Goal: Information Seeking & Learning: Check status

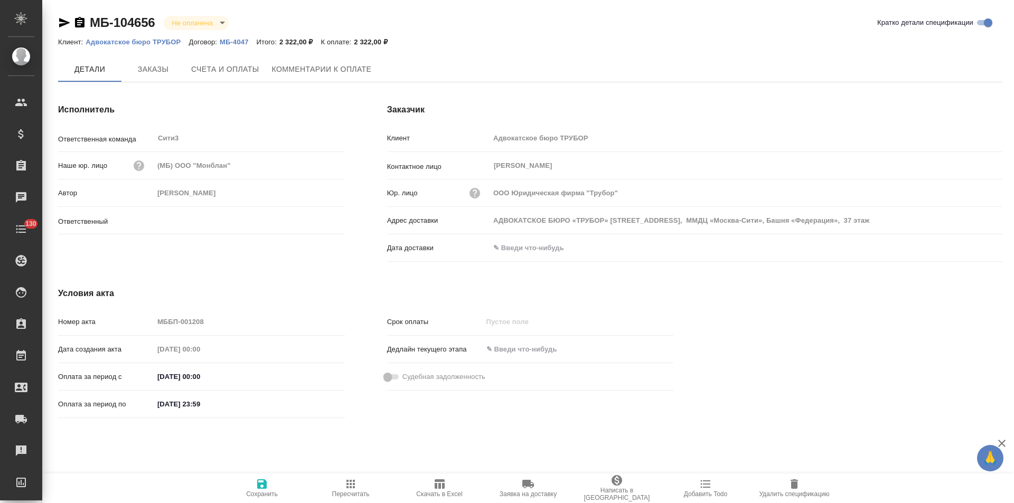
type input "Никитина Татьяна"
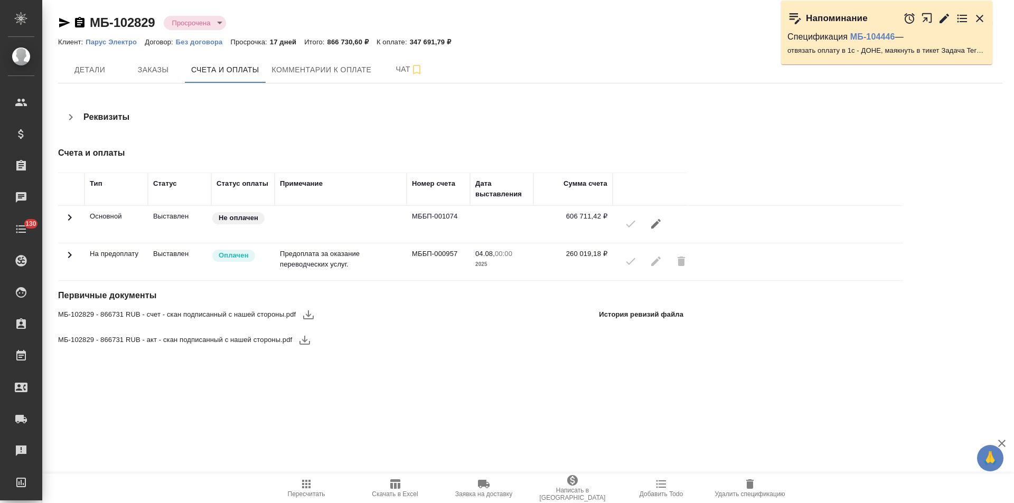
click at [70, 255] on icon at bounding box center [70, 255] width 4 height 6
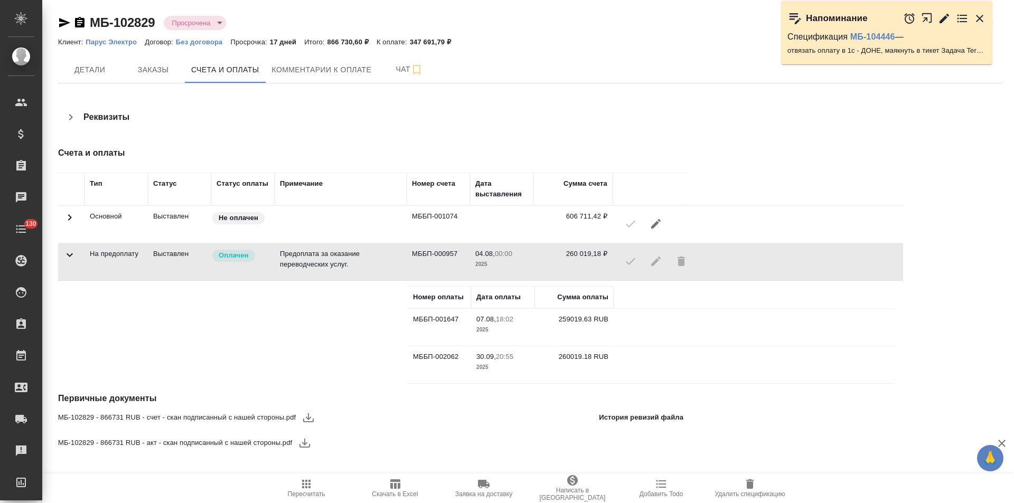
click at [70, 255] on icon at bounding box center [69, 255] width 13 height 13
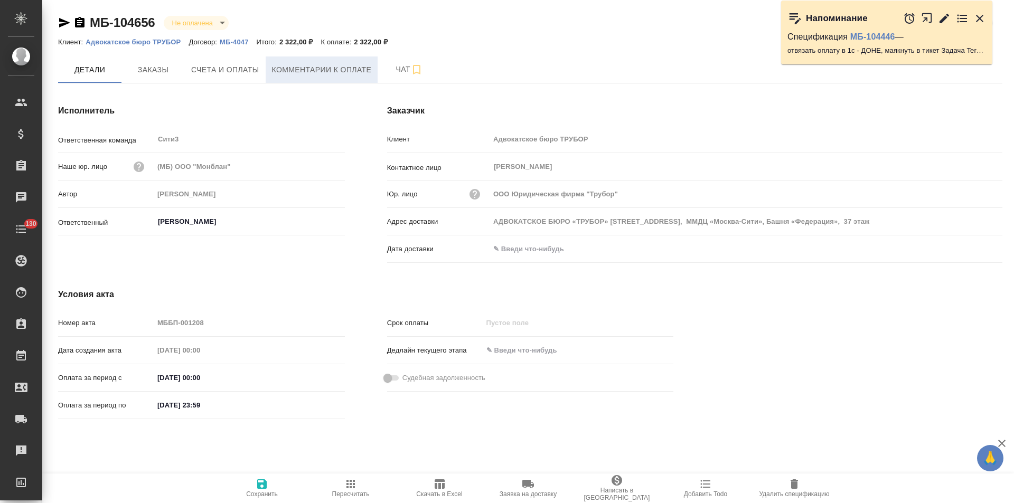
click at [306, 73] on span "Комментарии к оплате" at bounding box center [322, 69] width 100 height 13
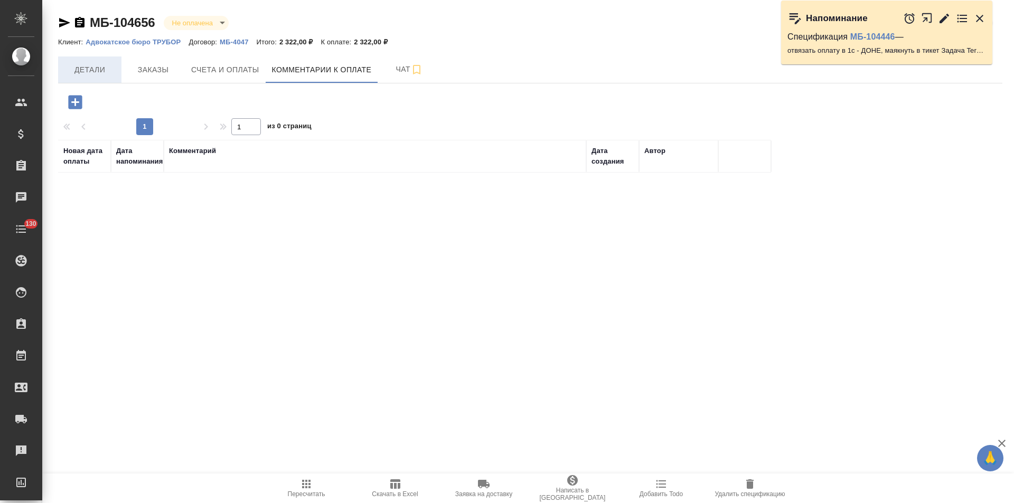
click at [85, 72] on span "Детали" at bounding box center [89, 69] width 51 height 13
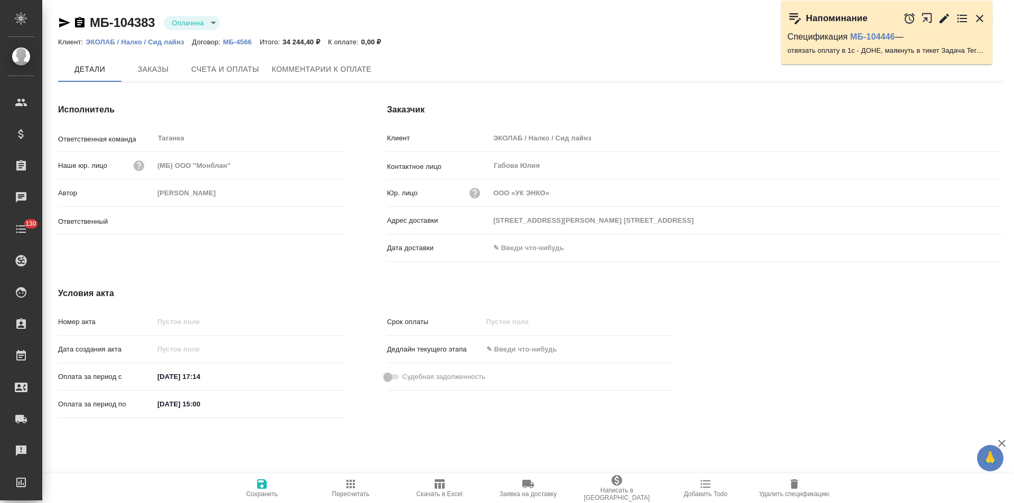
type input "Прохорова Анастасия"
click at [160, 70] on span "Заказы" at bounding box center [153, 69] width 51 height 13
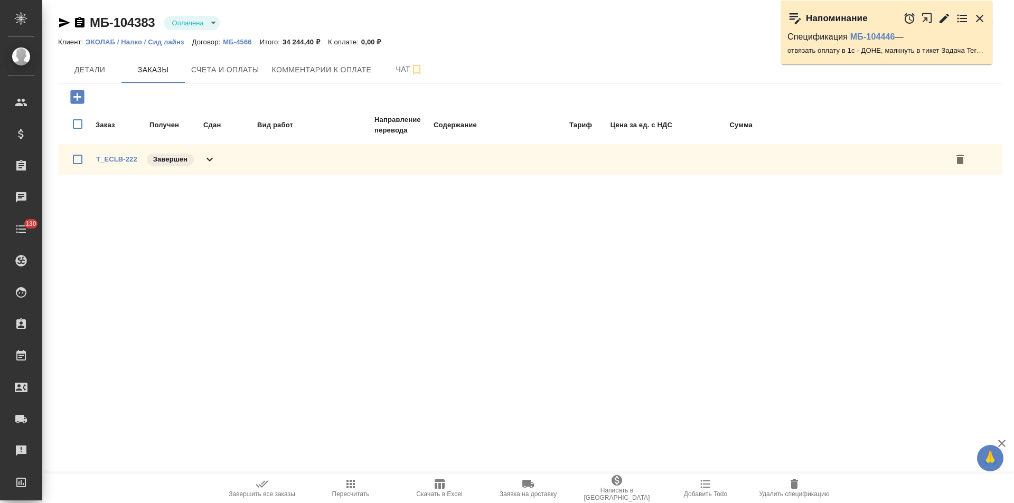
click at [213, 159] on icon at bounding box center [209, 159] width 13 height 13
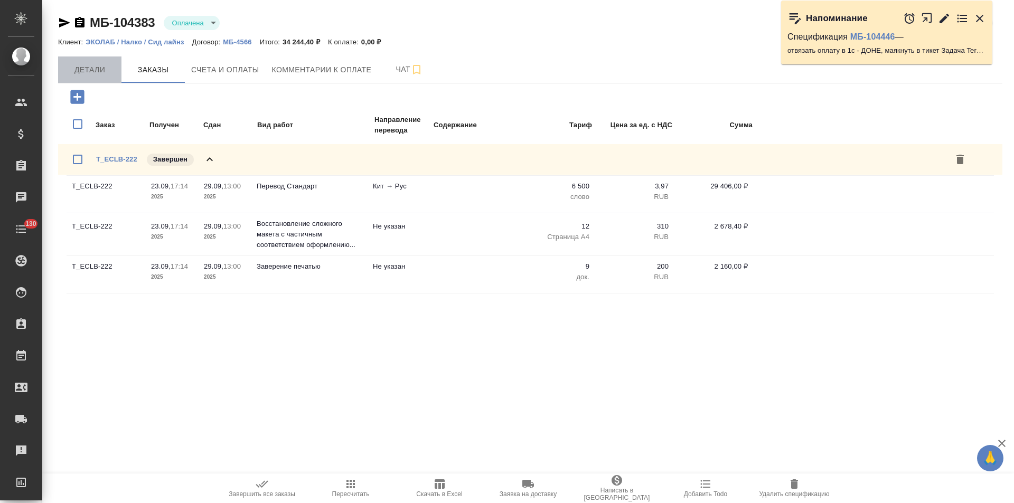
click at [85, 75] on span "Детали" at bounding box center [89, 69] width 51 height 13
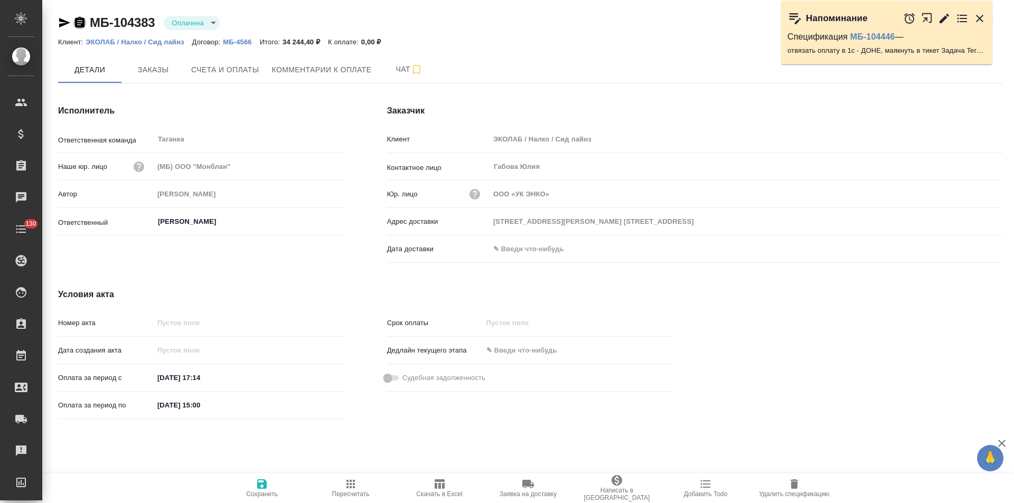
click at [82, 23] on icon "button" at bounding box center [80, 22] width 10 height 11
click at [218, 74] on span "Счета и оплаты" at bounding box center [225, 69] width 68 height 13
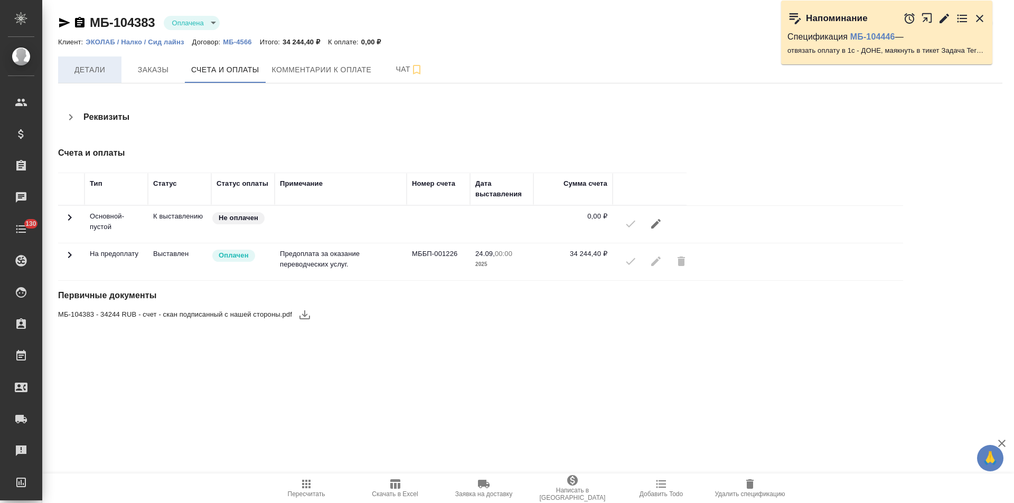
click at [92, 78] on button "Детали" at bounding box center [89, 70] width 63 height 26
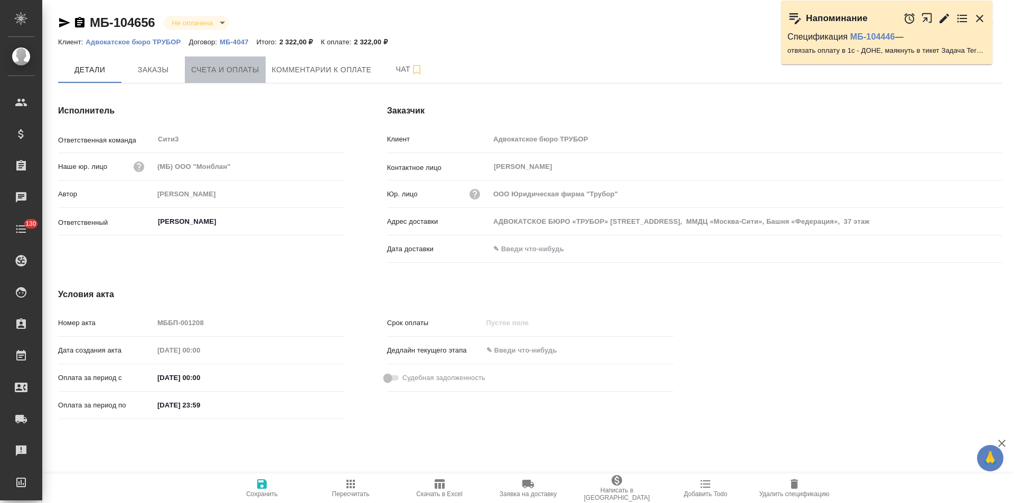
click at [235, 73] on span "Счета и оплаты" at bounding box center [225, 69] width 68 height 13
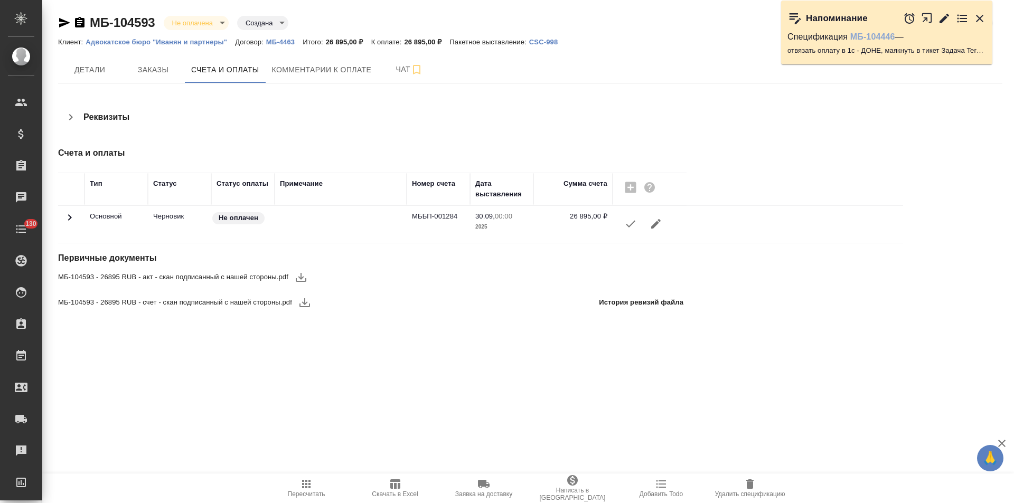
click at [890, 39] on link "МБ-104446" at bounding box center [872, 36] width 45 height 9
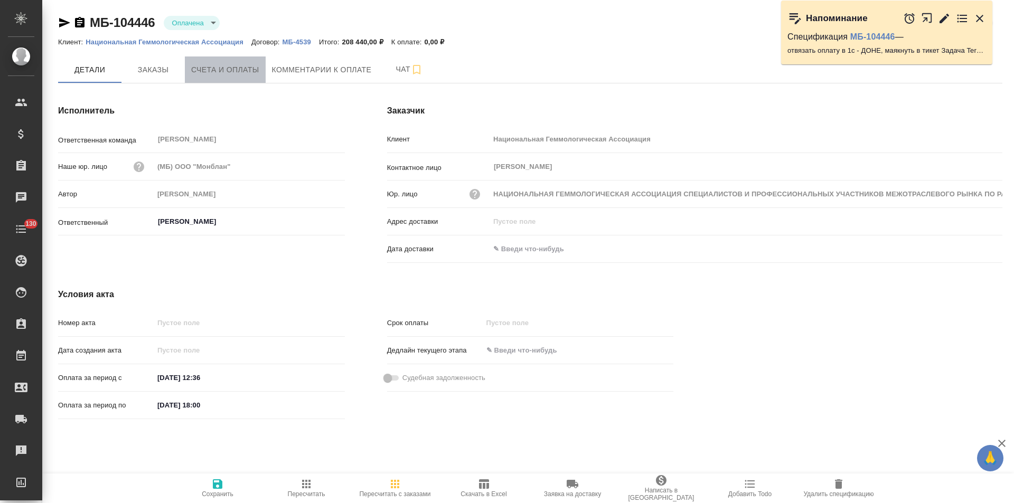
click at [232, 74] on span "Счета и оплаты" at bounding box center [225, 69] width 68 height 13
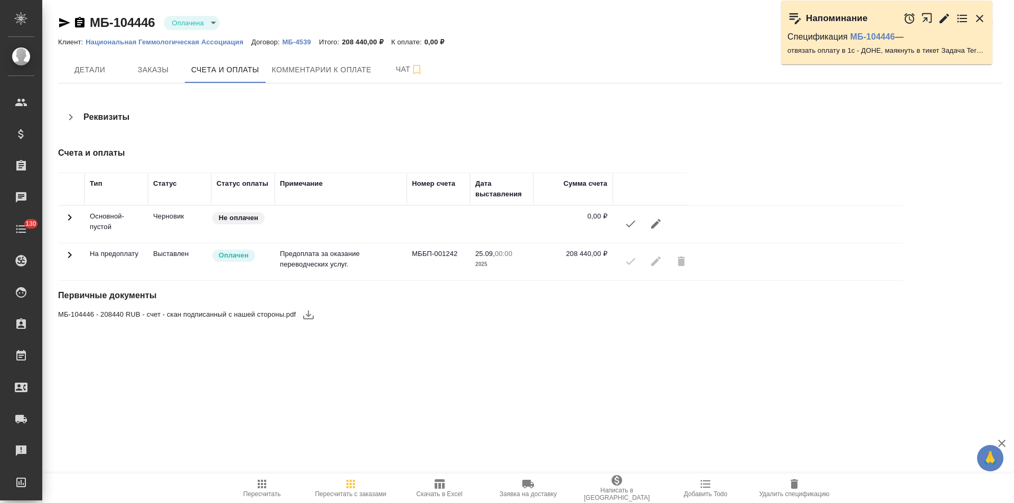
click at [943, 22] on icon "button" at bounding box center [945, 18] width 10 height 10
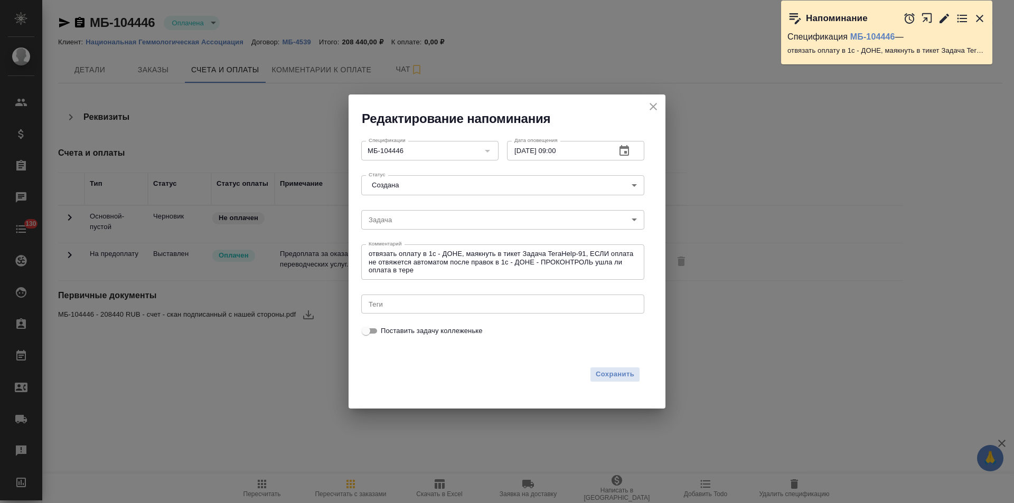
click at [522, 152] on input "02.10.2025 09:00" at bounding box center [557, 150] width 100 height 19
type input "03.10.2025 09:00"
click at [619, 372] on span "Сохранить" at bounding box center [615, 375] width 39 height 12
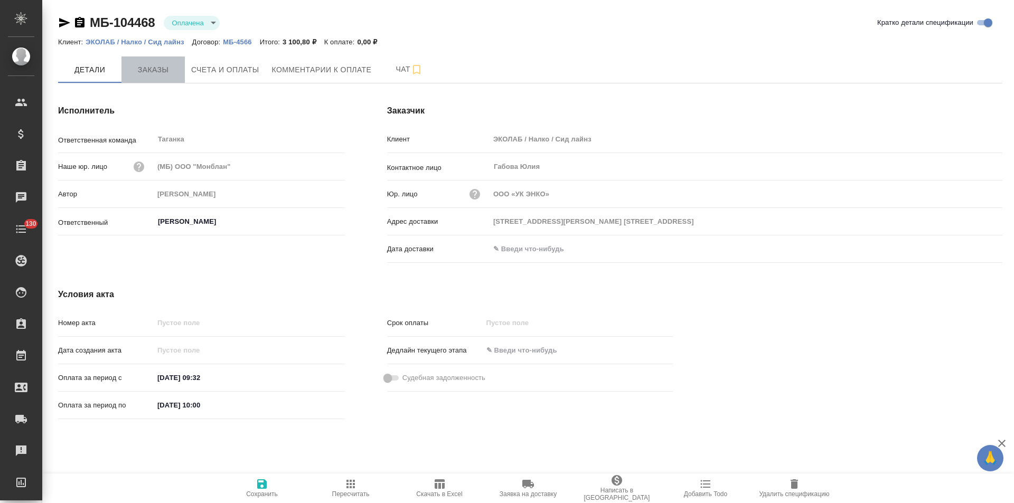
click at [156, 70] on span "Заказы" at bounding box center [153, 69] width 51 height 13
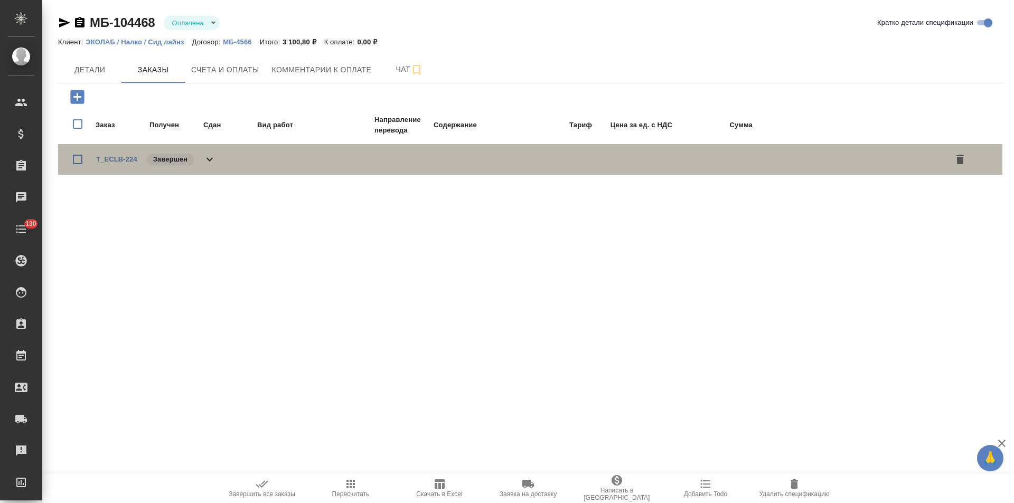
click at [210, 163] on icon at bounding box center [209, 159] width 13 height 13
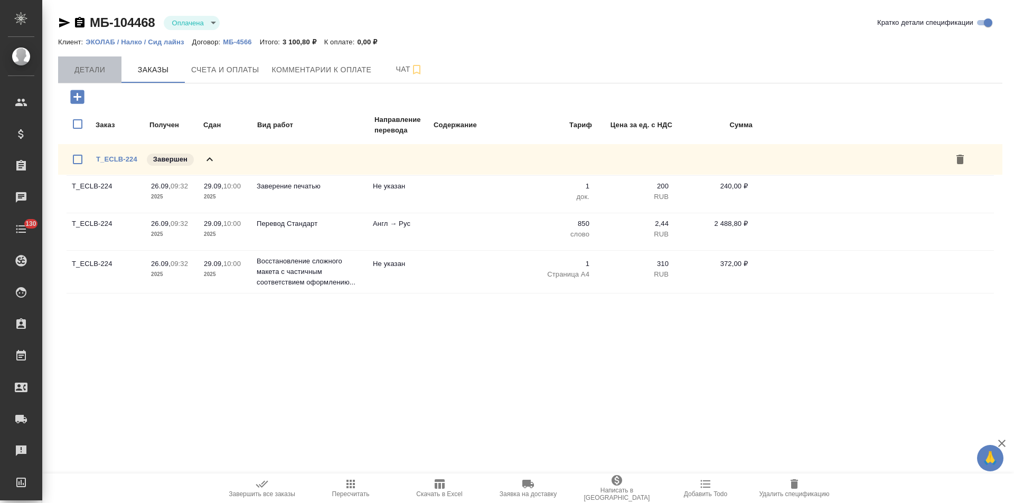
click at [99, 68] on span "Детали" at bounding box center [89, 69] width 51 height 13
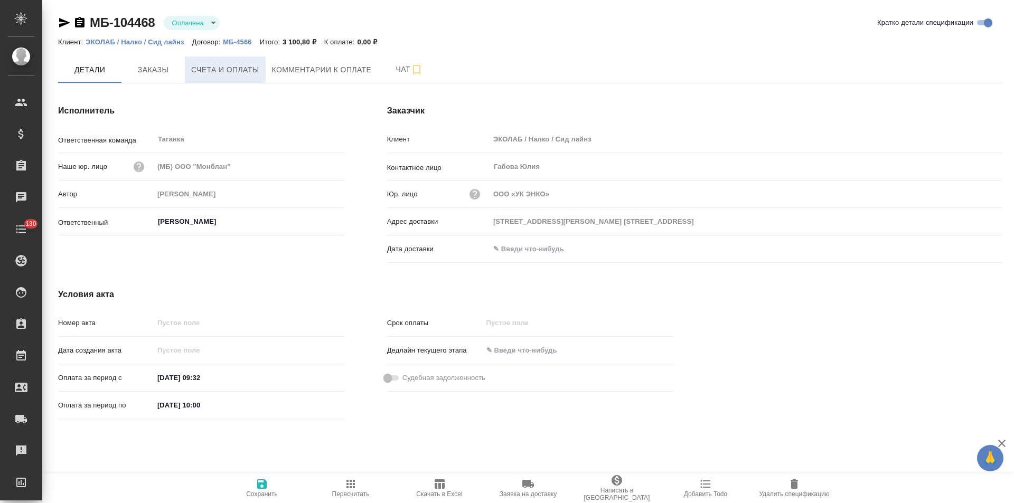
click at [238, 74] on span "Счета и оплаты" at bounding box center [225, 69] width 68 height 13
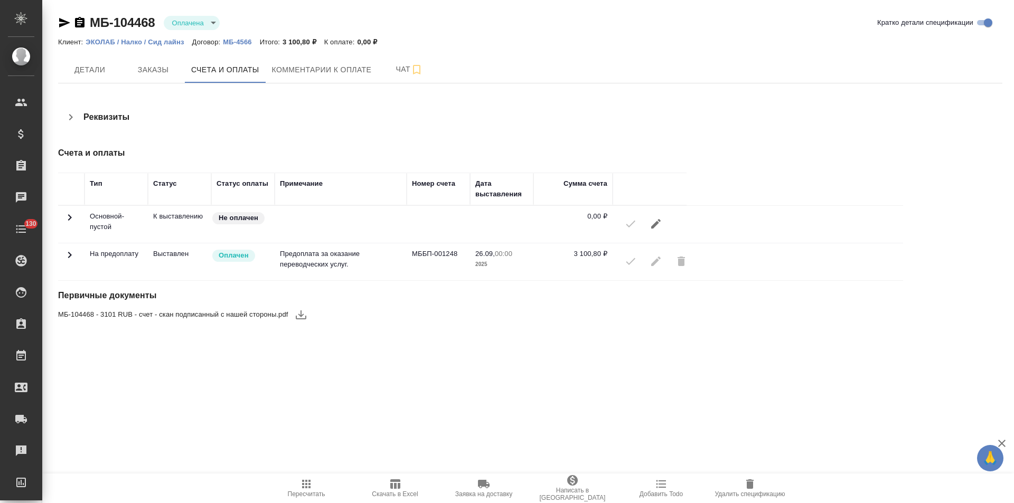
click at [67, 256] on icon at bounding box center [69, 255] width 13 height 13
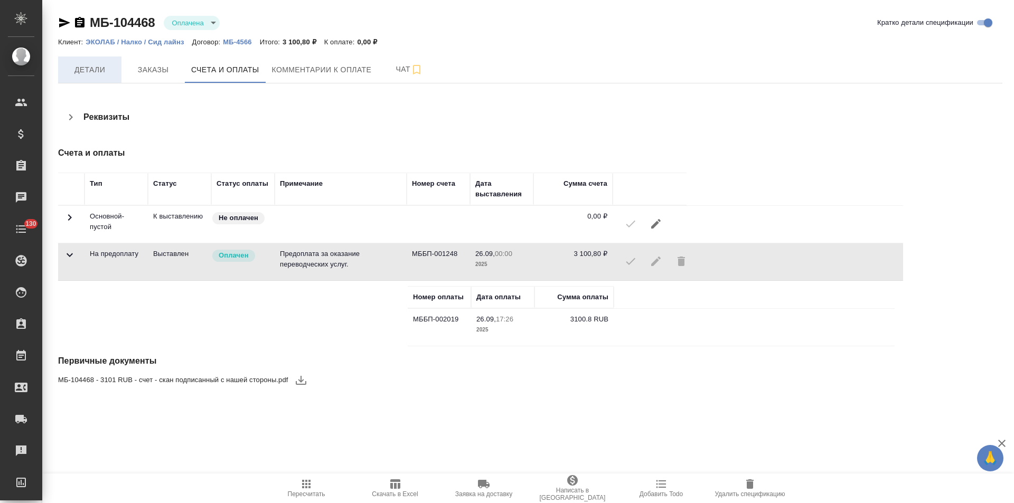
click at [93, 74] on span "Детали" at bounding box center [89, 69] width 51 height 13
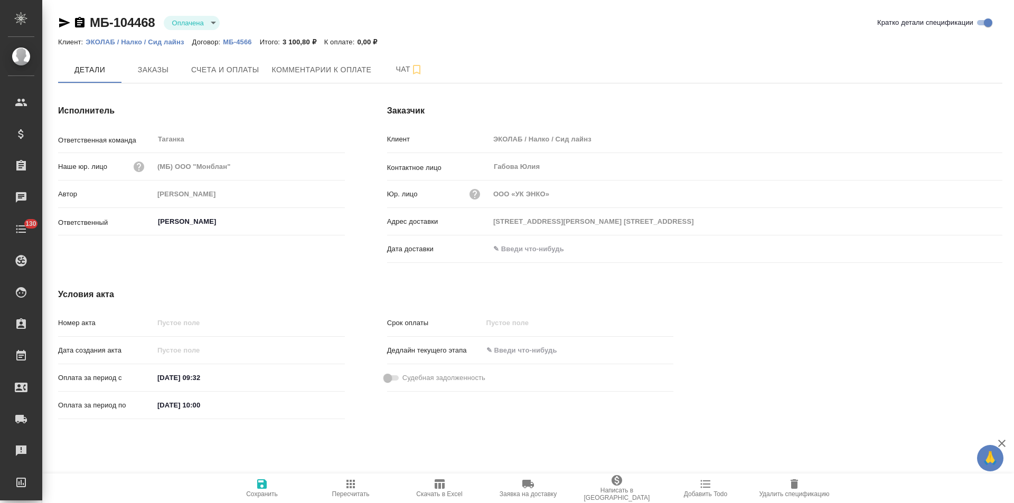
click at [81, 26] on icon "button" at bounding box center [80, 22] width 10 height 11
click at [228, 81] on button "Счета и оплаты" at bounding box center [225, 70] width 81 height 26
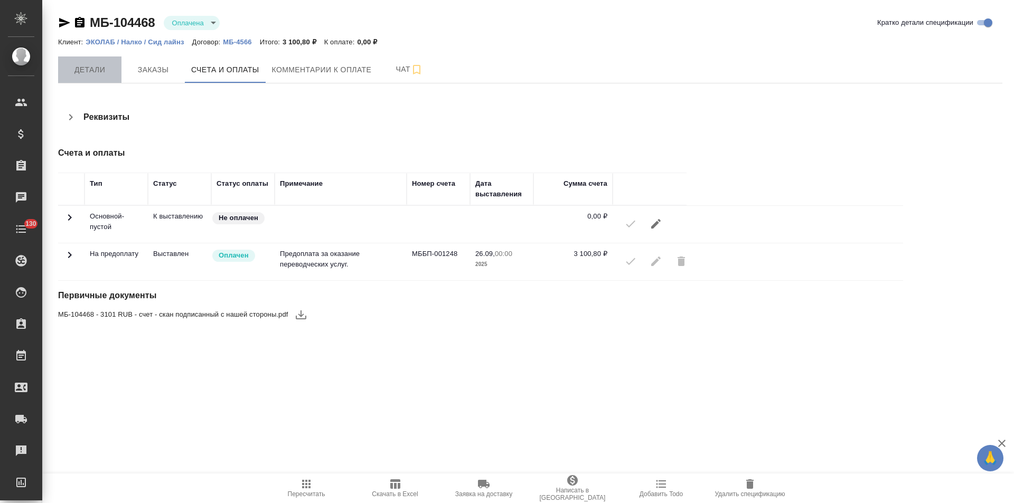
click at [93, 76] on span "Детали" at bounding box center [89, 69] width 51 height 13
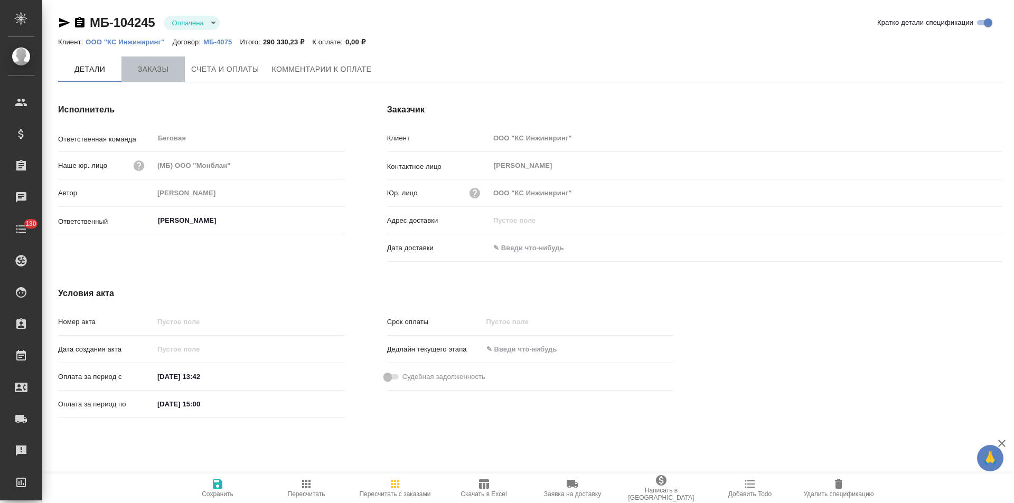
click at [162, 71] on span "Заказы" at bounding box center [153, 69] width 51 height 13
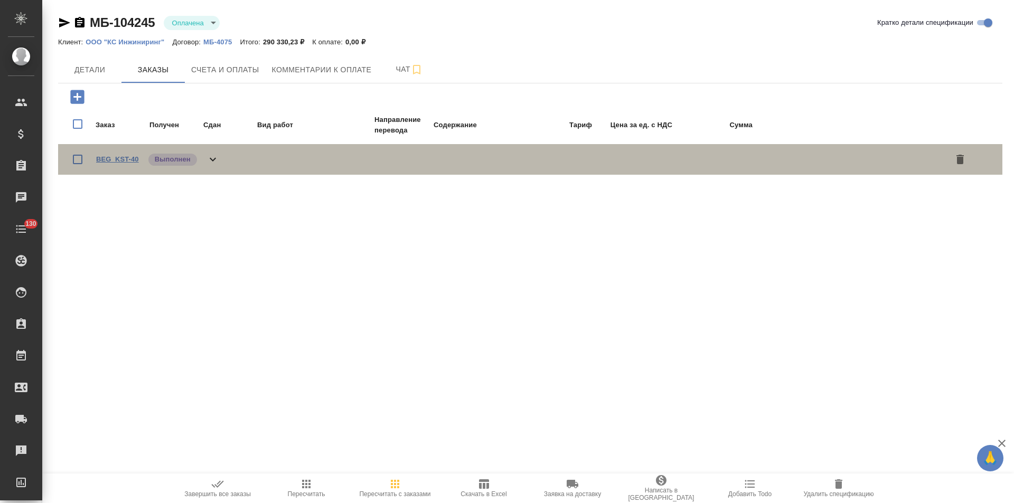
click at [132, 158] on link "BEG_KST-40" at bounding box center [117, 159] width 43 height 8
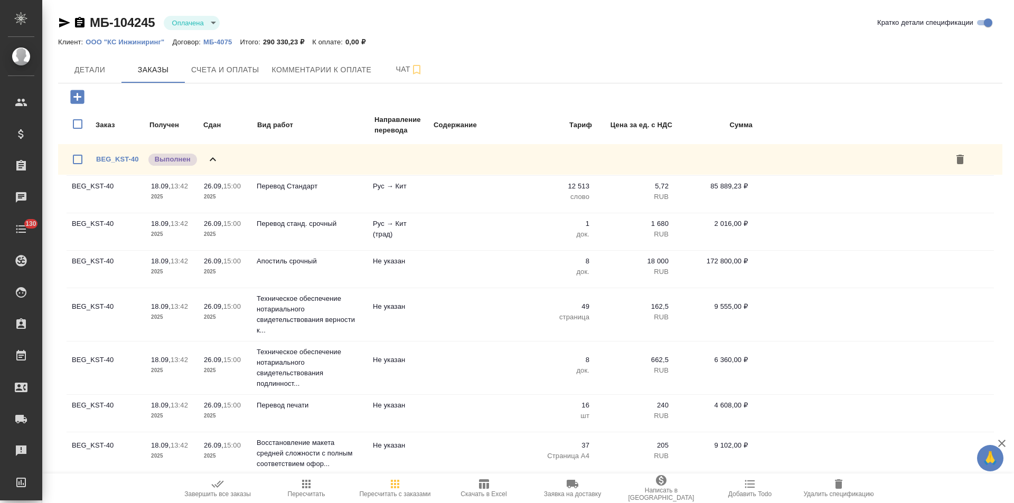
click at [212, 158] on icon at bounding box center [213, 159] width 6 height 4
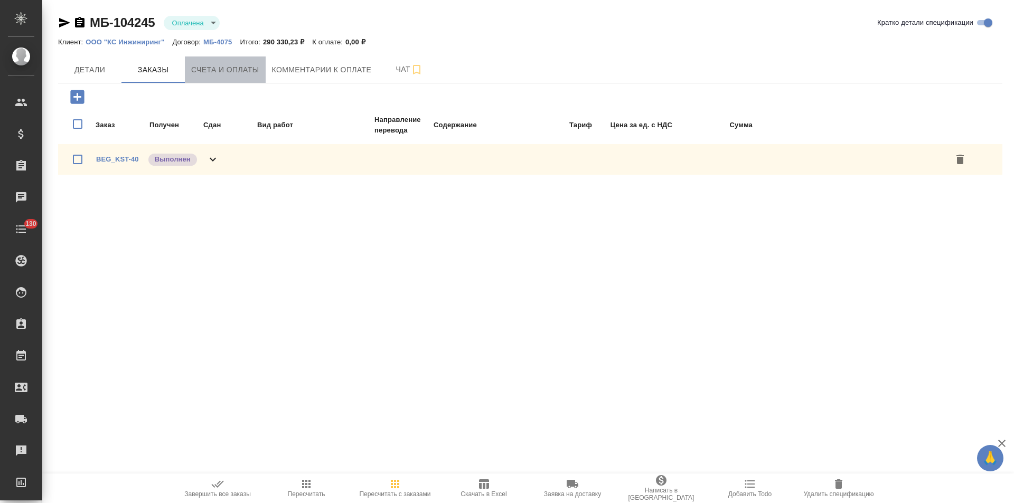
click at [225, 72] on span "Счета и оплаты" at bounding box center [225, 69] width 68 height 13
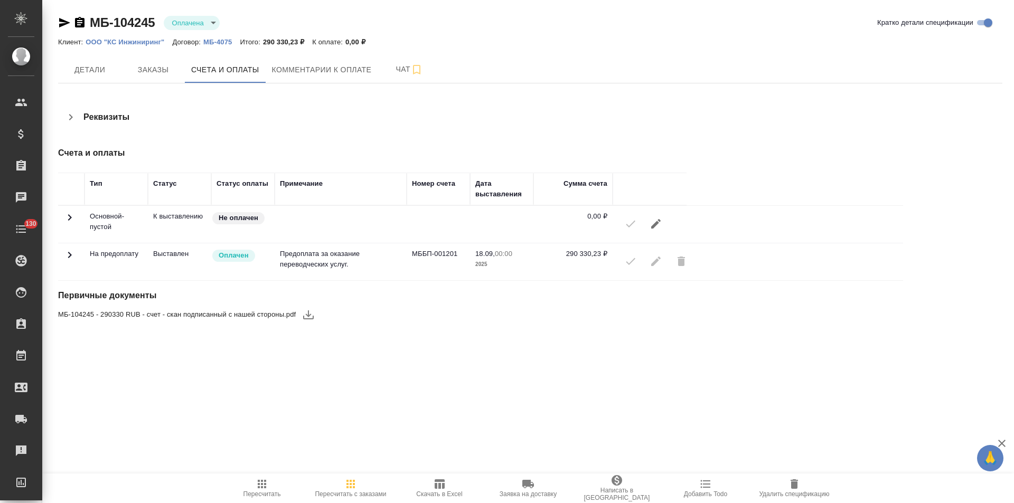
click at [71, 253] on icon at bounding box center [69, 255] width 13 height 13
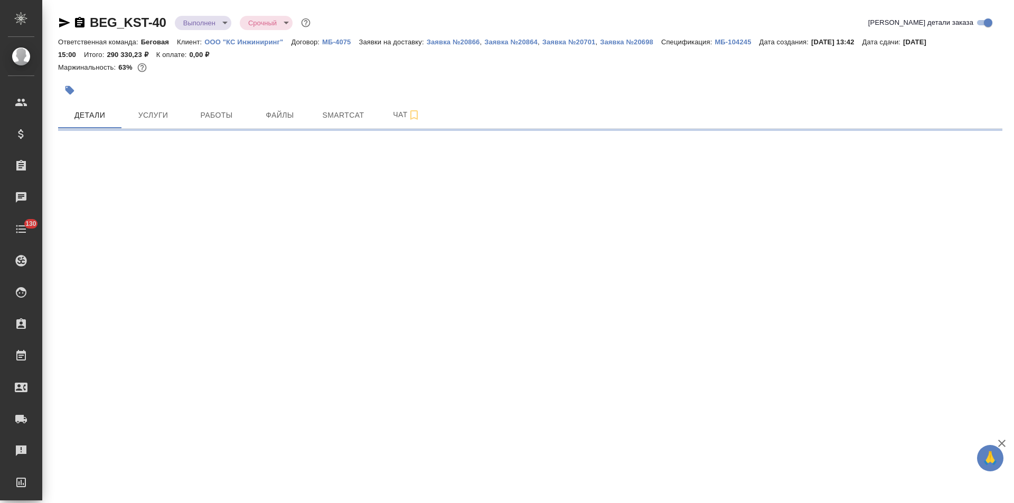
select select "RU"
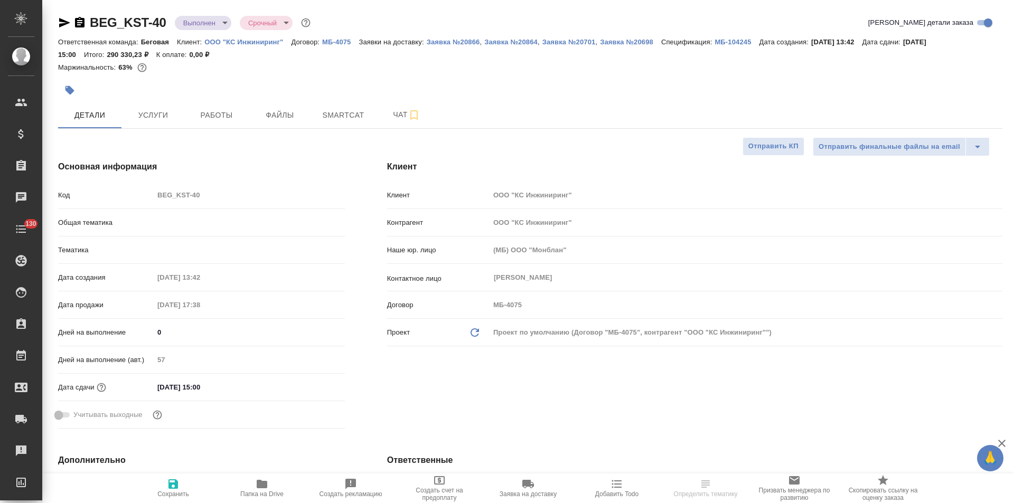
type textarea "x"
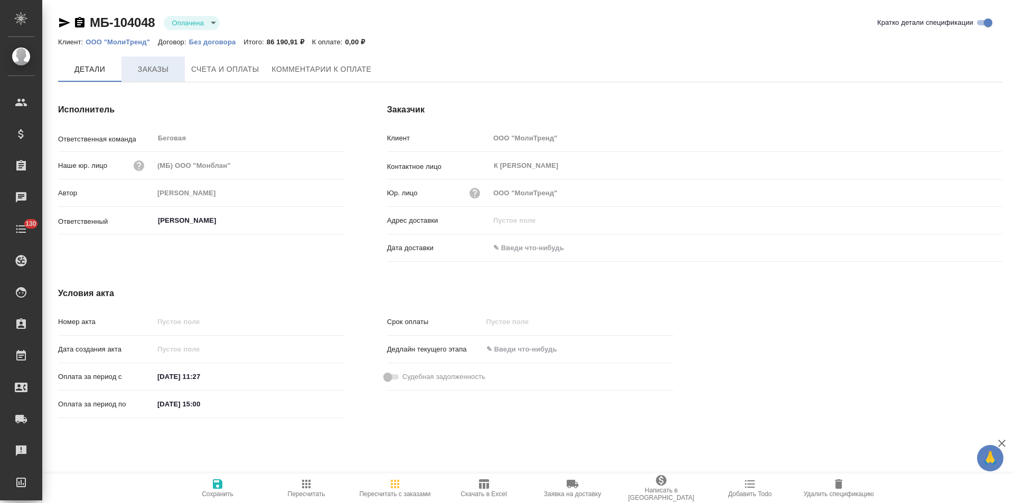
click at [172, 73] on span "Заказы" at bounding box center [153, 69] width 51 height 13
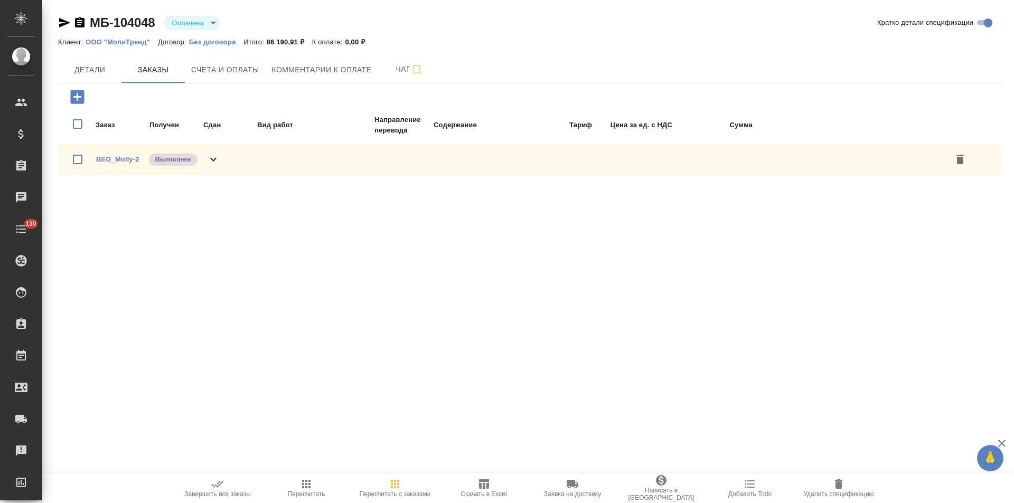
click at [231, 154] on div "BEG_Molly-2 Выполнен" at bounding box center [530, 159] width 944 height 31
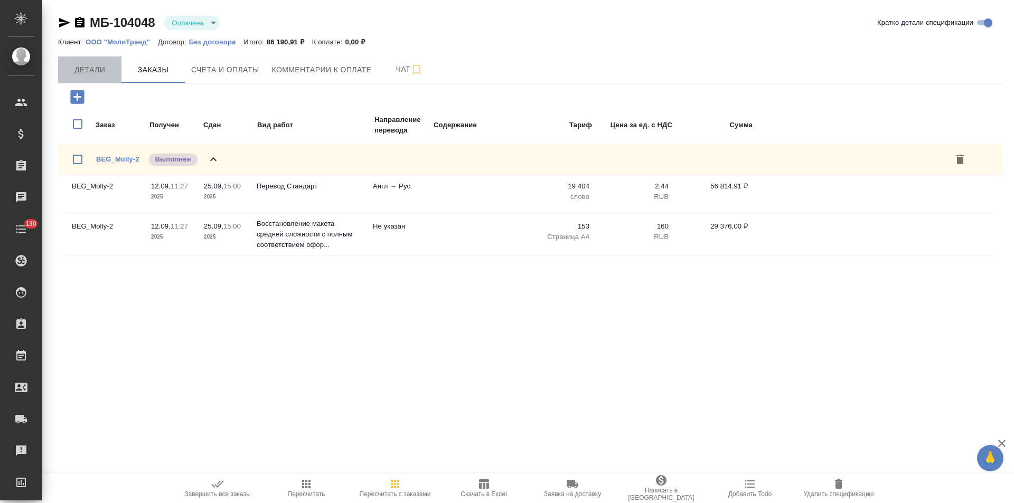
click at [110, 63] on span "Детали" at bounding box center [89, 69] width 51 height 13
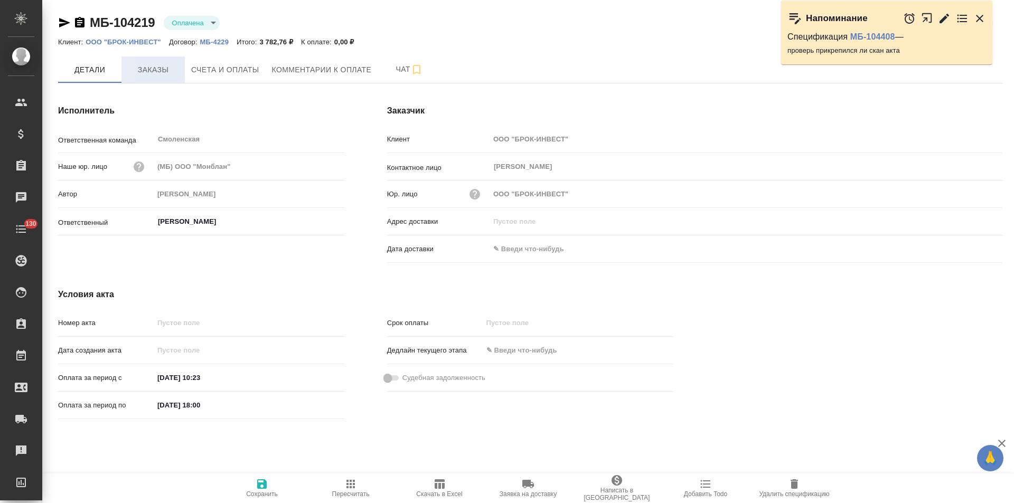
click at [155, 73] on span "Заказы" at bounding box center [153, 69] width 51 height 13
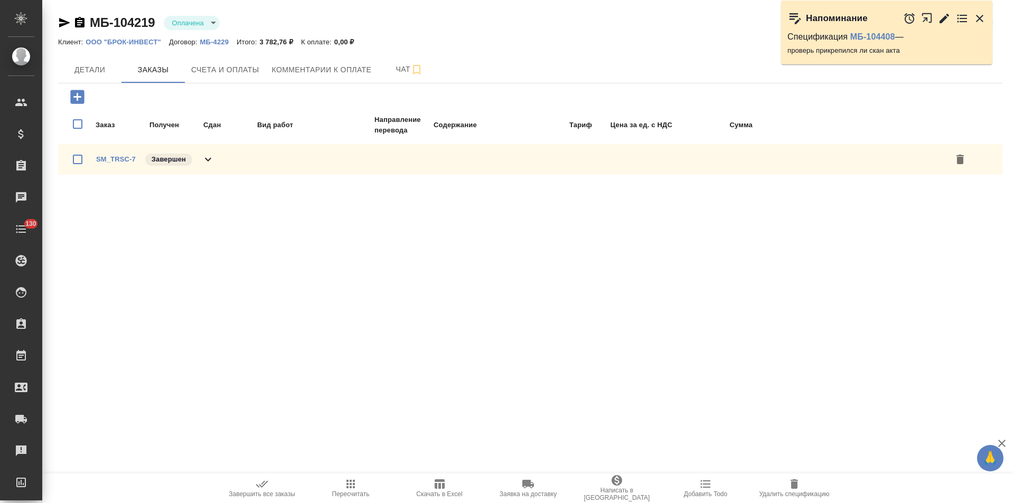
click at [209, 161] on icon at bounding box center [208, 159] width 13 height 13
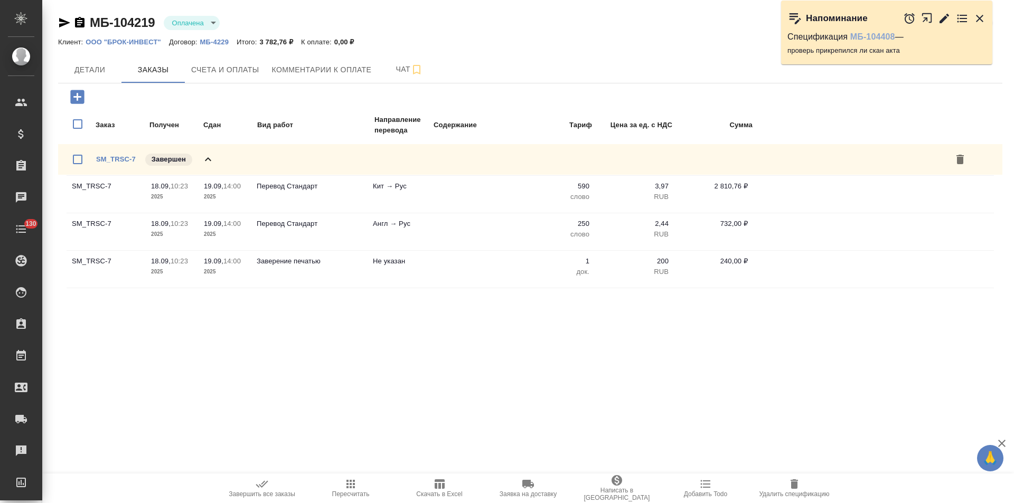
click at [888, 35] on link "МБ-104408" at bounding box center [872, 36] width 45 height 9
click at [214, 69] on span "Счета и оплаты" at bounding box center [225, 69] width 68 height 13
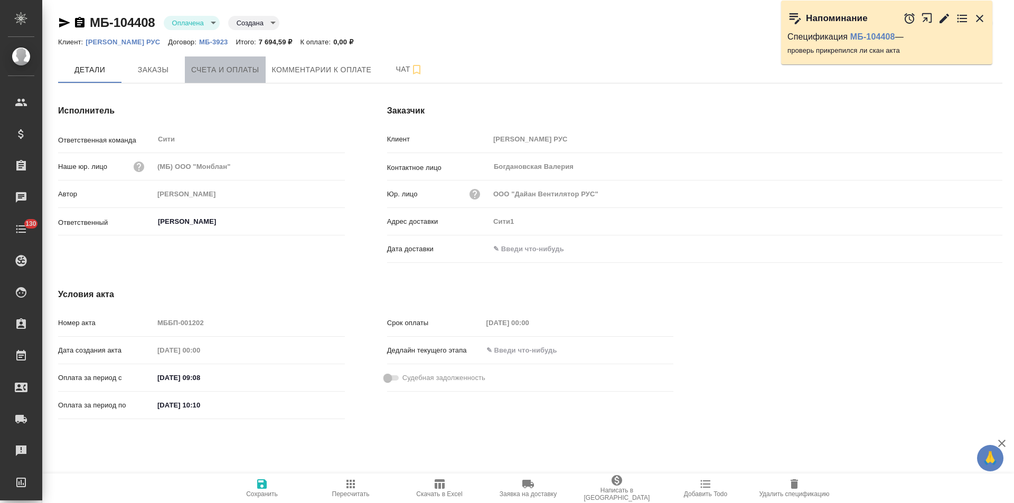
click at [248, 68] on span "Счета и оплаты" at bounding box center [225, 69] width 68 height 13
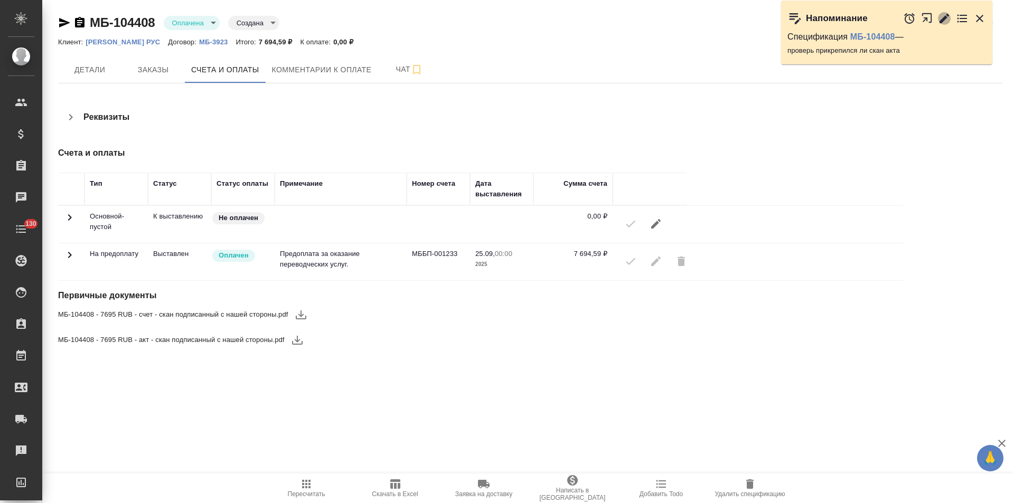
click at [945, 19] on icon "button" at bounding box center [945, 18] width 10 height 10
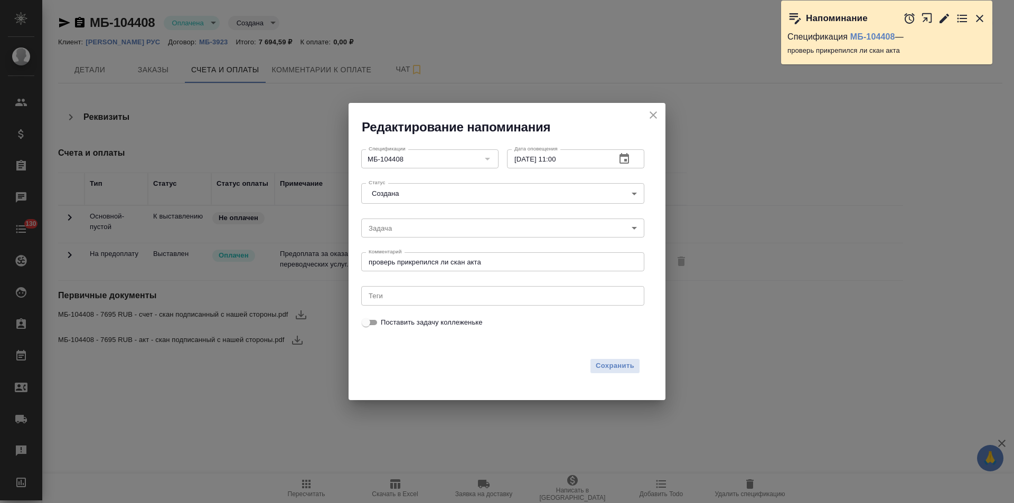
click at [559, 159] on input "02.10.2025 11:00" at bounding box center [557, 158] width 100 height 19
type input "02.10.2025 18:00"
click at [607, 367] on span "Сохранить" at bounding box center [615, 366] width 39 height 12
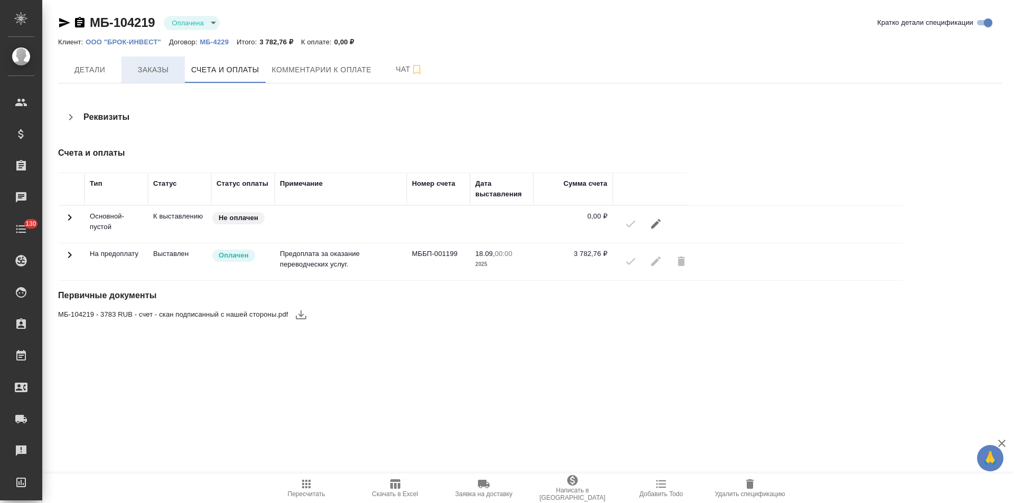
click at [165, 76] on span "Заказы" at bounding box center [153, 69] width 51 height 13
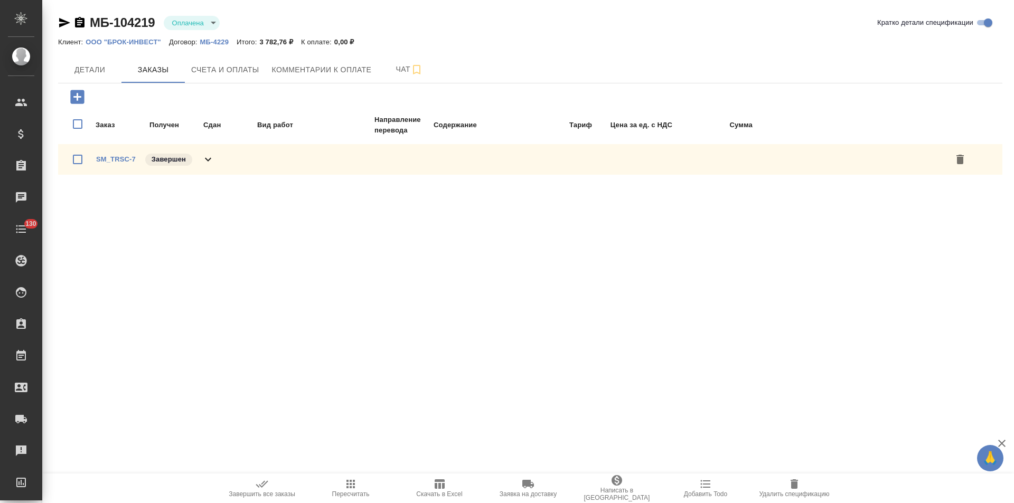
drag, startPoint x: 212, startPoint y: 162, endPoint x: 244, endPoint y: 163, distance: 32.2
click at [212, 162] on icon at bounding box center [208, 159] width 13 height 13
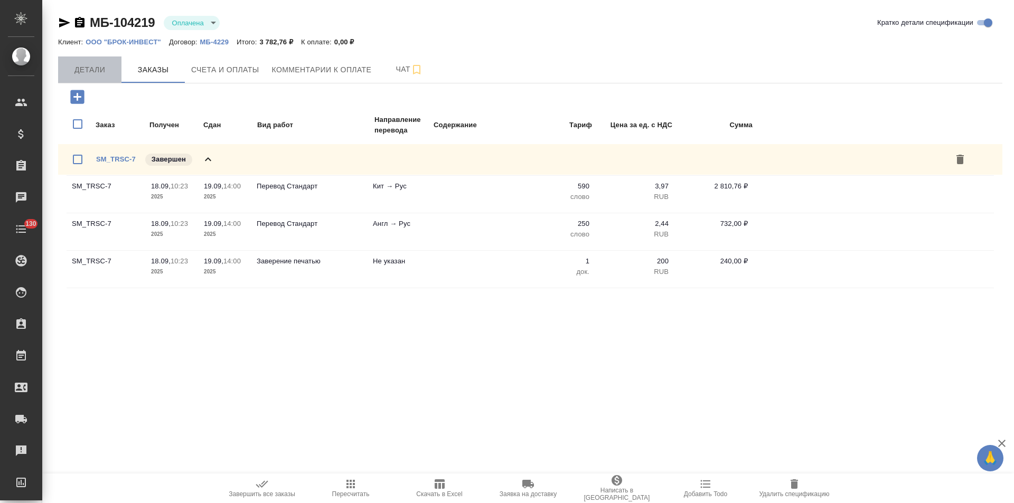
click at [93, 73] on span "Детали" at bounding box center [89, 69] width 51 height 13
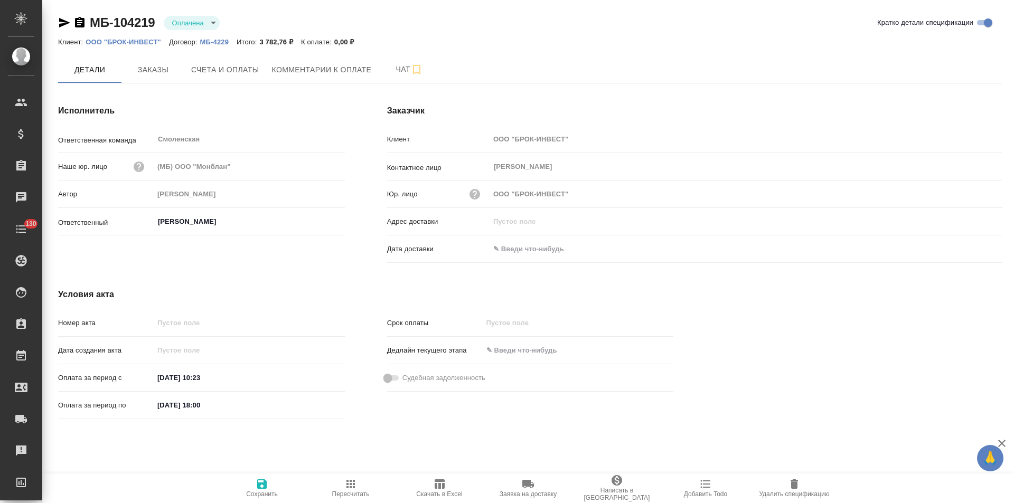
click at [164, 404] on input "18.09.2025 18:00" at bounding box center [200, 405] width 92 height 15
type input "19.09.2025 18:00"
click at [265, 487] on icon "button" at bounding box center [262, 485] width 10 height 10
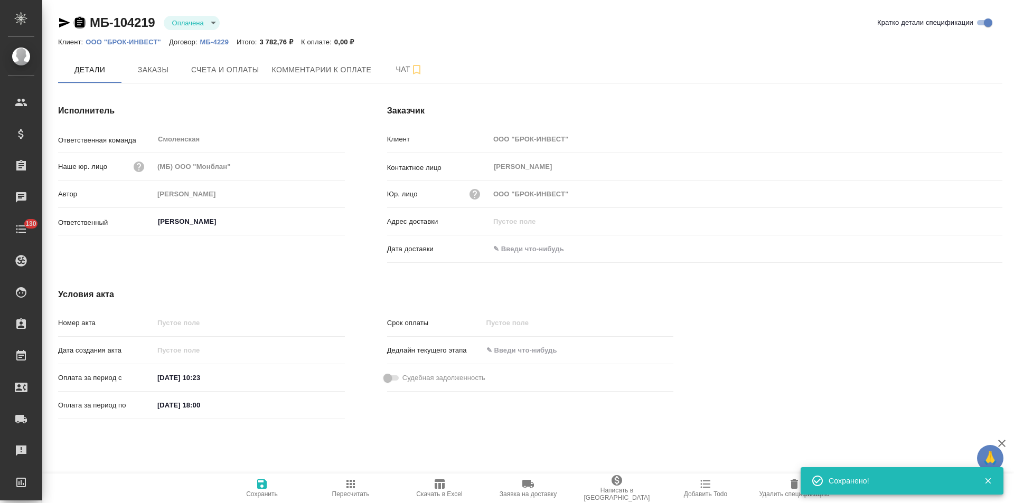
click at [80, 22] on icon "button" at bounding box center [80, 22] width 10 height 11
click at [239, 76] on span "Счета и оплаты" at bounding box center [225, 69] width 68 height 13
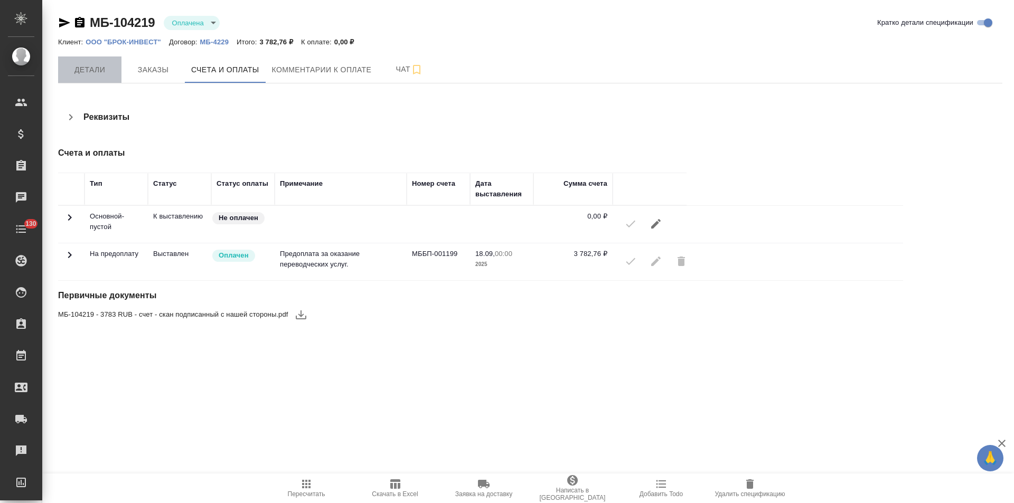
click at [104, 65] on span "Детали" at bounding box center [89, 69] width 51 height 13
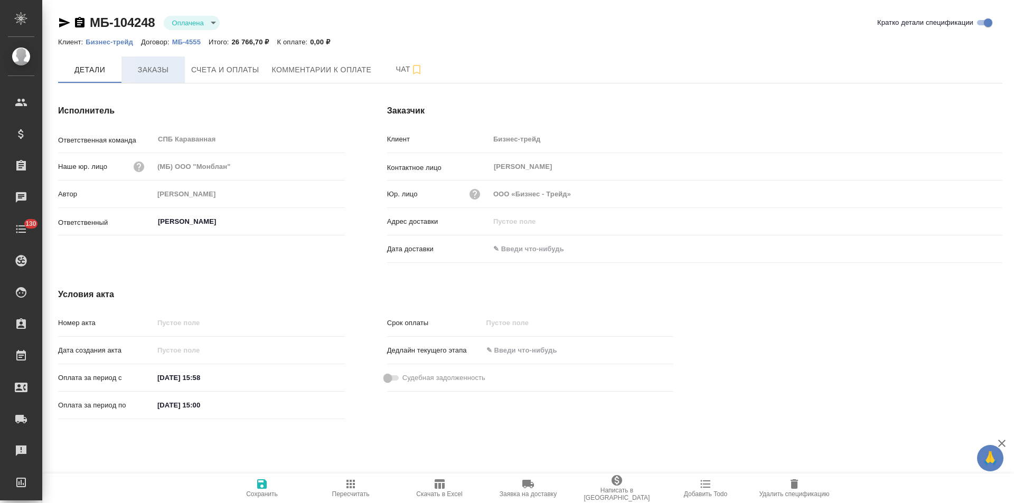
click at [173, 75] on span "Заказы" at bounding box center [153, 69] width 51 height 13
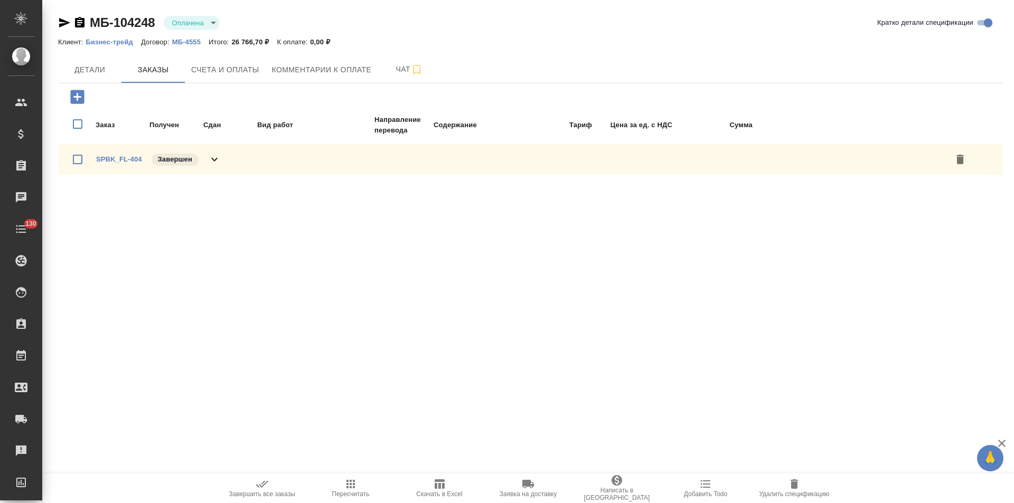
click at [214, 159] on icon at bounding box center [214, 159] width 13 height 13
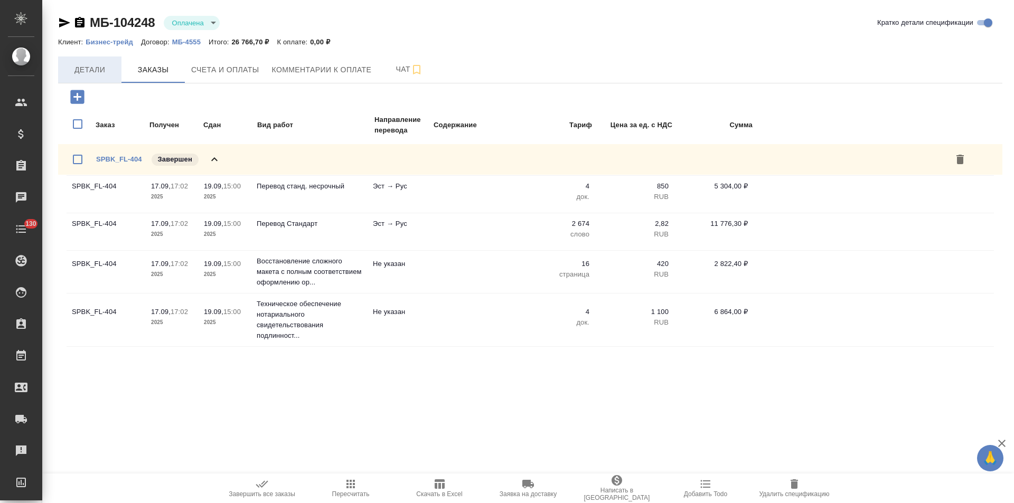
click at [99, 67] on span "Детали" at bounding box center [89, 69] width 51 height 13
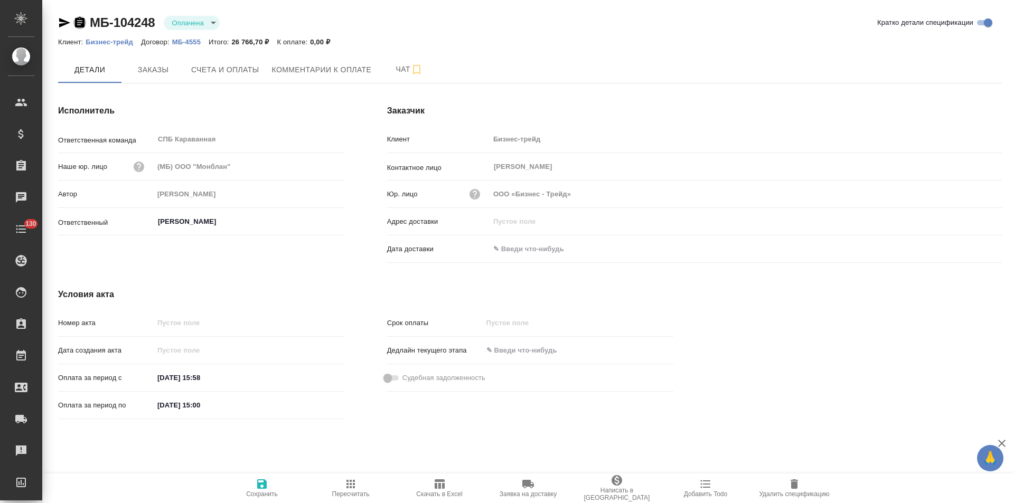
click at [78, 21] on icon "button" at bounding box center [79, 22] width 13 height 13
click at [222, 71] on span "Счета и оплаты" at bounding box center [225, 69] width 68 height 13
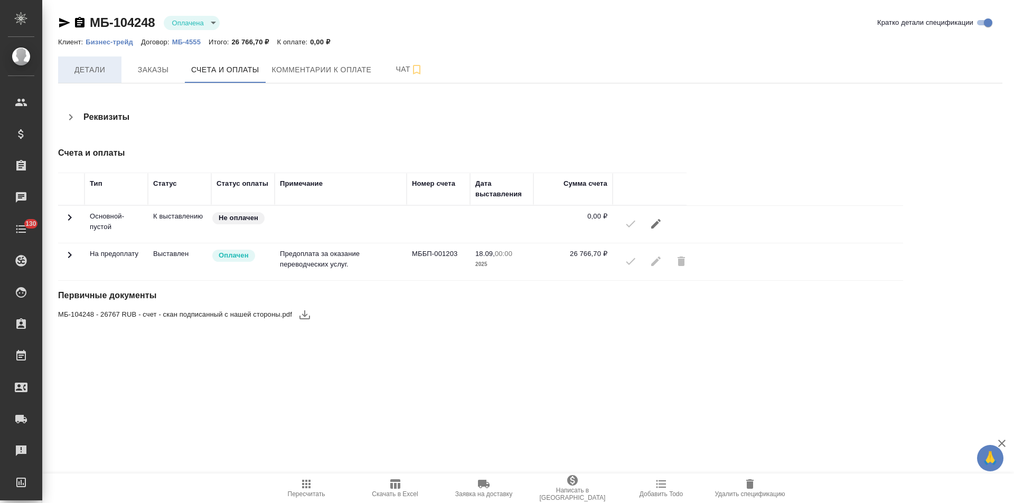
click at [96, 70] on span "Детали" at bounding box center [89, 69] width 51 height 13
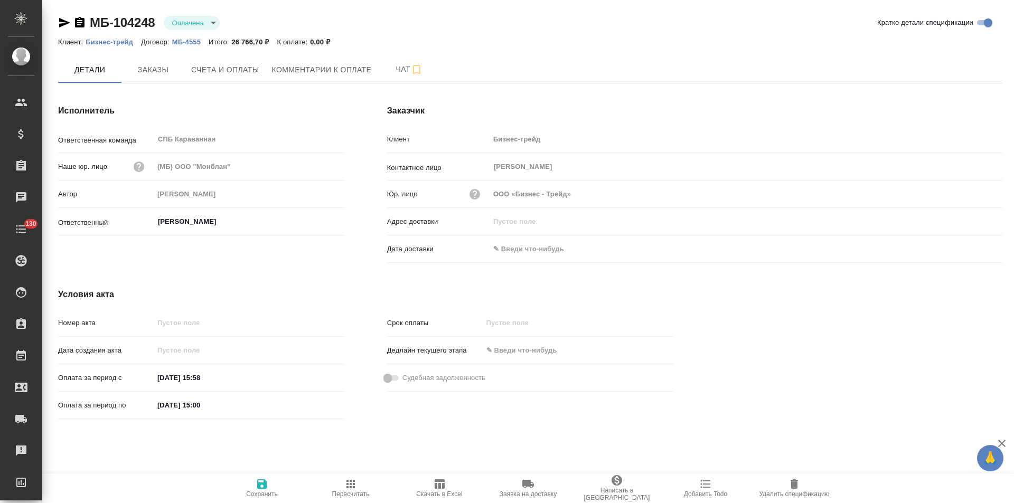
click at [78, 24] on icon "button" at bounding box center [80, 22] width 10 height 11
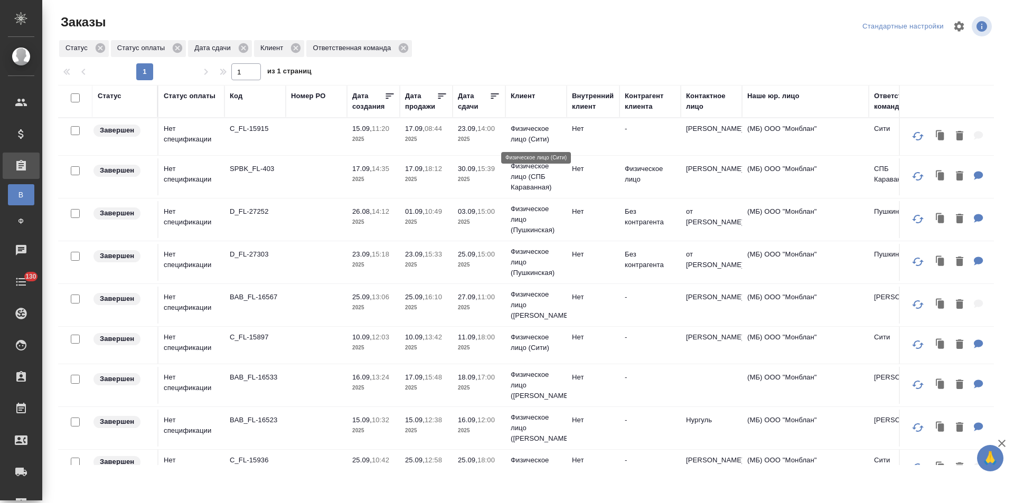
click at [548, 144] on p "Физическое лицо (Сити)" at bounding box center [536, 134] width 51 height 21
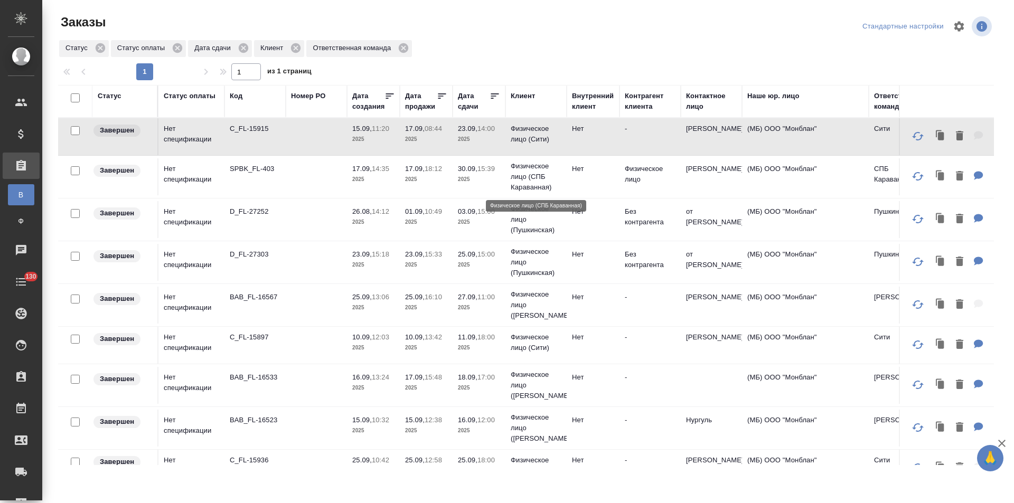
click at [547, 181] on p "Физическое лицо (СПБ Караванная)" at bounding box center [536, 177] width 51 height 32
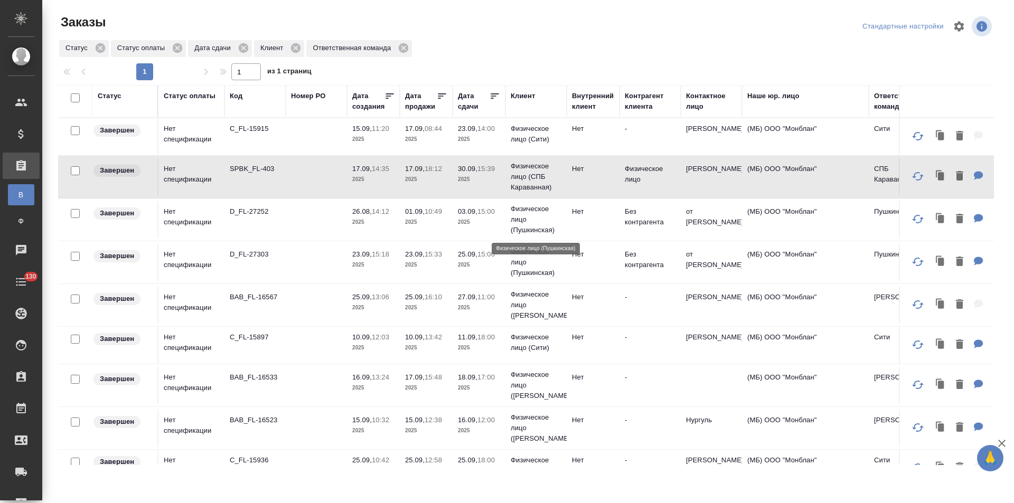
click at [549, 226] on p "Физическое лицо (Пушкинская)" at bounding box center [536, 220] width 51 height 32
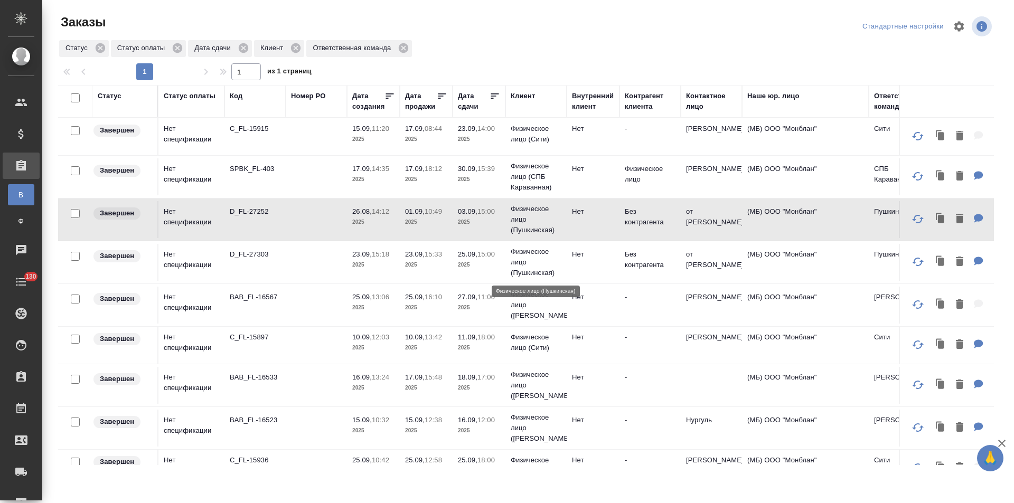
click at [551, 270] on p "Физическое лицо (Пушкинская)" at bounding box center [536, 263] width 51 height 32
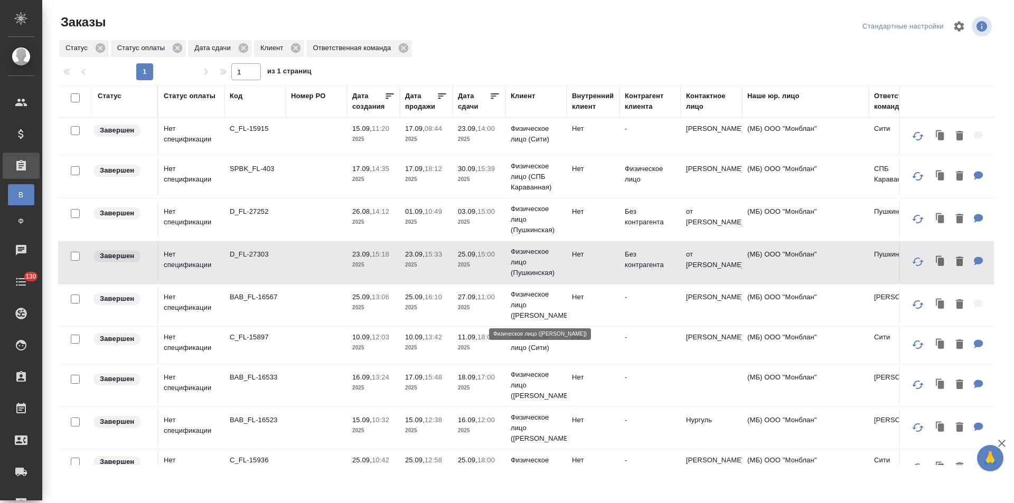
click at [552, 310] on p "Физическое лицо ([PERSON_NAME])" at bounding box center [536, 305] width 51 height 32
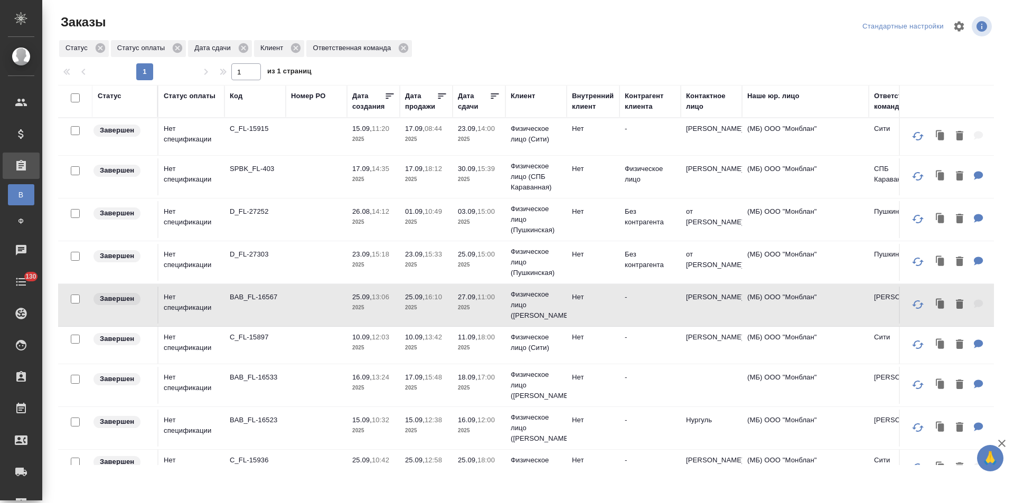
click at [554, 354] on td "Физическое лицо (Сити)" at bounding box center [535, 345] width 61 height 37
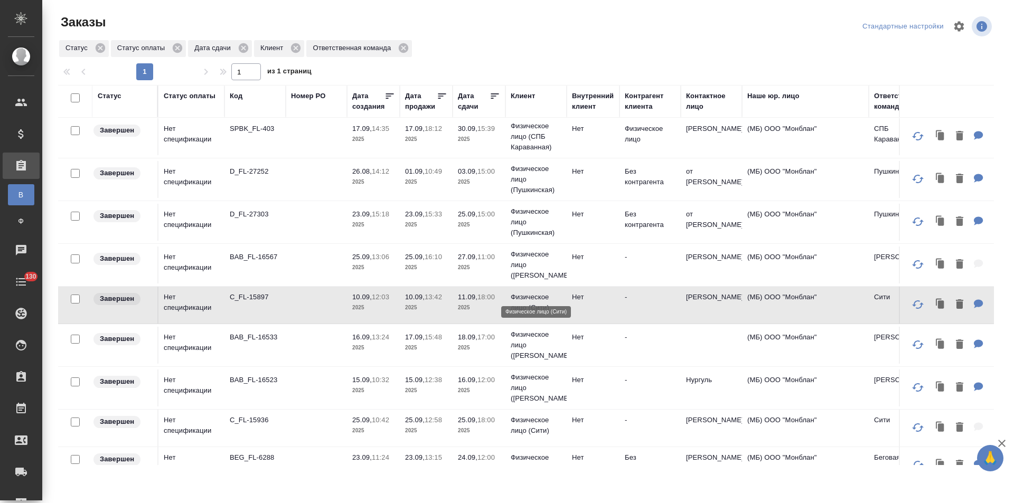
scroll to position [68, 0]
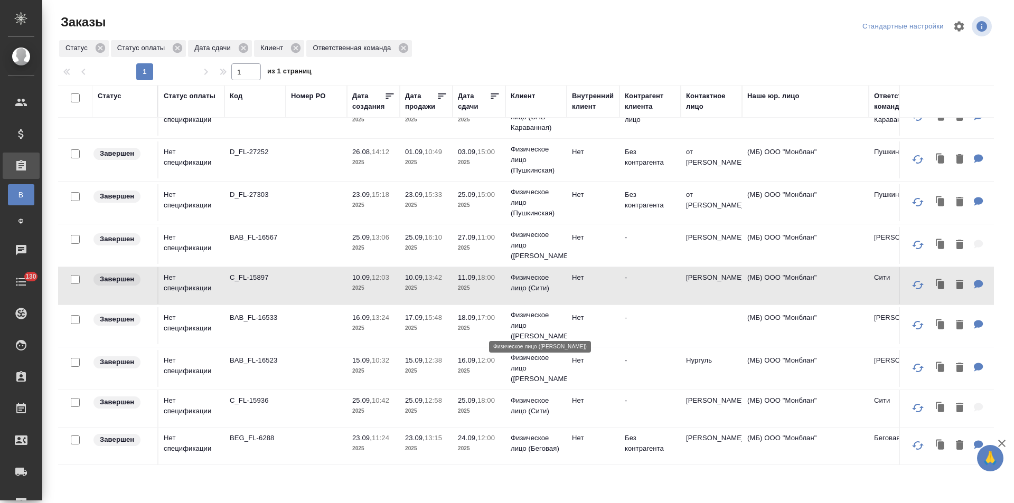
click at [560, 319] on p "Физическое лицо (Бабушкинская)" at bounding box center [536, 326] width 51 height 32
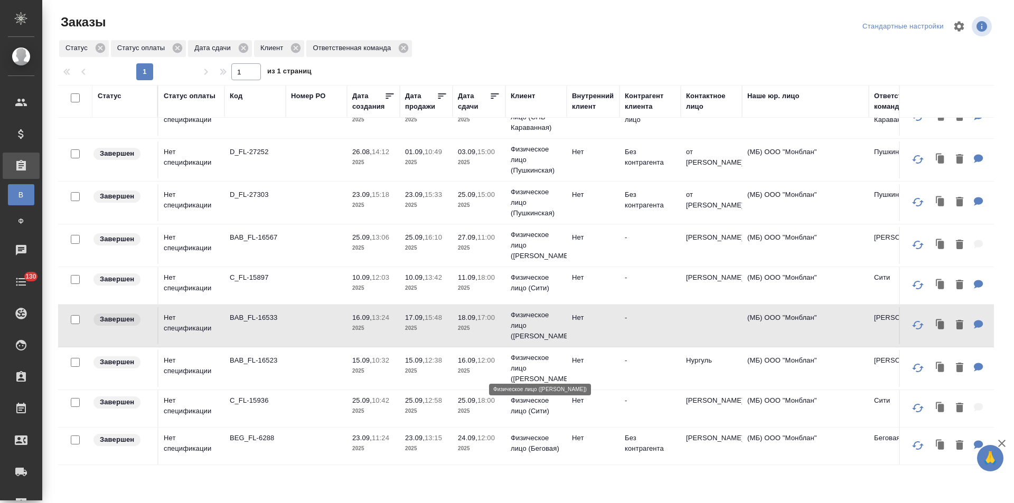
click at [556, 372] on p "Физическое лицо (Бабушкинская)" at bounding box center [536, 369] width 51 height 32
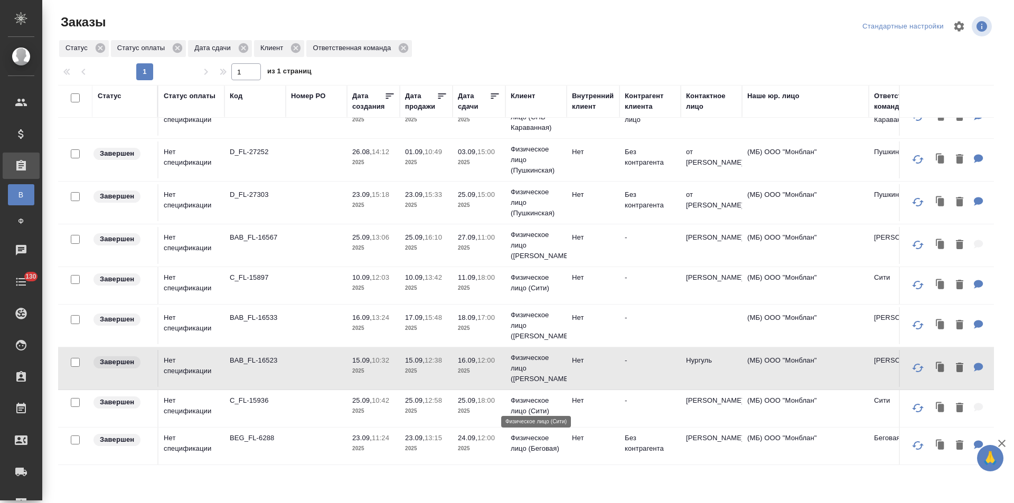
click at [558, 405] on p "Физическое лицо (Сити)" at bounding box center [536, 406] width 51 height 21
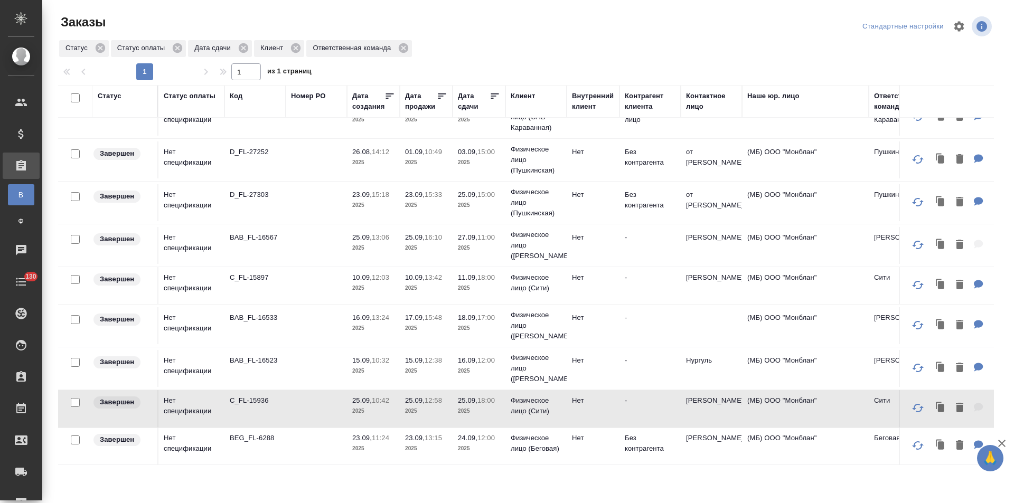
click at [561, 444] on td "Физическое лицо (Беговая)" at bounding box center [535, 446] width 61 height 37
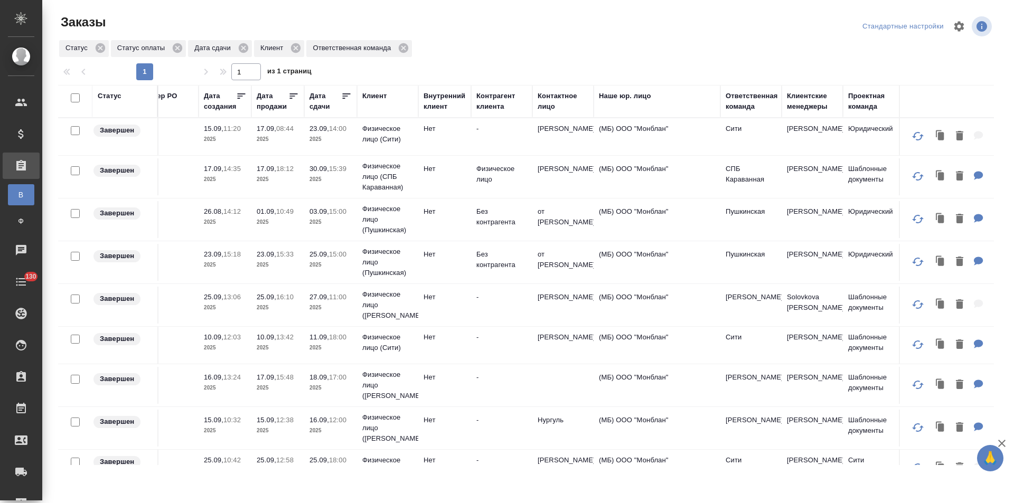
scroll to position [0, 162]
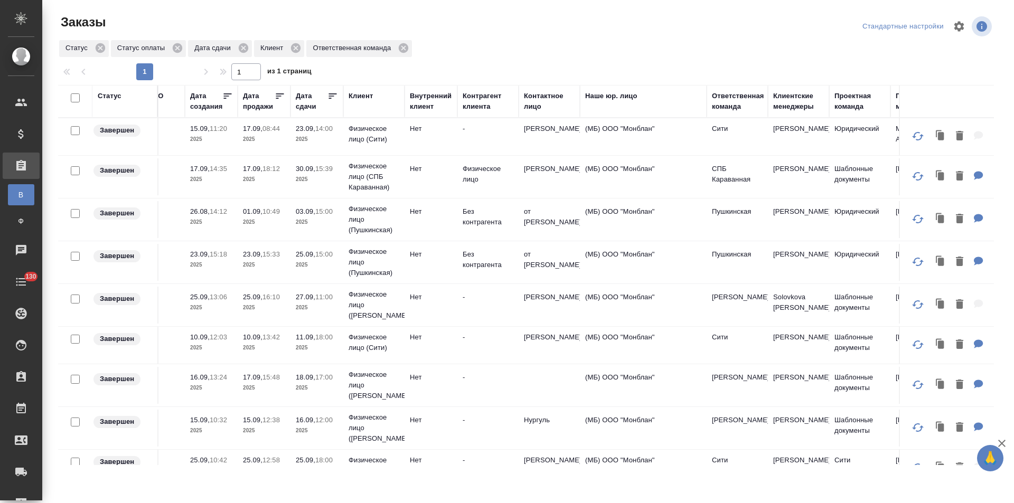
click at [481, 138] on td "-" at bounding box center [487, 136] width 61 height 37
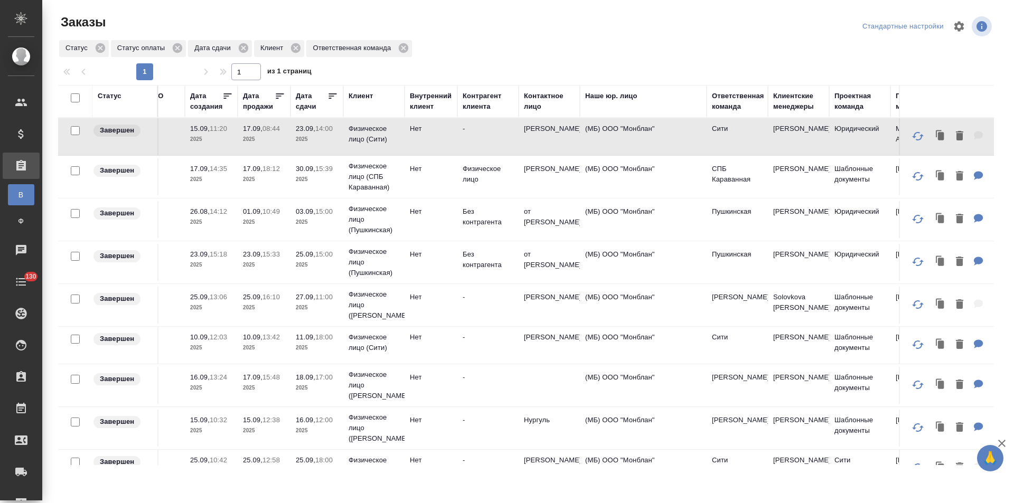
click at [481, 138] on td "-" at bounding box center [487, 136] width 61 height 37
click at [797, 177] on td "Иванова Арина" at bounding box center [798, 176] width 61 height 37
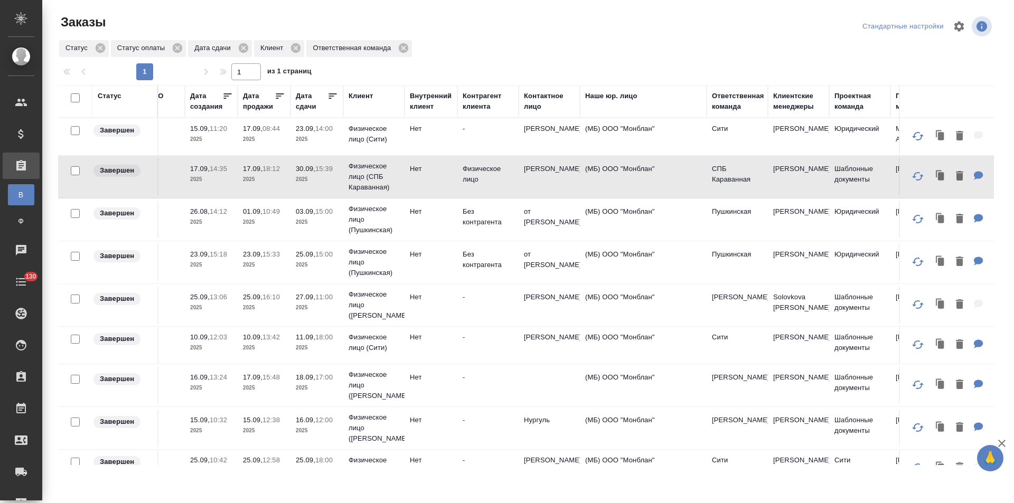
click at [674, 228] on td "(МБ) ООО "Монблан"" at bounding box center [643, 219] width 127 height 37
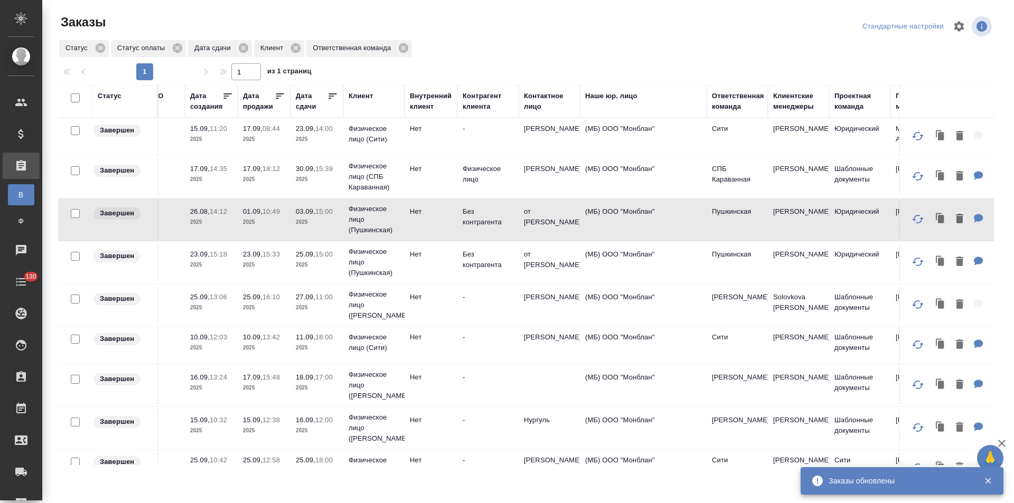
click at [750, 263] on td "Пушкинская" at bounding box center [737, 262] width 61 height 37
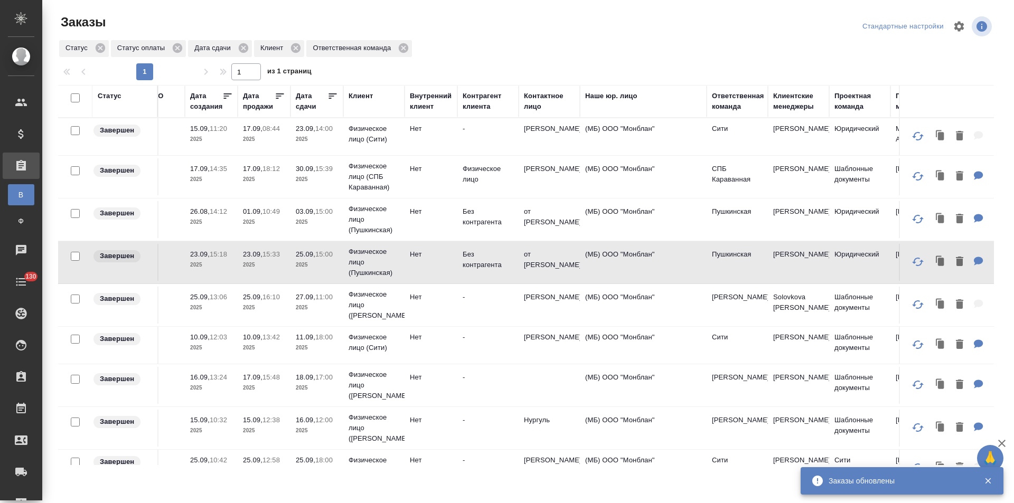
click at [750, 263] on td "Пушкинская" at bounding box center [737, 262] width 61 height 37
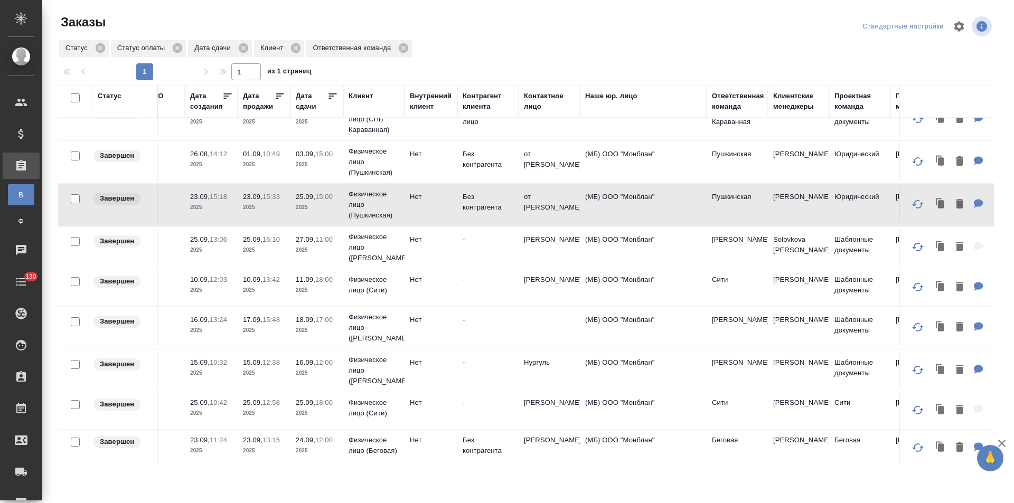
scroll to position [30, 162]
click at [705, 235] on td "(МБ) ООО "Монблан"" at bounding box center [643, 245] width 127 height 37
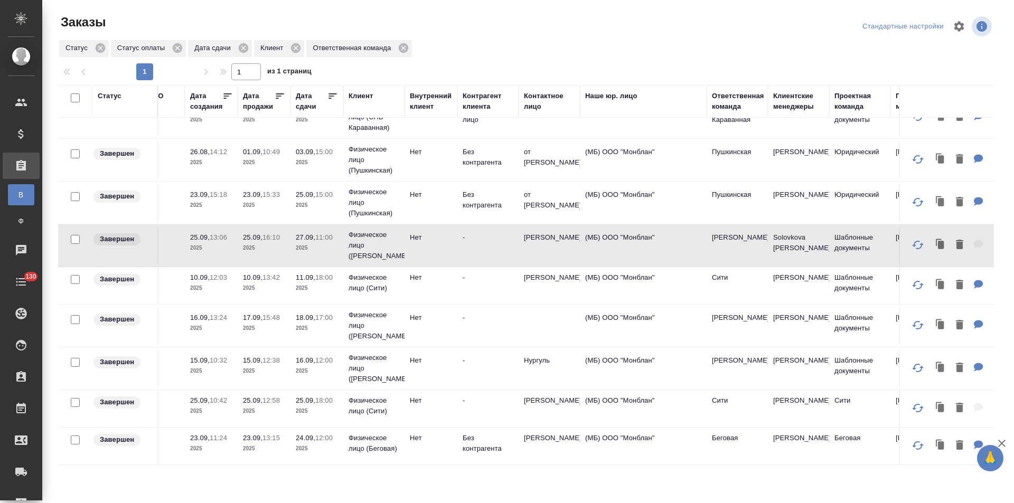
click at [705, 235] on td "(МБ) ООО "Монблан"" at bounding box center [643, 245] width 127 height 37
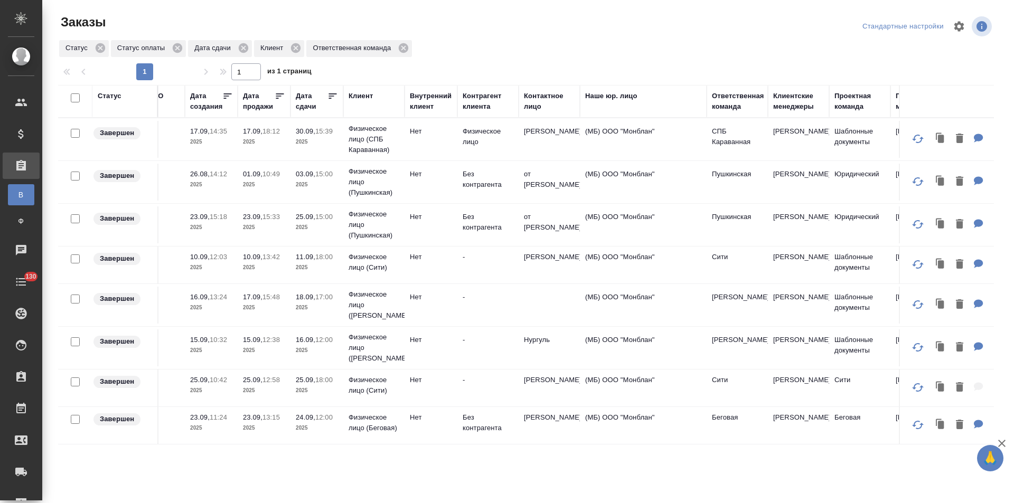
scroll to position [0, 162]
click at [794, 271] on td "Лямина Надежда" at bounding box center [798, 265] width 61 height 37
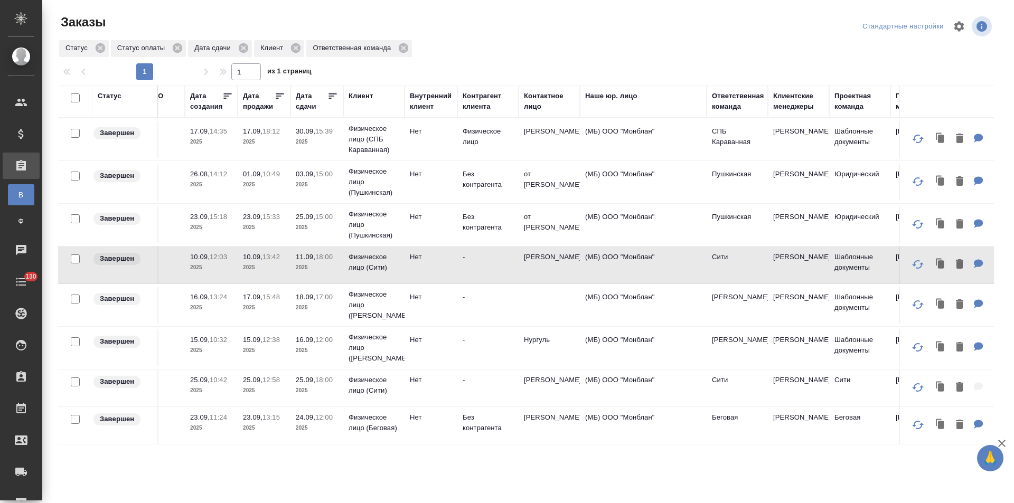
click at [794, 271] on td "Лямина Надежда" at bounding box center [798, 265] width 61 height 37
click at [794, 390] on td "Лямина Надежда" at bounding box center [798, 388] width 61 height 37
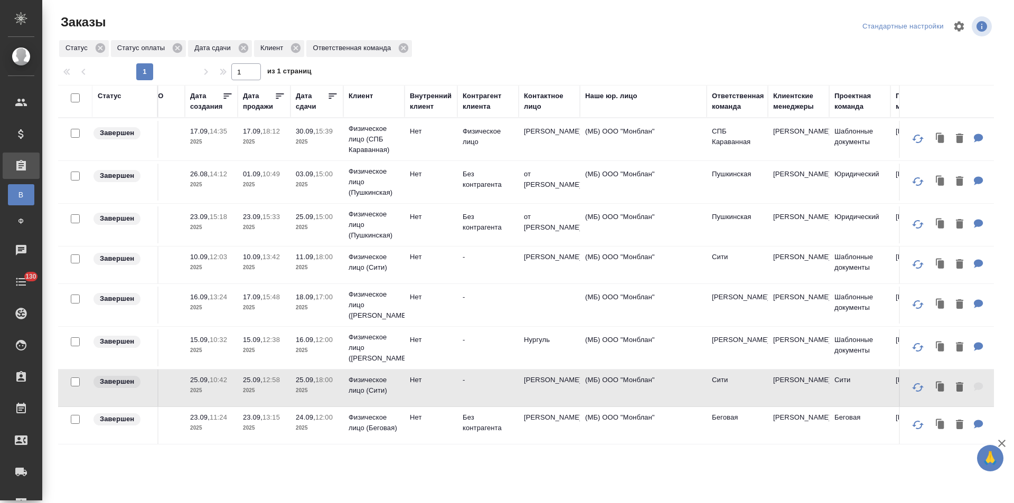
click at [796, 301] on td "Москалец Алина" at bounding box center [798, 305] width 61 height 37
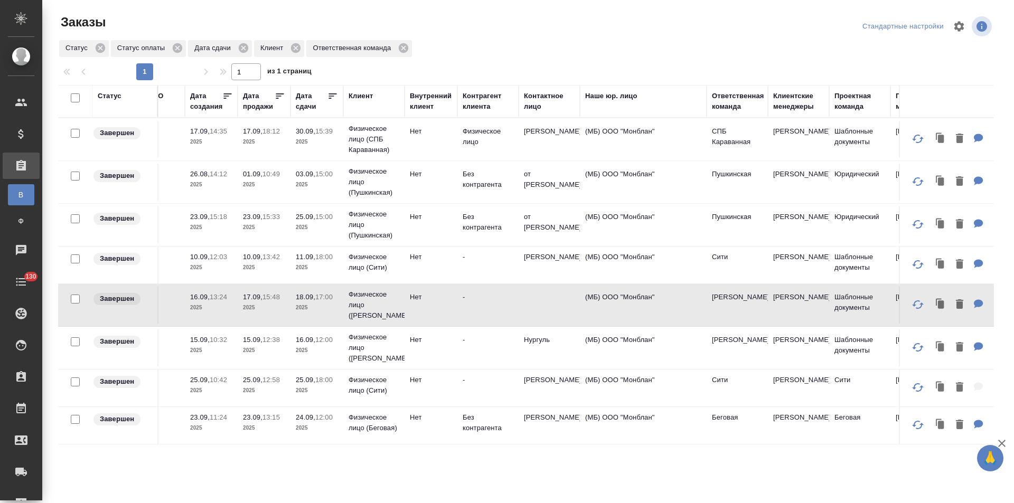
click at [796, 301] on td "Москалец Алина" at bounding box center [798, 305] width 61 height 37
click at [801, 349] on td "Москалец Алина" at bounding box center [798, 348] width 61 height 37
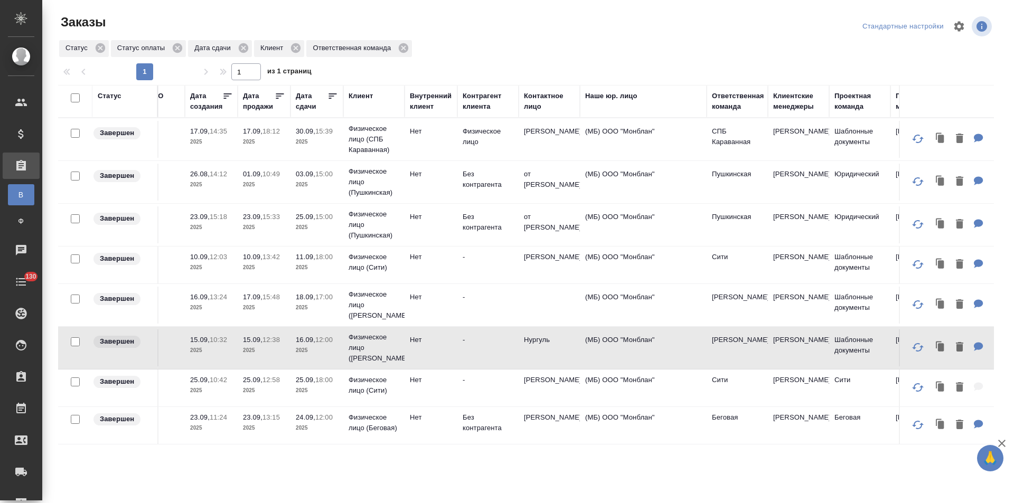
click at [801, 349] on td "Москалец Алина" at bounding box center [798, 348] width 61 height 37
click at [801, 422] on td "Москалец Алина" at bounding box center [798, 425] width 61 height 37
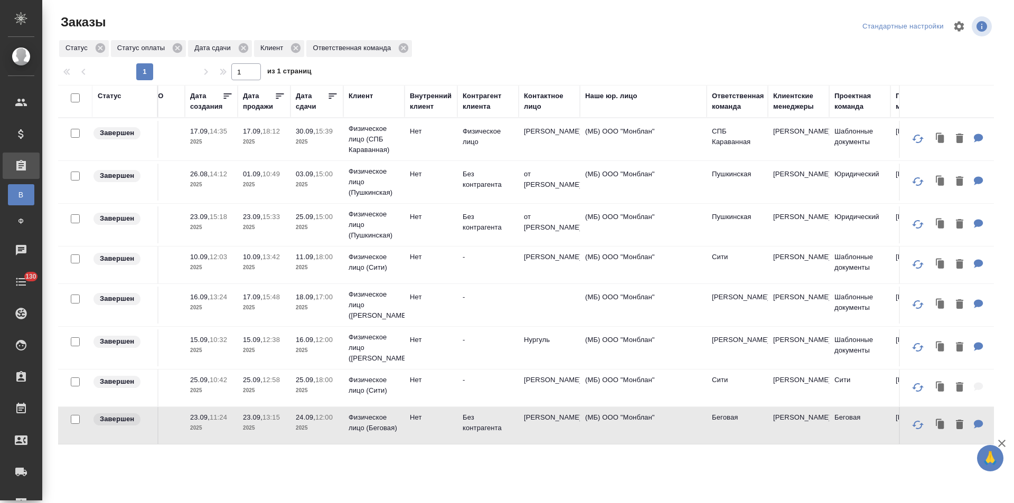
click at [801, 422] on td "Москалец Алина" at bounding box center [798, 425] width 61 height 37
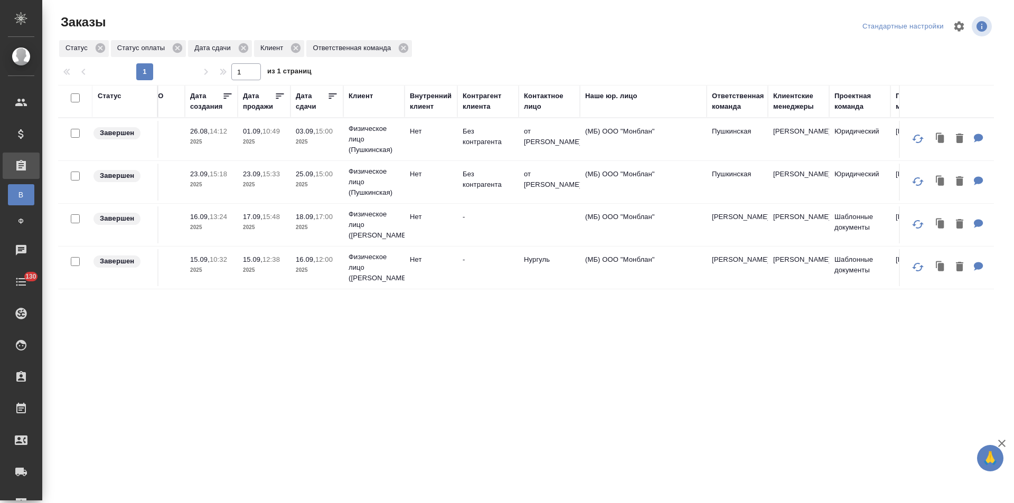
click at [366, 97] on div "Клиент" at bounding box center [361, 96] width 24 height 11
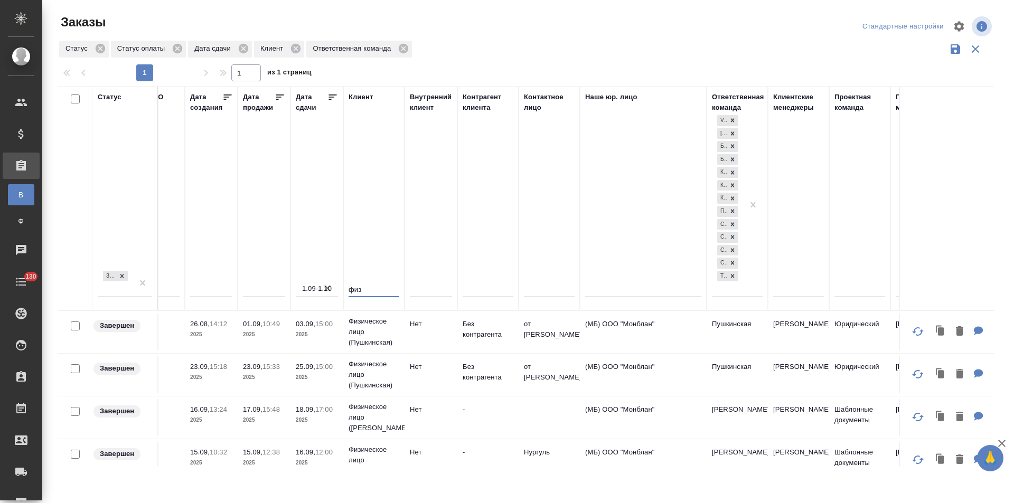
drag, startPoint x: 367, startPoint y: 289, endPoint x: 346, endPoint y: 291, distance: 20.7
click at [346, 291] on th "Клиент физ" at bounding box center [373, 198] width 61 height 224
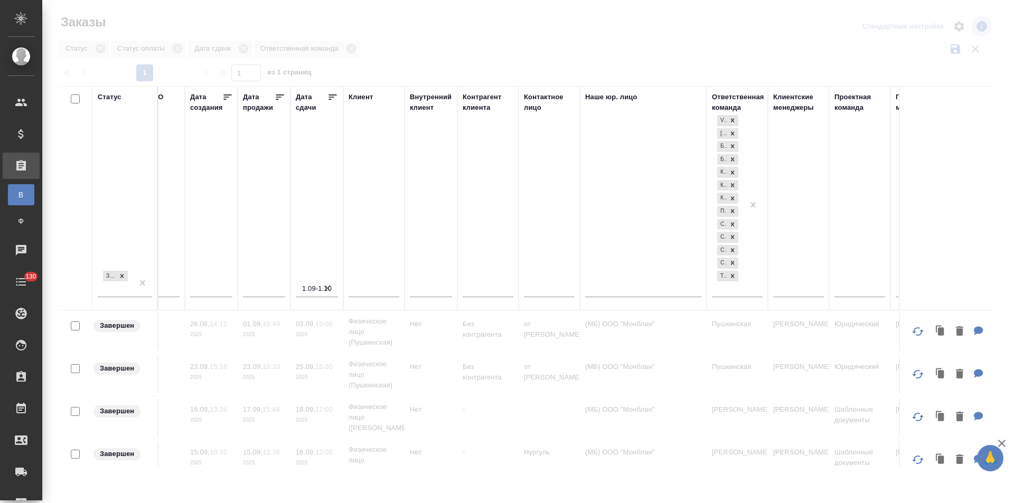
click at [956, 54] on div at bounding box center [528, 236] width 972 height 472
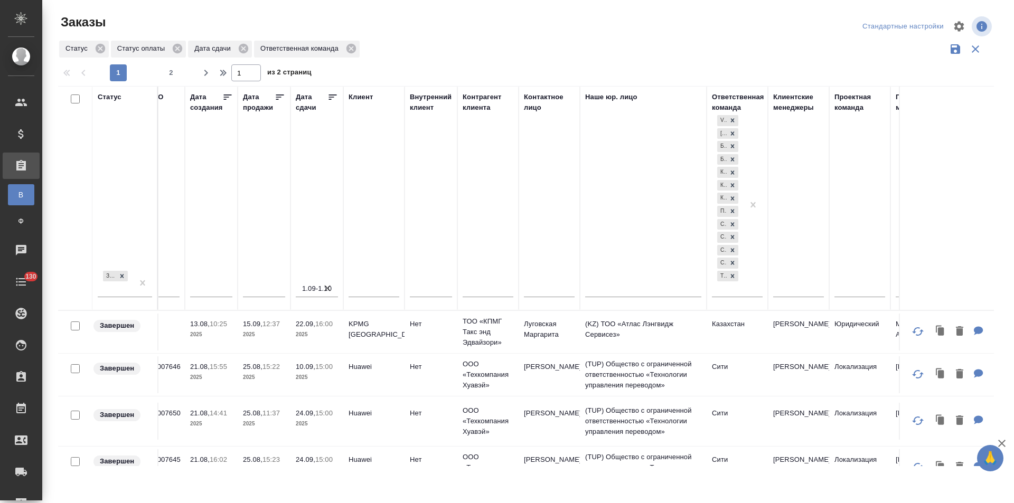
click at [955, 50] on icon "button" at bounding box center [955, 49] width 13 height 13
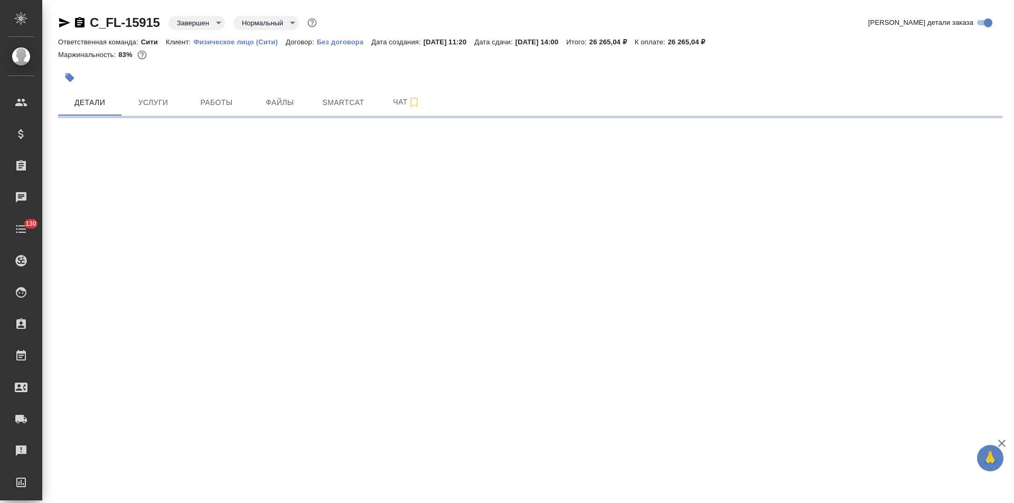
select select "RU"
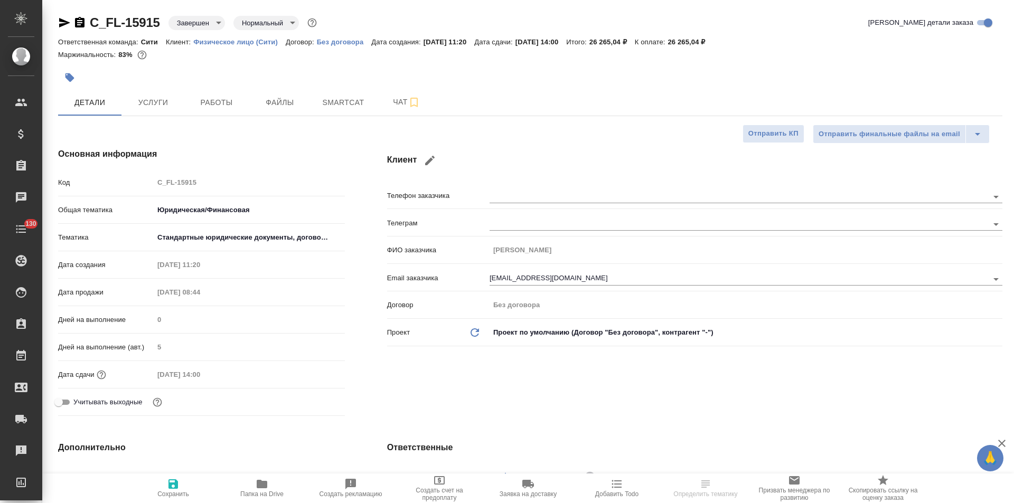
type textarea "x"
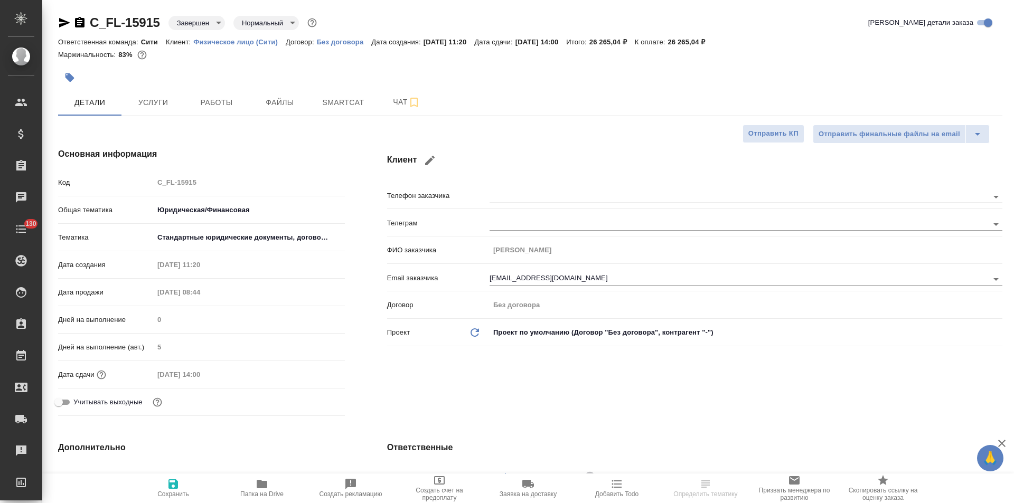
type textarea "x"
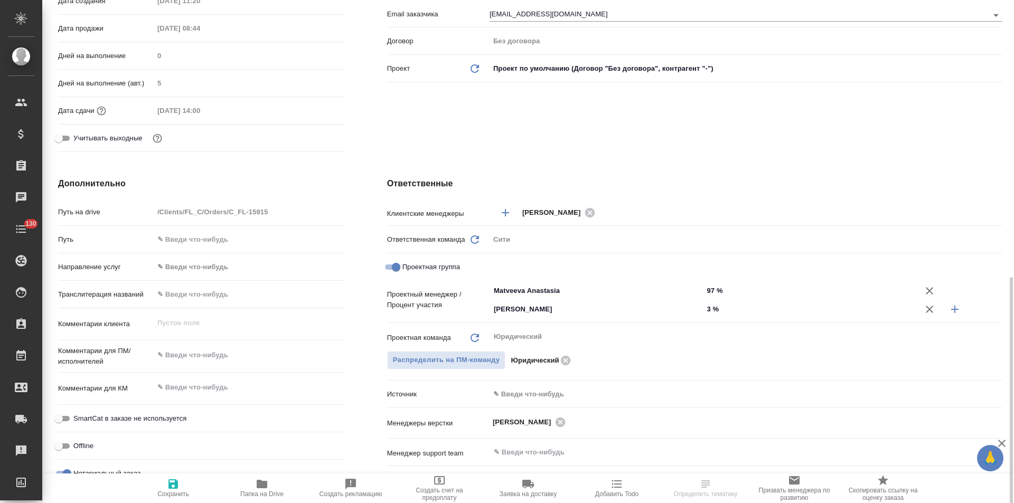
scroll to position [579, 0]
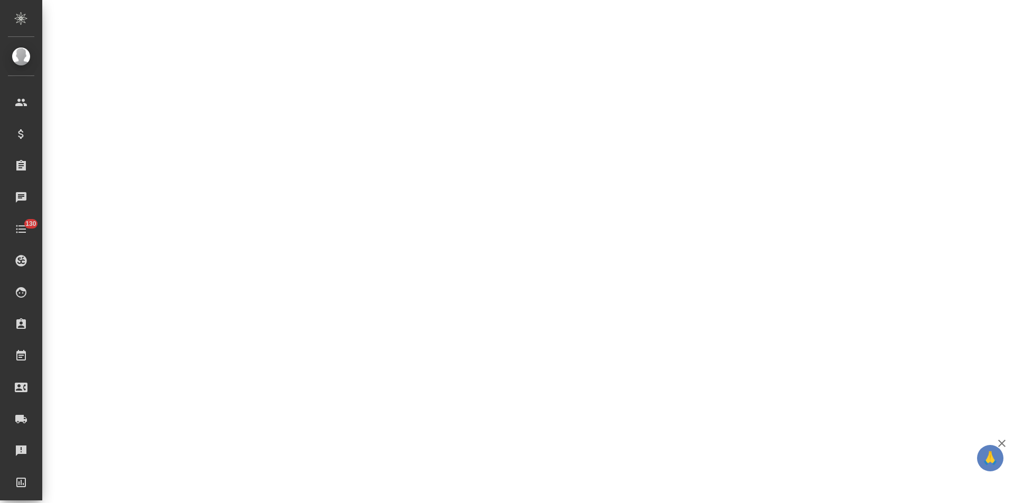
select select "RU"
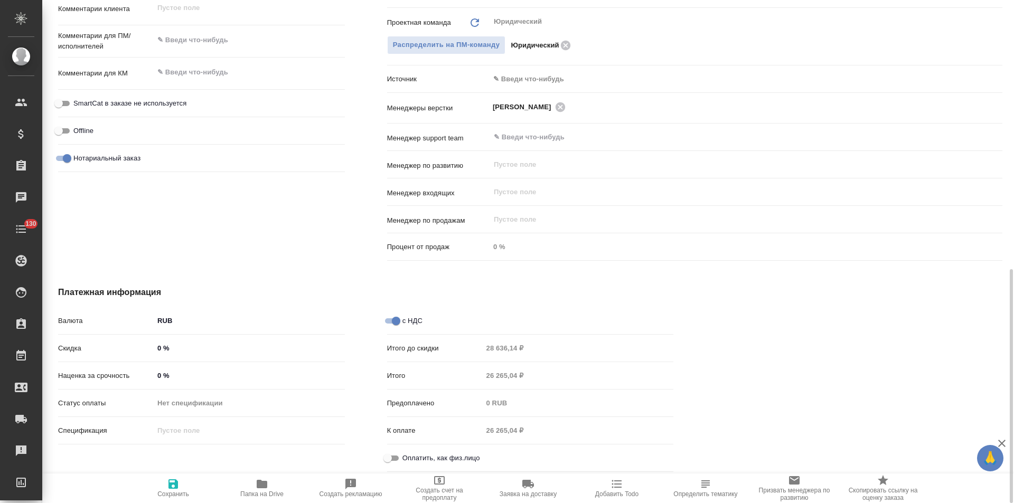
type textarea "x"
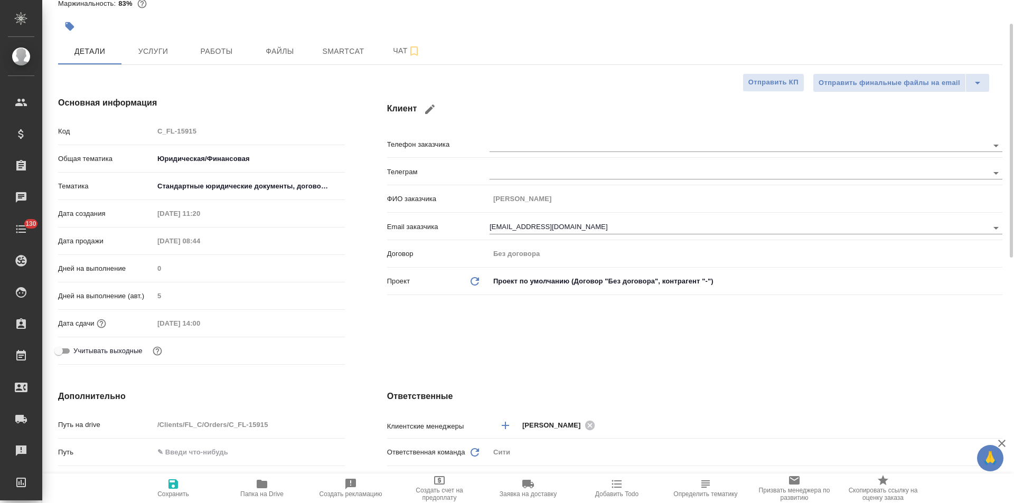
scroll to position [0, 0]
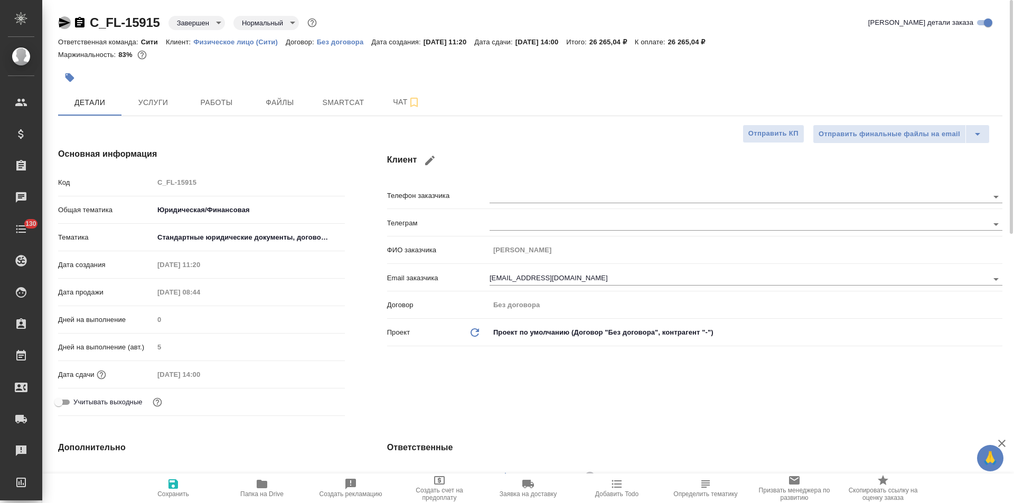
click at [63, 23] on icon "button" at bounding box center [64, 22] width 13 height 13
type textarea "x"
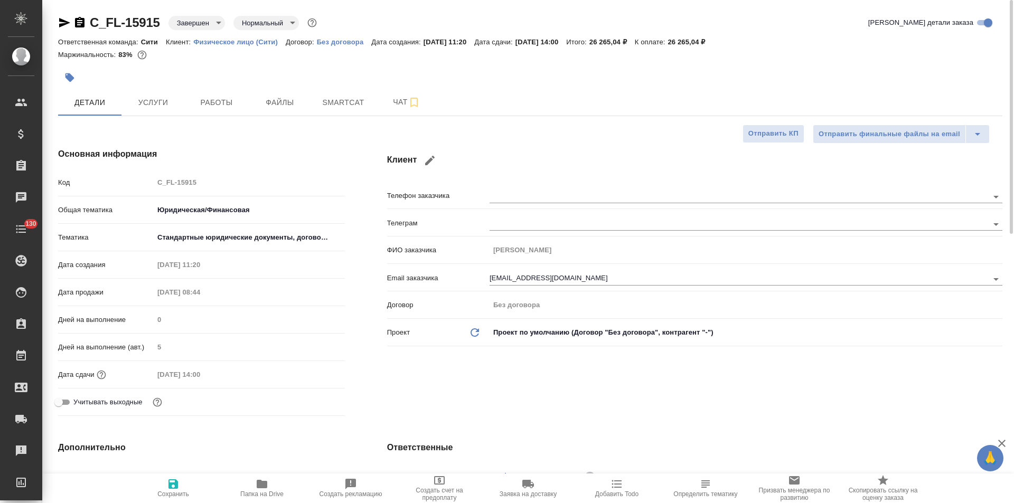
type textarea "x"
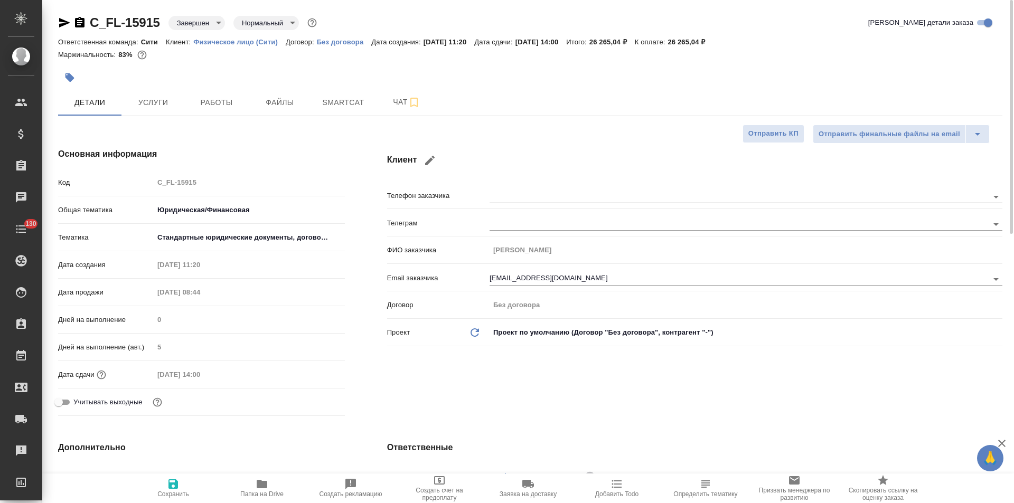
type textarea "x"
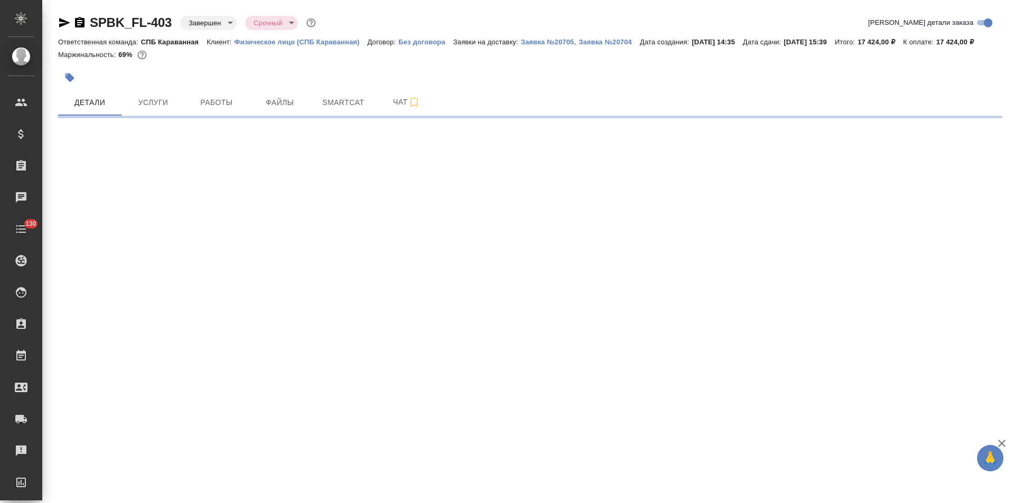
select select "RU"
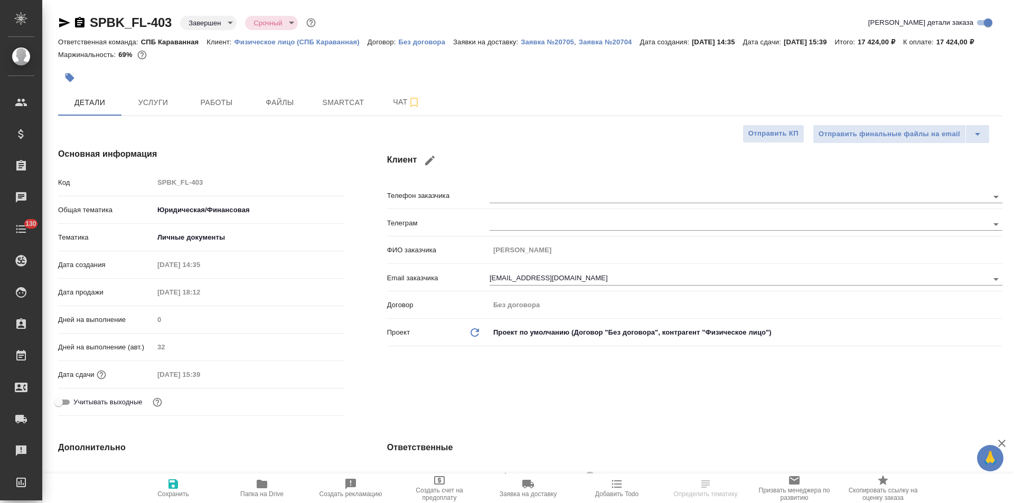
type textarea "x"
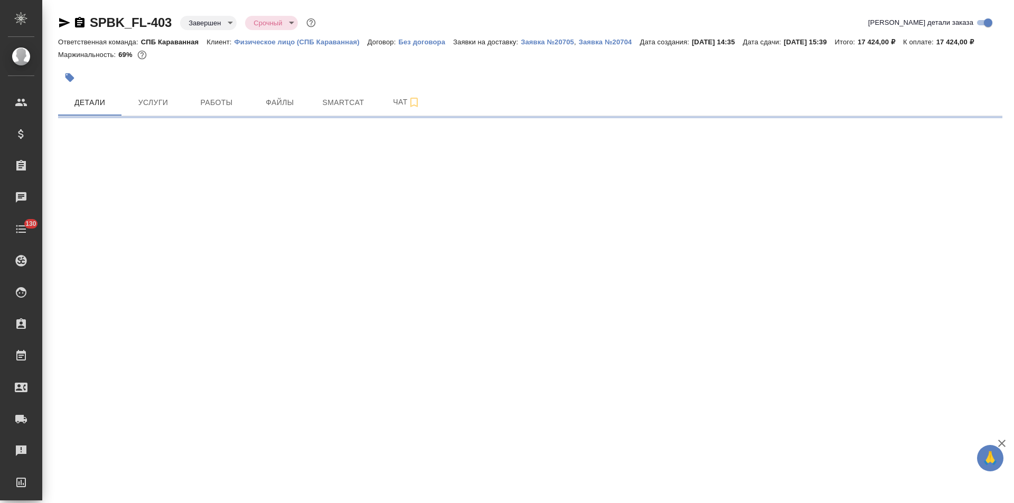
select select "RU"
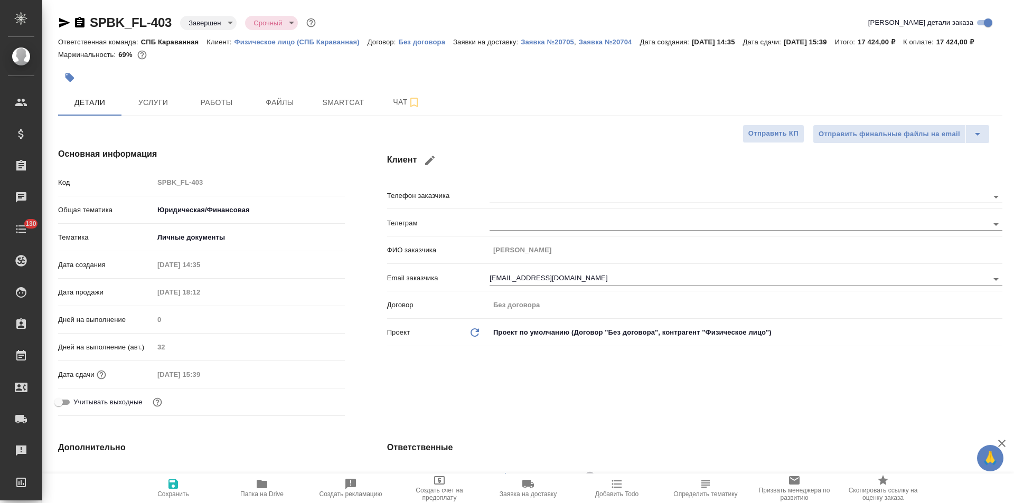
type textarea "x"
click at [65, 22] on icon "button" at bounding box center [64, 23] width 11 height 10
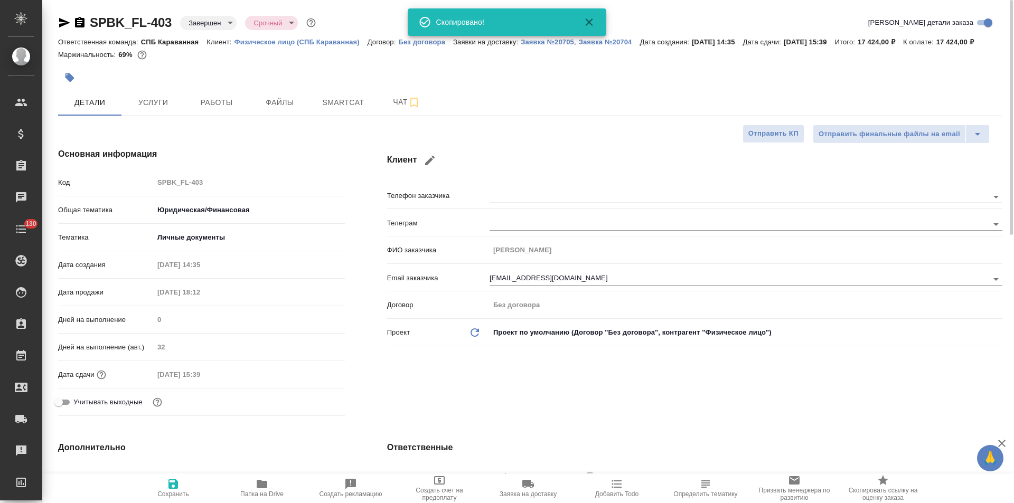
type textarea "x"
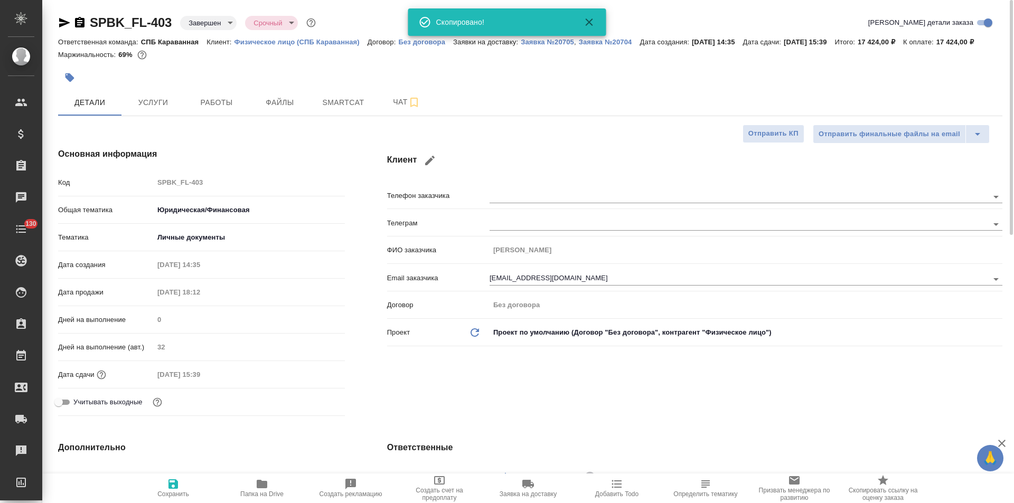
type textarea "x"
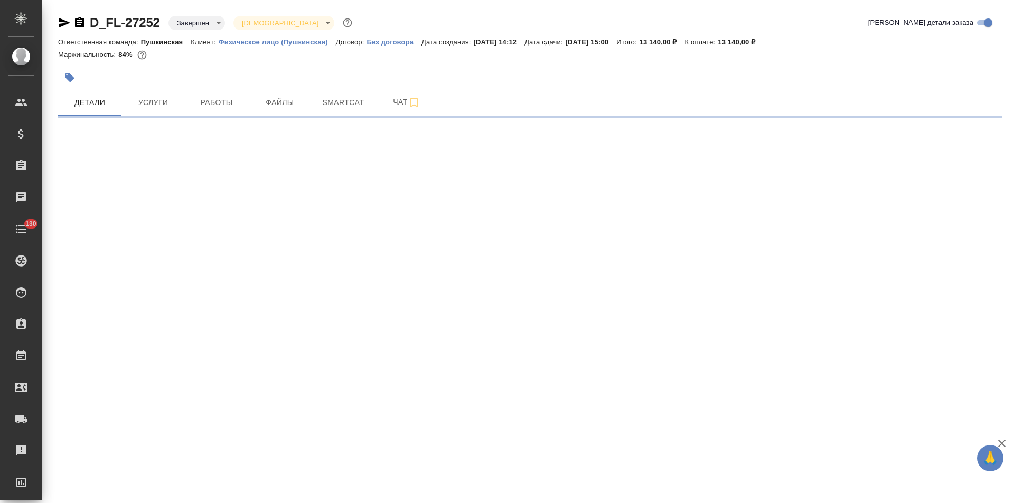
select select "RU"
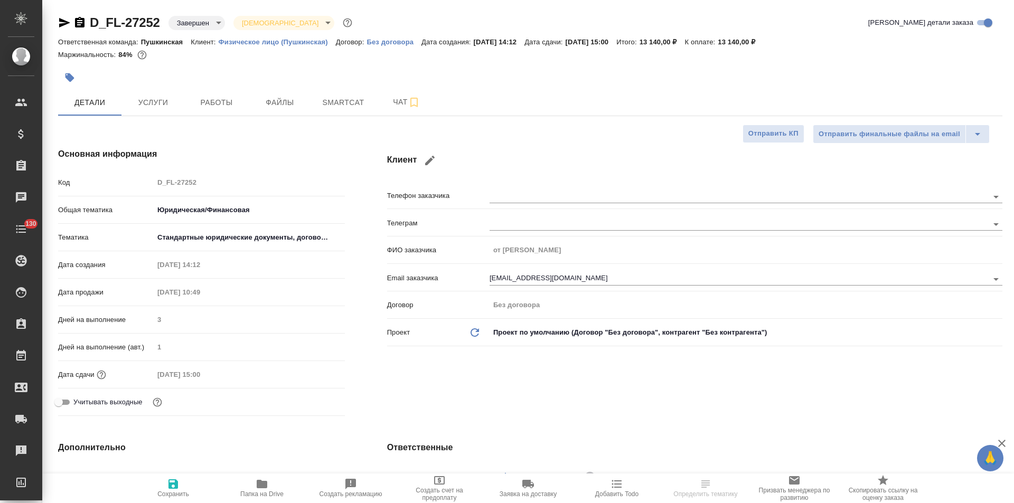
type textarea "x"
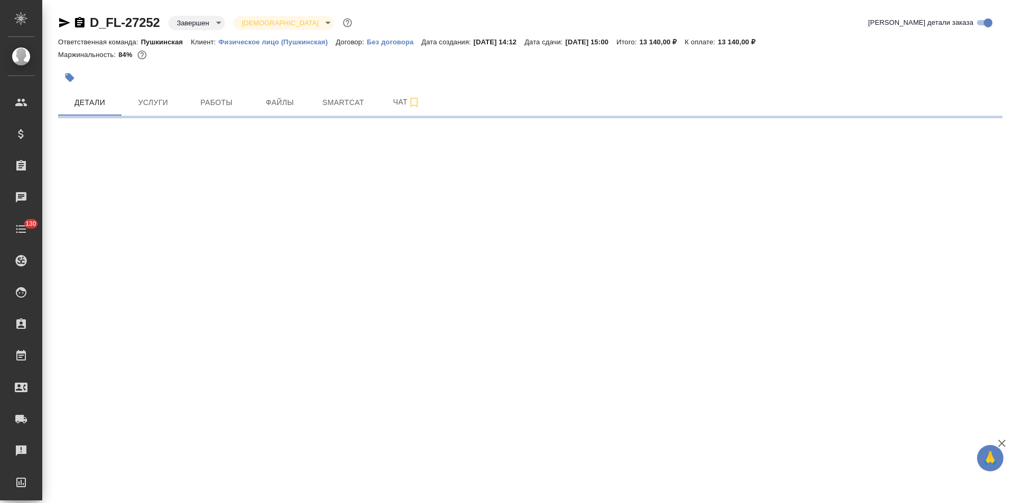
select select "RU"
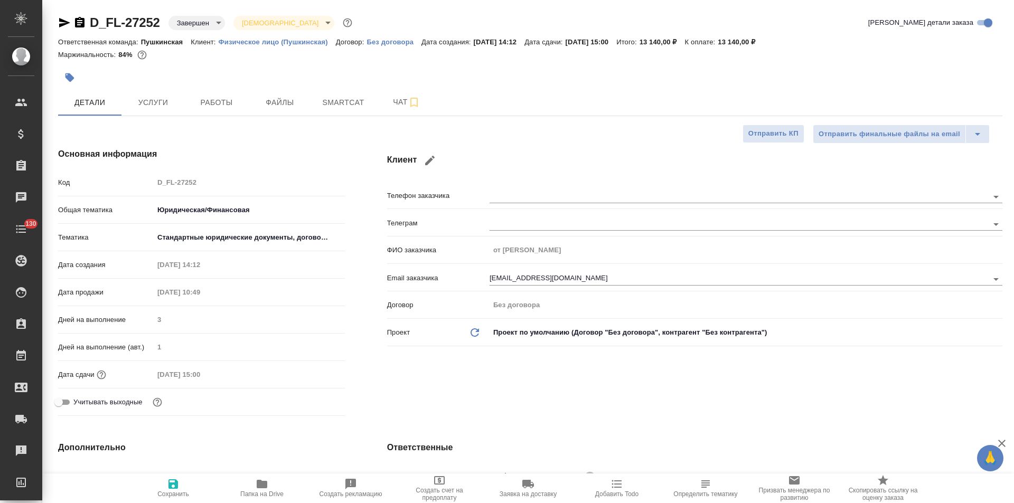
type textarea "x"
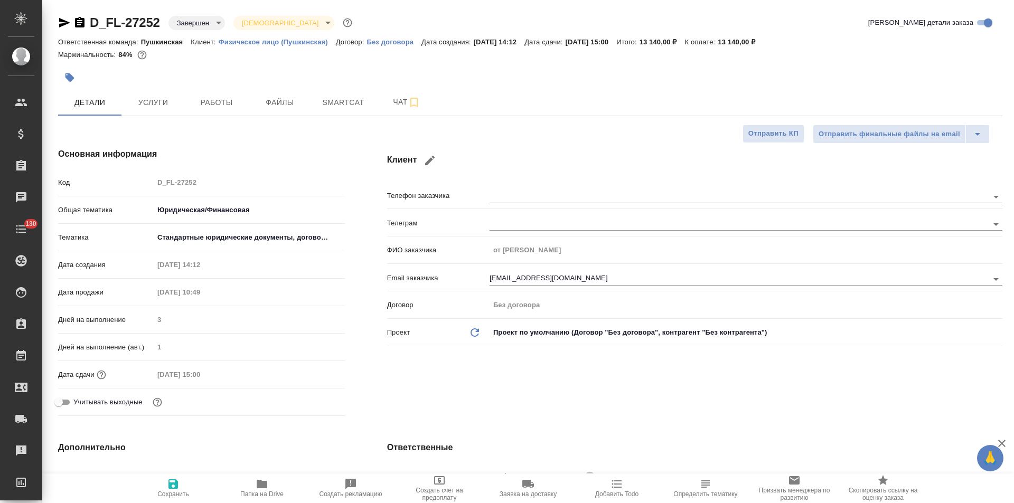
type textarea "x"
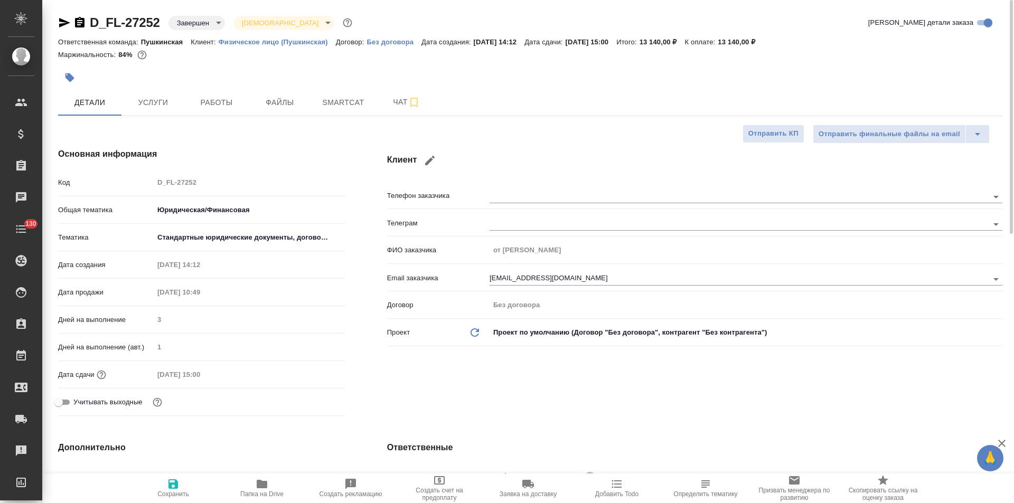
type textarea "x"
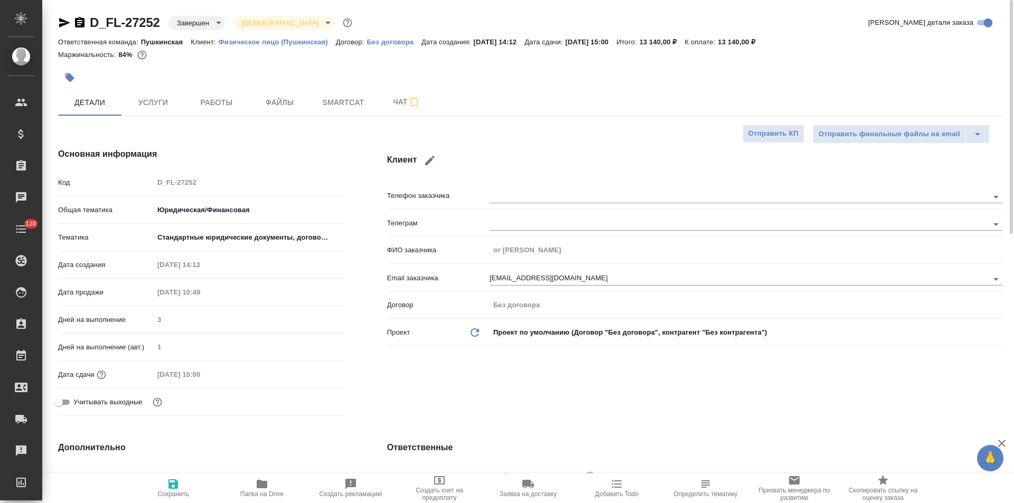
type textarea "x"
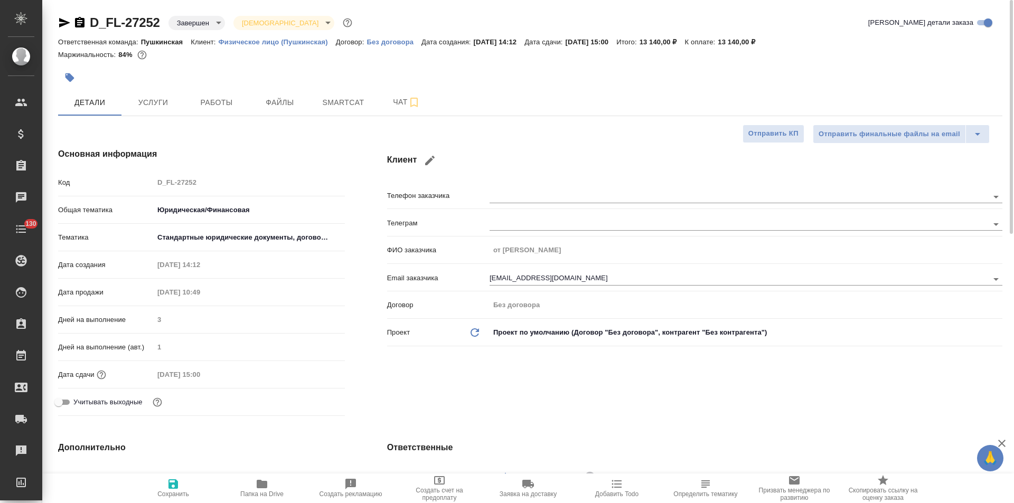
type textarea "x"
click at [63, 25] on icon "button" at bounding box center [64, 23] width 11 height 10
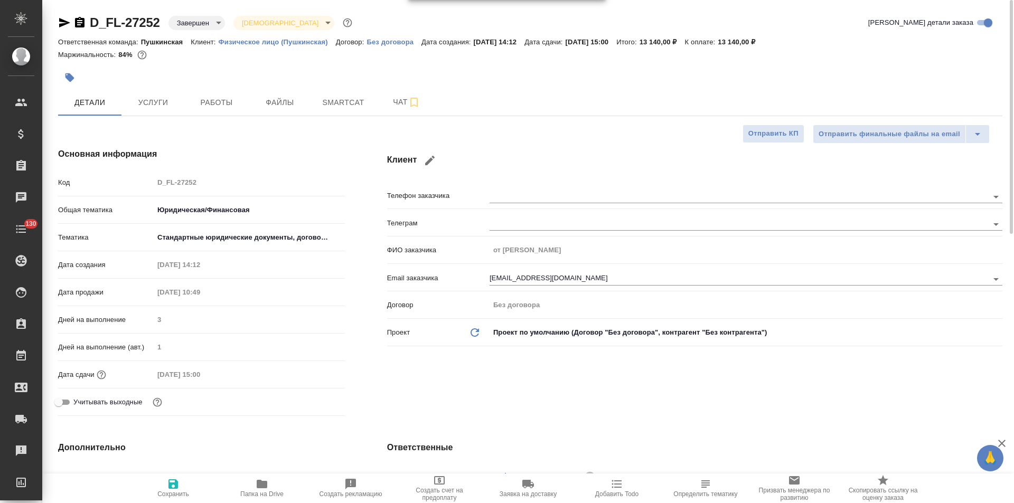
type textarea "x"
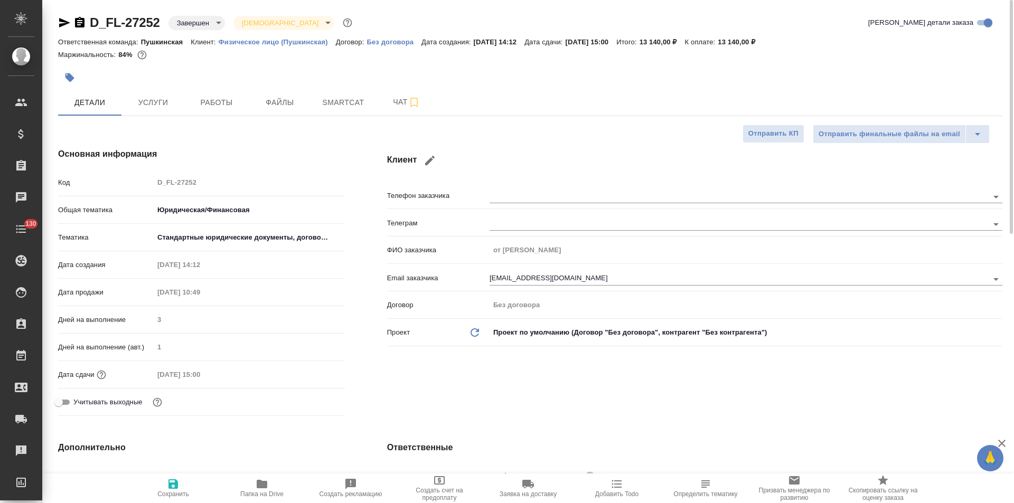
type textarea "x"
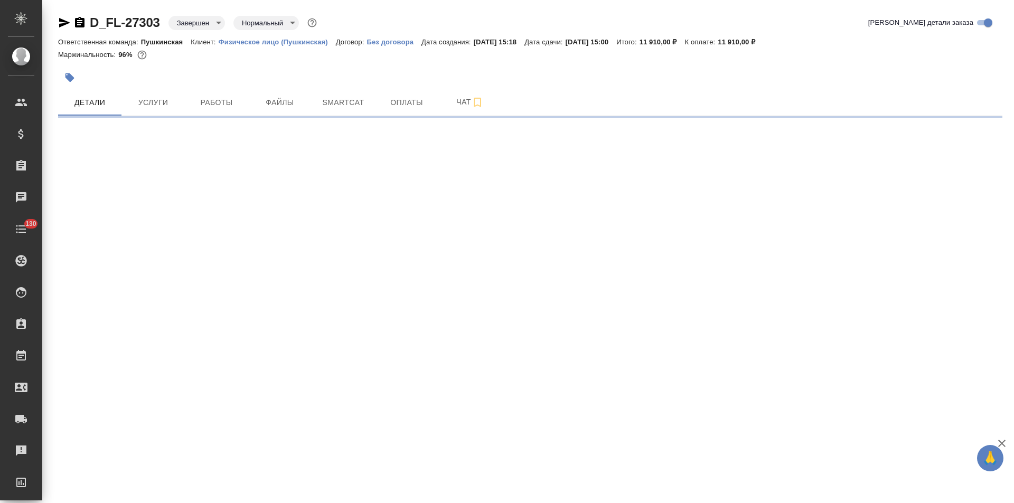
select select "RU"
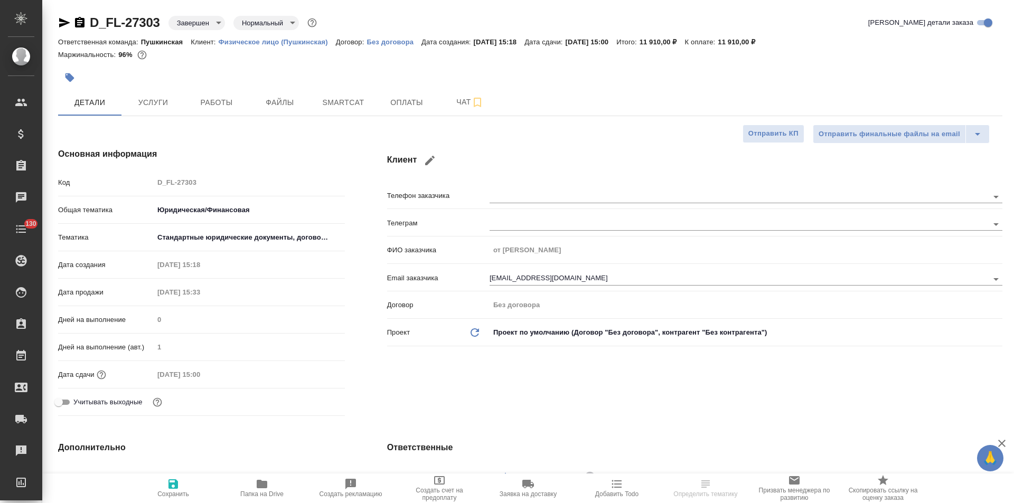
type textarea "x"
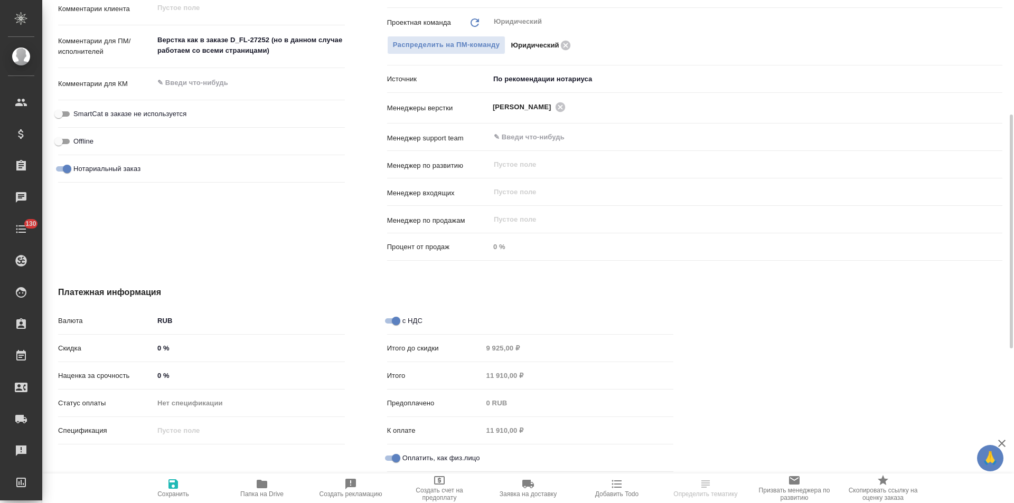
scroll to position [262, 0]
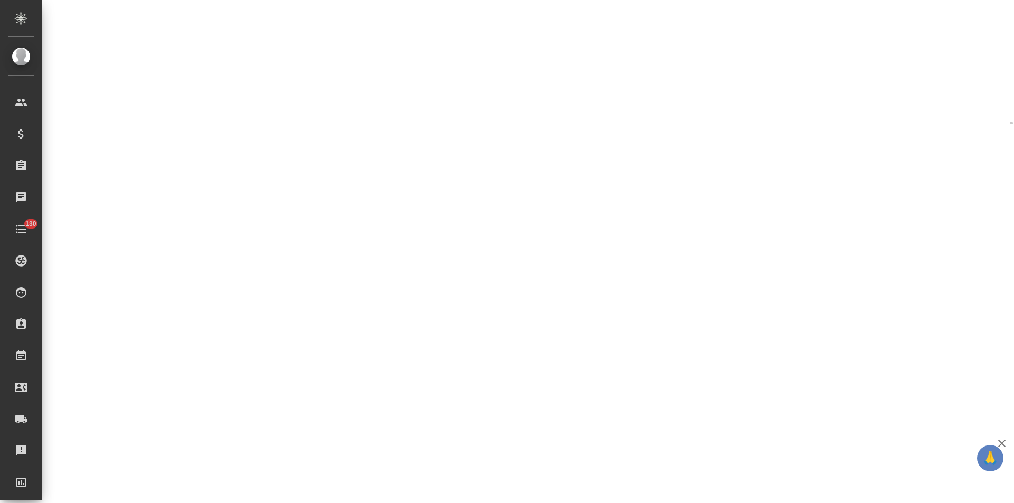
select select "RU"
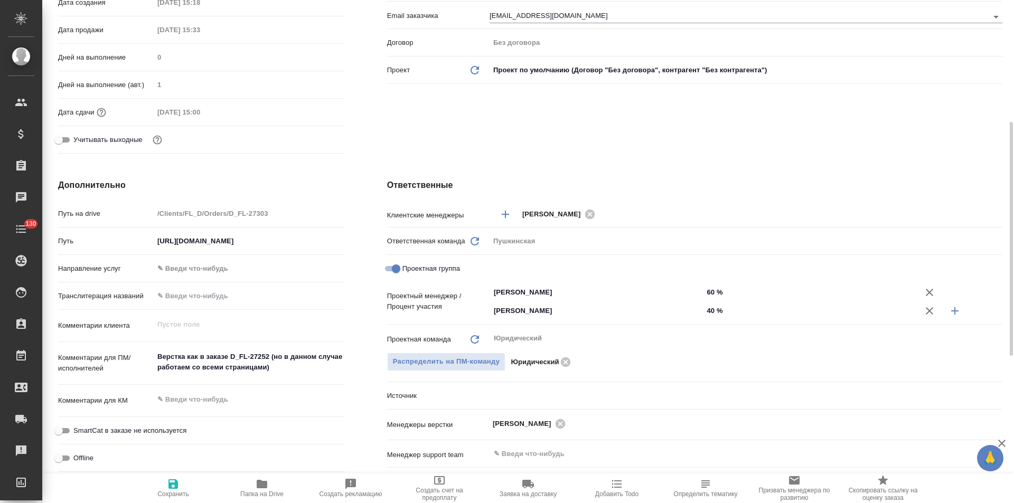
type textarea "x"
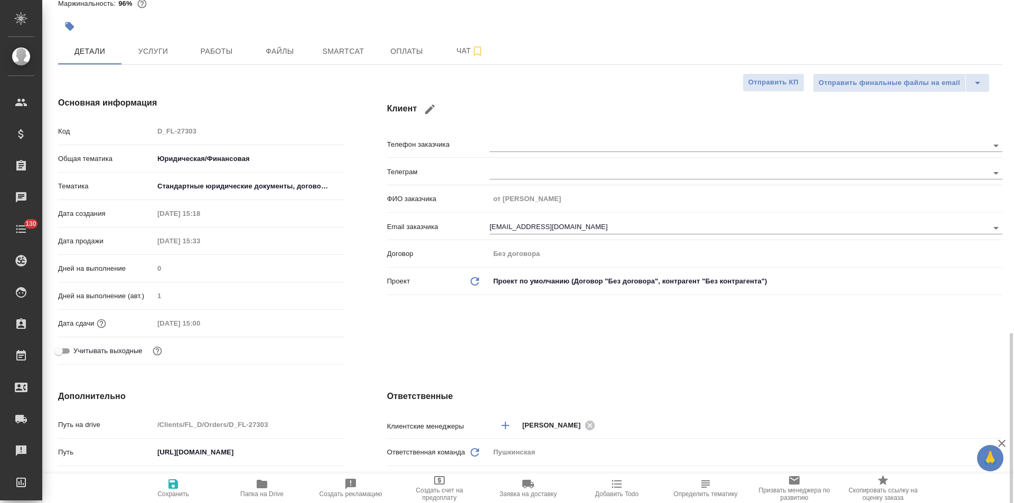
scroll to position [0, 0]
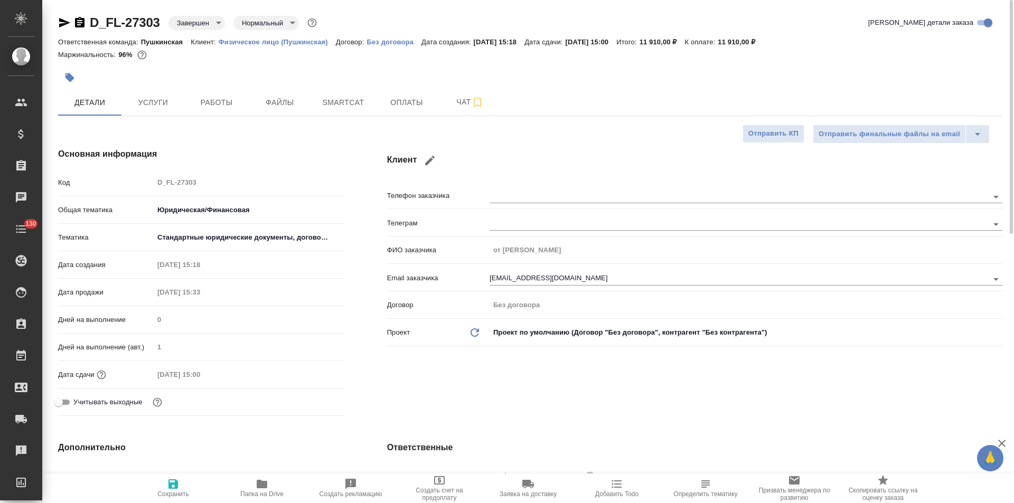
type textarea "x"
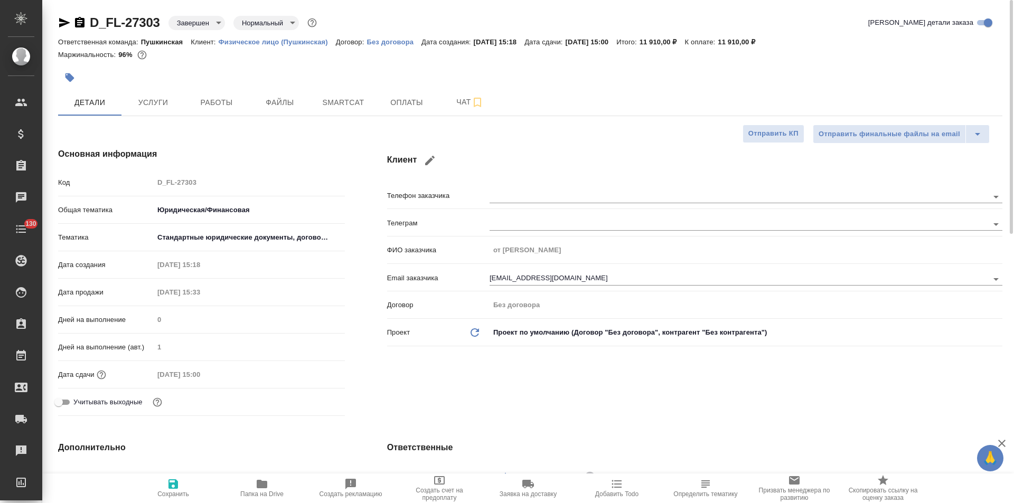
type textarea "x"
click at [400, 102] on span "Оплаты" at bounding box center [406, 102] width 51 height 13
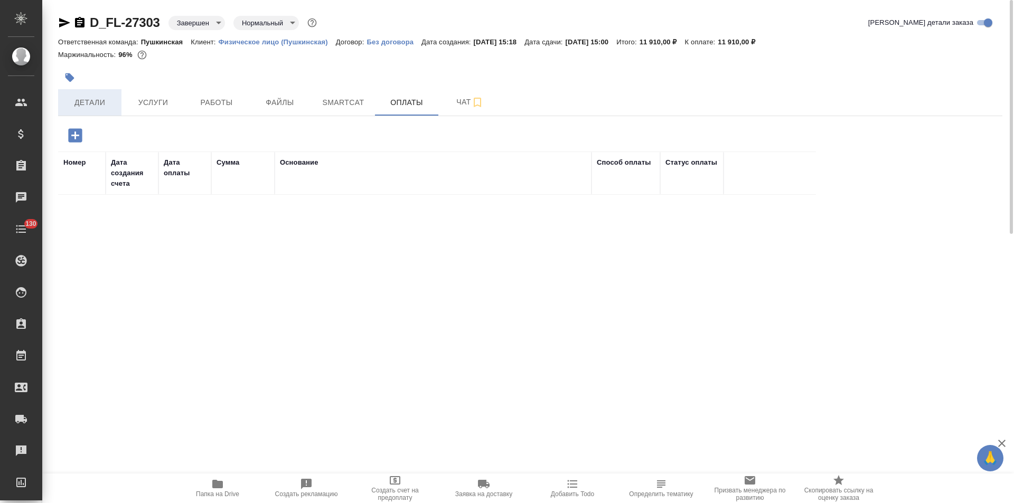
click at [102, 104] on span "Детали" at bounding box center [89, 102] width 51 height 13
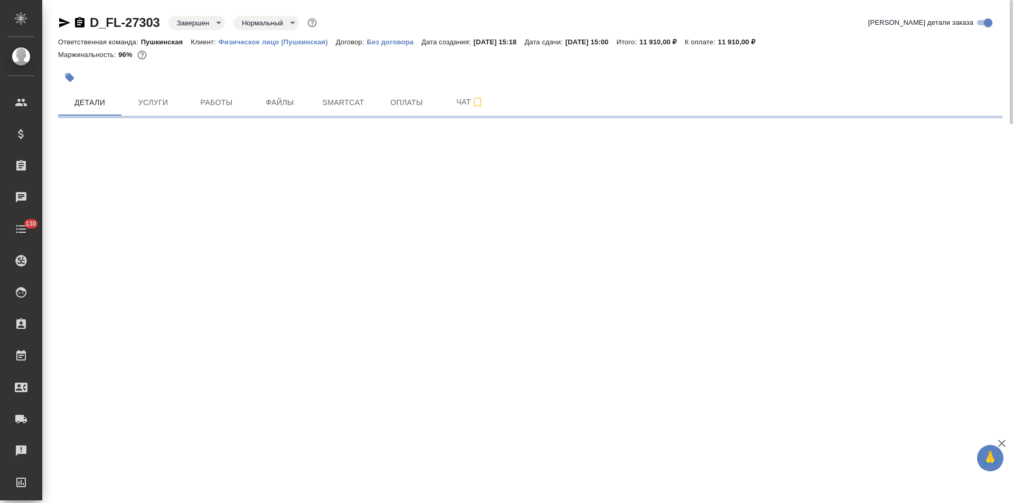
select select "RU"
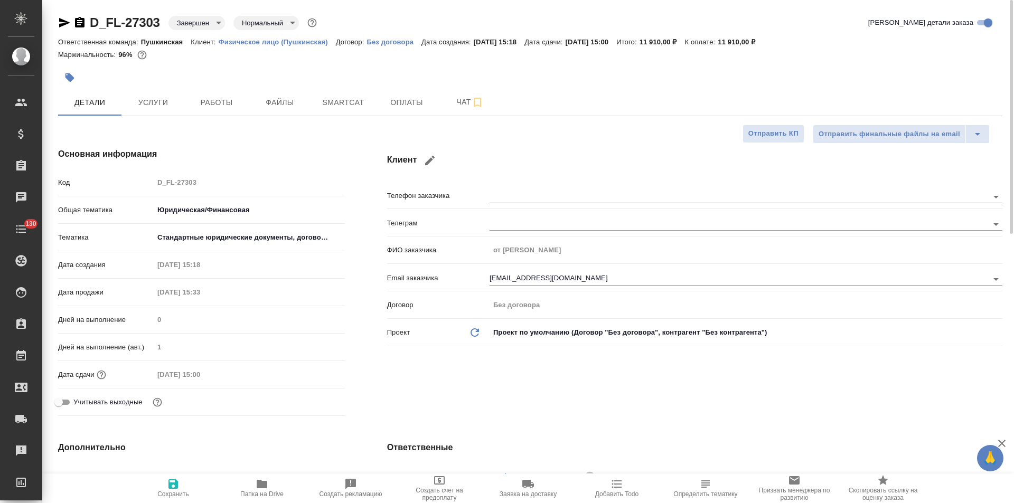
type textarea "x"
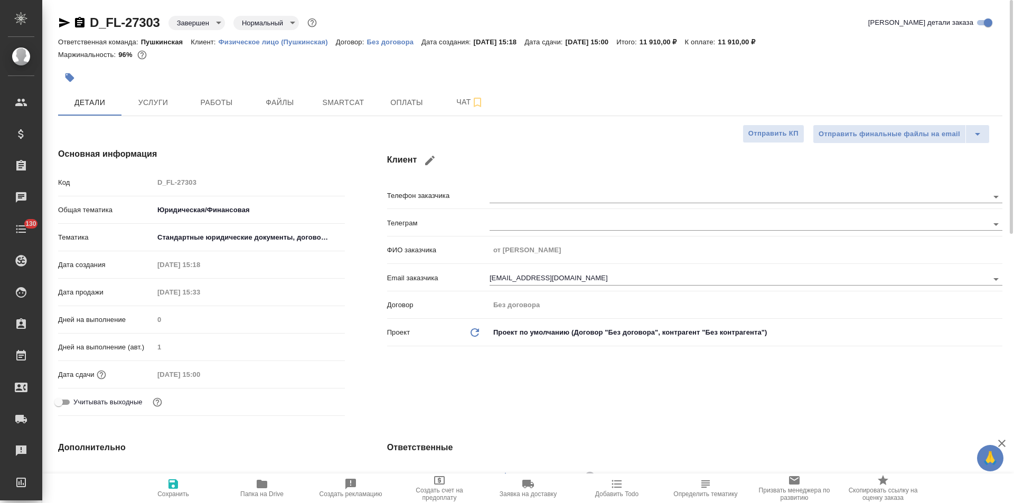
type textarea "x"
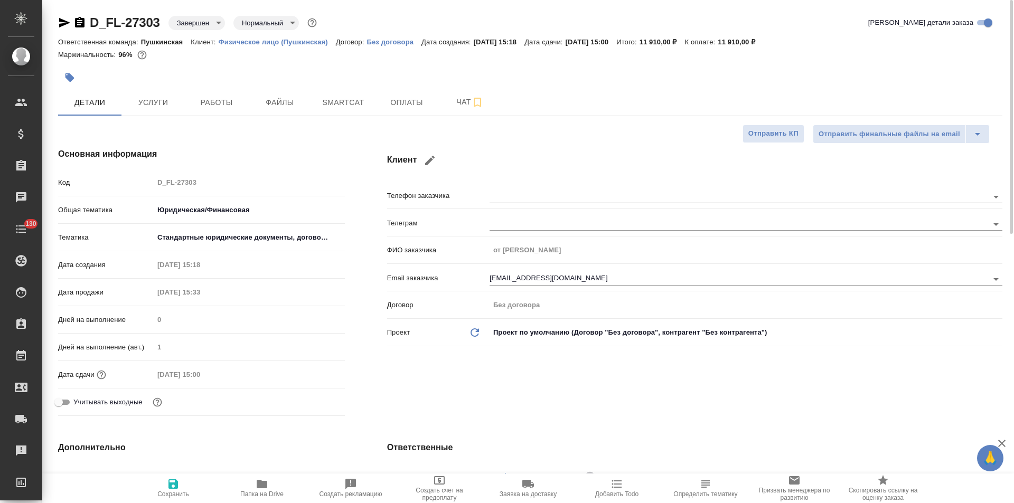
type textarea "x"
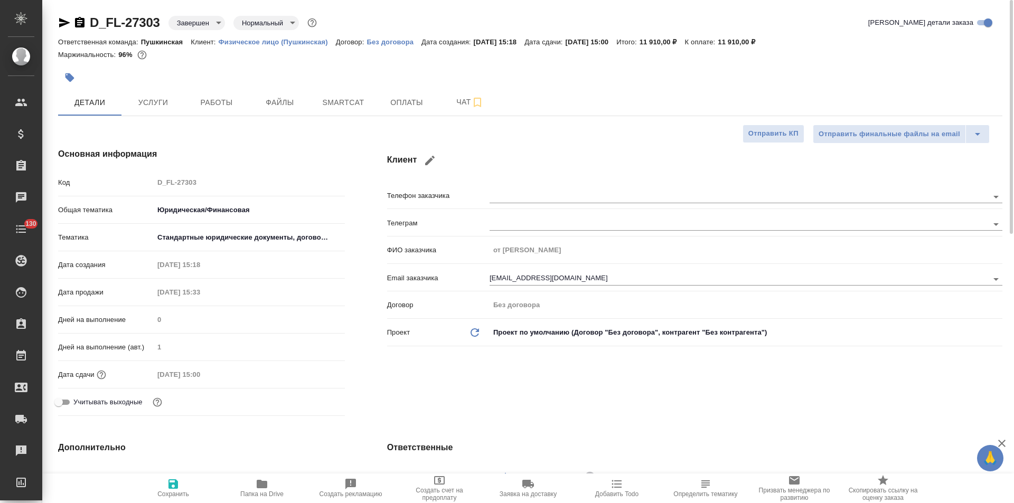
click at [65, 22] on icon "button" at bounding box center [64, 23] width 11 height 10
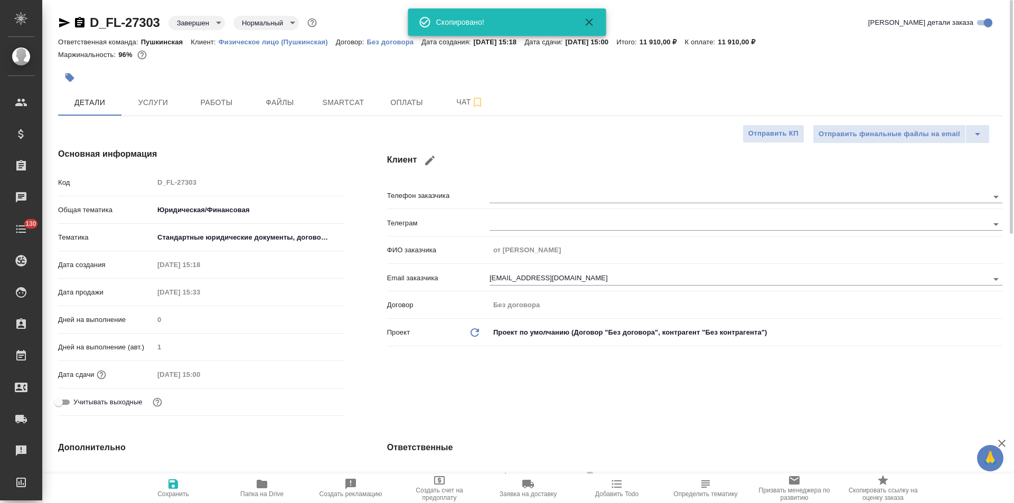
type textarea "x"
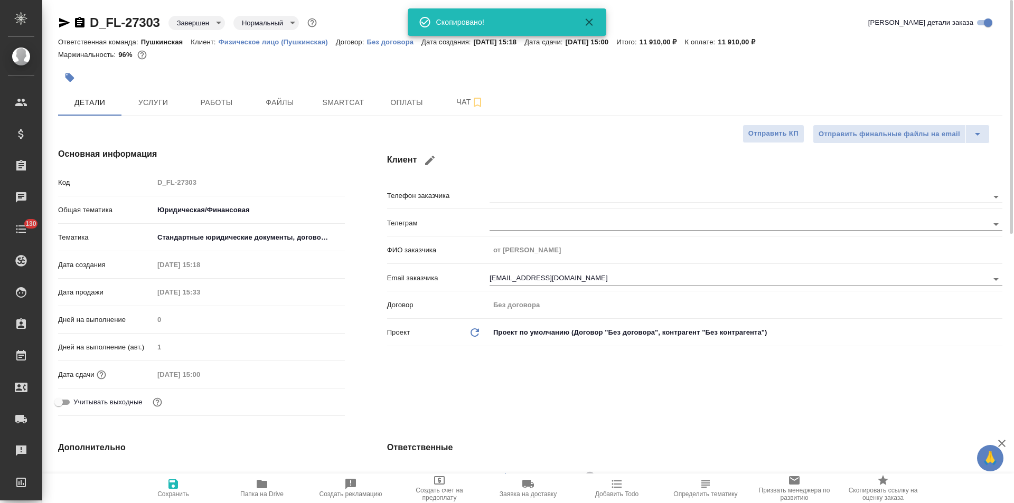
type textarea "x"
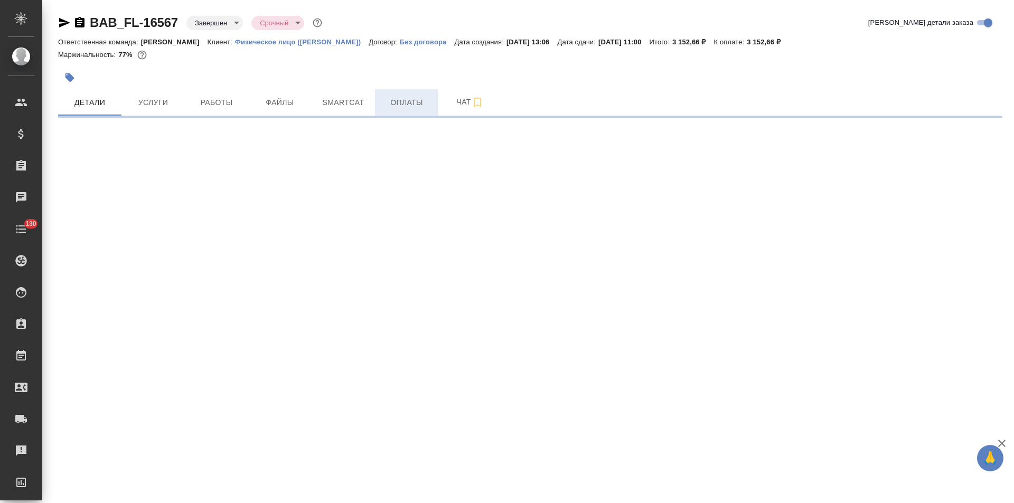
select select "RU"
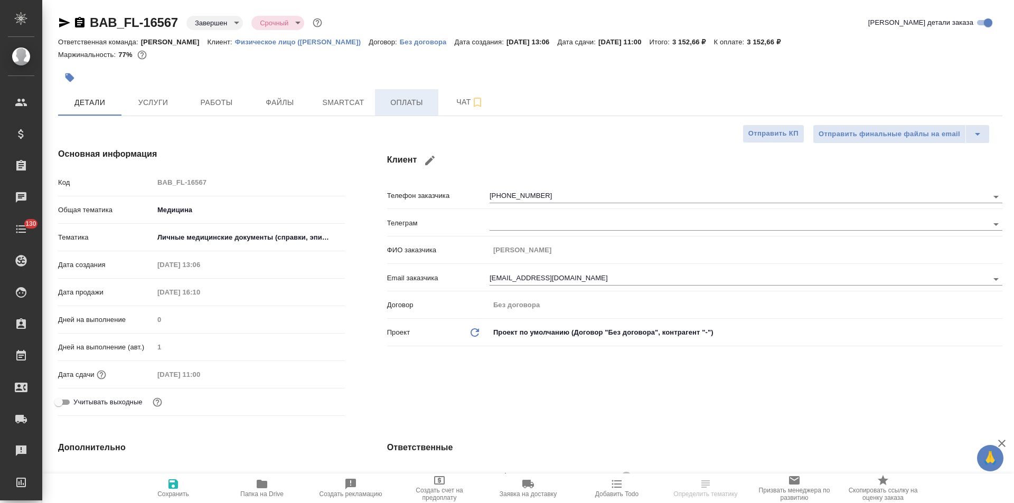
type textarea "x"
click at [398, 111] on button "Оплаты" at bounding box center [406, 102] width 63 height 26
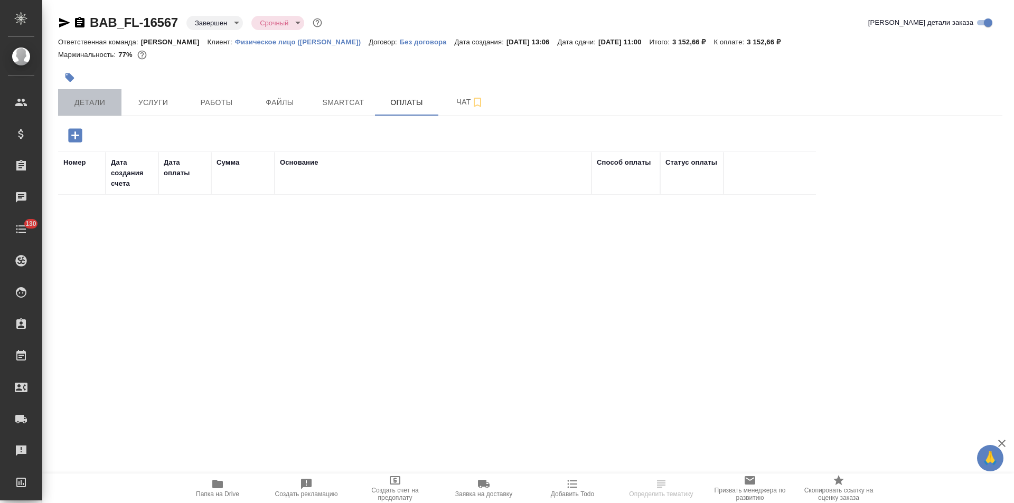
click at [110, 106] on span "Детали" at bounding box center [89, 102] width 51 height 13
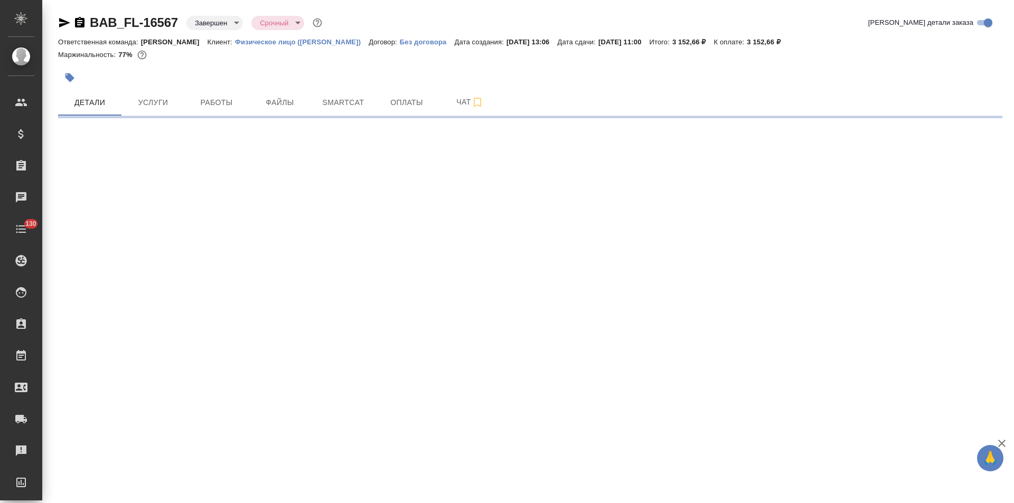
click at [65, 21] on icon "button" at bounding box center [64, 23] width 11 height 10
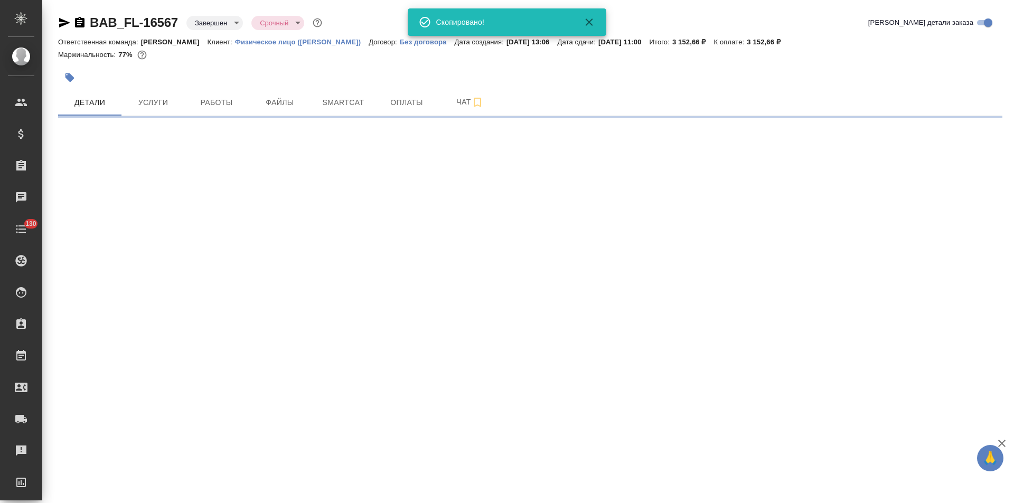
select select "RU"
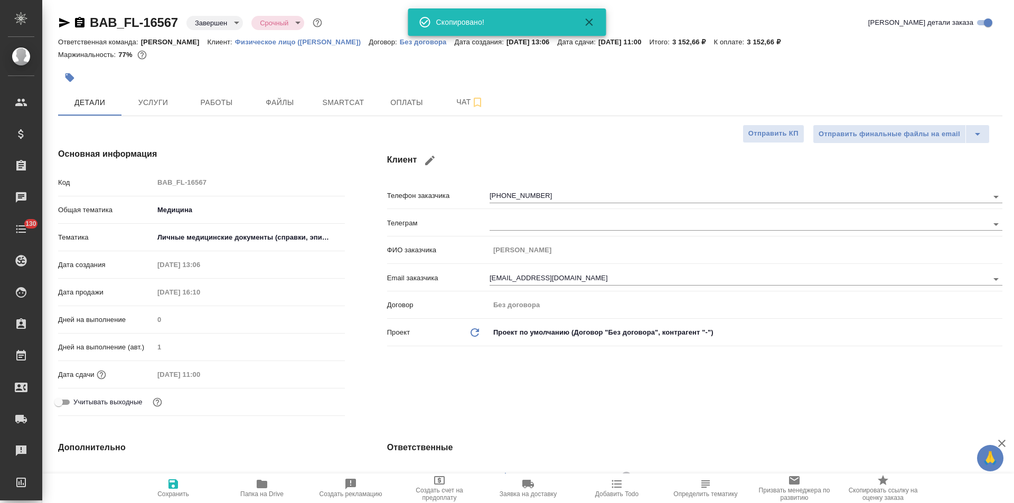
type textarea "x"
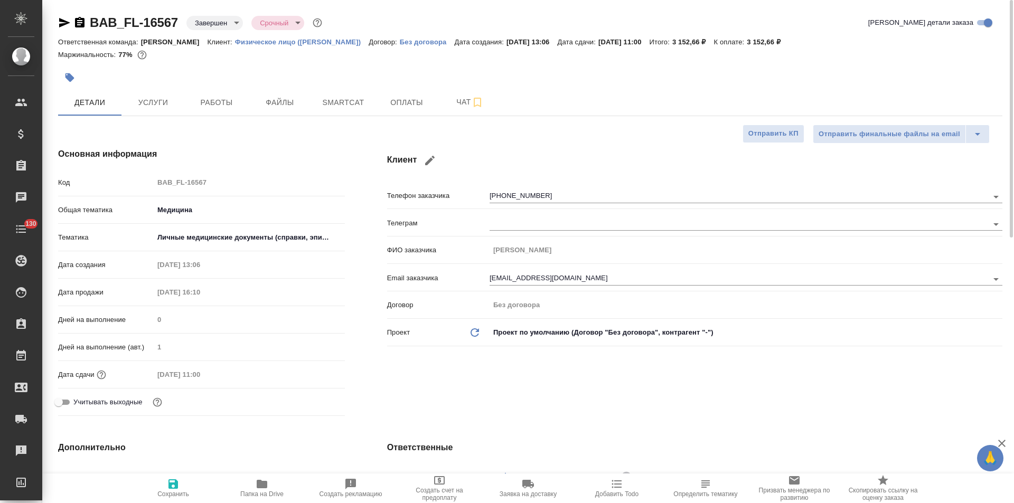
type textarea "x"
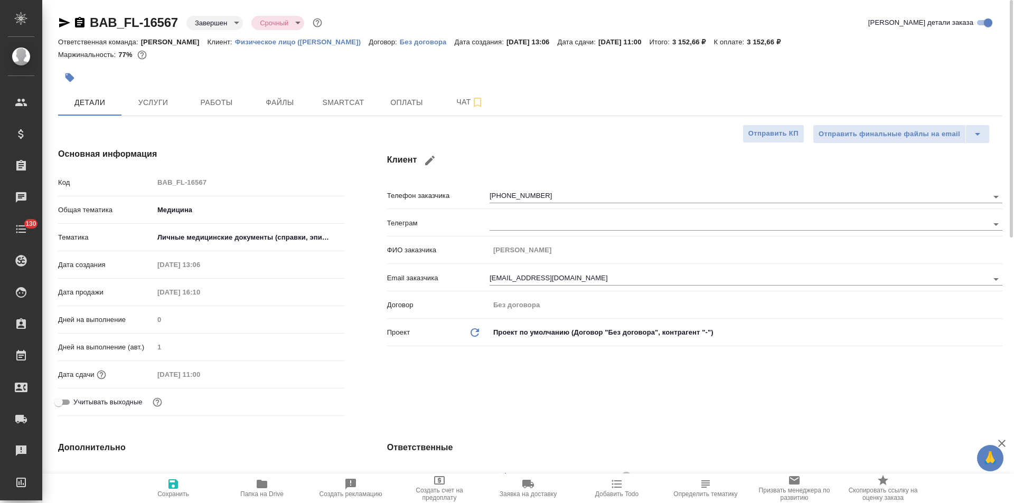
type textarea "x"
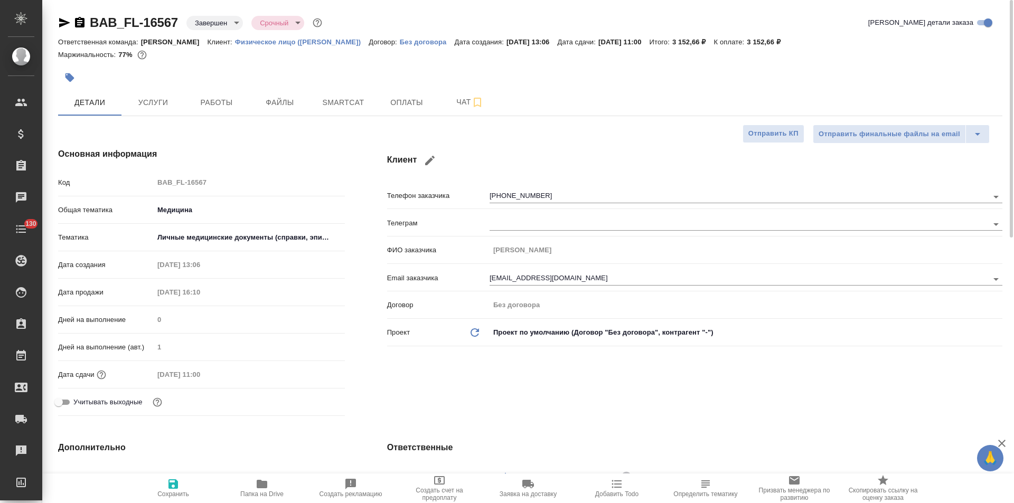
type textarea "x"
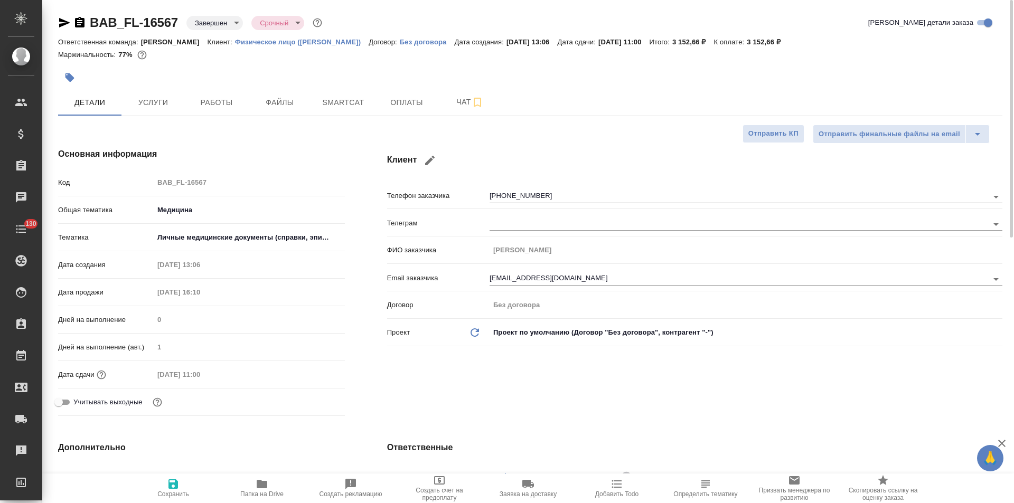
scroll to position [158, 0]
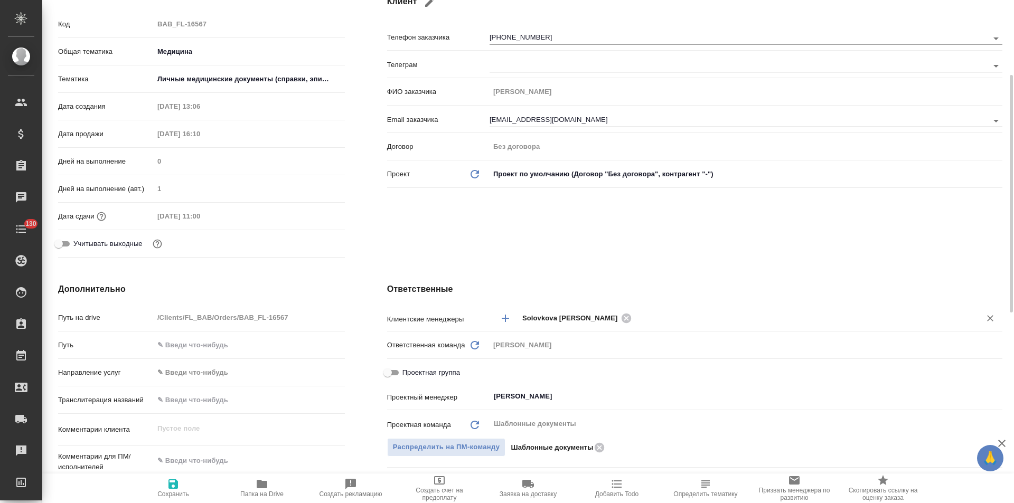
drag, startPoint x: 523, startPoint y: 318, endPoint x: 566, endPoint y: 323, distance: 43.0
click at [566, 323] on span "Solovkova Ekaterina" at bounding box center [573, 318] width 102 height 11
click at [561, 318] on span "Solovkova Ekaterina" at bounding box center [573, 318] width 102 height 11
type textarea "x"
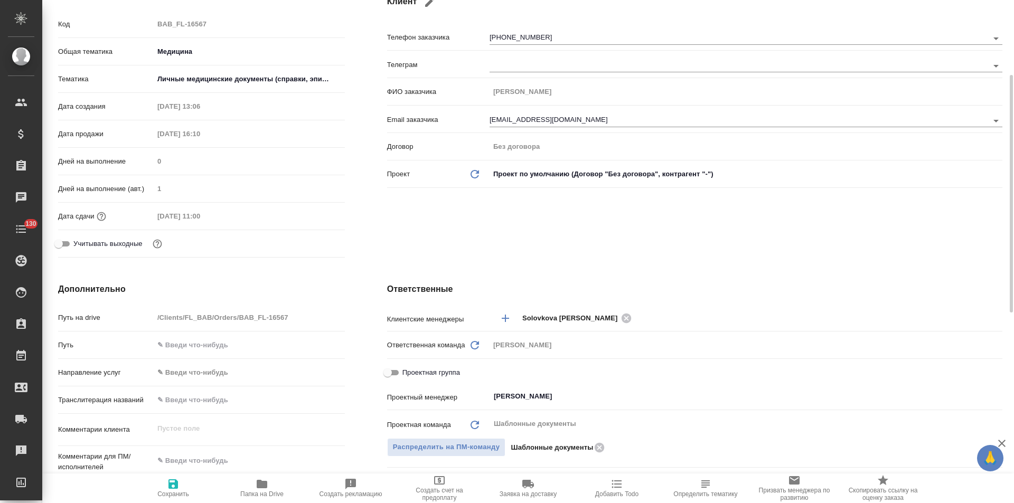
type textarea "x"
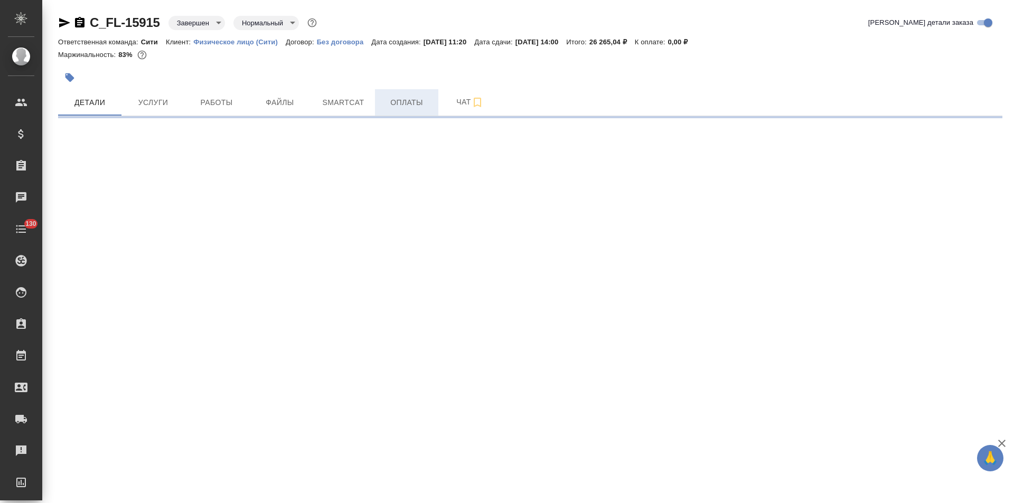
select select "RU"
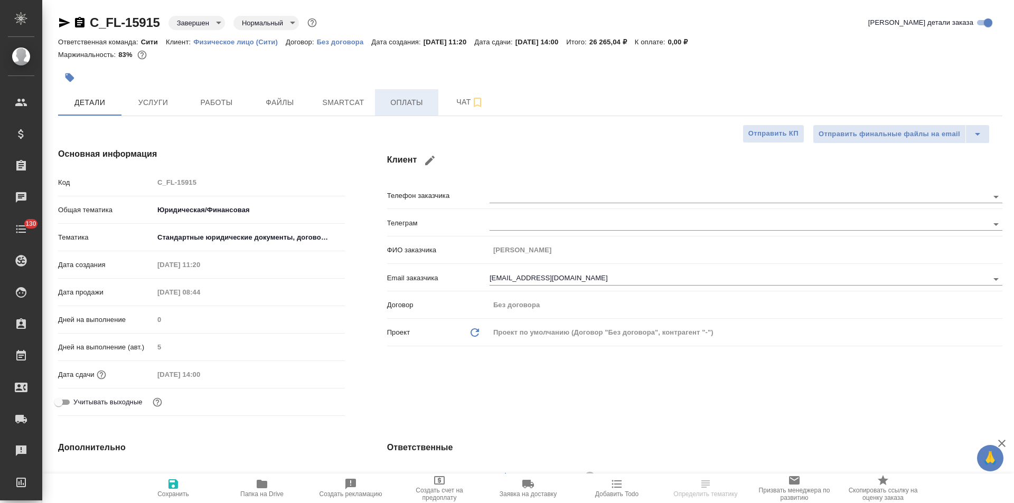
type textarea "x"
click at [411, 108] on span "Оплаты" at bounding box center [406, 102] width 51 height 13
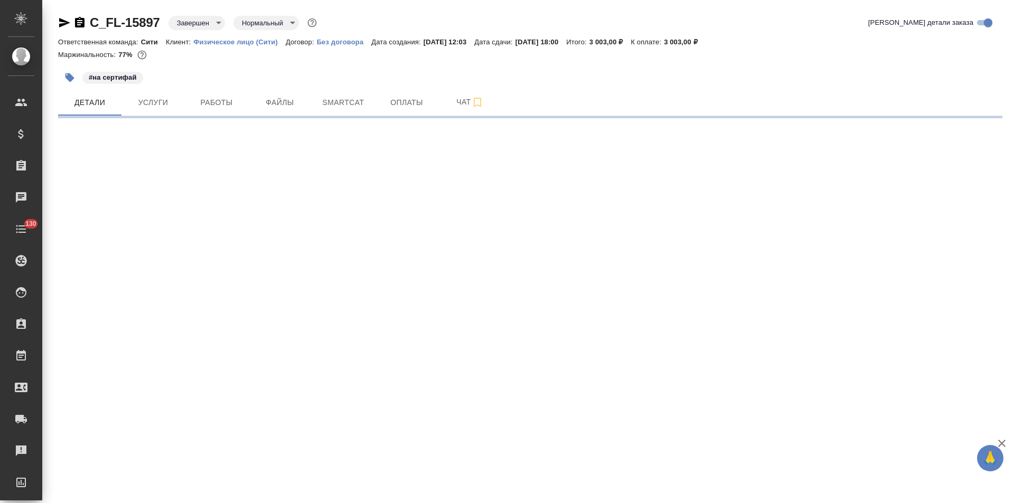
select select "RU"
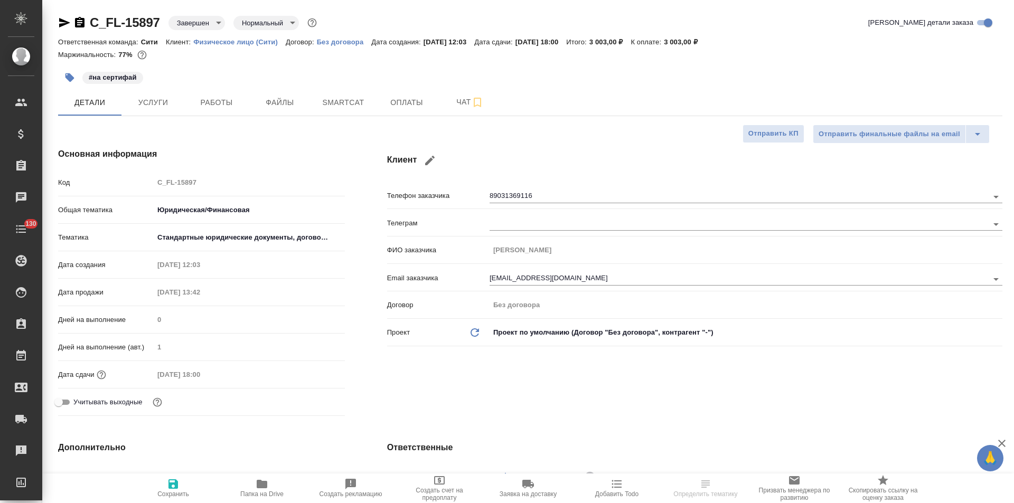
type textarea "x"
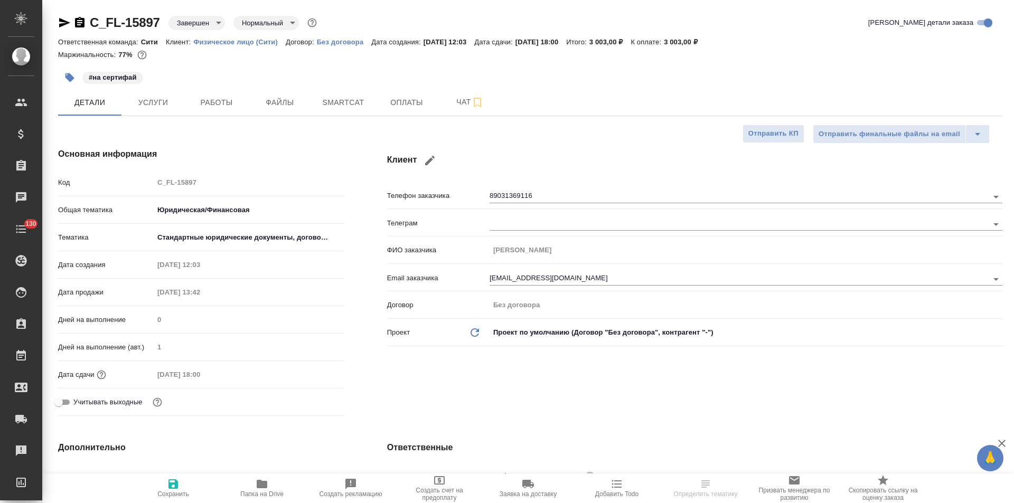
type textarea "x"
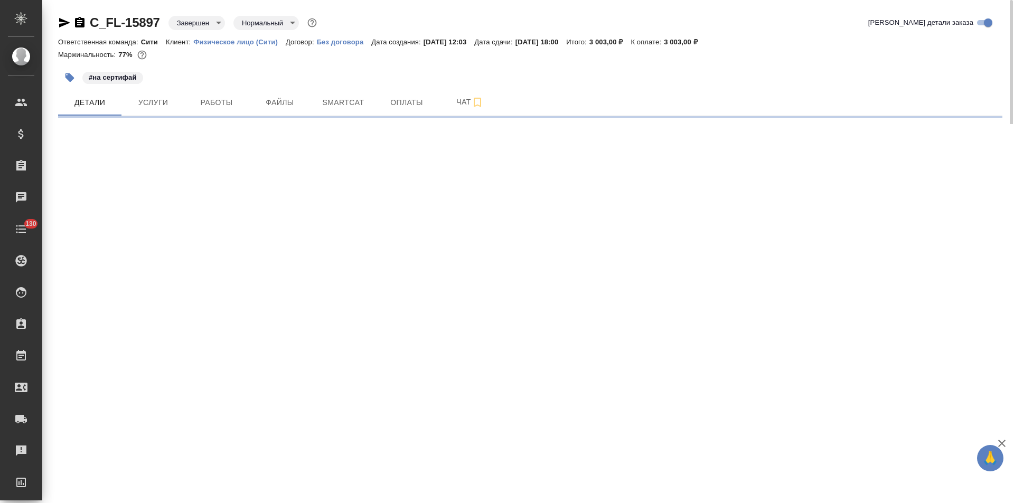
select select "RU"
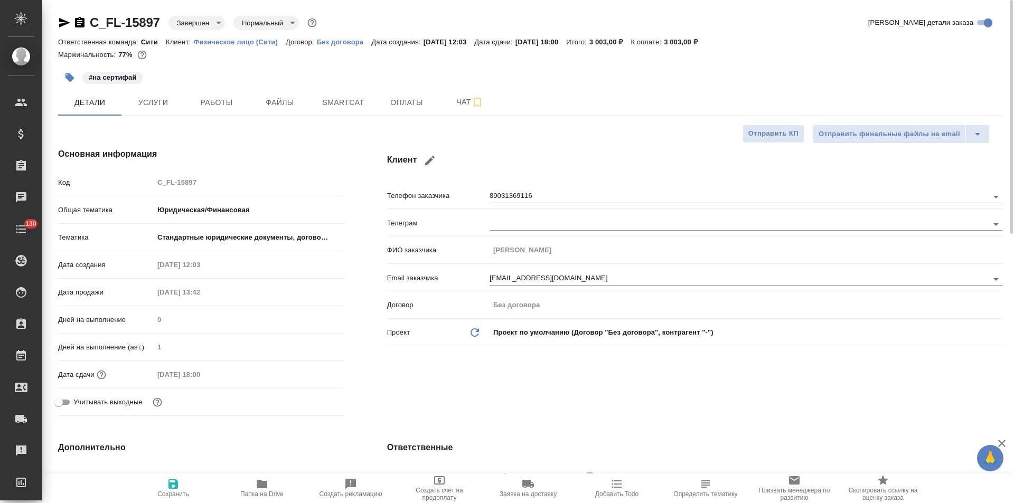
type textarea "x"
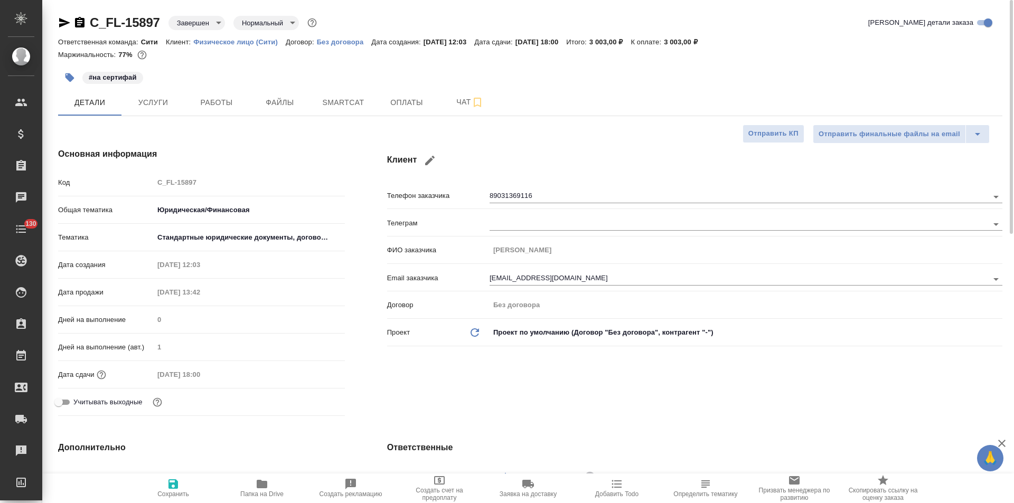
type textarea "x"
click at [64, 24] on icon "button" at bounding box center [64, 23] width 11 height 10
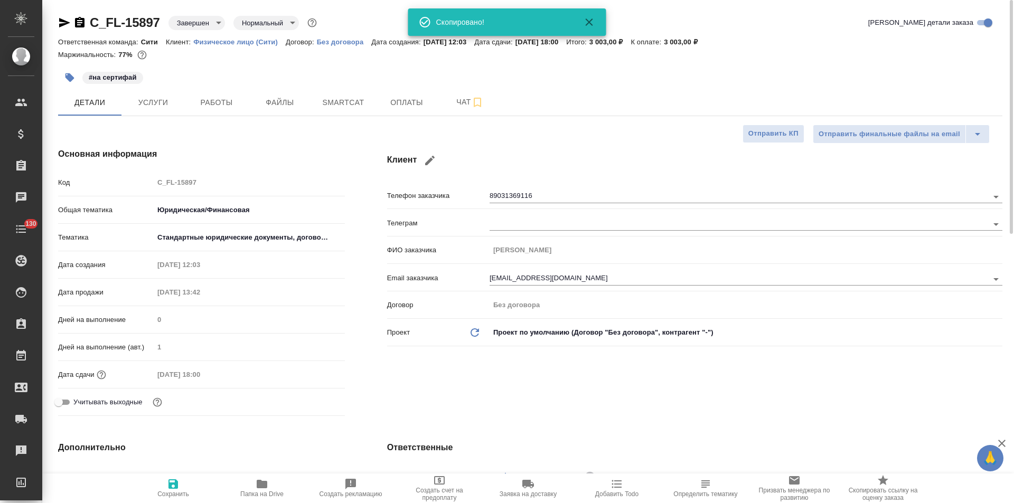
type textarea "x"
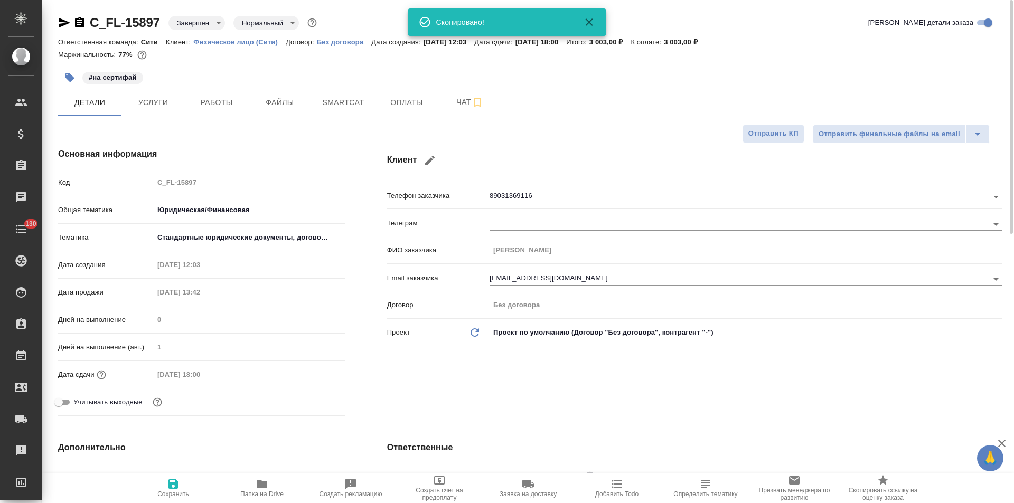
type textarea "x"
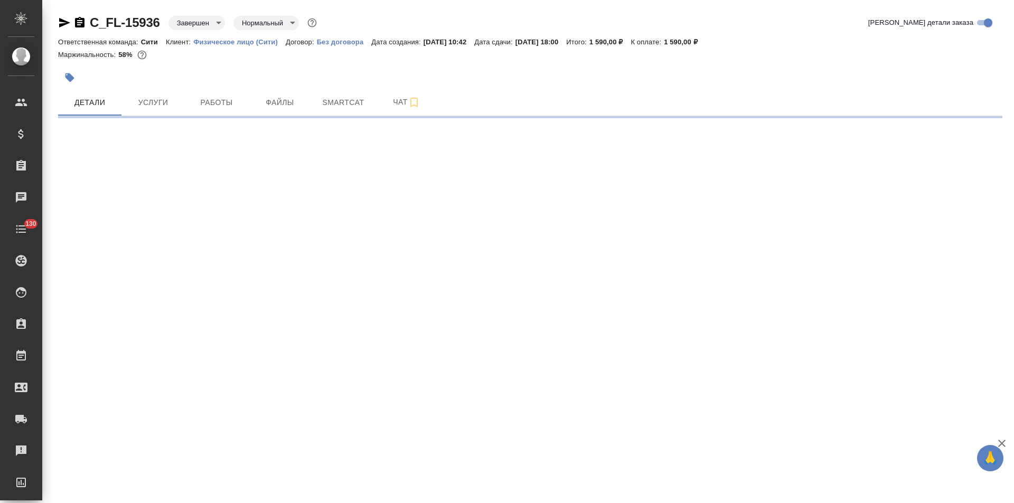
select select "RU"
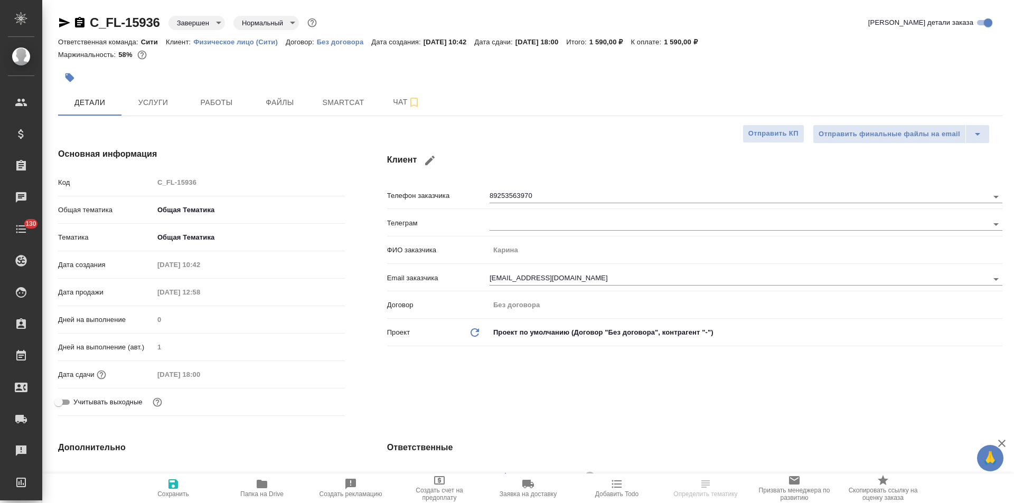
type textarea "x"
click at [64, 22] on icon "button" at bounding box center [64, 23] width 11 height 10
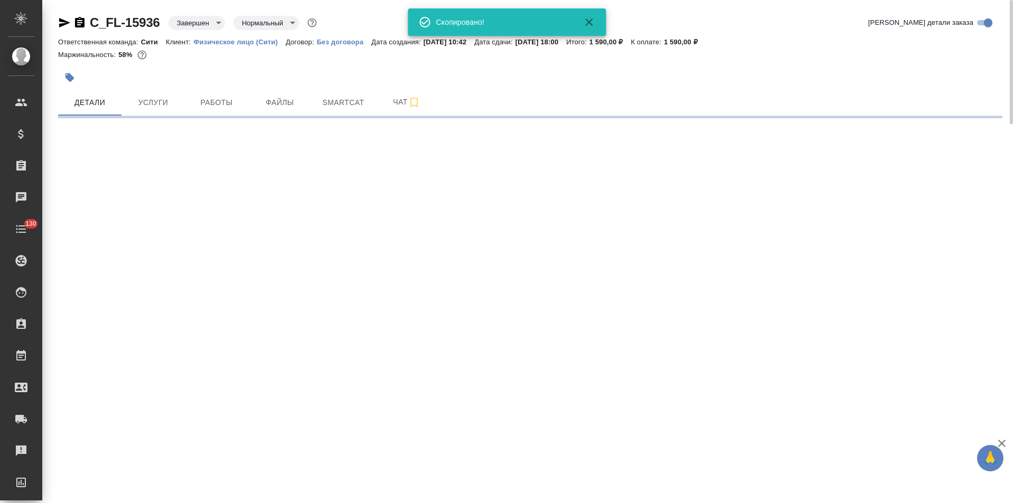
select select "RU"
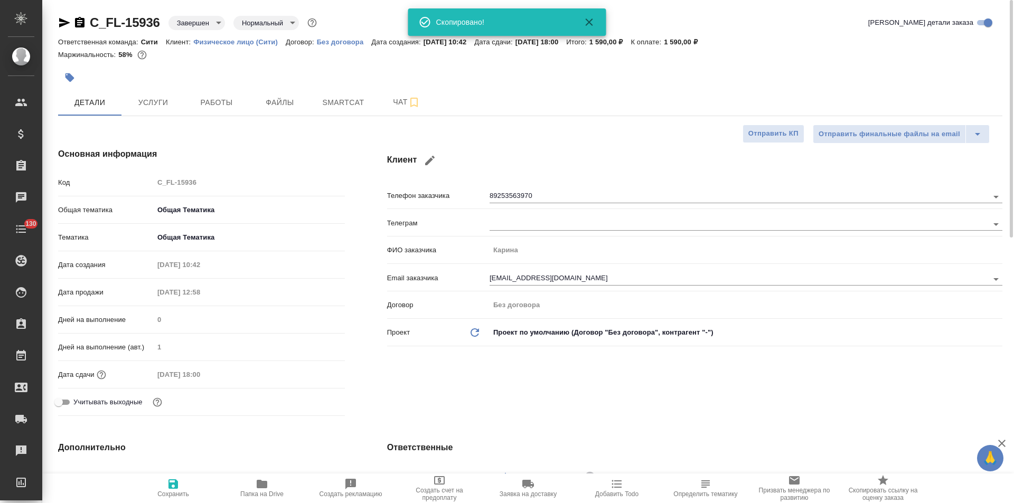
type textarea "x"
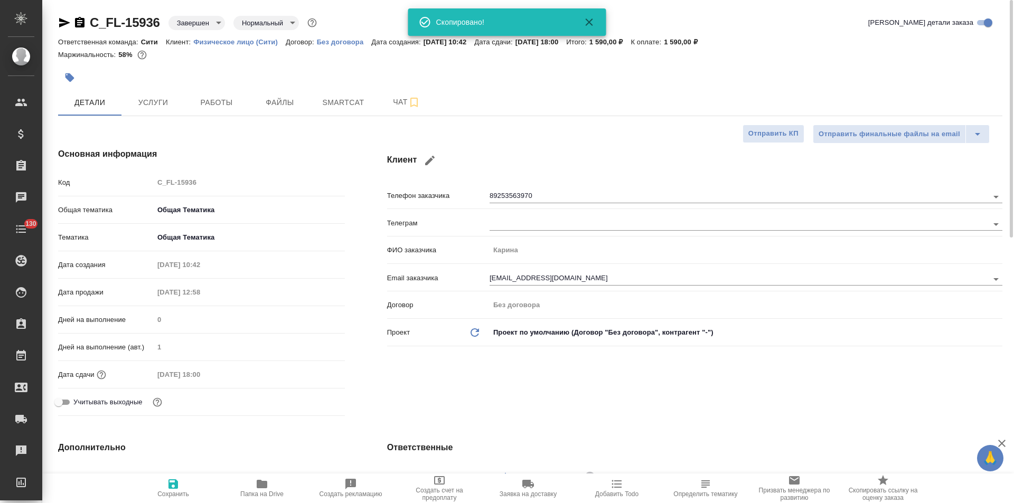
type textarea "x"
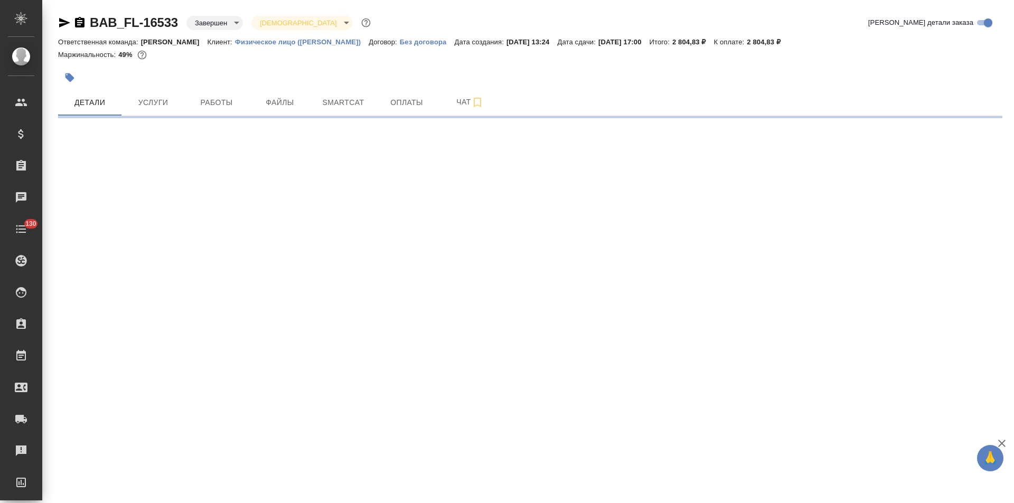
select select "RU"
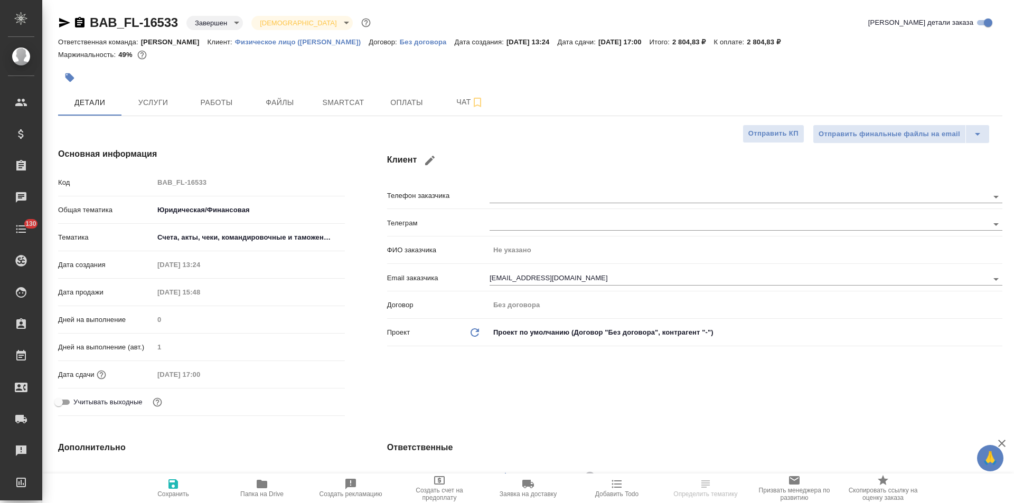
type textarea "x"
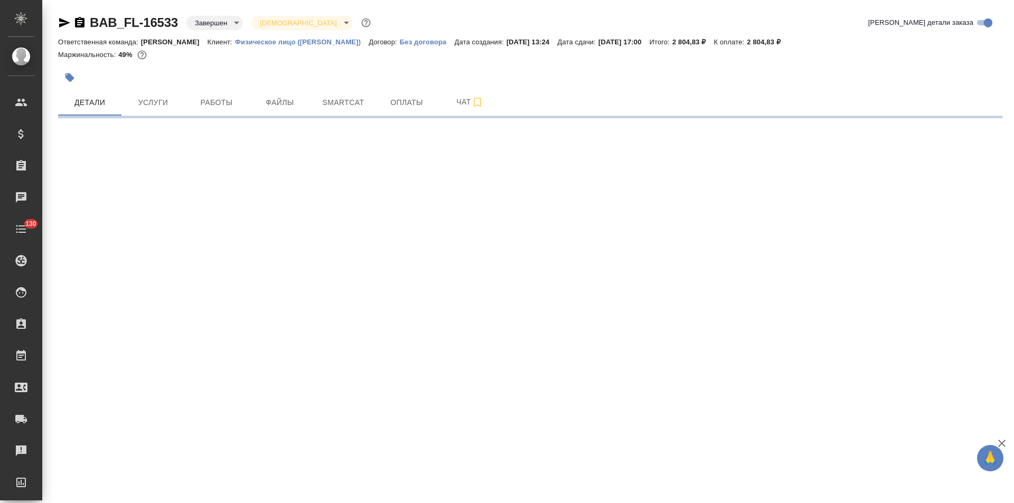
select select "RU"
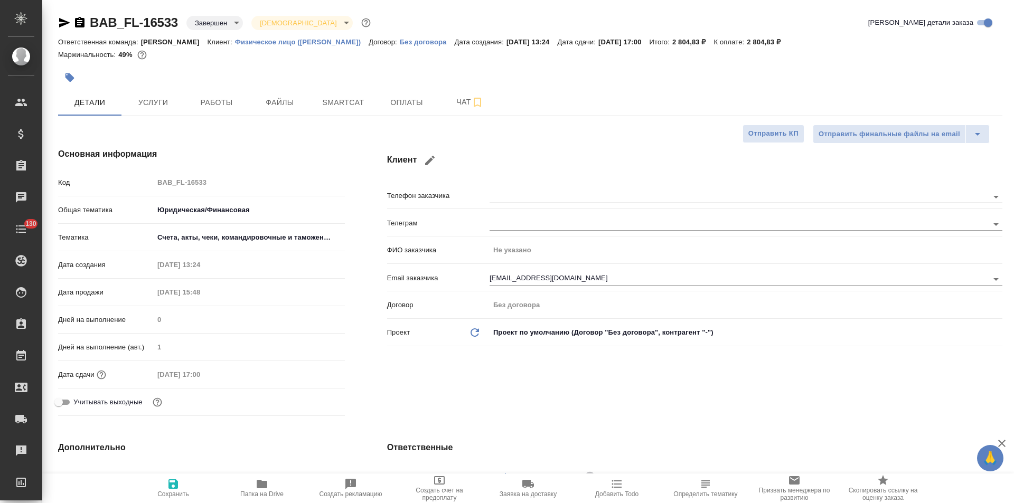
type textarea "x"
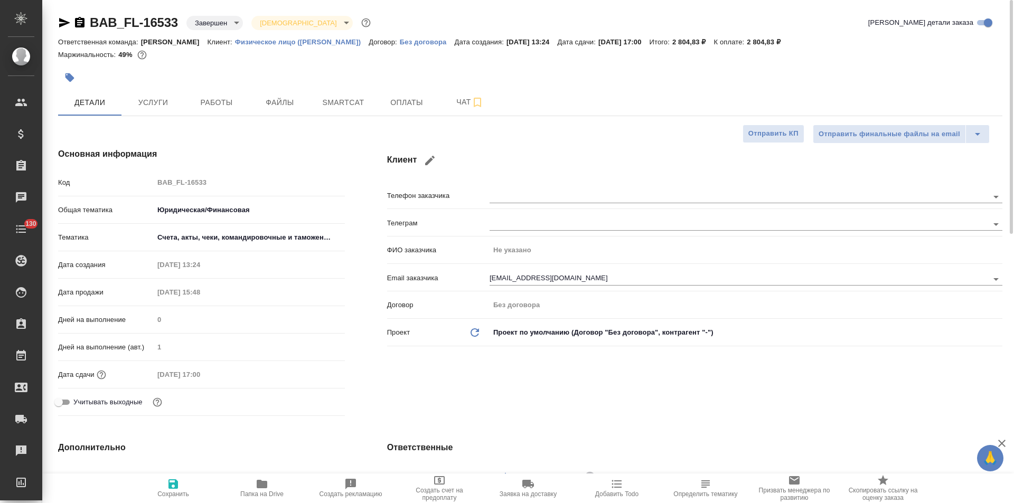
type textarea "x"
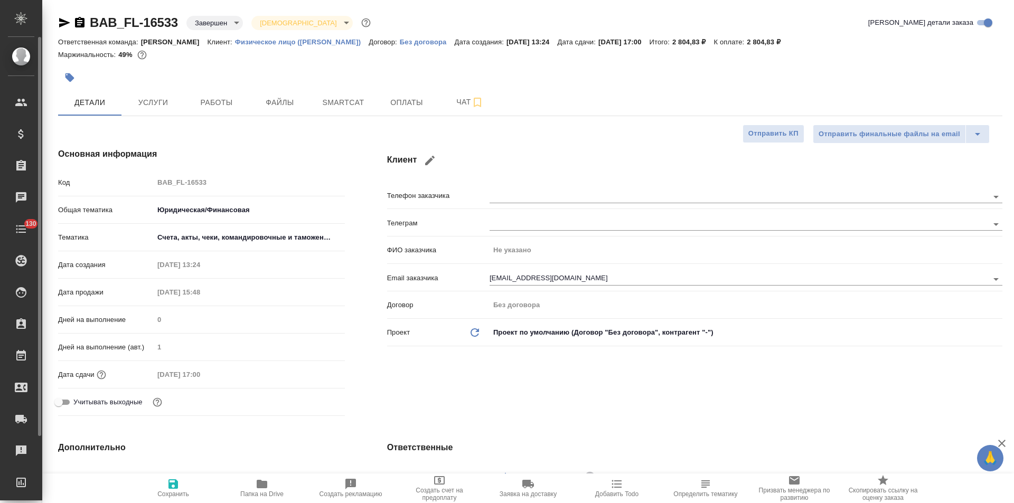
type textarea "x"
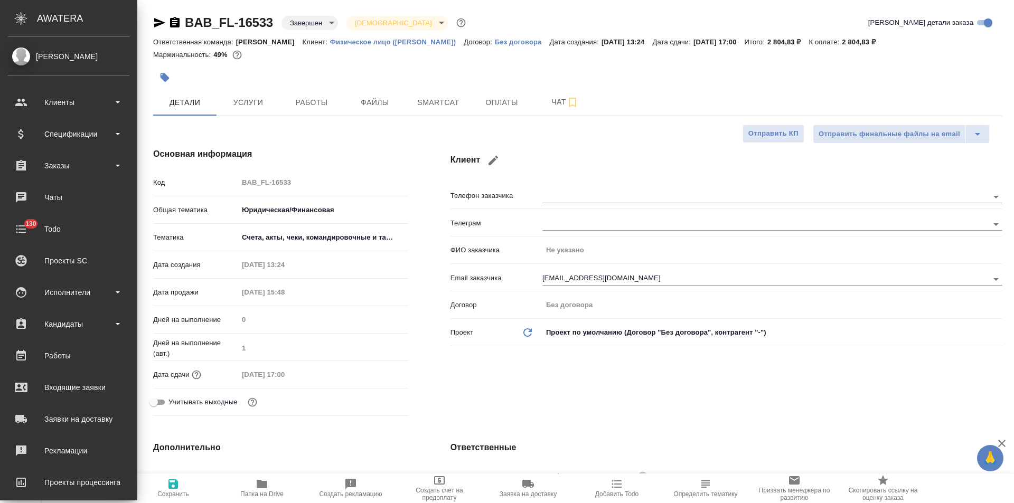
type textarea "x"
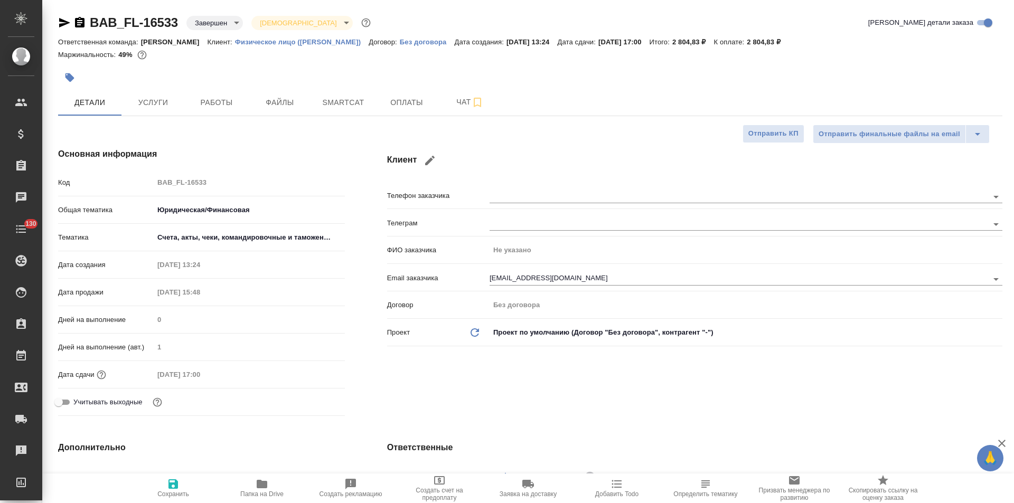
click at [64, 23] on icon "button" at bounding box center [64, 22] width 13 height 13
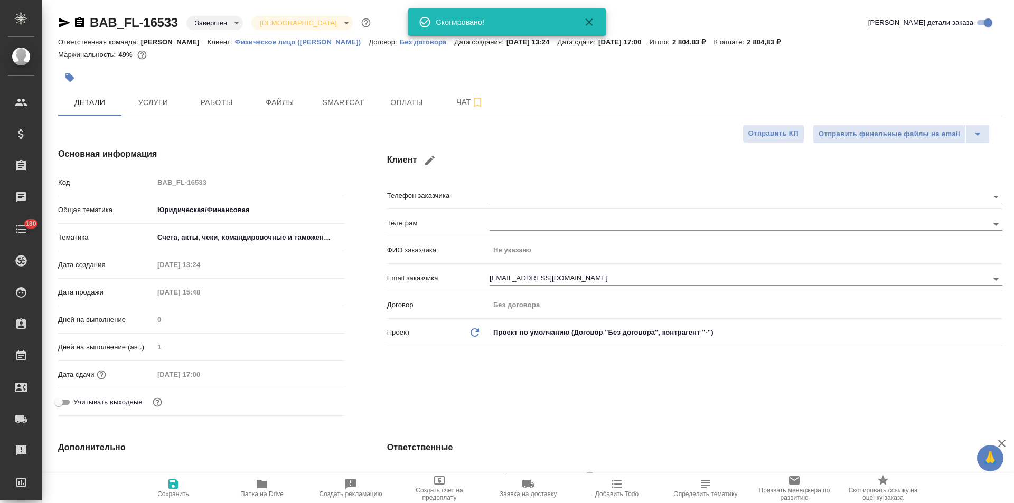
type textarea "x"
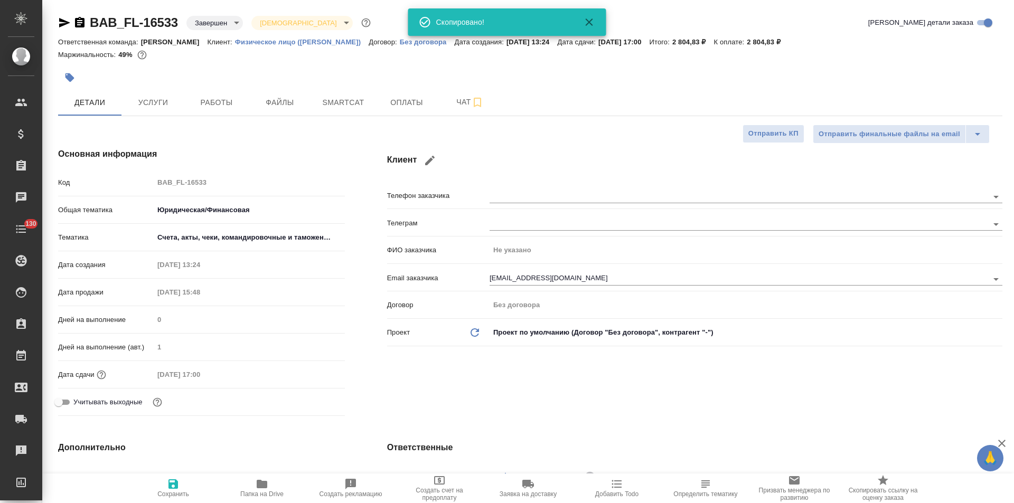
type textarea "x"
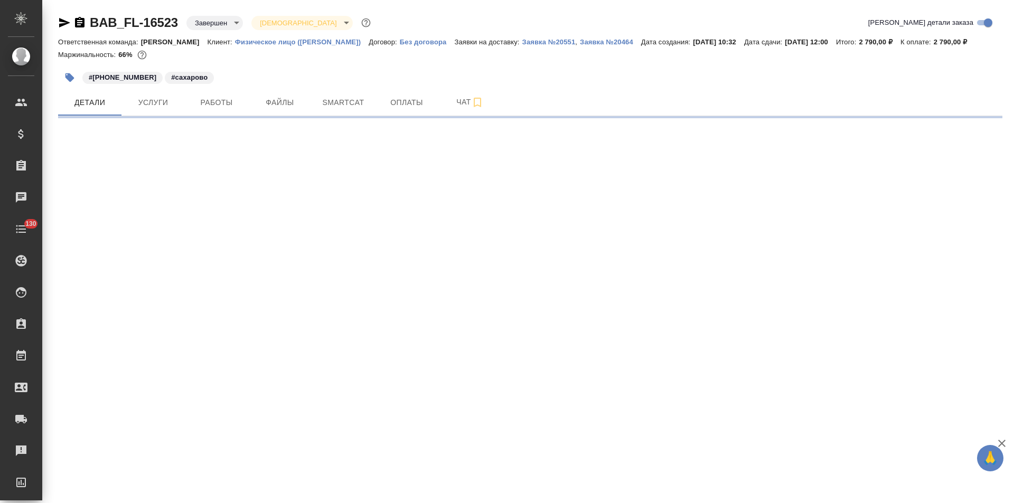
select select "RU"
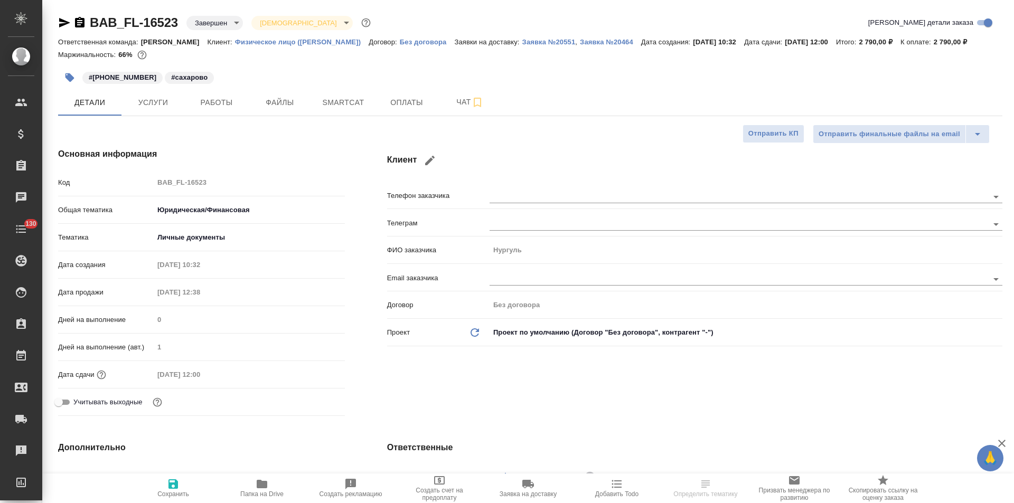
type textarea "x"
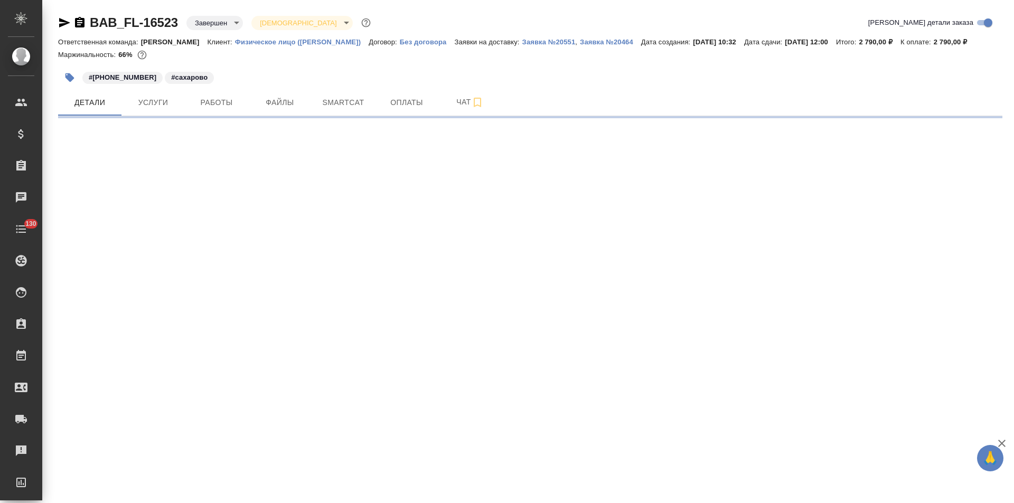
select select "RU"
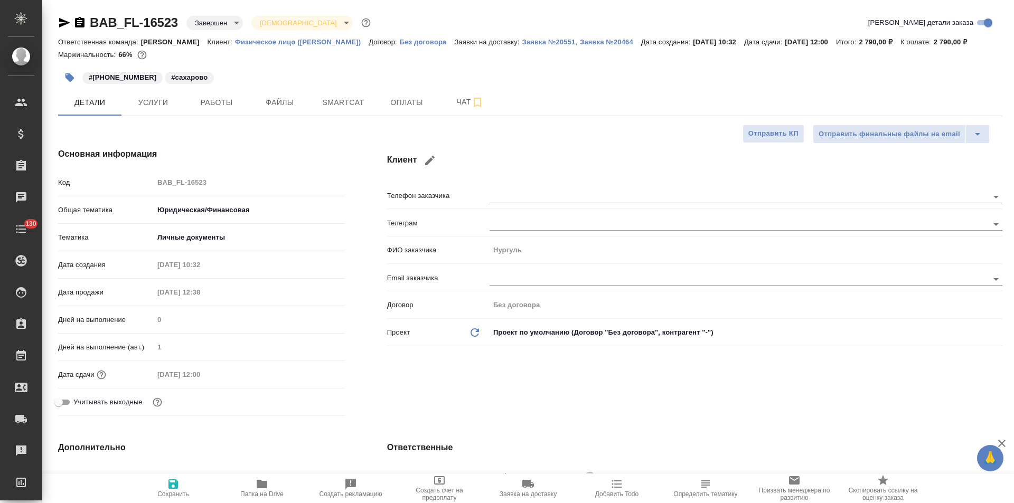
type textarea "x"
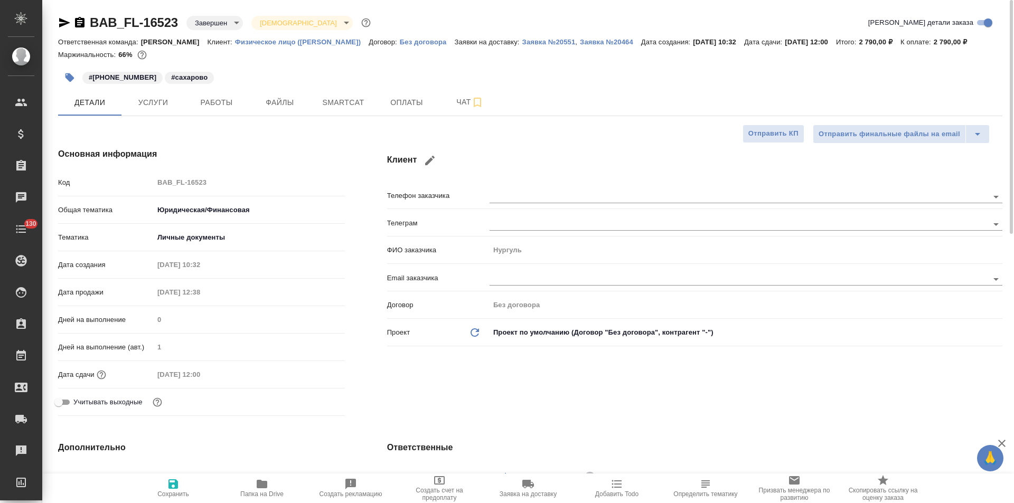
type textarea "x"
click at [66, 21] on icon "button" at bounding box center [64, 22] width 13 height 13
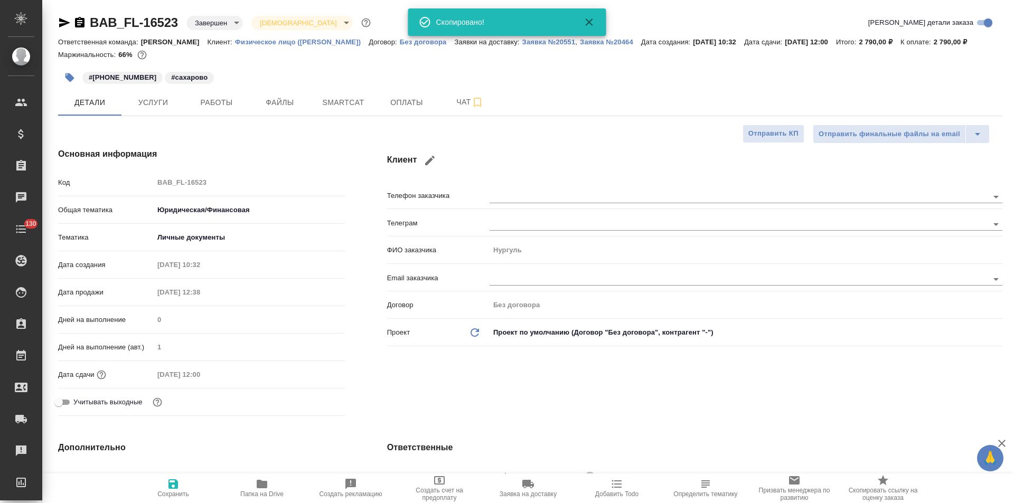
type textarea "x"
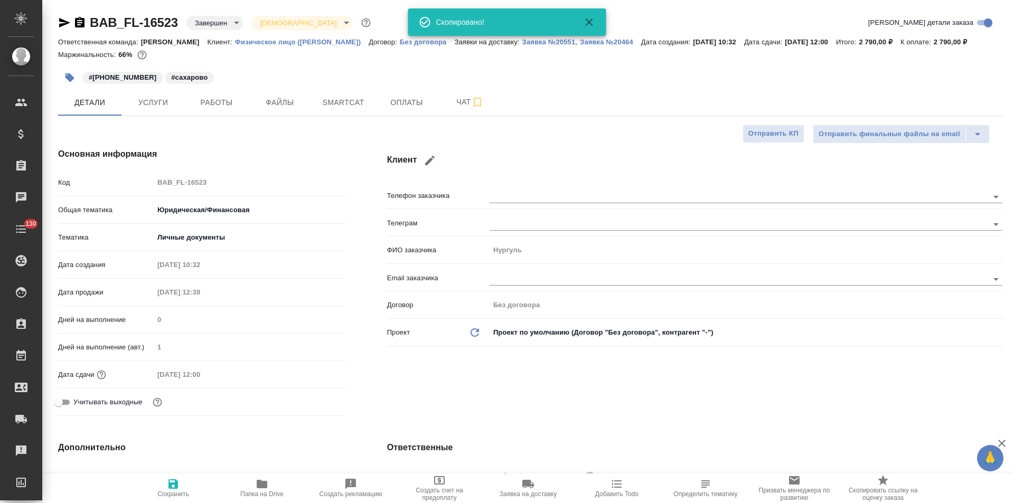
type textarea "x"
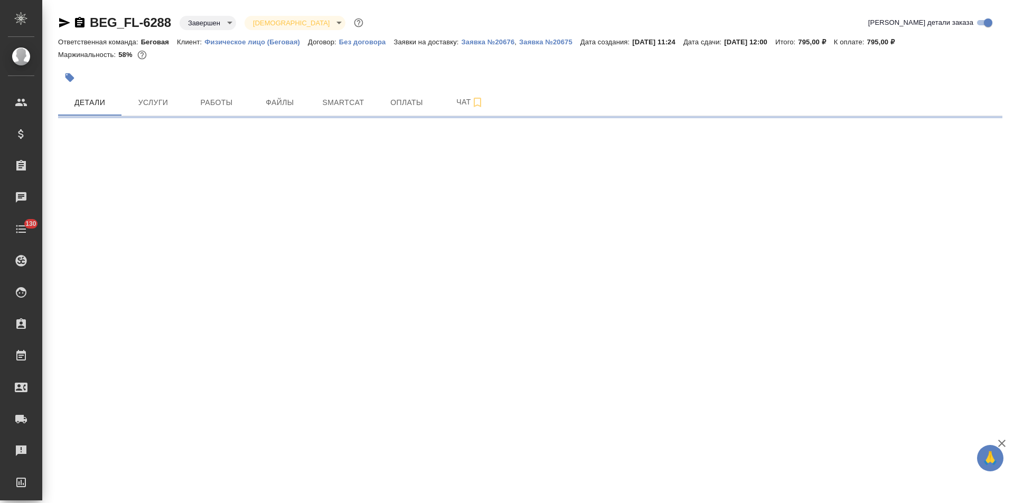
select select "RU"
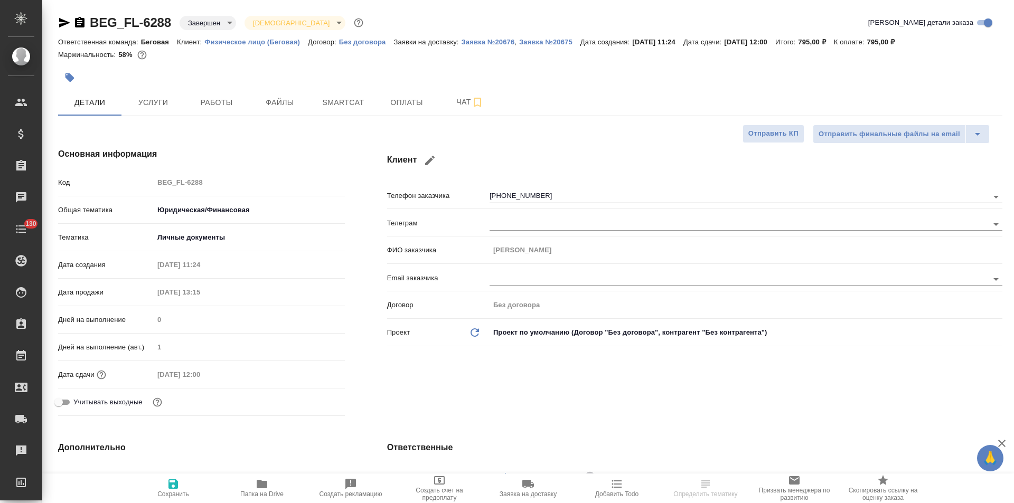
type textarea "x"
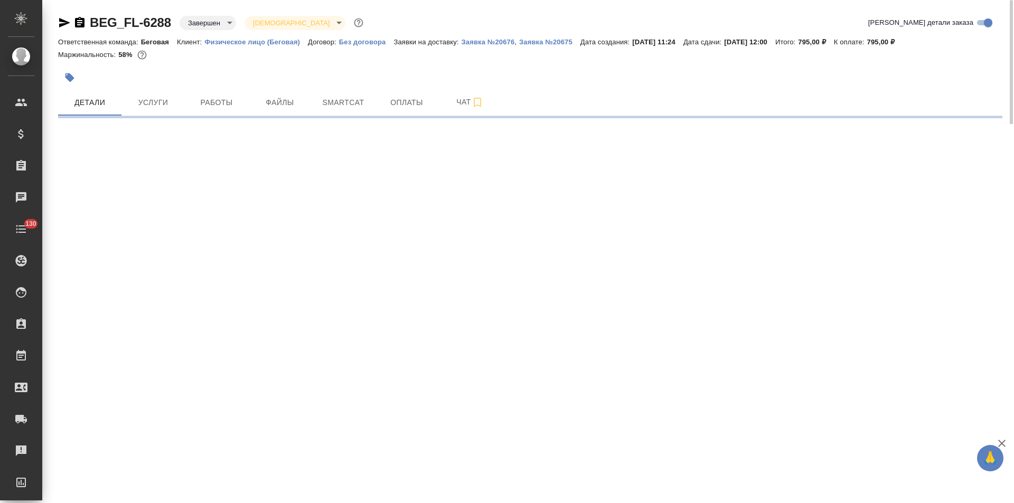
select select "RU"
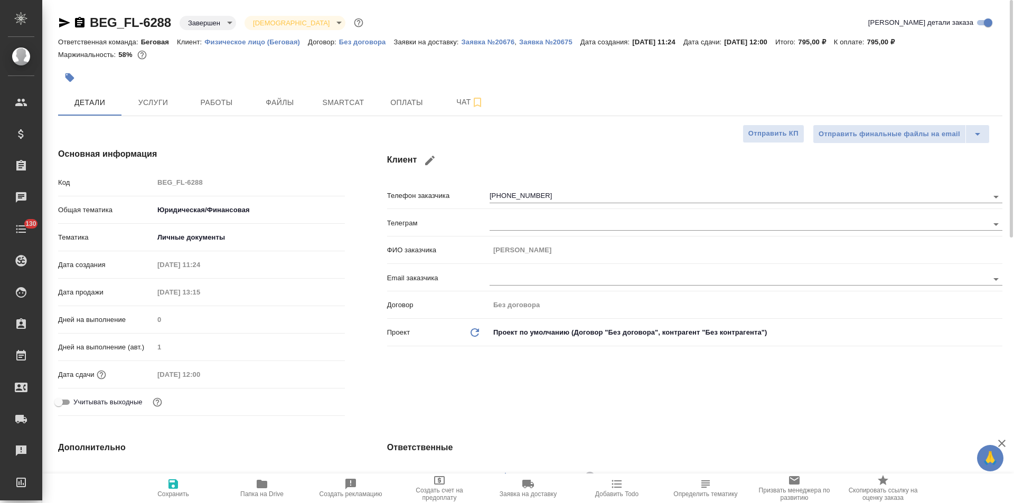
type textarea "x"
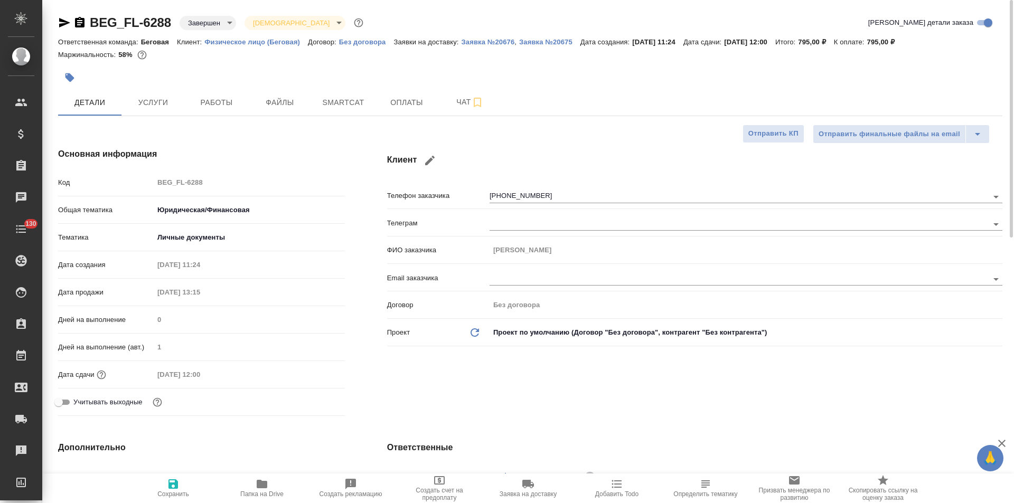
type textarea "x"
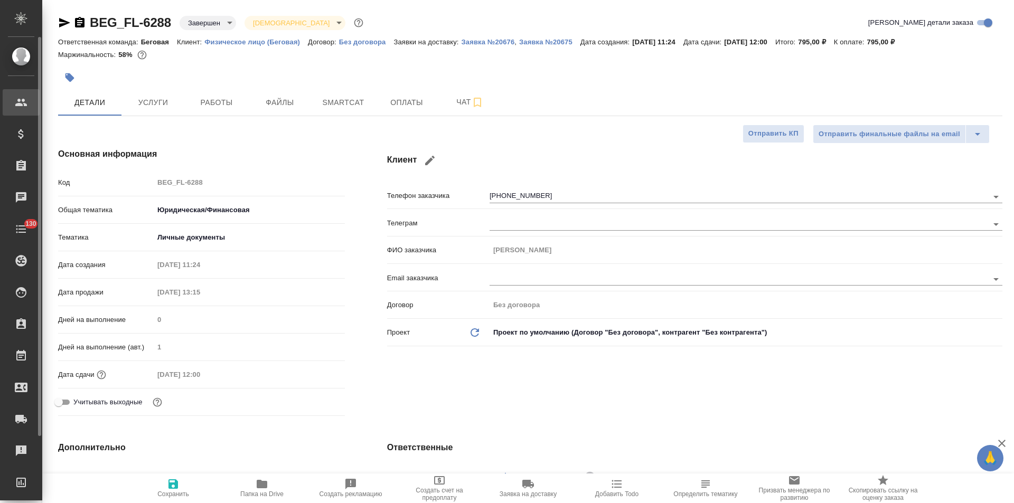
type textarea "x"
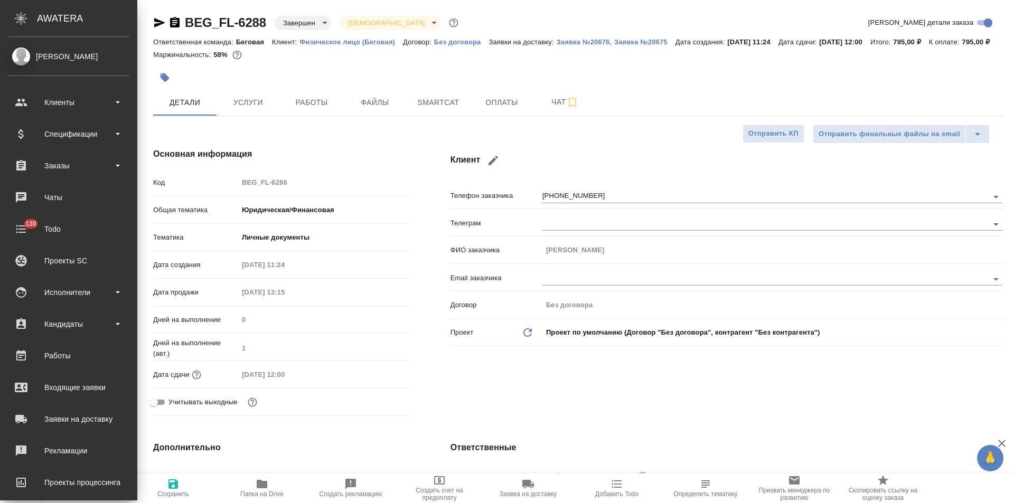
type textarea "x"
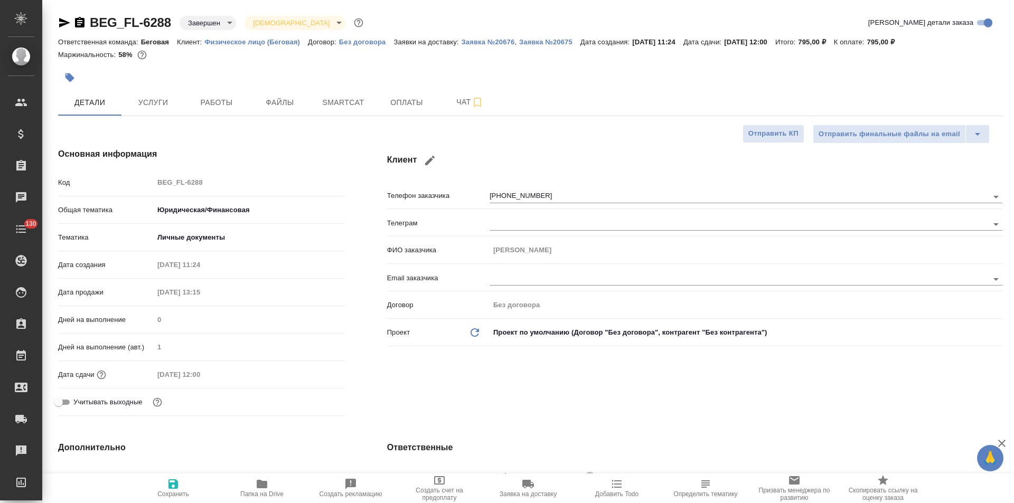
click at [65, 22] on icon "button" at bounding box center [64, 23] width 11 height 10
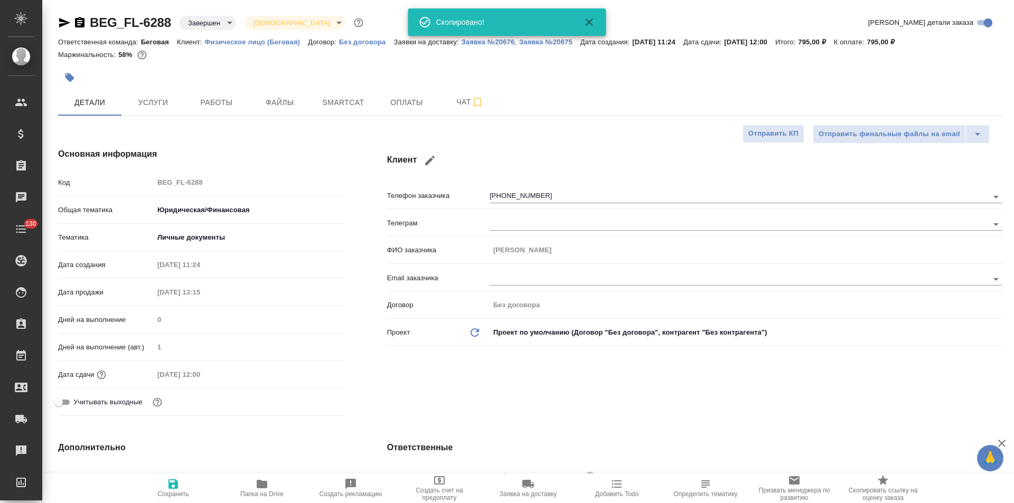
type textarea "x"
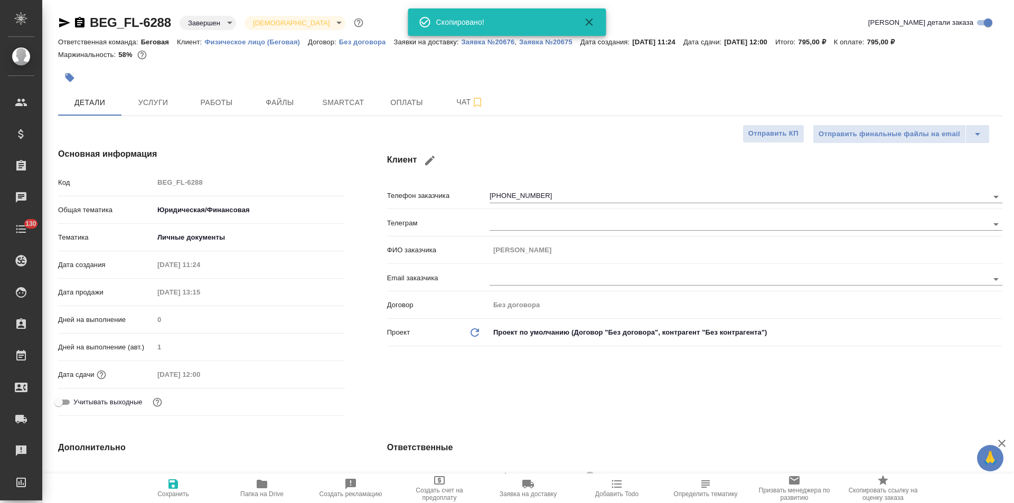
type textarea "x"
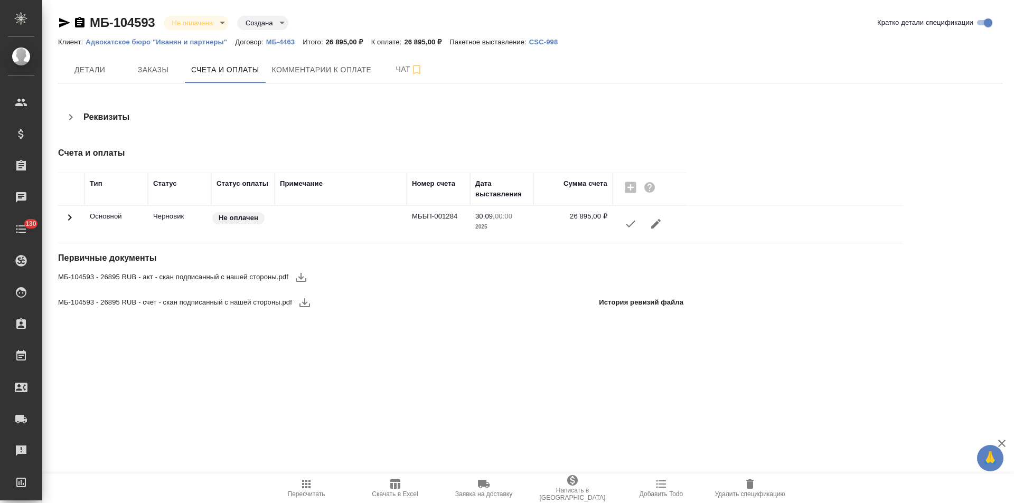
click at [79, 24] on icon "button" at bounding box center [80, 22] width 10 height 11
click at [70, 116] on icon "button" at bounding box center [70, 117] width 13 height 13
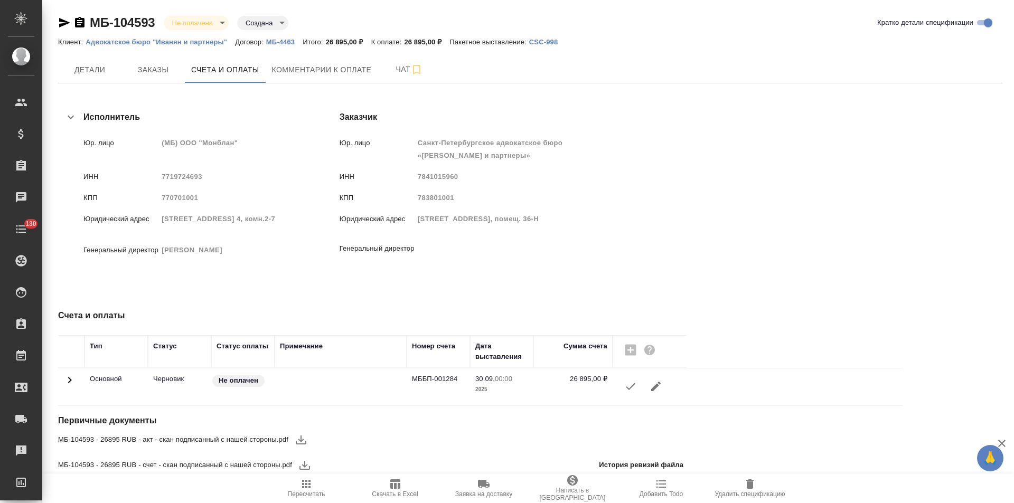
click at [70, 116] on icon "button" at bounding box center [70, 117] width 13 height 13
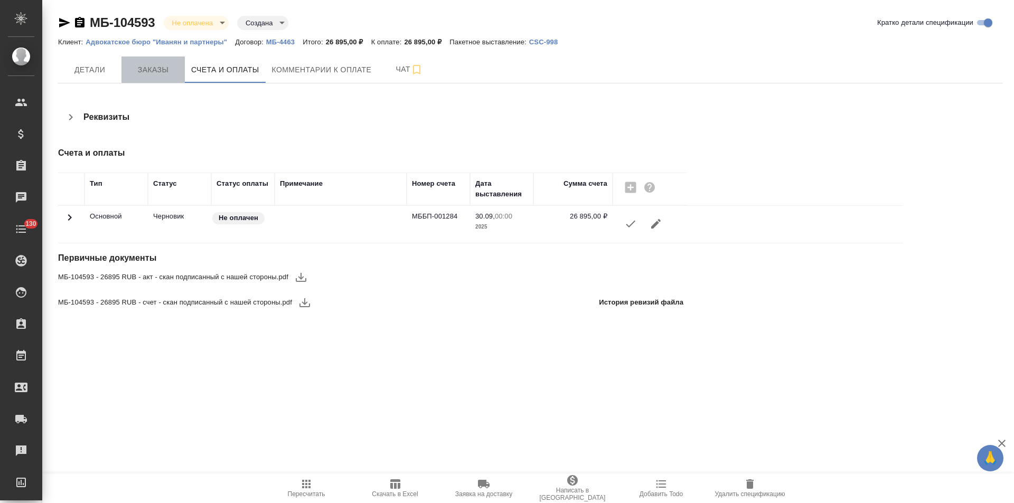
click at [171, 72] on span "Заказы" at bounding box center [153, 69] width 51 height 13
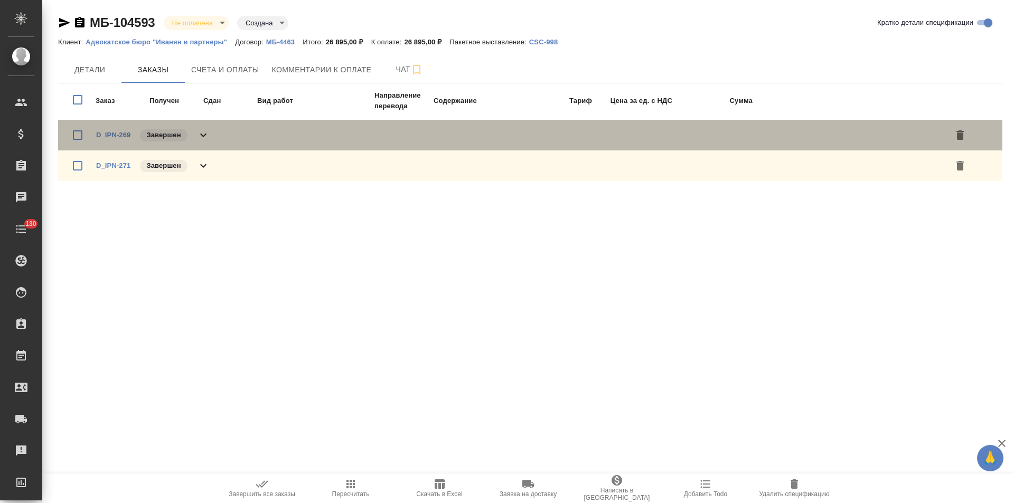
click at [208, 135] on icon at bounding box center [203, 135] width 13 height 13
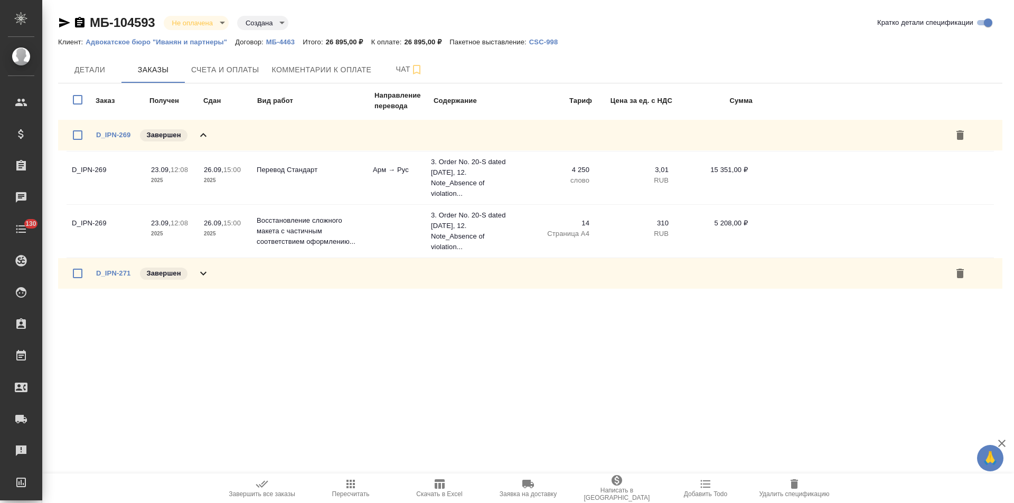
click at [208, 135] on icon at bounding box center [203, 135] width 13 height 13
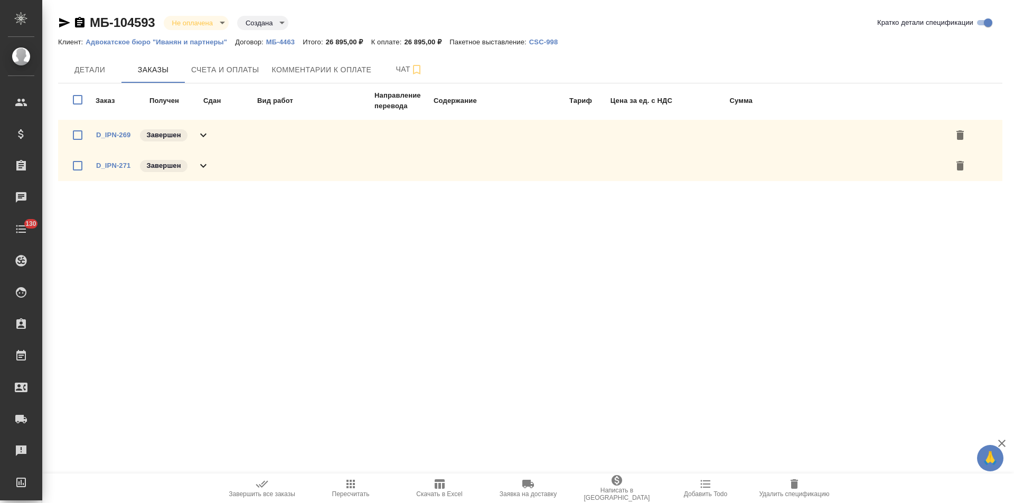
click at [206, 165] on icon at bounding box center [203, 165] width 13 height 13
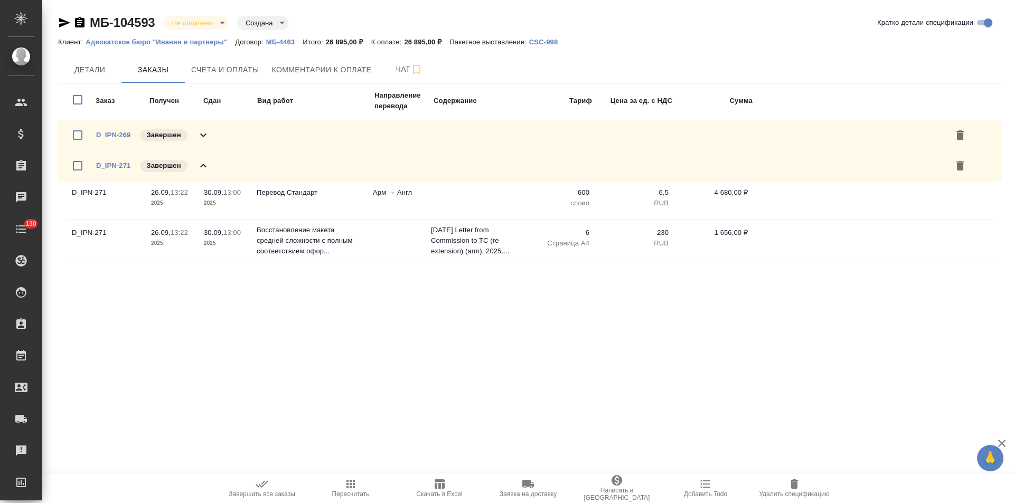
click at [206, 165] on icon at bounding box center [203, 165] width 13 height 13
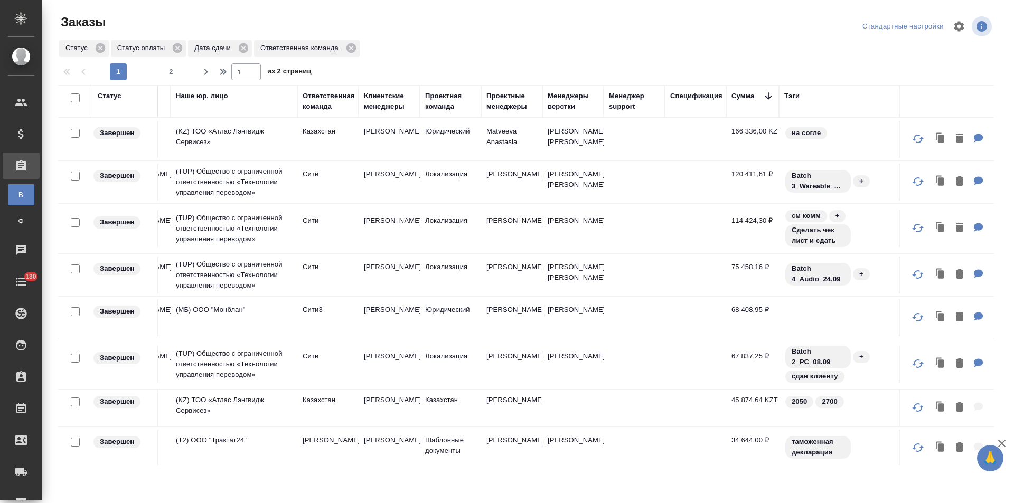
scroll to position [0, 774]
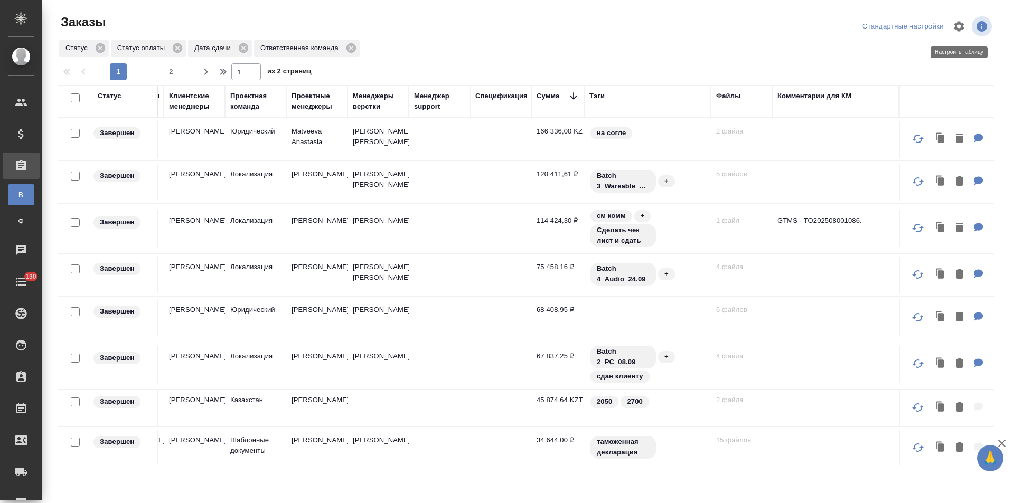
click at [961, 26] on icon "button" at bounding box center [959, 26] width 10 height 10
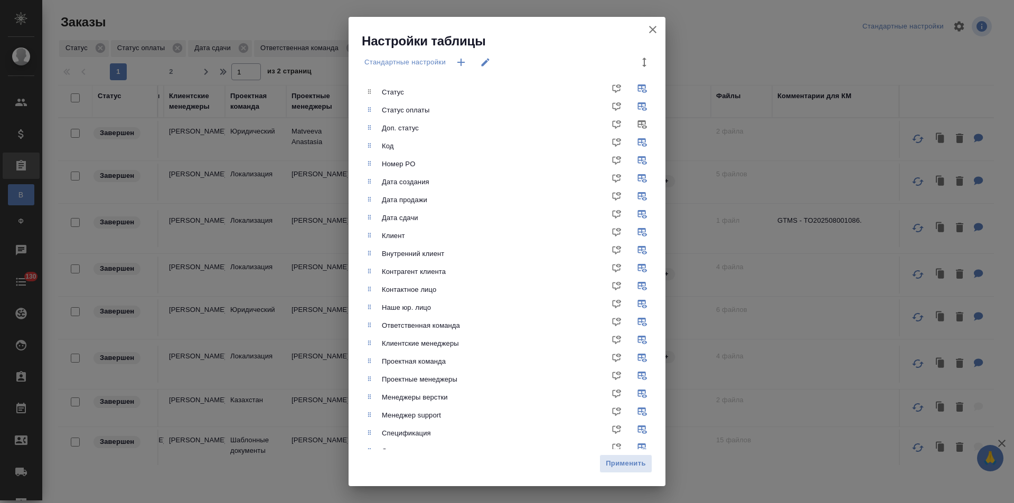
scroll to position [53, 0]
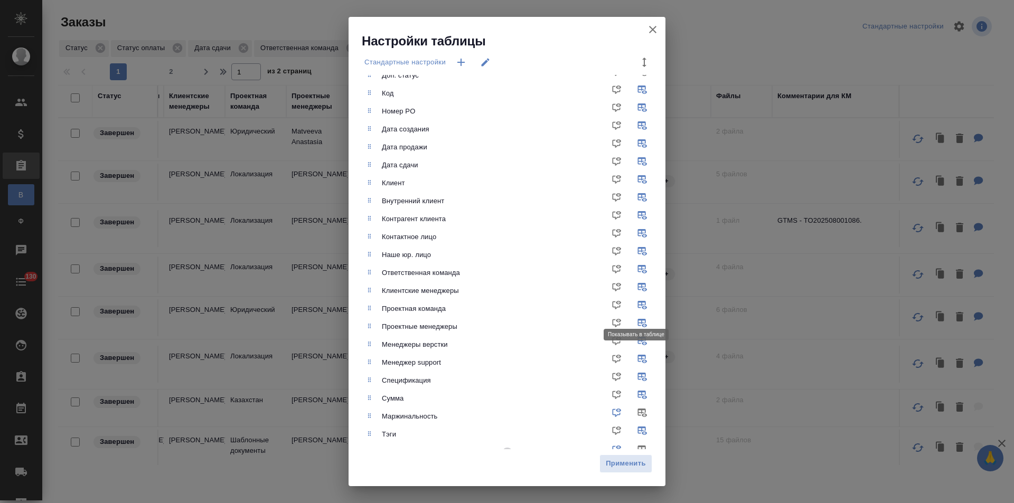
click at [636, 305] on input "checkbox" at bounding box center [644, 308] width 25 height 25
checkbox input "false"
click at [636, 321] on input "checkbox" at bounding box center [644, 326] width 25 height 25
checkbox input "false"
click at [633, 343] on input "checkbox" at bounding box center [644, 344] width 25 height 25
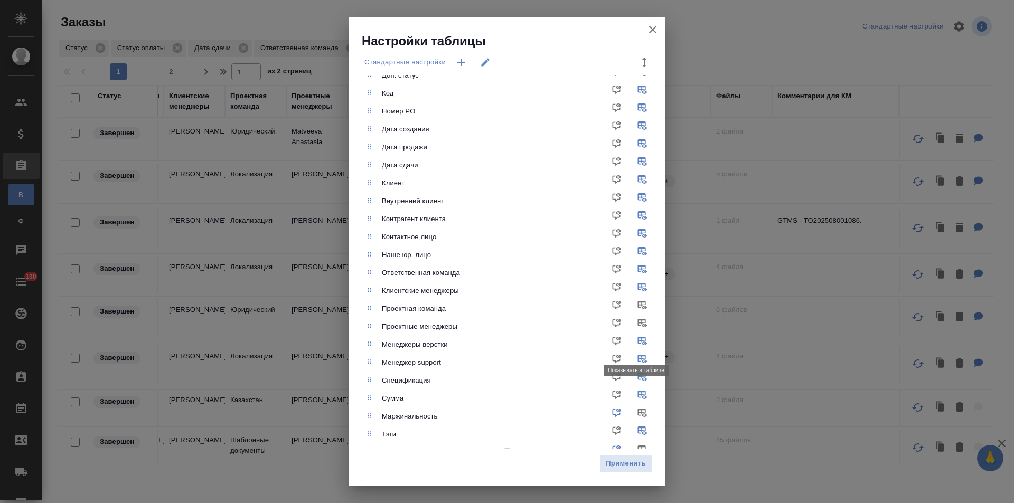
checkbox input "false"
click at [634, 357] on input "checkbox" at bounding box center [644, 362] width 25 height 25
checkbox input "false"
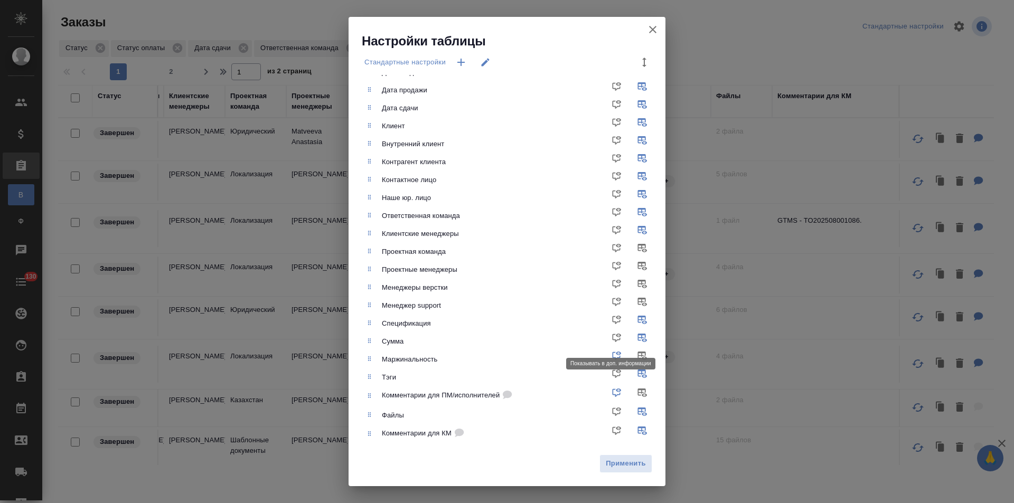
scroll to position [114, 0]
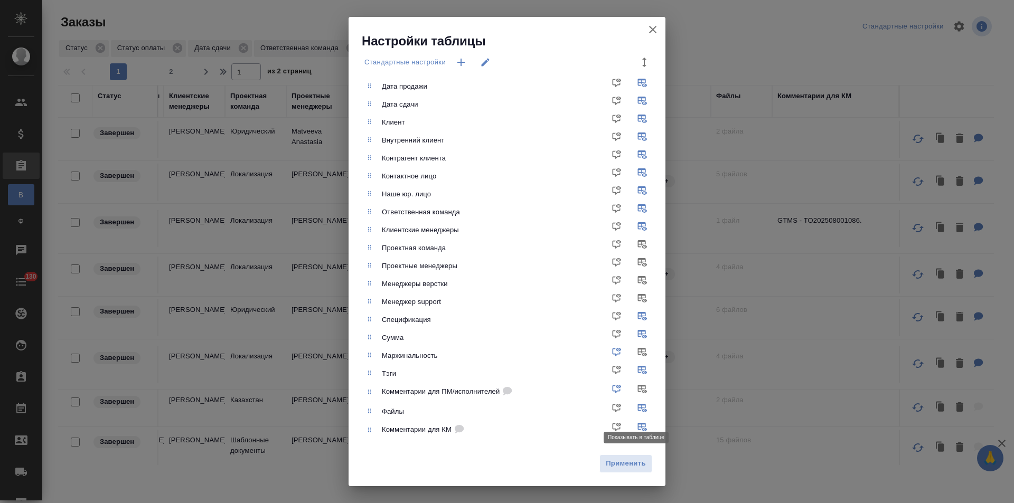
click at [633, 410] on input "checkbox" at bounding box center [644, 411] width 25 height 25
checkbox input "false"
click at [633, 426] on input "checkbox" at bounding box center [644, 430] width 25 height 25
checkbox input "false"
click at [618, 462] on span "Применить" at bounding box center [625, 464] width 41 height 12
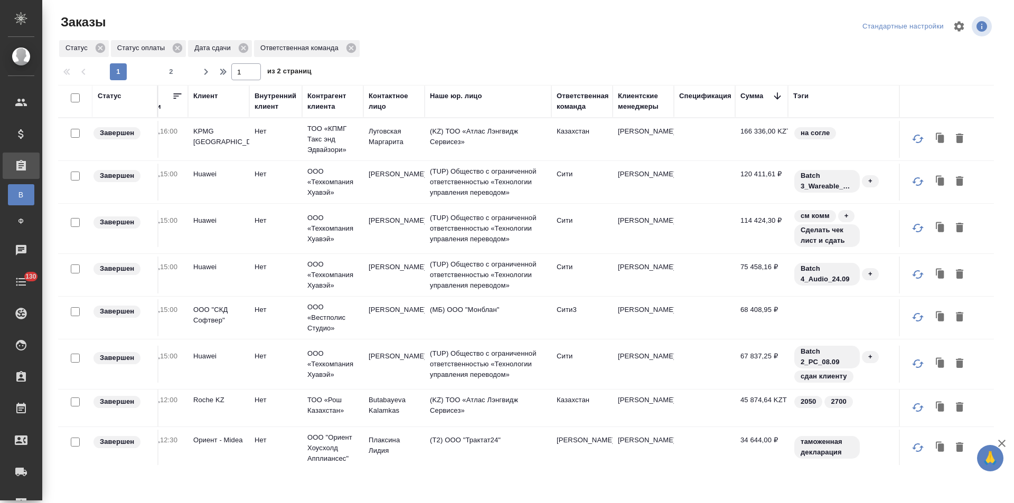
scroll to position [0, 341]
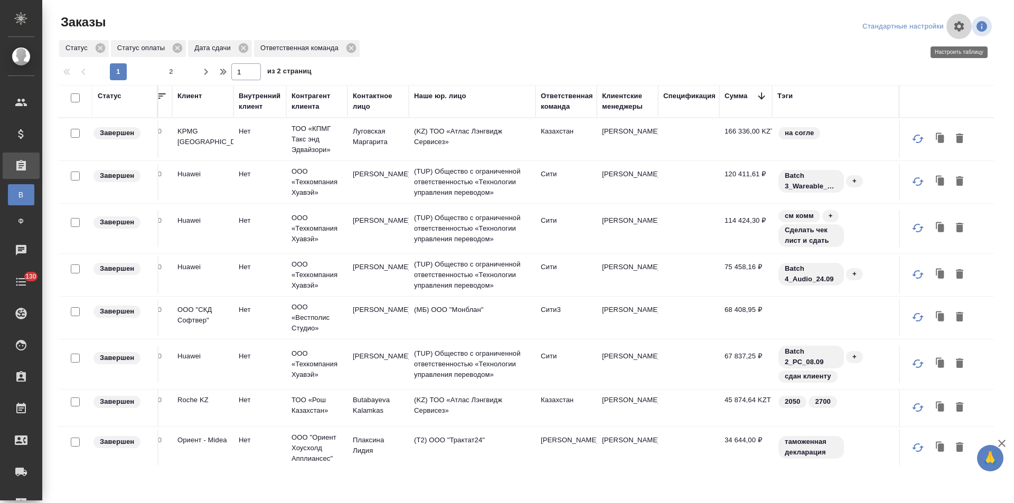
click at [963, 27] on icon "button" at bounding box center [959, 26] width 13 height 13
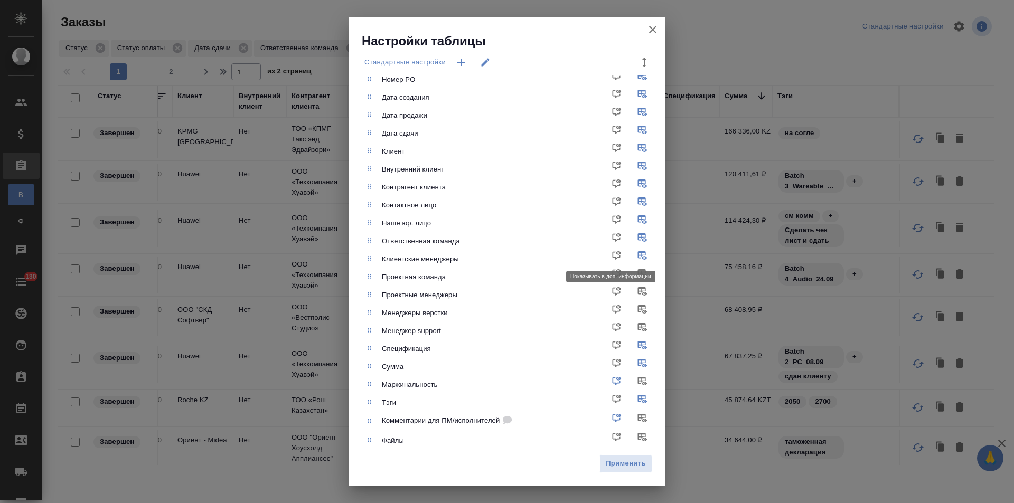
scroll to position [114, 0]
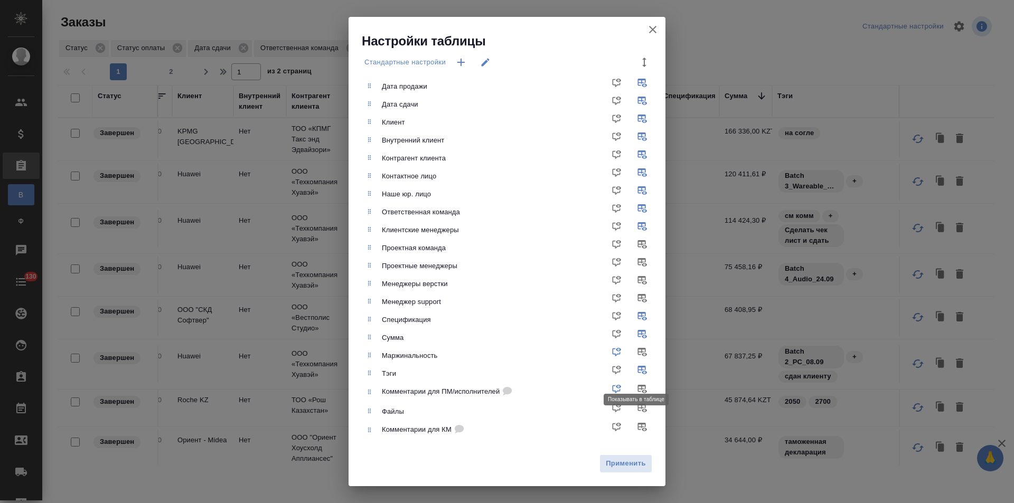
click at [635, 369] on input "checkbox" at bounding box center [644, 373] width 25 height 25
checkbox input "false"
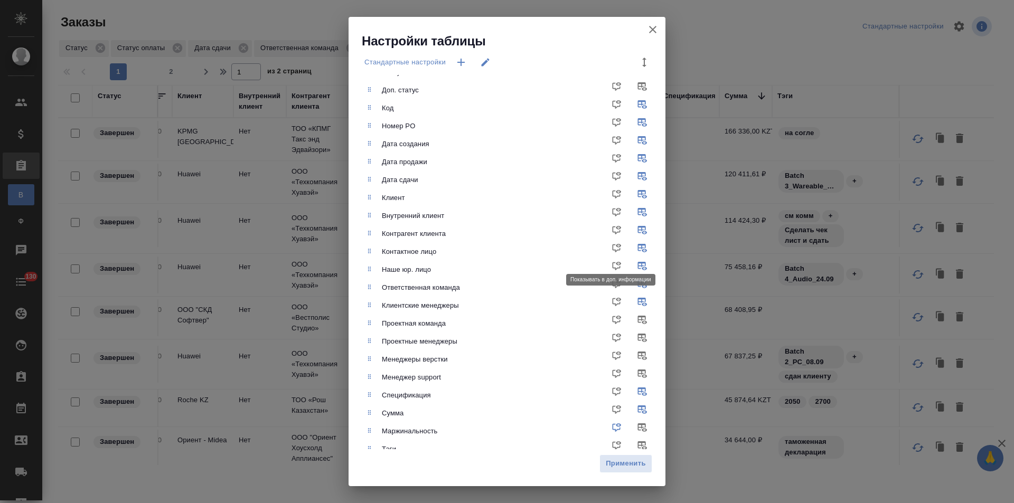
scroll to position [0, 0]
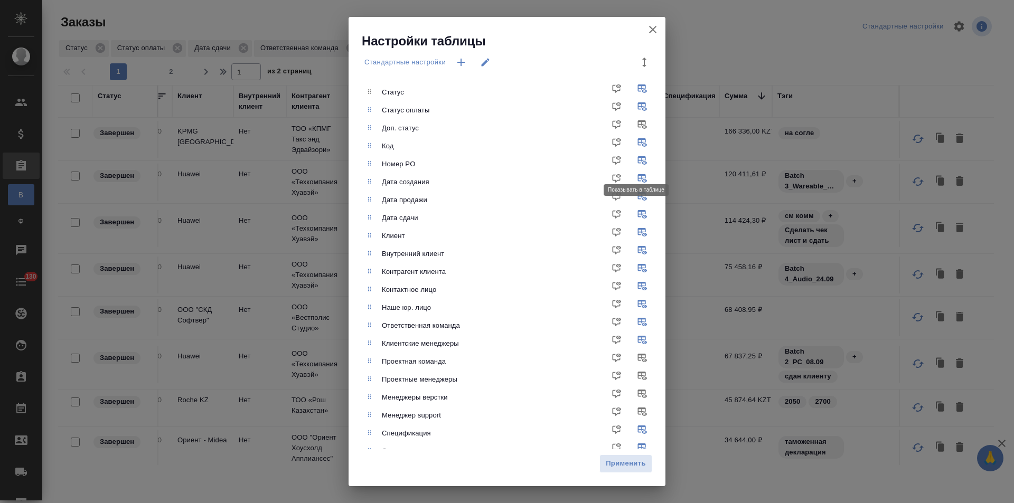
click at [633, 159] on input "checkbox" at bounding box center [644, 164] width 25 height 25
checkbox input "false"
click at [637, 248] on input "checkbox" at bounding box center [644, 253] width 25 height 25
checkbox input "false"
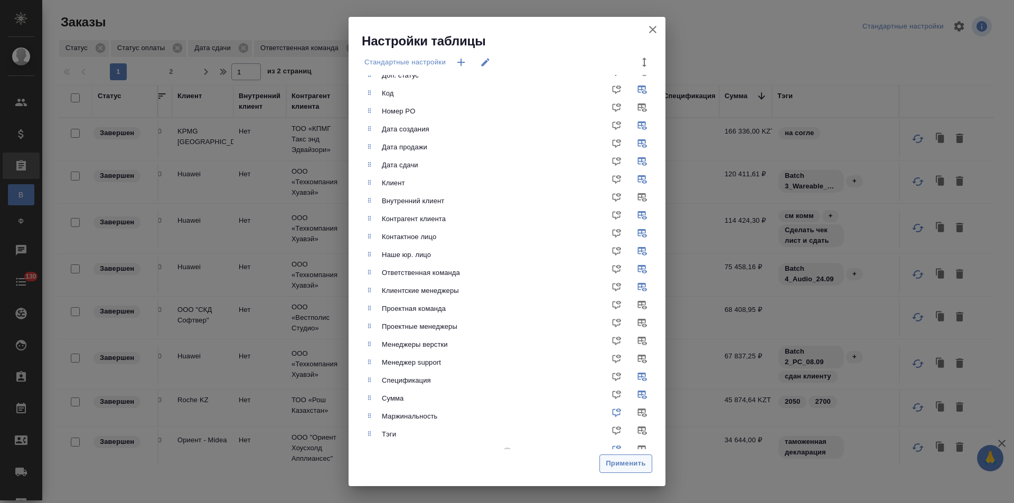
click at [622, 467] on span "Применить" at bounding box center [625, 464] width 41 height 12
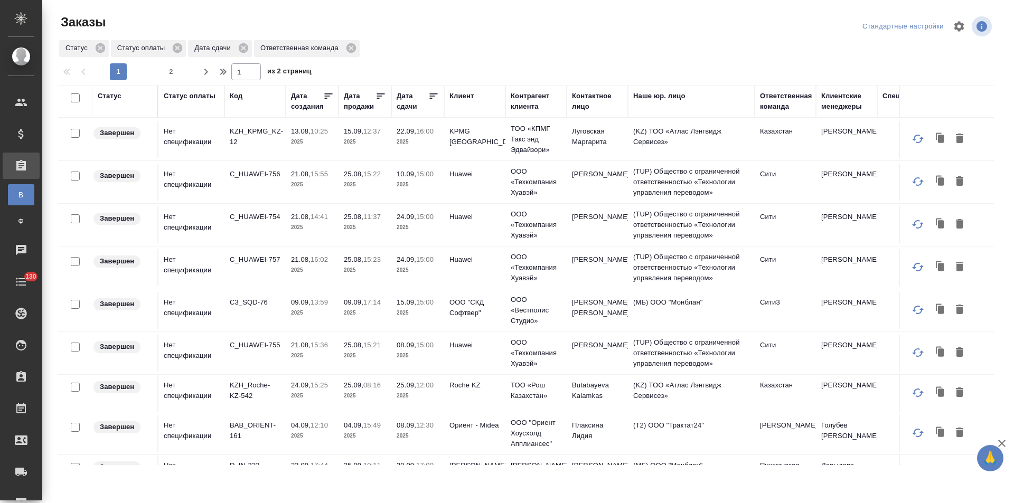
click at [561, 321] on td "ООО «Вестполис Студио»" at bounding box center [535, 310] width 61 height 42
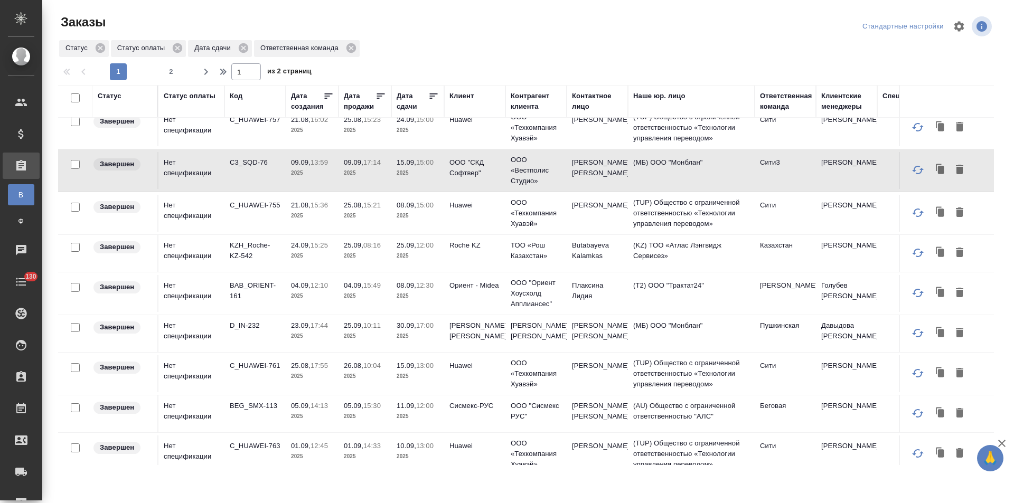
scroll to position [158, 0]
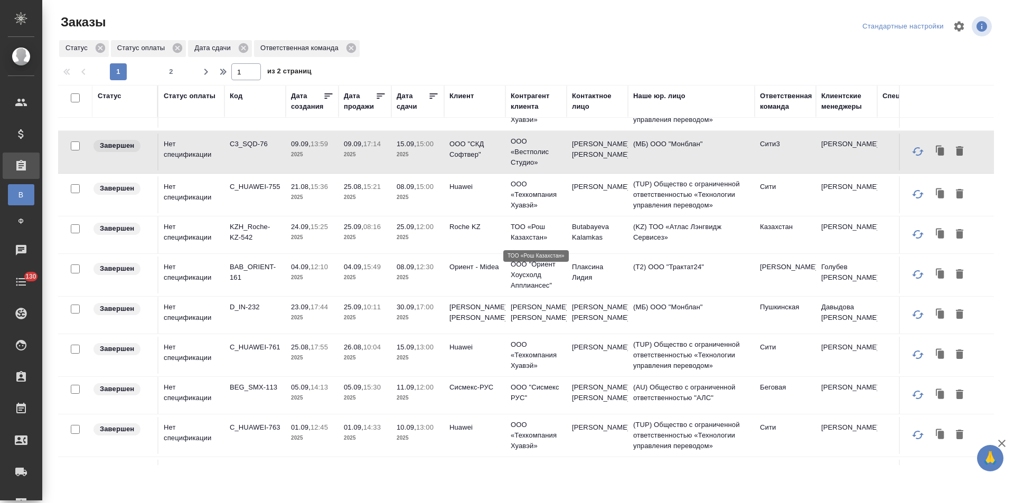
click at [520, 234] on p "ТОО «Рош Казахстан»" at bounding box center [536, 232] width 51 height 21
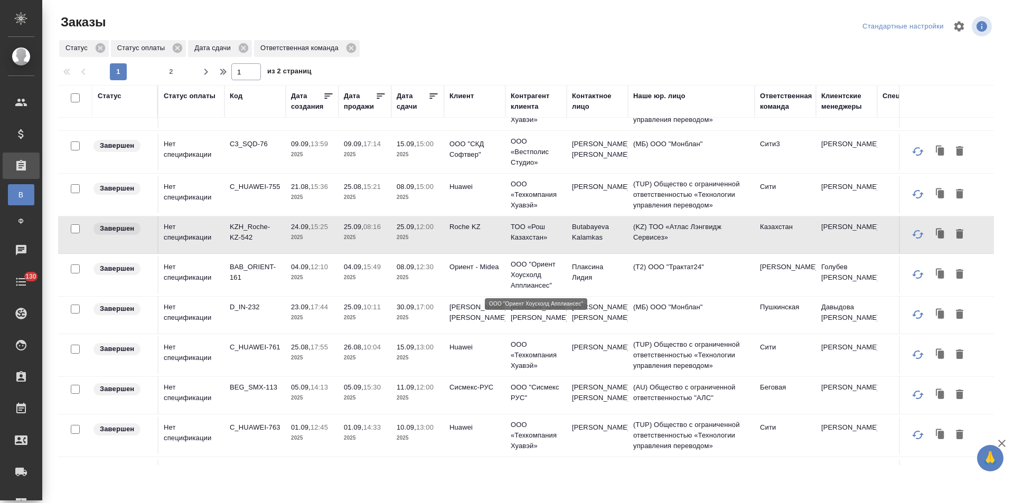
click at [533, 274] on p "ООО "Ориент Хоусхолд Апплиансес"" at bounding box center [536, 275] width 51 height 32
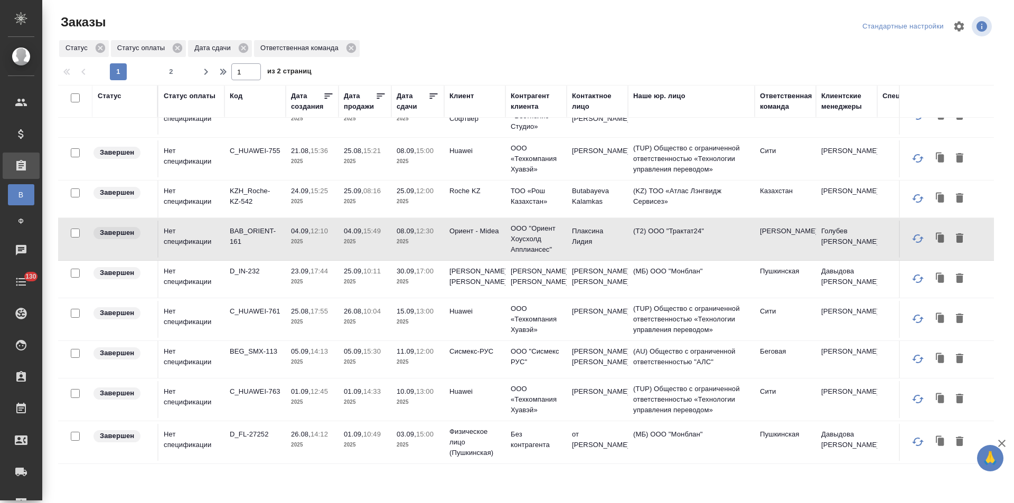
scroll to position [211, 0]
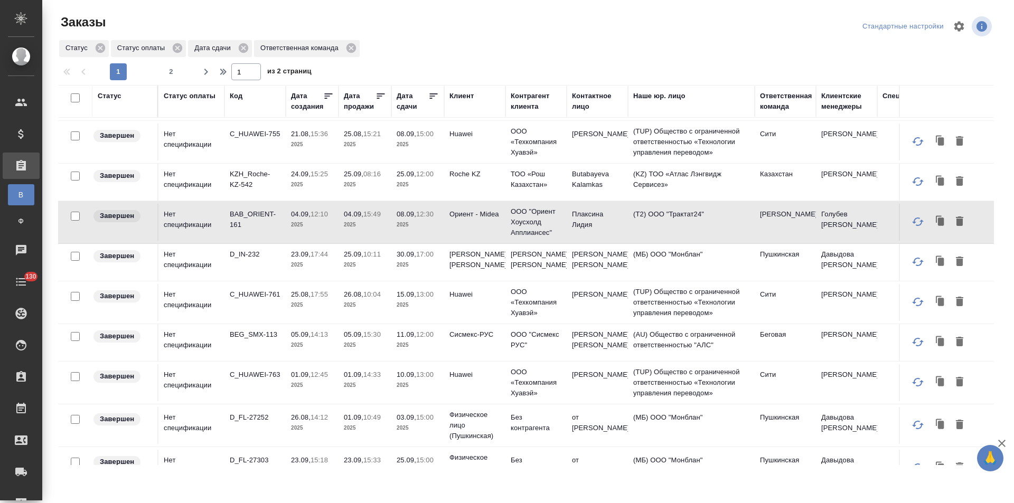
click at [568, 346] on td "Шалдыбина Евгения" at bounding box center [597, 342] width 61 height 37
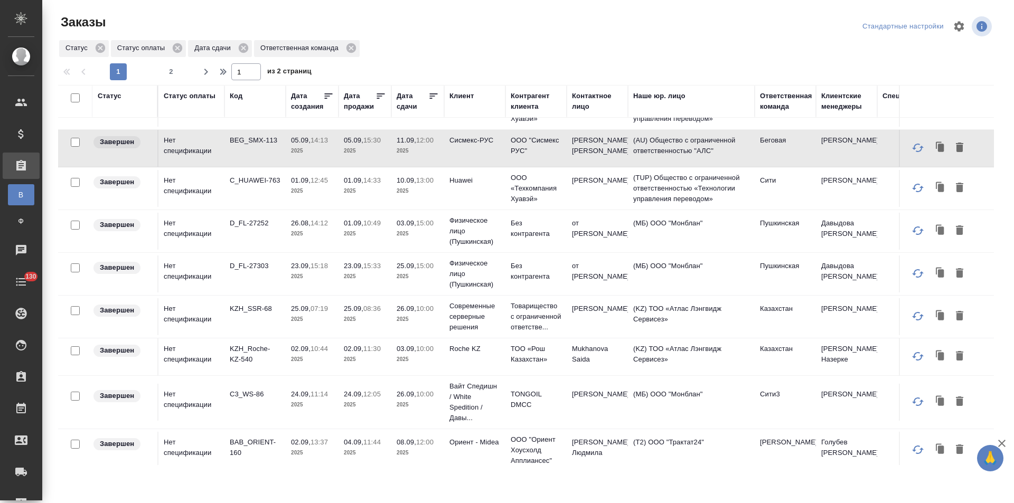
scroll to position [422, 0]
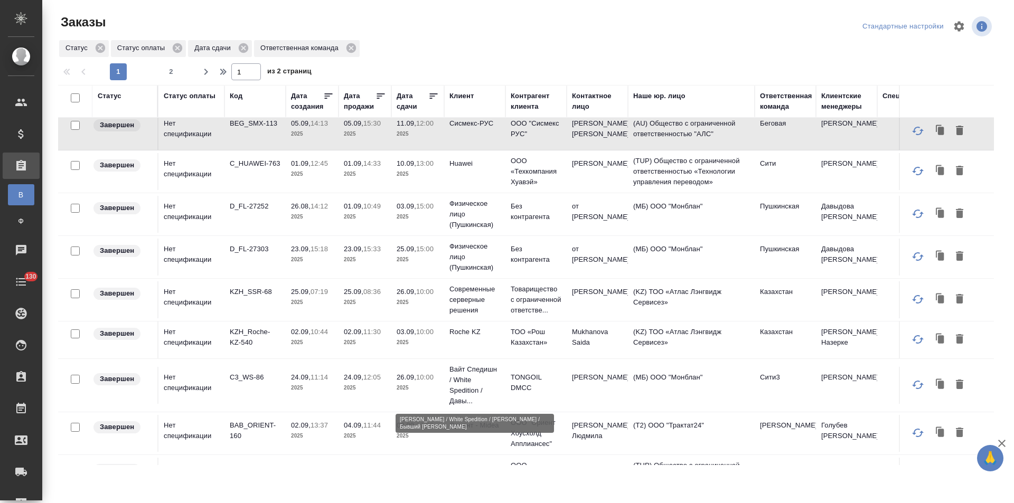
click at [493, 390] on p "Вайт Спедишн / White Spedition / Давы..." at bounding box center [474, 385] width 51 height 42
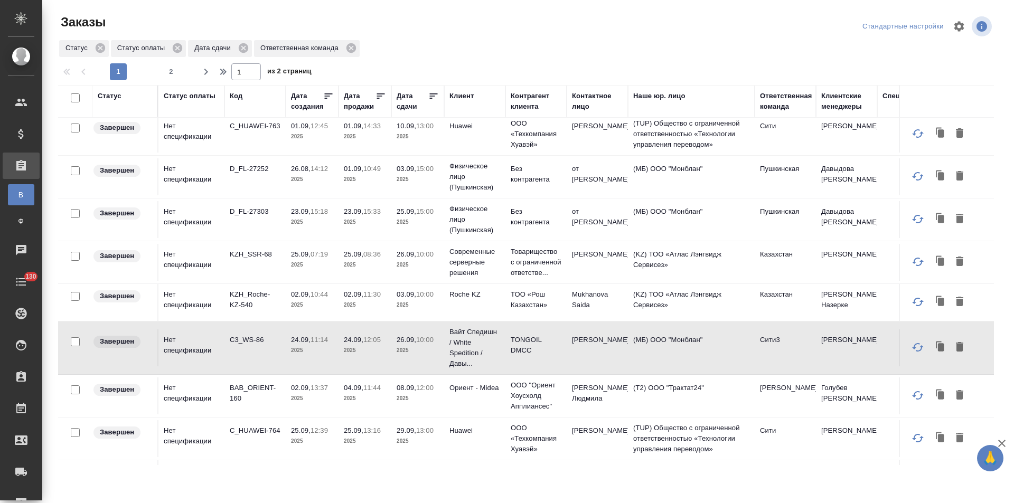
scroll to position [634, 0]
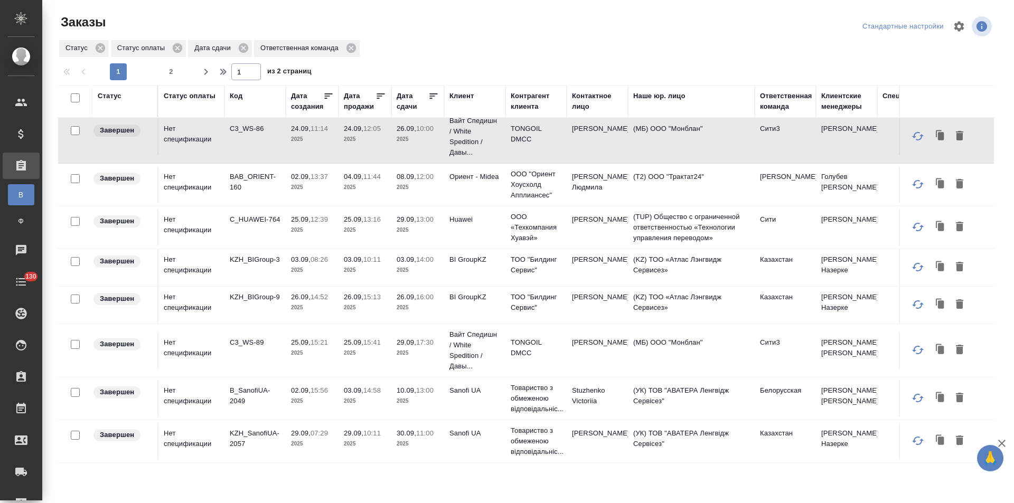
click at [575, 185] on td "Терешкина Людмила" at bounding box center [597, 184] width 61 height 37
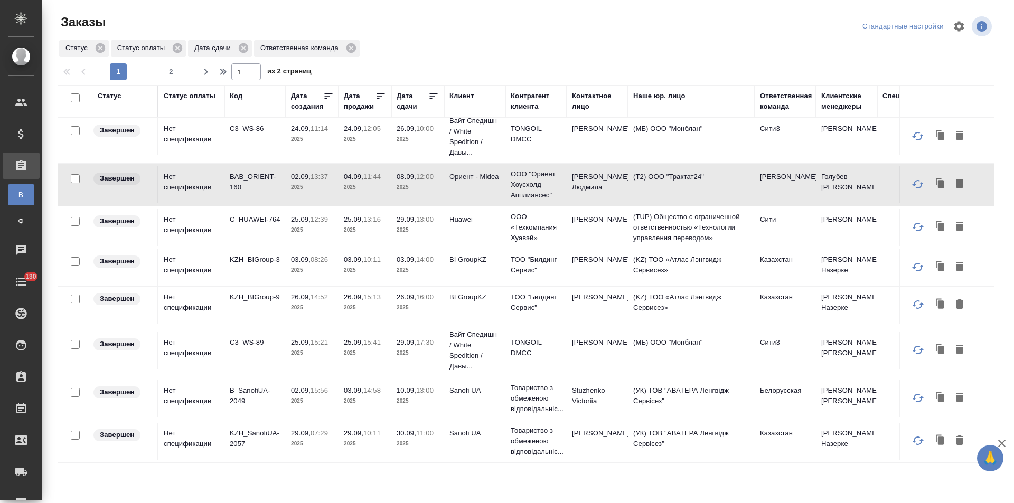
click at [479, 184] on td "Ориент - Midea" at bounding box center [474, 184] width 61 height 37
click at [593, 355] on td "Давыденко Оксана" at bounding box center [597, 350] width 61 height 37
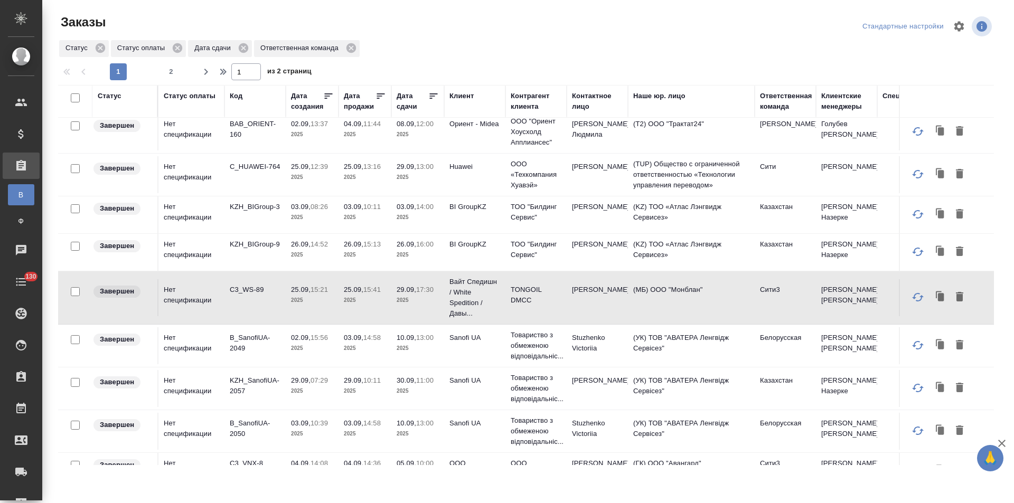
scroll to position [720, 0]
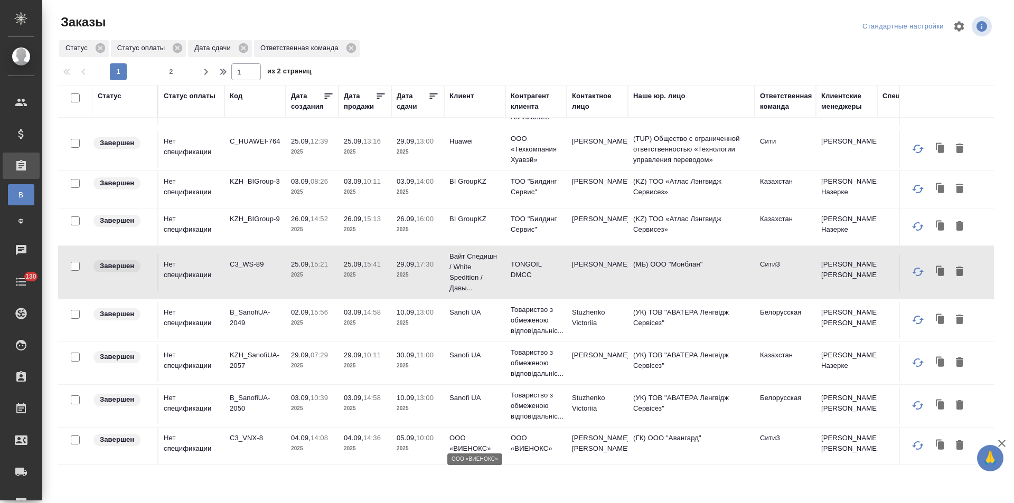
click at [475, 440] on p "ООО «ВИЕНОКС»" at bounding box center [474, 443] width 51 height 21
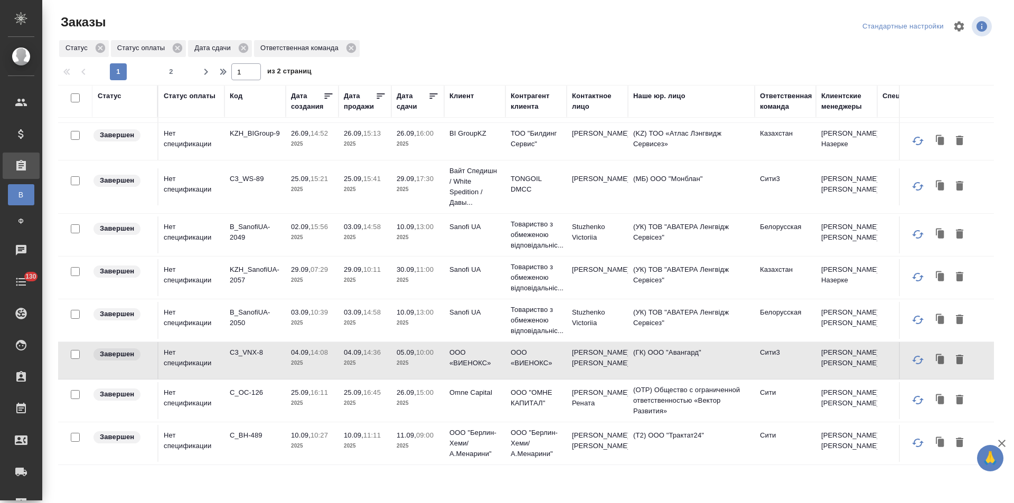
click at [482, 398] on td "Omne Capital" at bounding box center [474, 400] width 61 height 37
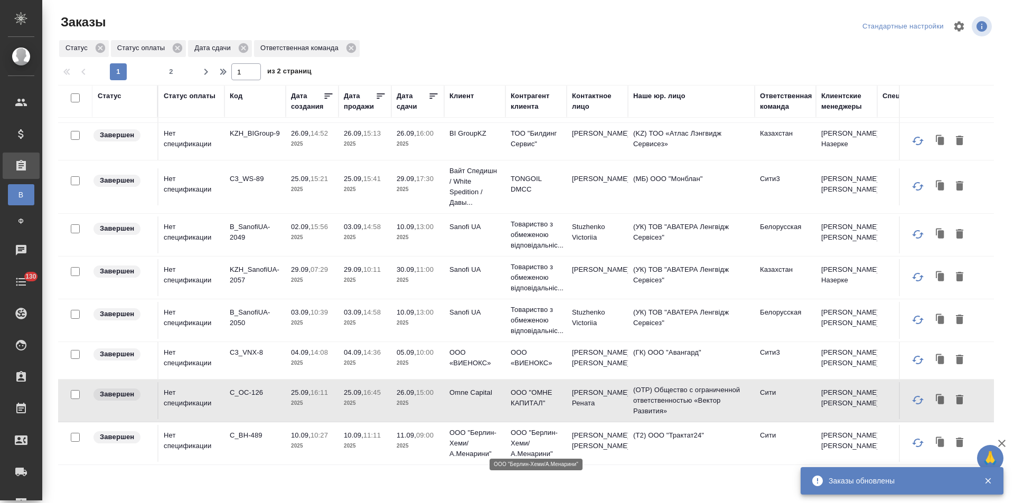
click at [529, 438] on p "ООО "Берлин-Хеми/А.Менарини"" at bounding box center [536, 444] width 51 height 32
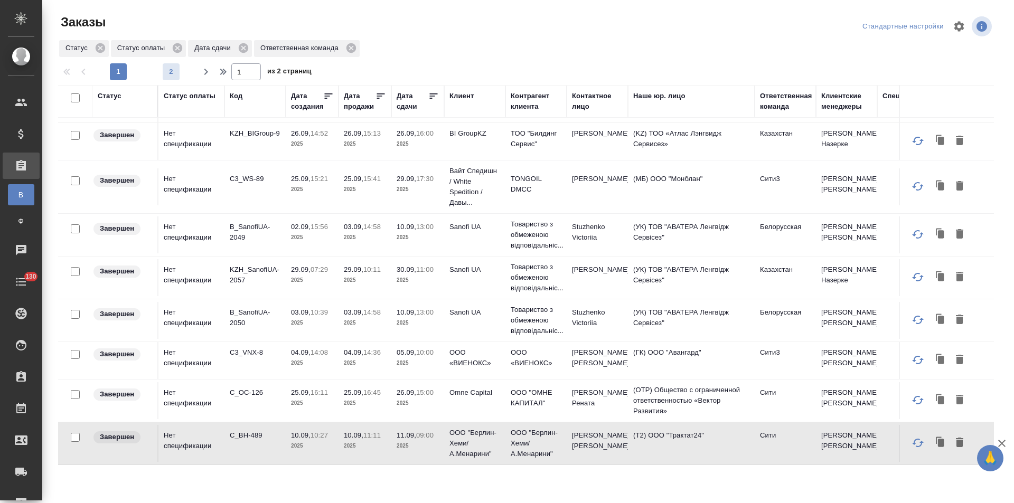
click at [175, 73] on span "2" at bounding box center [171, 72] width 17 height 11
type input "2"
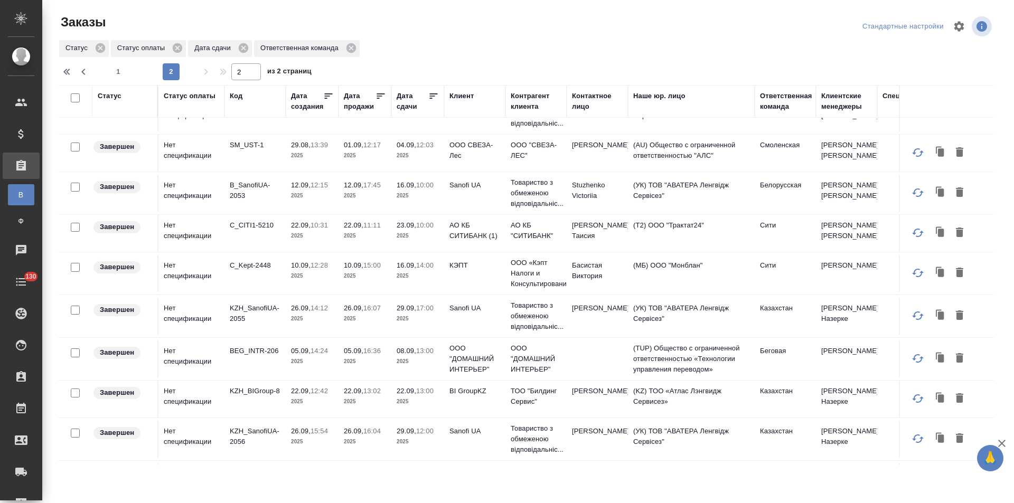
scroll to position [171, 0]
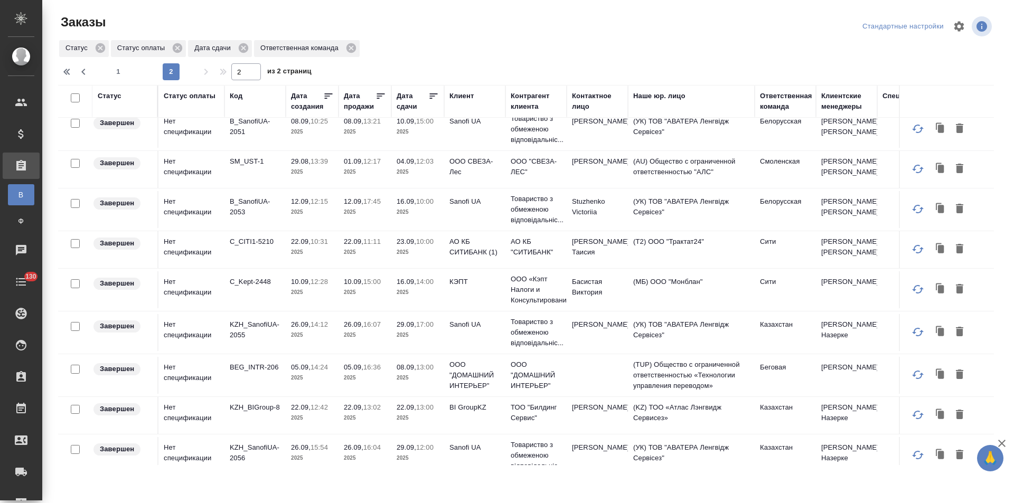
click at [577, 253] on td "Серебрякова Таисия" at bounding box center [597, 249] width 61 height 37
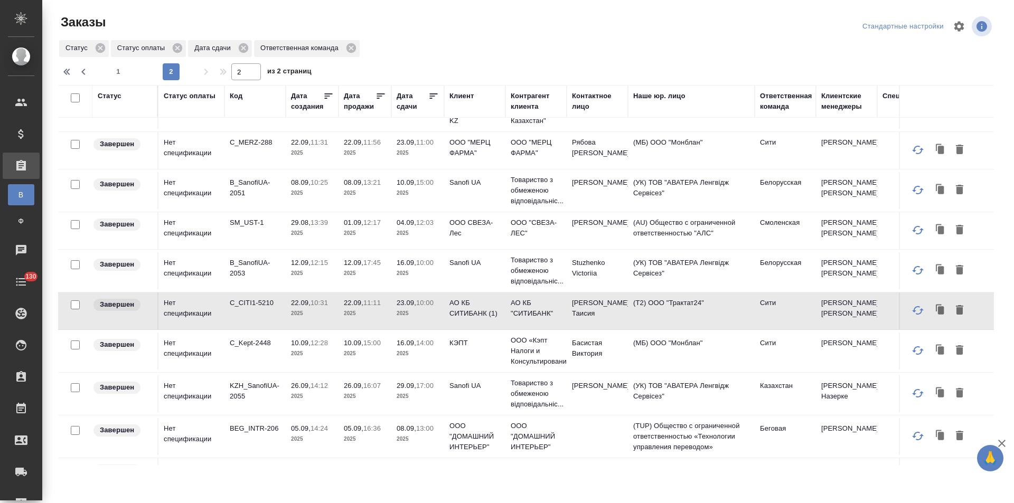
scroll to position [0, 0]
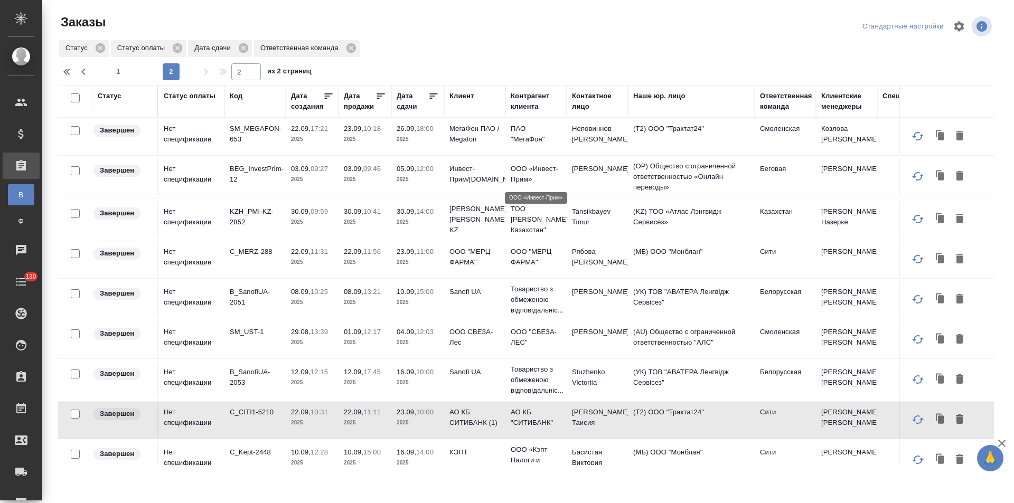
click at [512, 177] on p "OОО «Инвест-Прим»" at bounding box center [536, 174] width 51 height 21
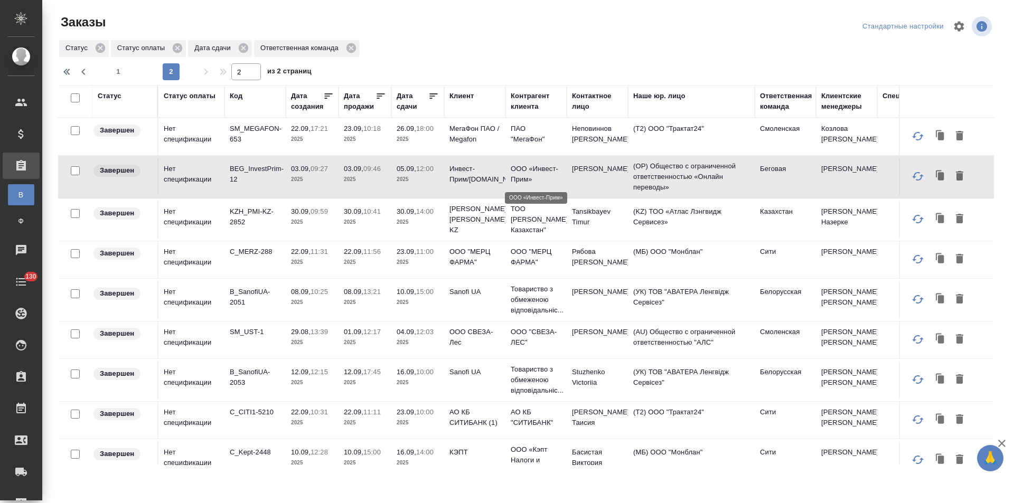
click at [512, 177] on p "OОО «Инвест-Прим»" at bounding box center [536, 174] width 51 height 21
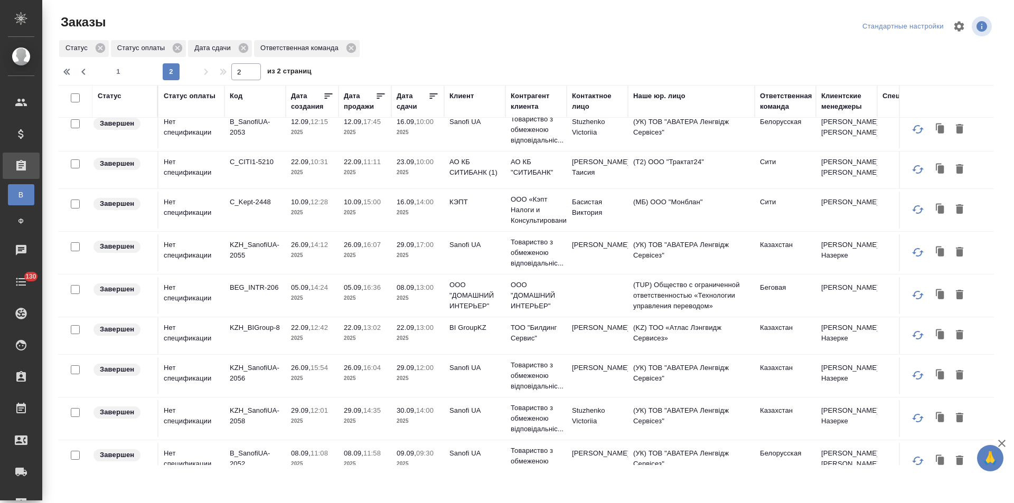
scroll to position [264, 0]
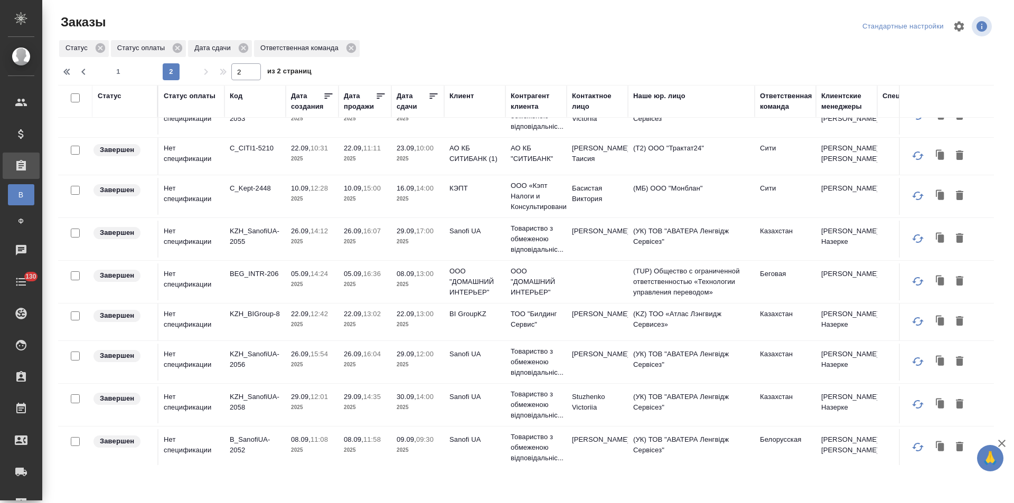
click at [565, 280] on td "ООО "ДОМАШНИЙ ИНТЕРЬЕР"" at bounding box center [535, 282] width 61 height 42
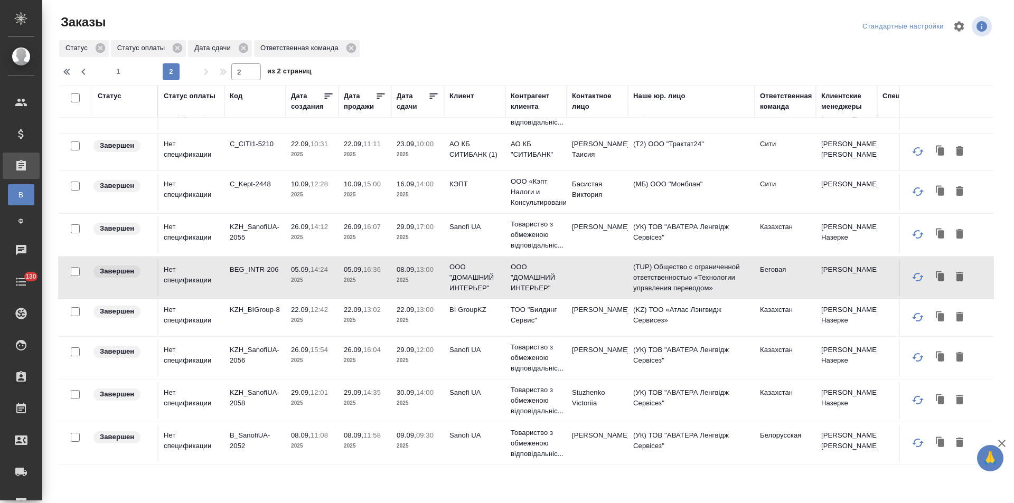
scroll to position [0, 0]
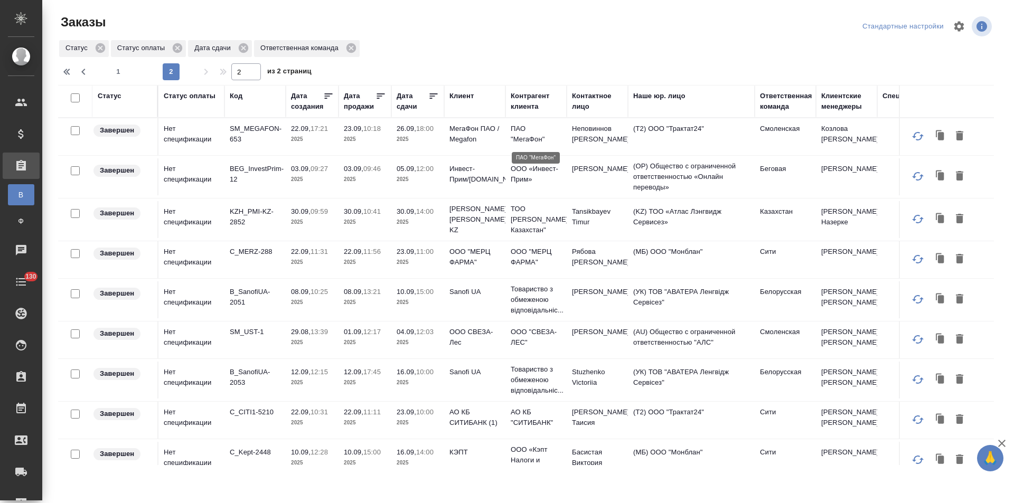
click at [544, 136] on p "ПАО "МегаФон"" at bounding box center [536, 134] width 51 height 21
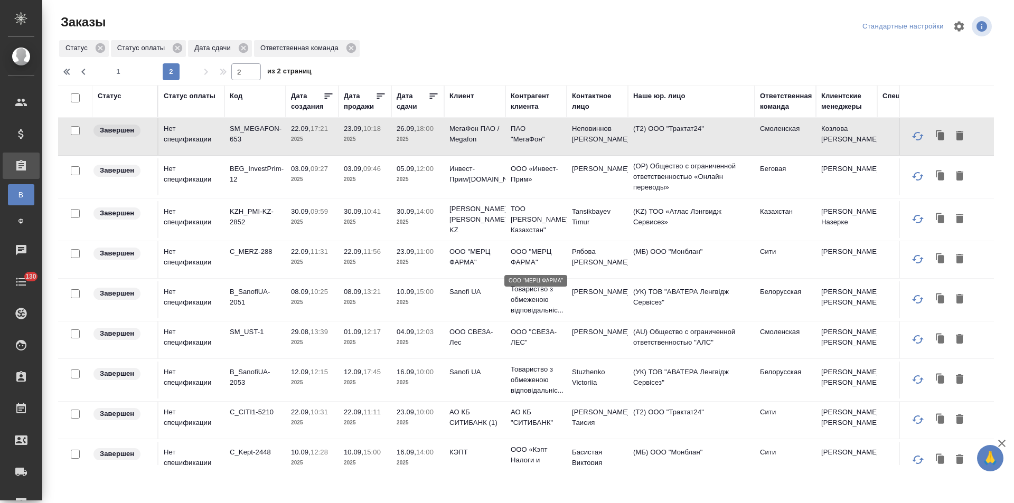
click at [557, 257] on p "ООО "МЕРЦ ФАРМА"" at bounding box center [536, 257] width 51 height 21
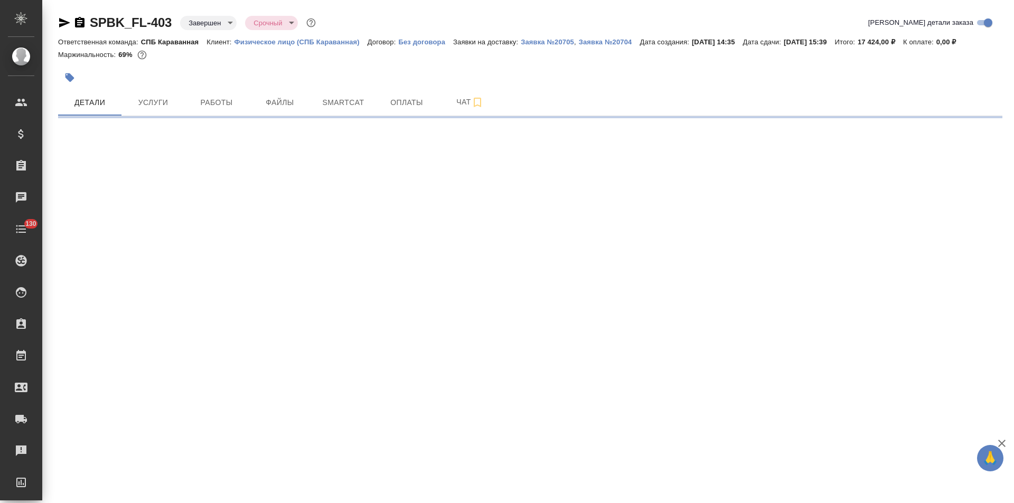
select select "RU"
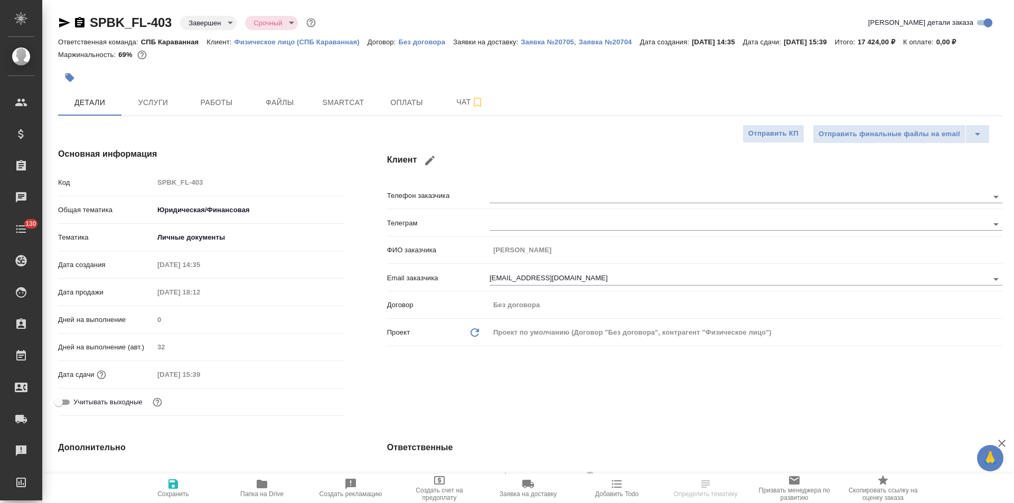
type textarea "x"
click at [407, 98] on span "Оплаты" at bounding box center [406, 102] width 51 height 13
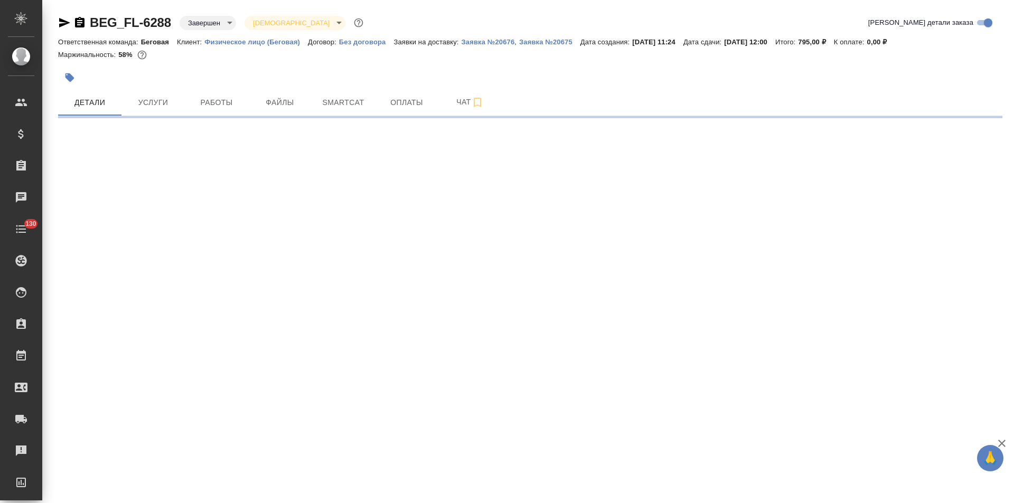
select select "RU"
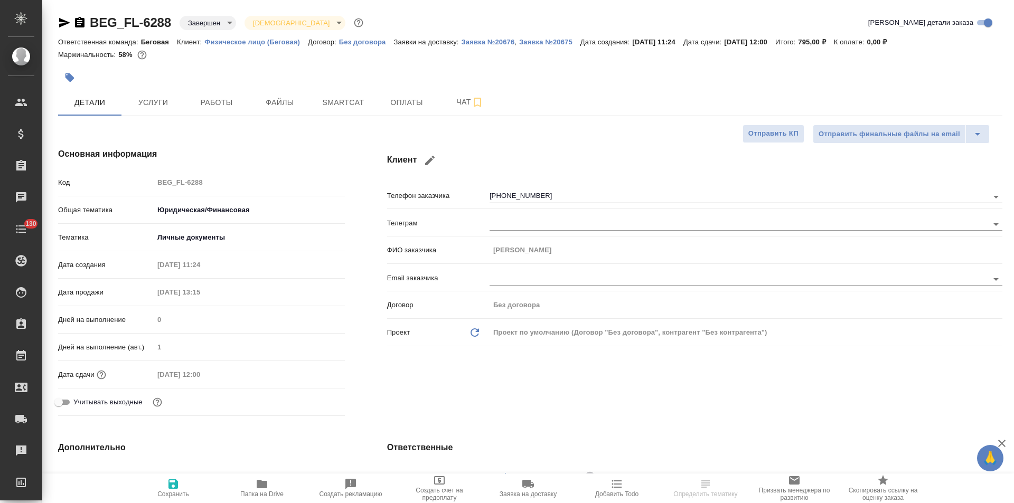
type textarea "x"
click at [408, 104] on span "Оплаты" at bounding box center [406, 102] width 51 height 13
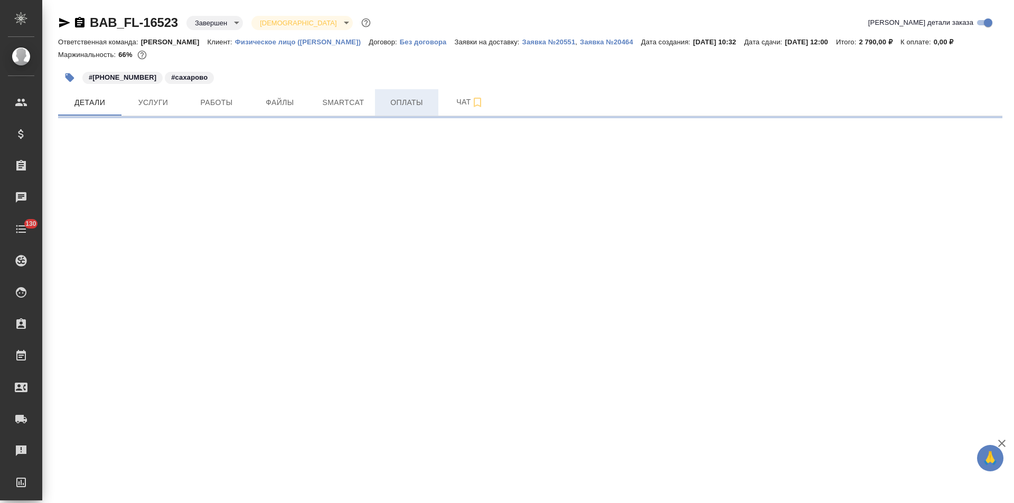
click at [397, 110] on button "Оплаты" at bounding box center [406, 102] width 63 height 26
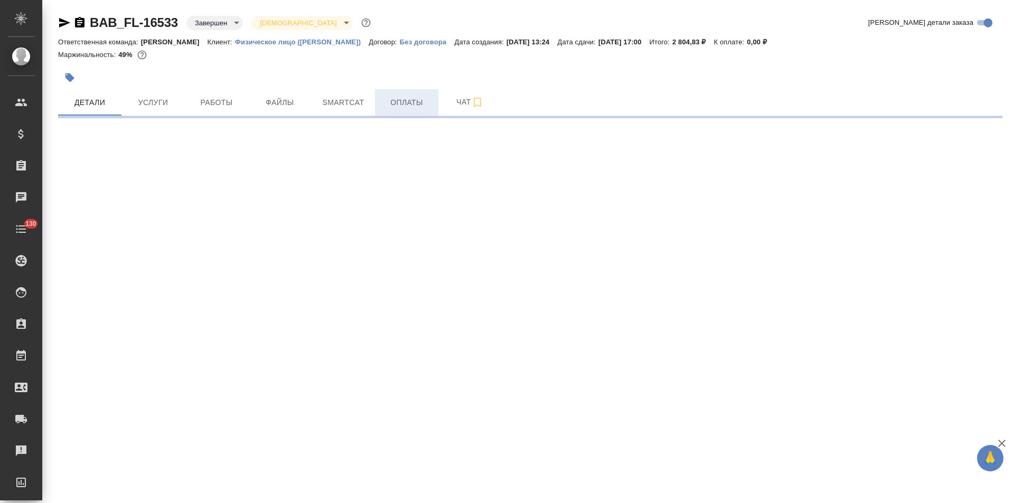
click at [399, 108] on span "Оплаты" at bounding box center [406, 102] width 51 height 13
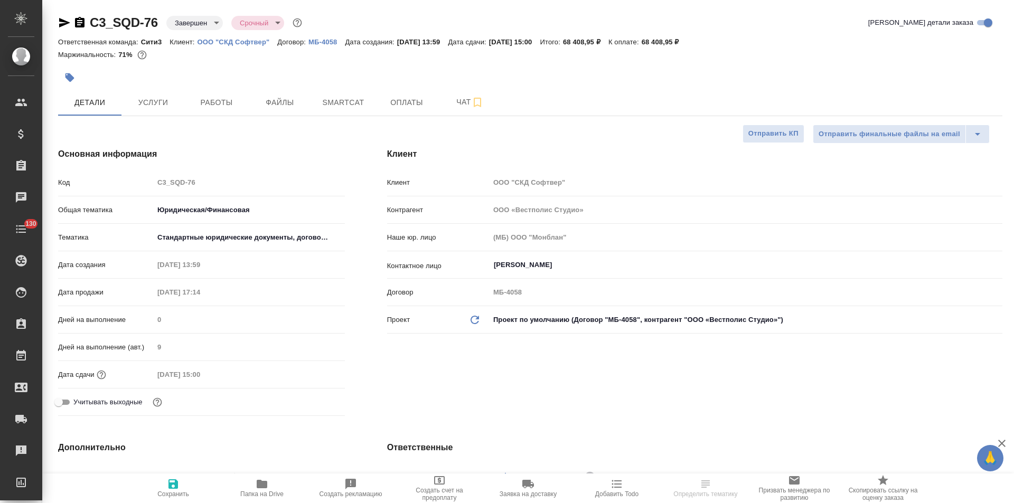
select select "RU"
type textarea "x"
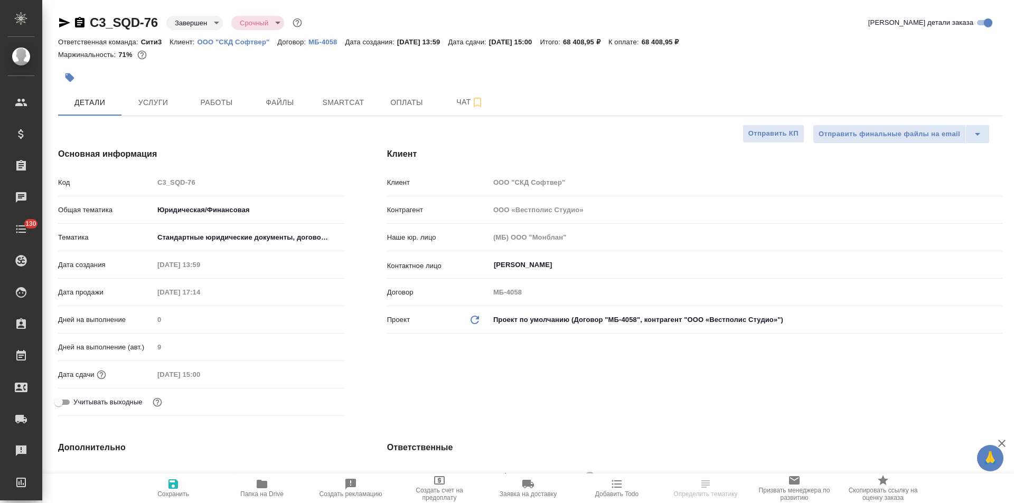
type textarea "x"
click at [417, 110] on button "Оплаты" at bounding box center [406, 102] width 63 height 26
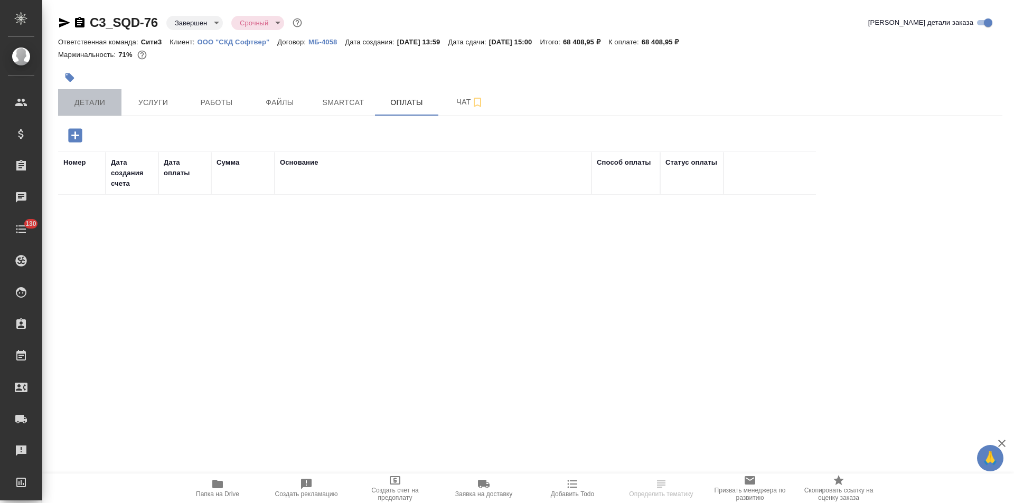
click at [91, 98] on span "Детали" at bounding box center [89, 102] width 51 height 13
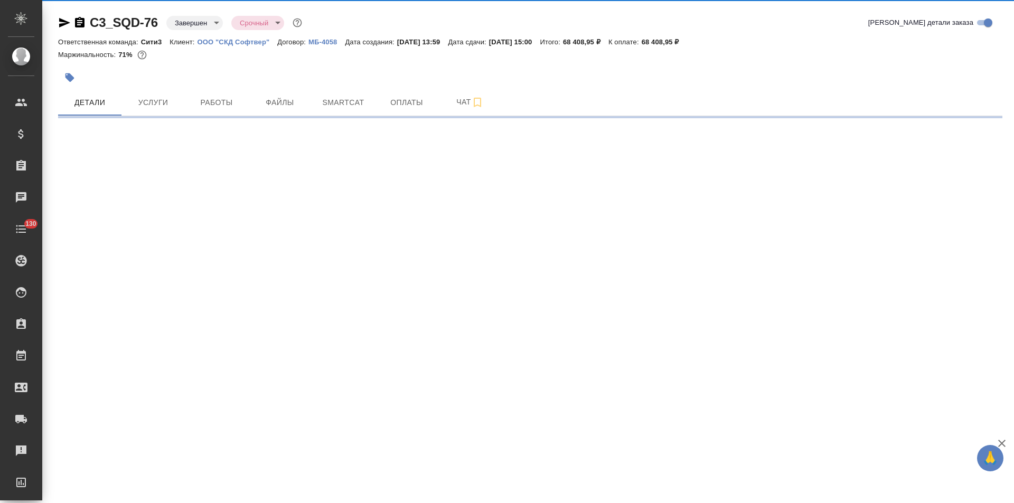
select select "RU"
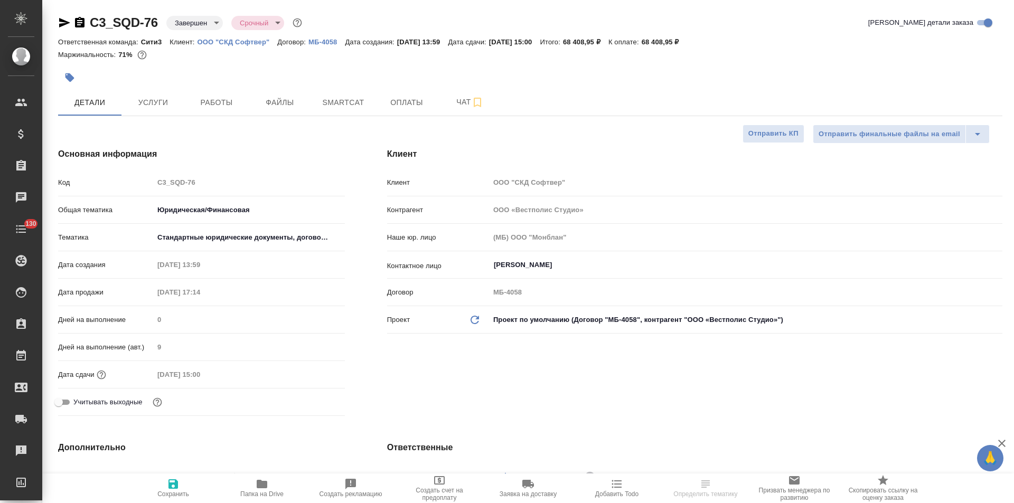
type textarea "x"
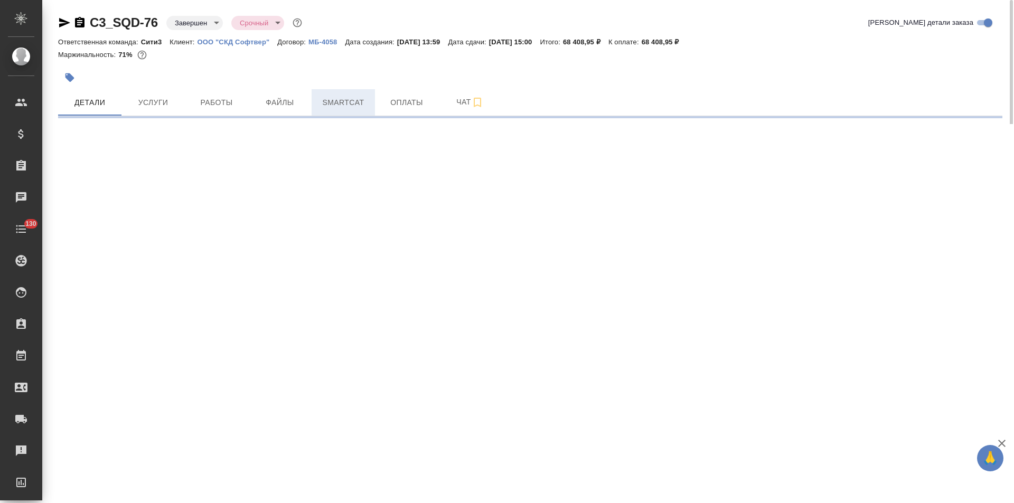
select select "RU"
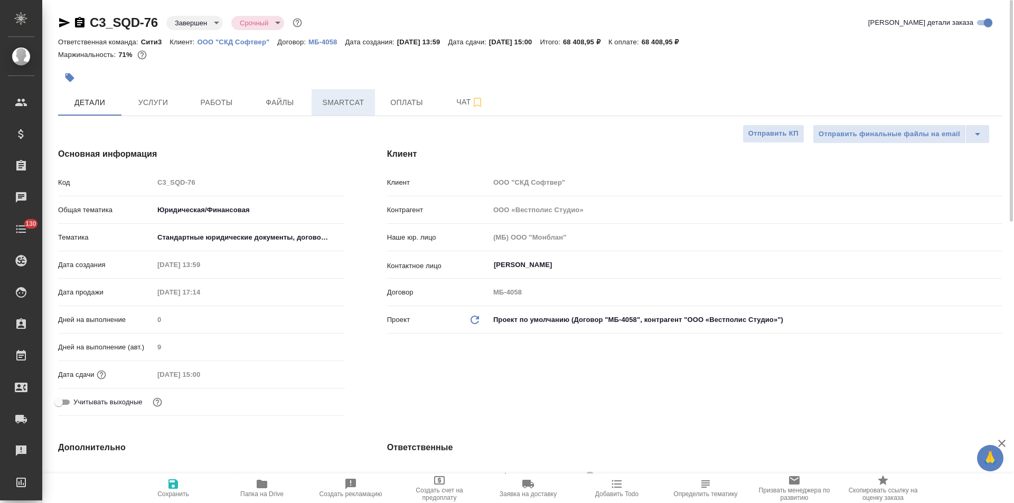
type textarea "x"
click at [251, 42] on p "ООО "СКД Софтвер"" at bounding box center [238, 42] width 80 height 8
type textarea "x"
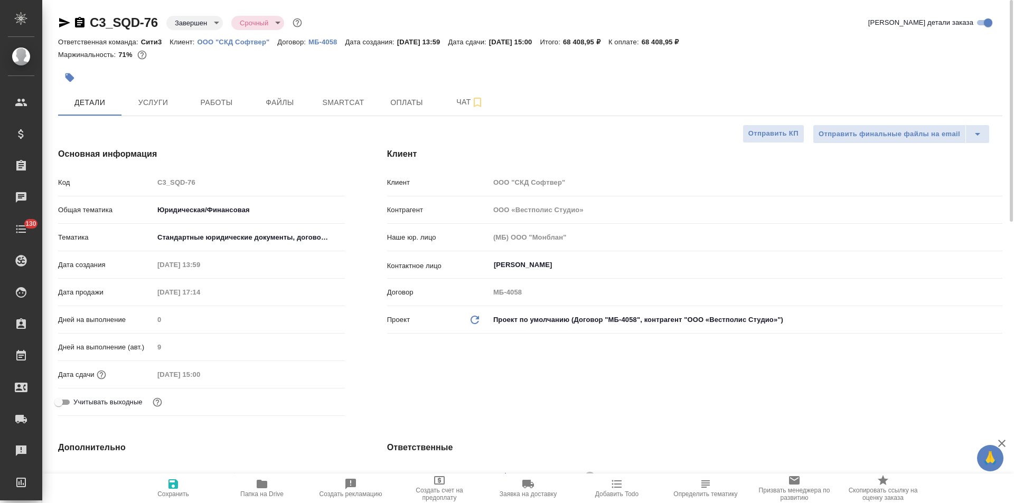
type textarea "x"
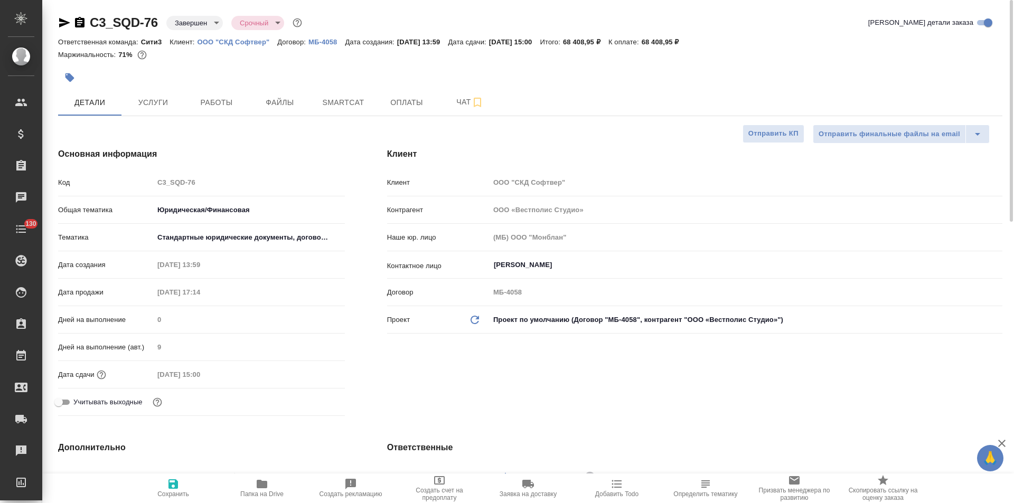
click at [63, 22] on icon "button" at bounding box center [64, 22] width 13 height 13
type textarea "x"
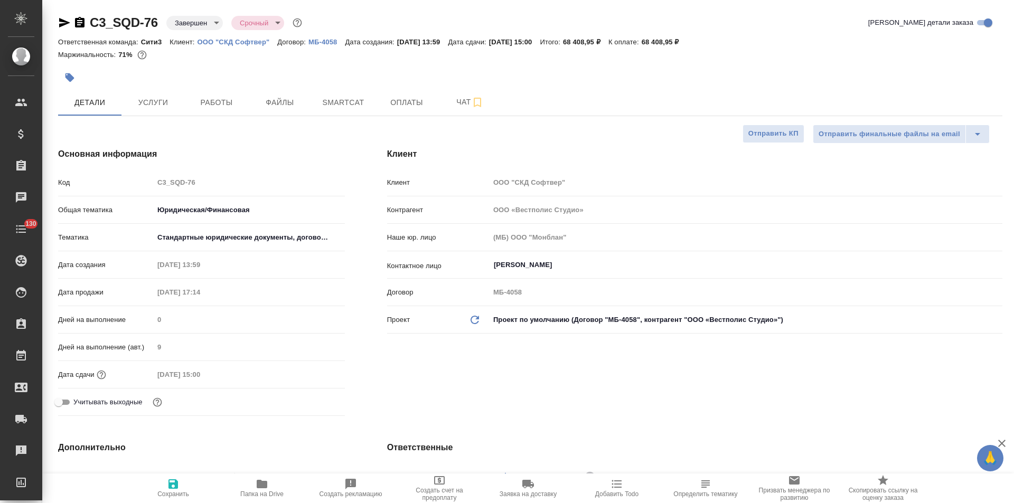
type textarea "x"
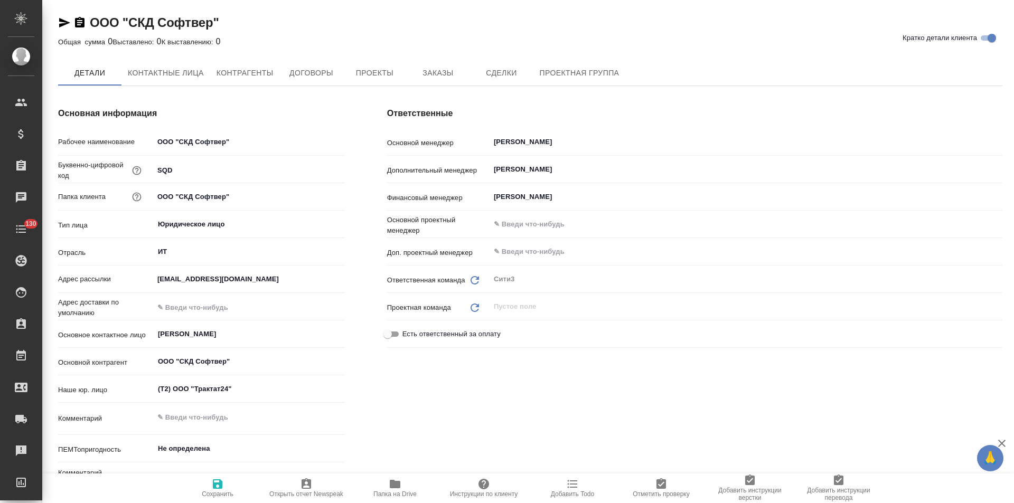
type textarea "x"
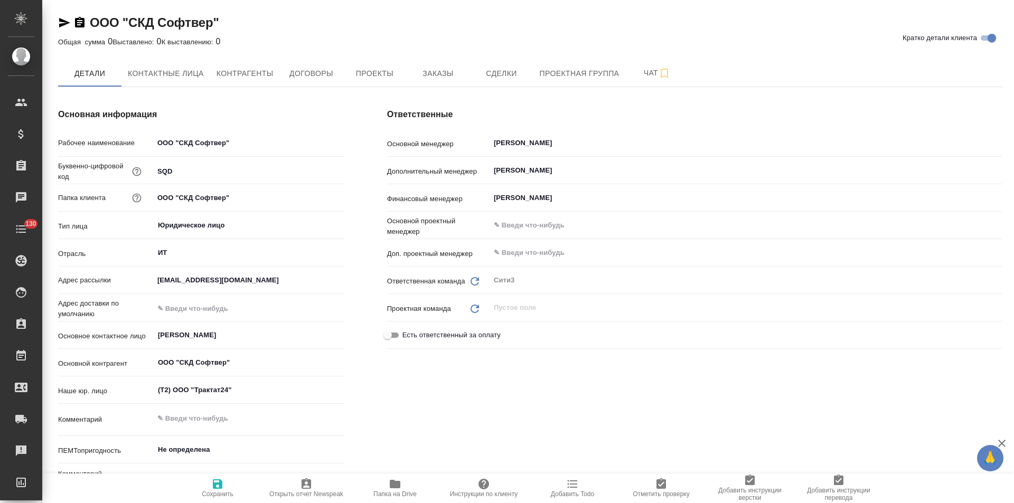
type textarea "x"
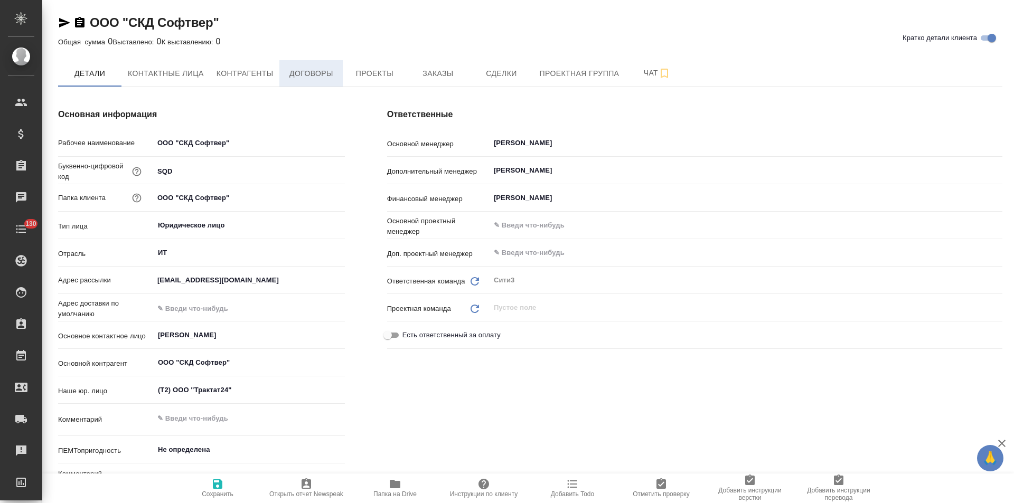
click at [306, 77] on span "Договоры" at bounding box center [311, 73] width 51 height 13
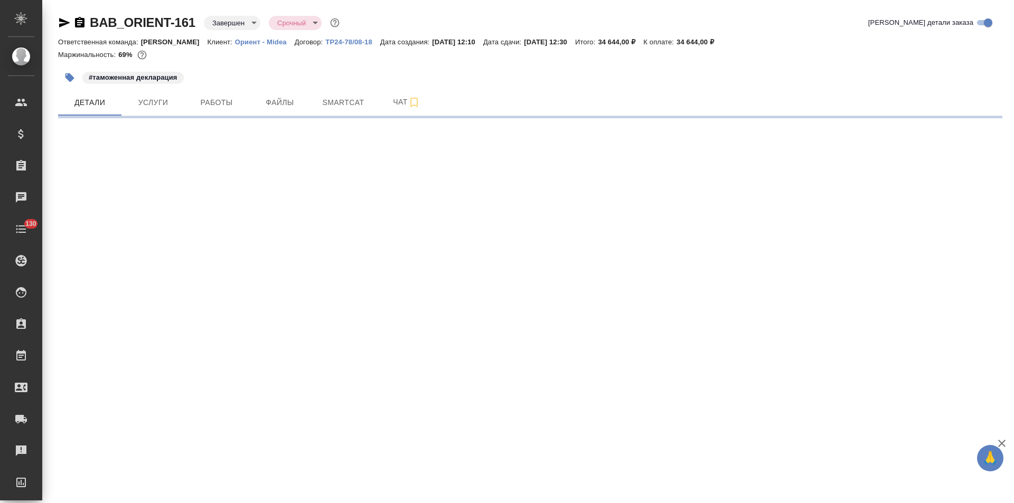
select select "RU"
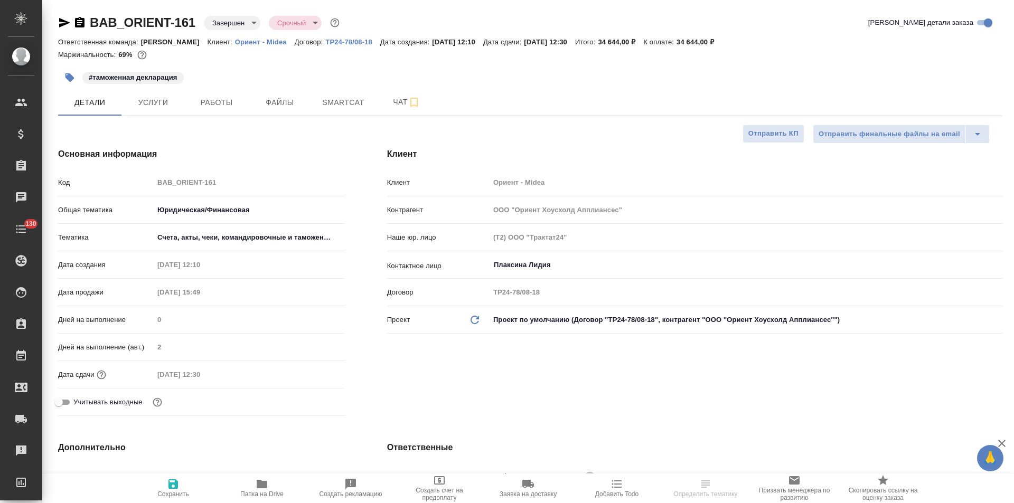
type textarea "x"
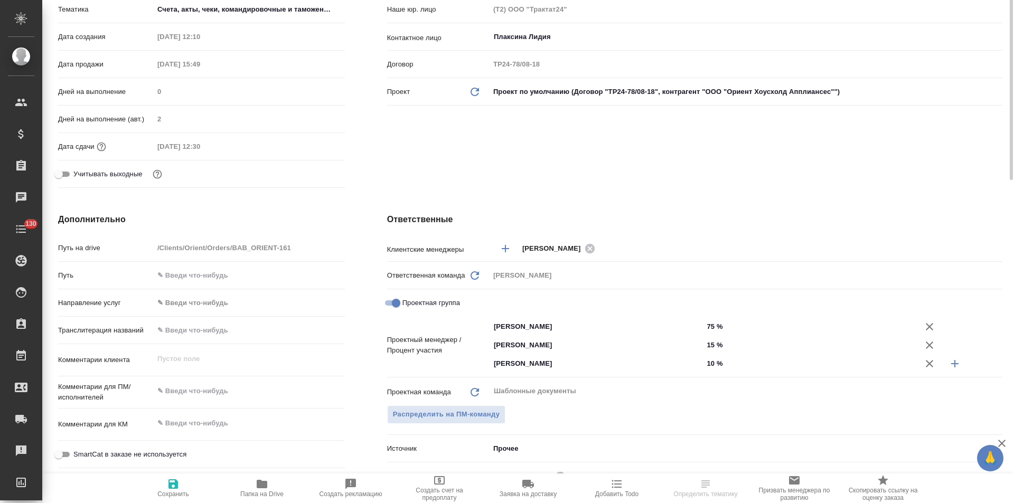
scroll to position [70, 0]
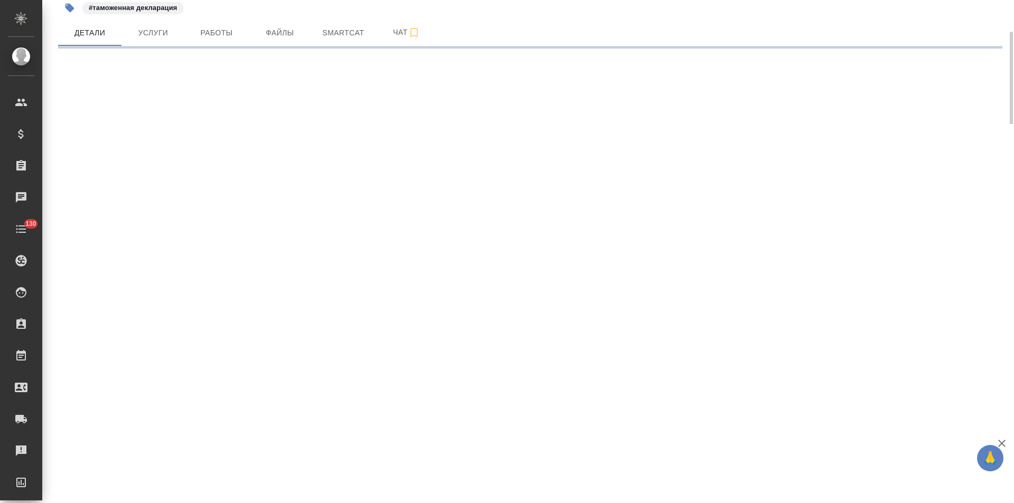
select select "RU"
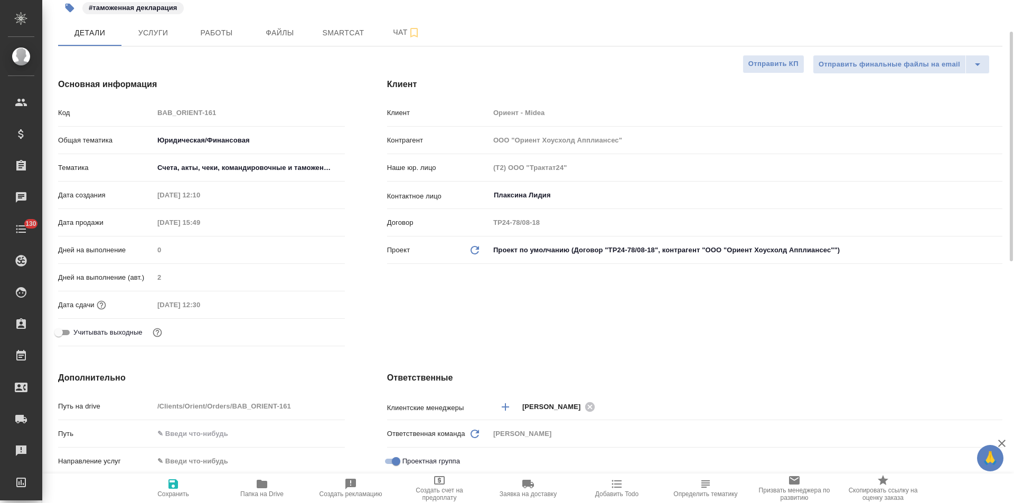
type textarea "x"
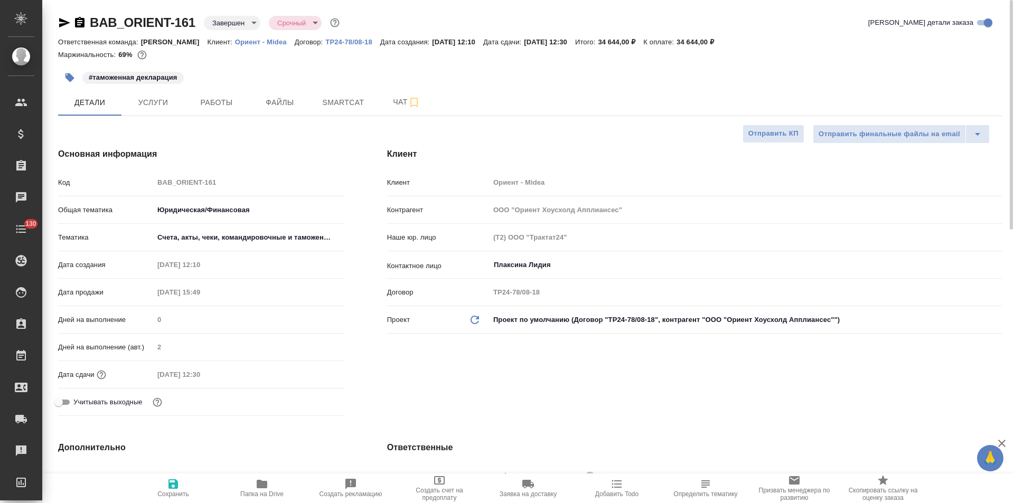
click at [61, 24] on icon "button" at bounding box center [64, 23] width 11 height 10
type textarea "x"
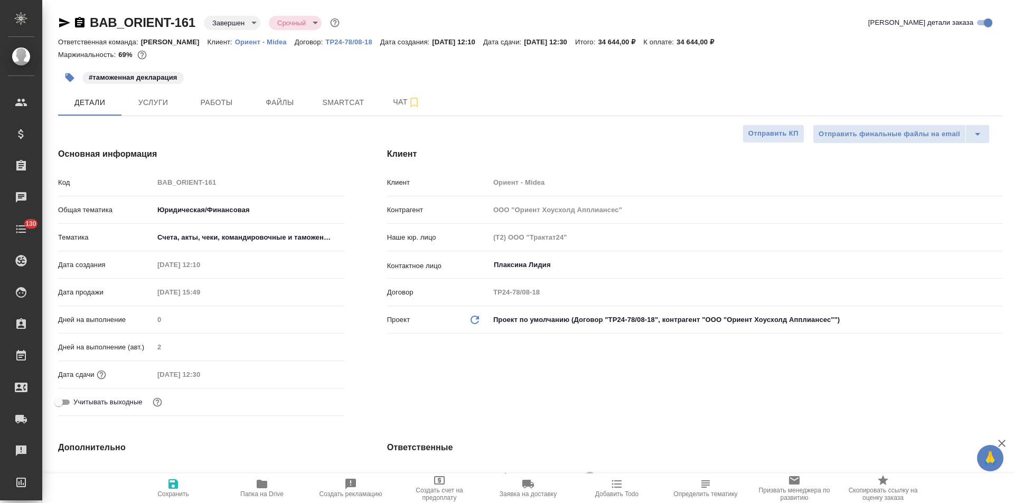
type textarea "x"
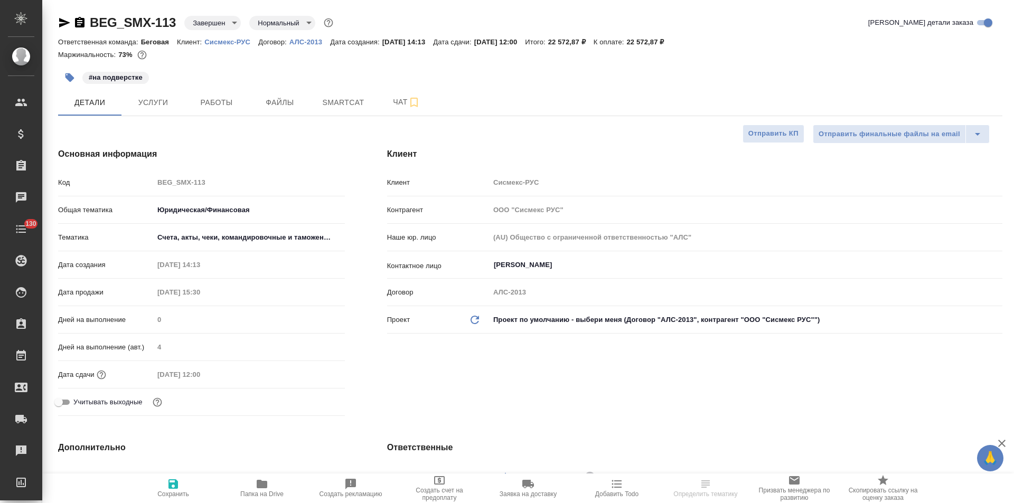
select select "RU"
click at [63, 24] on icon "button" at bounding box center [64, 23] width 11 height 10
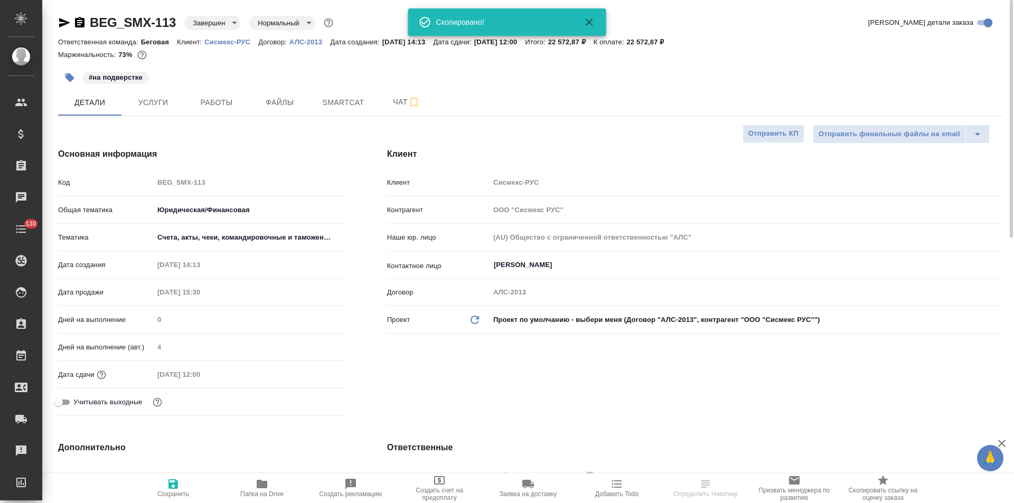
select select "RU"
type textarea "x"
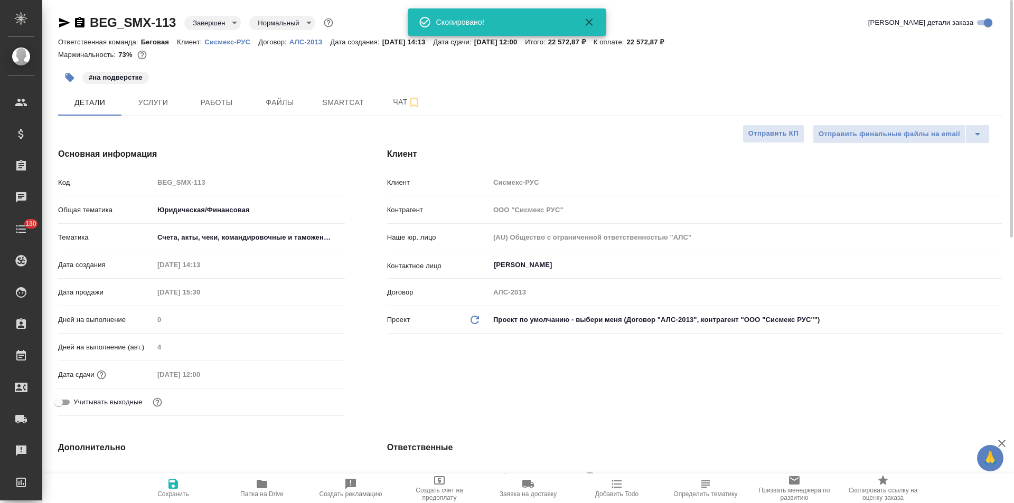
type textarea "x"
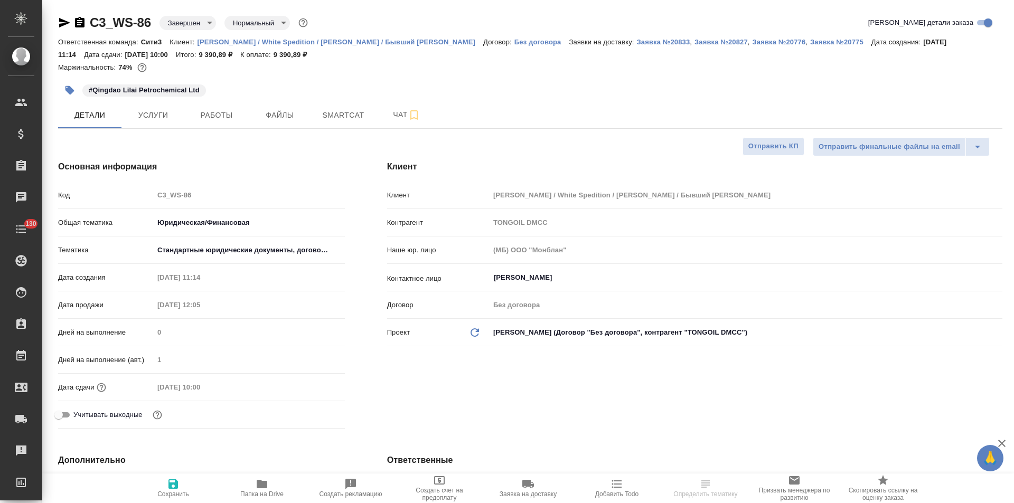
select select "RU"
click at [393, 123] on button "Чат" at bounding box center [406, 115] width 63 height 26
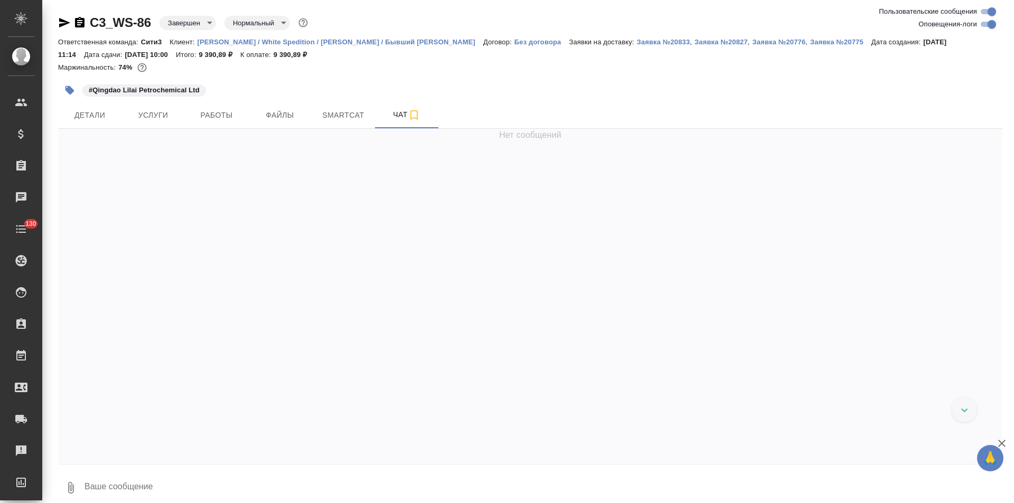
scroll to position [3221, 0]
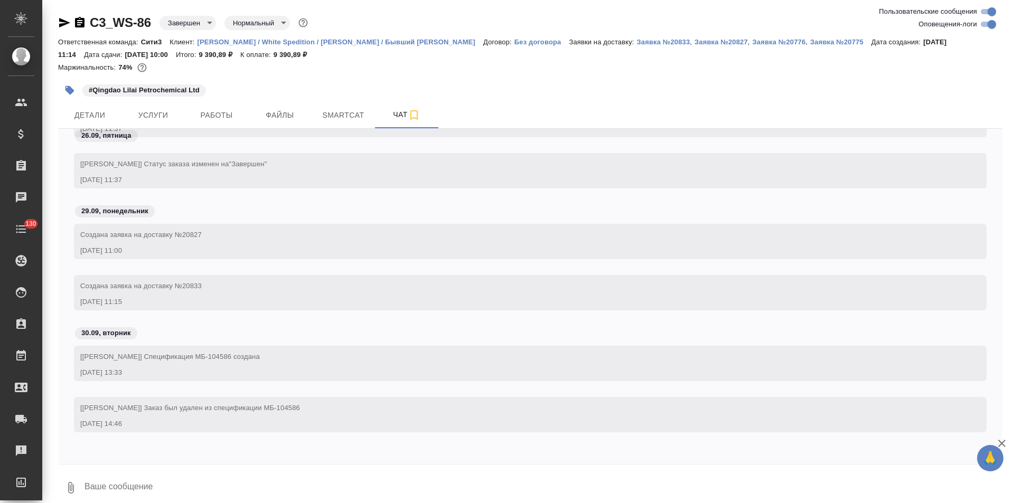
drag, startPoint x: 302, startPoint y: 408, endPoint x: 267, endPoint y: 410, distance: 34.9
click at [267, 410] on div "[Никитина Татьяна] Заказ был удален из спецификации МБ-104586" at bounding box center [514, 406] width 869 height 13
copy span "МБ-104586"
click at [92, 115] on span "Детали" at bounding box center [89, 115] width 51 height 13
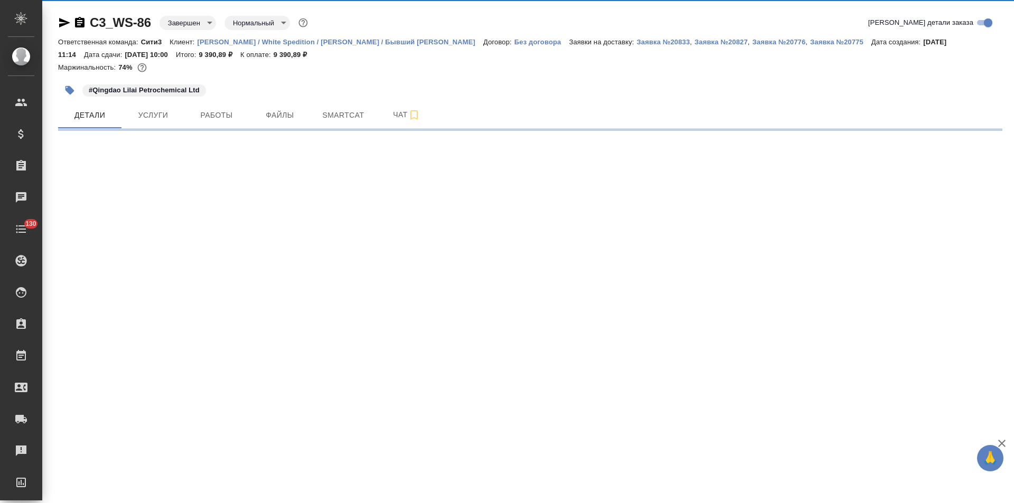
select select "RU"
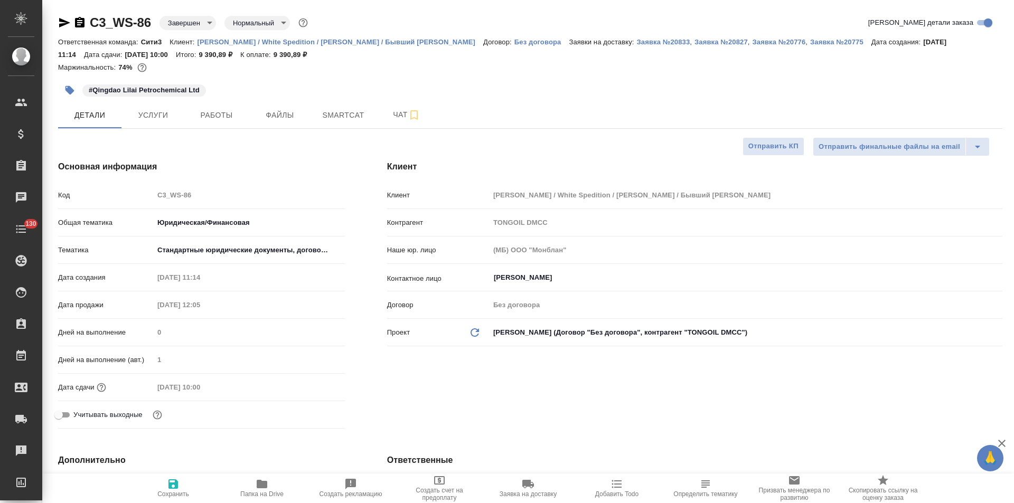
type textarea "x"
click at [63, 24] on icon "button" at bounding box center [64, 23] width 11 height 10
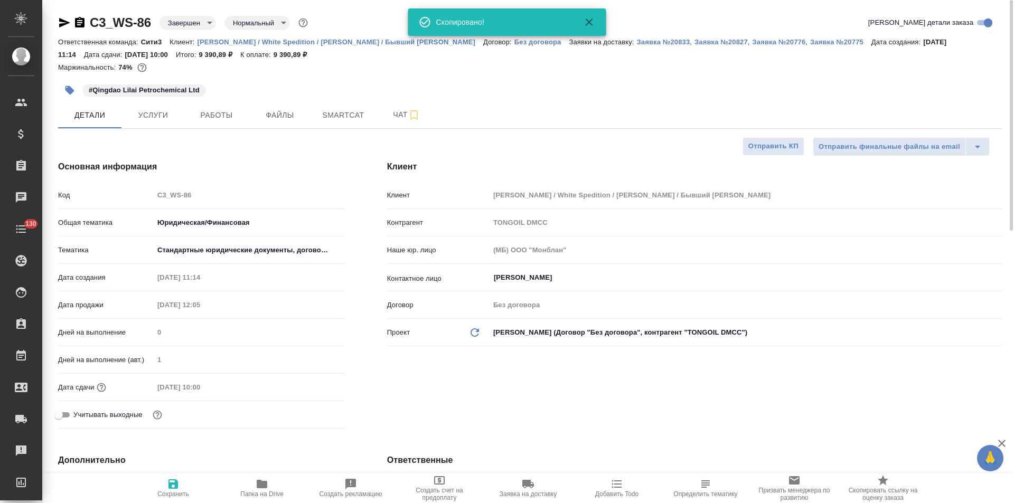
type textarea "x"
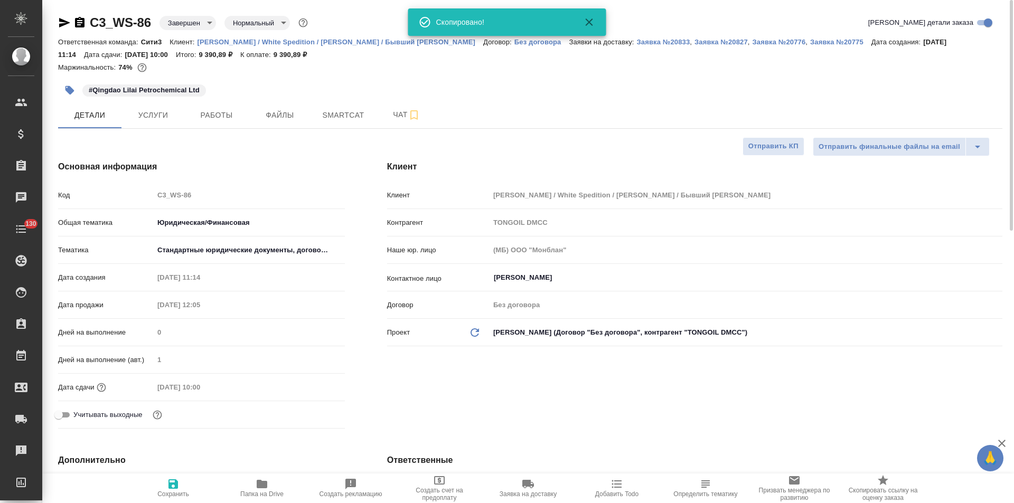
type textarea "x"
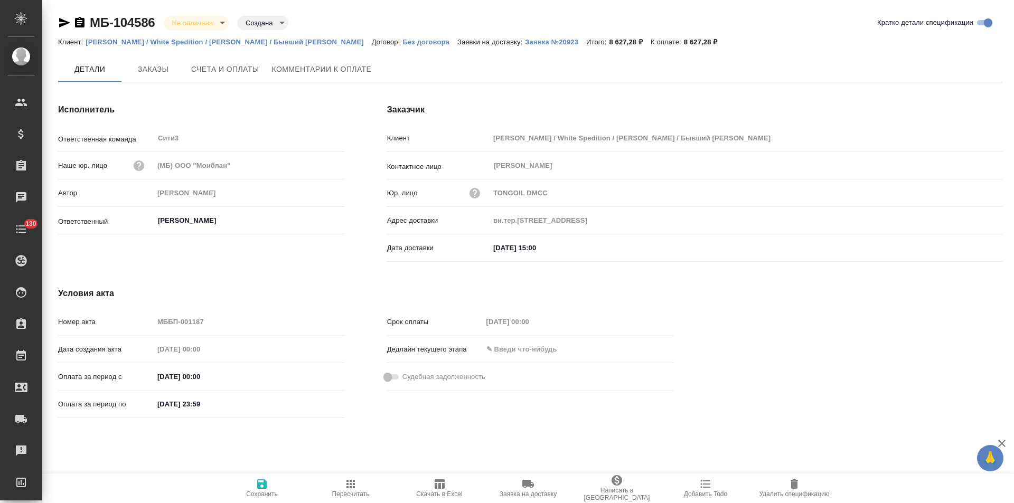
type input "вн.тер.г муниципальный округ Пресненскийнаб Пресненская, 6 / строение 2, этаж 4…"
click at [177, 72] on span "Заказы" at bounding box center [153, 69] width 51 height 13
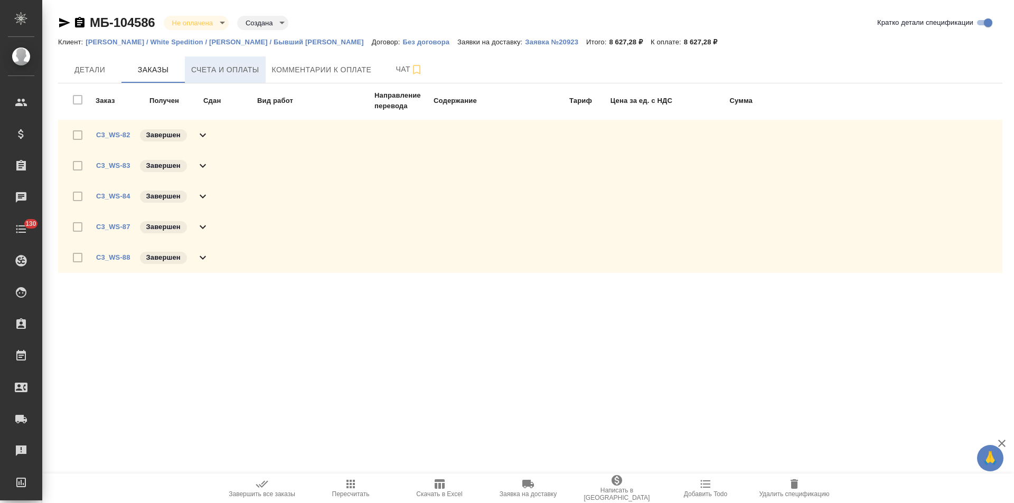
click at [238, 73] on span "Счета и оплаты" at bounding box center [225, 69] width 68 height 13
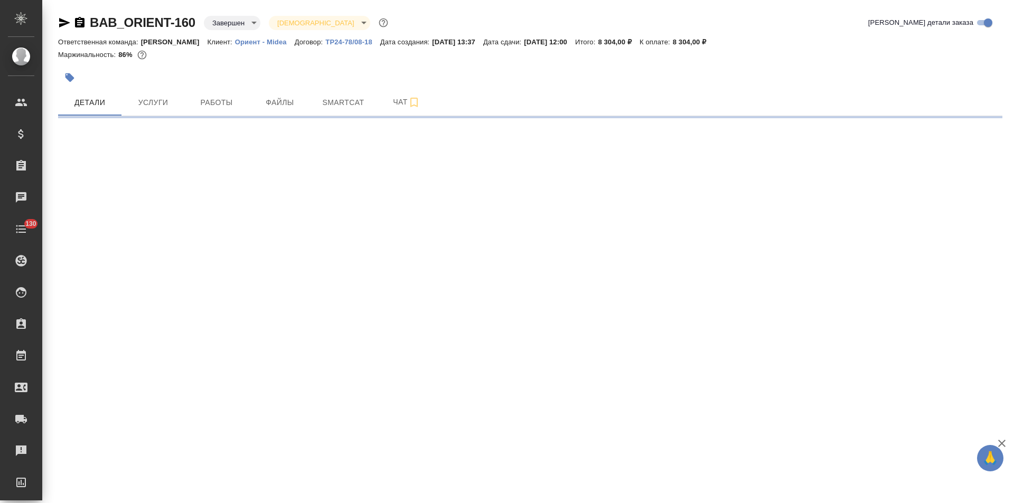
select select "RU"
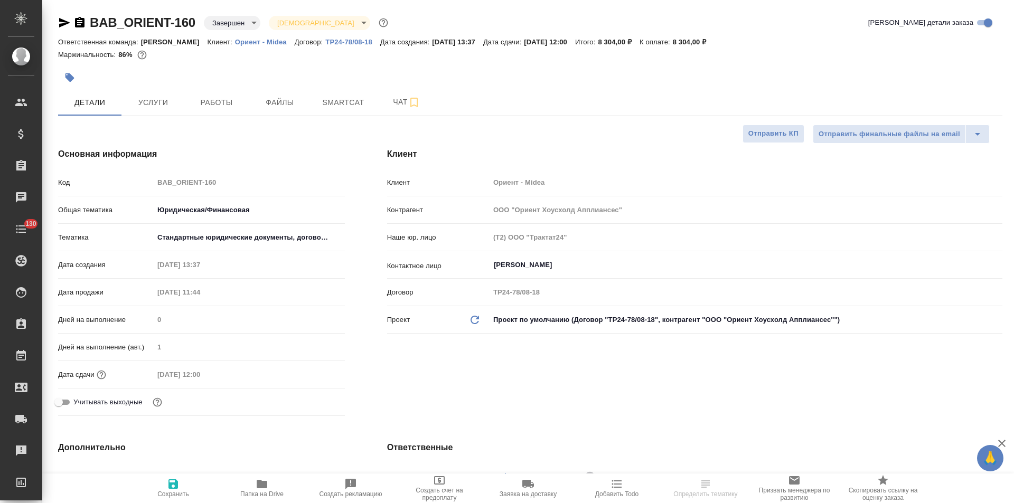
type textarea "x"
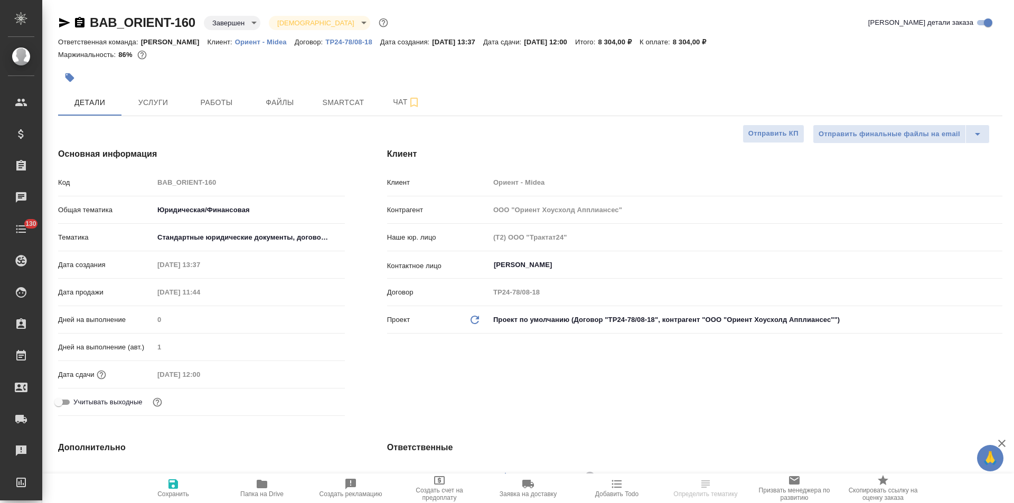
type textarea "x"
click at [67, 21] on icon "button" at bounding box center [64, 22] width 13 height 13
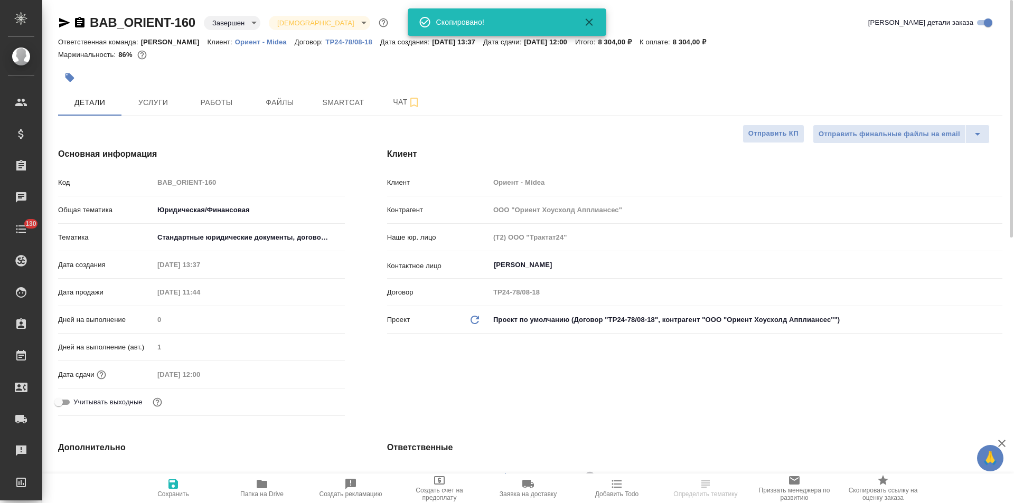
type textarea "x"
select select "RU"
type textarea "x"
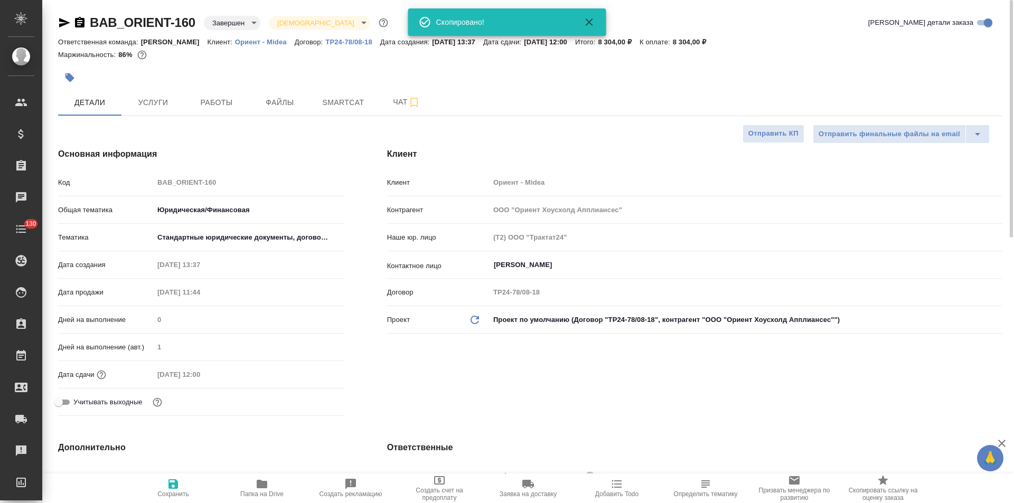
type textarea "x"
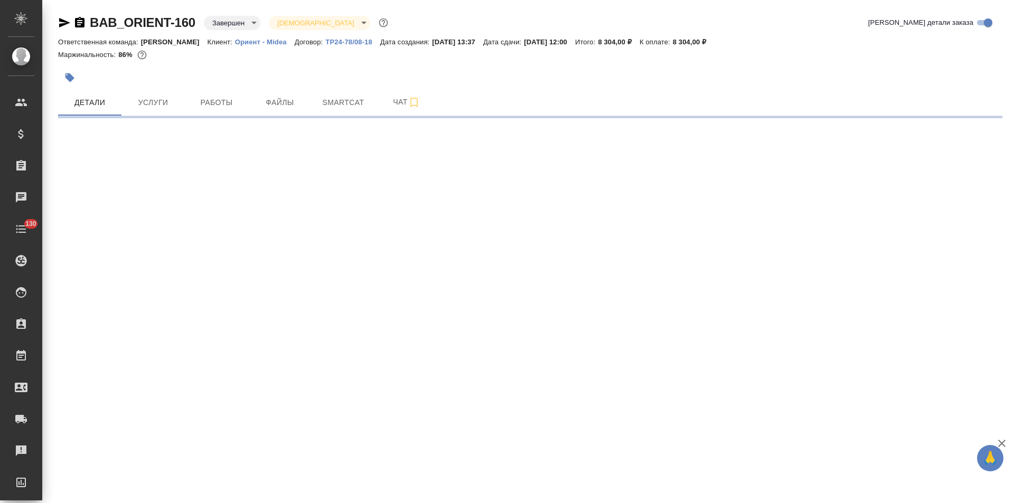
select select "RU"
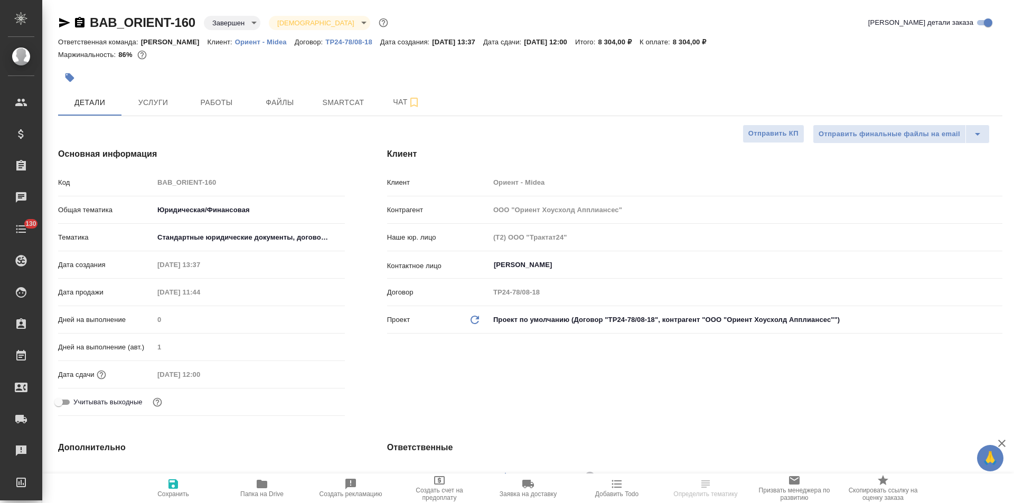
type textarea "x"
click at [255, 42] on p "Ориент - Midea" at bounding box center [265, 42] width 60 height 8
type textarea "x"
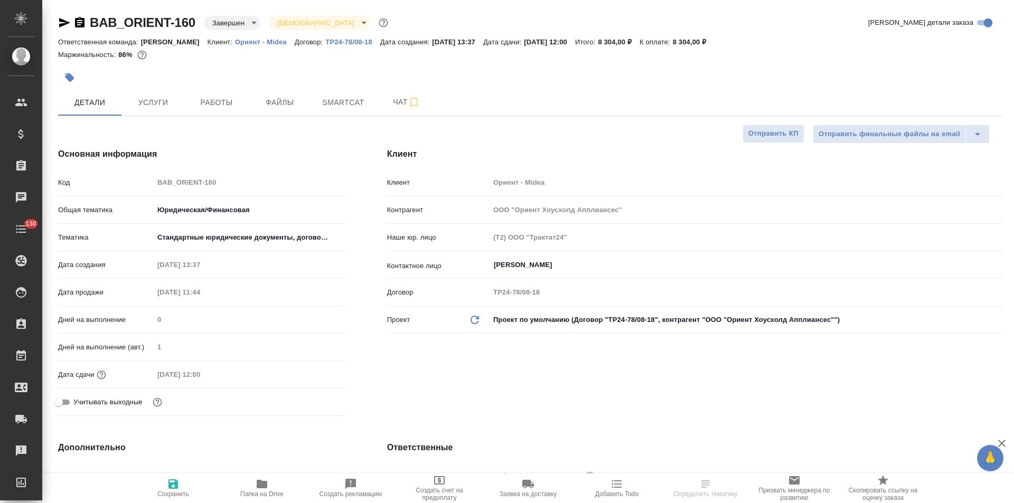
type textarea "x"
select select "RU"
type textarea "x"
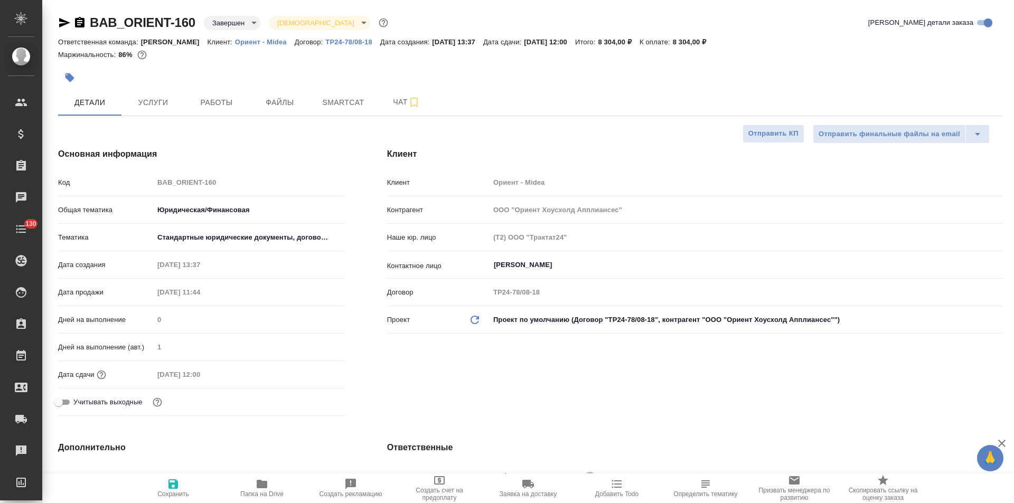
type textarea "x"
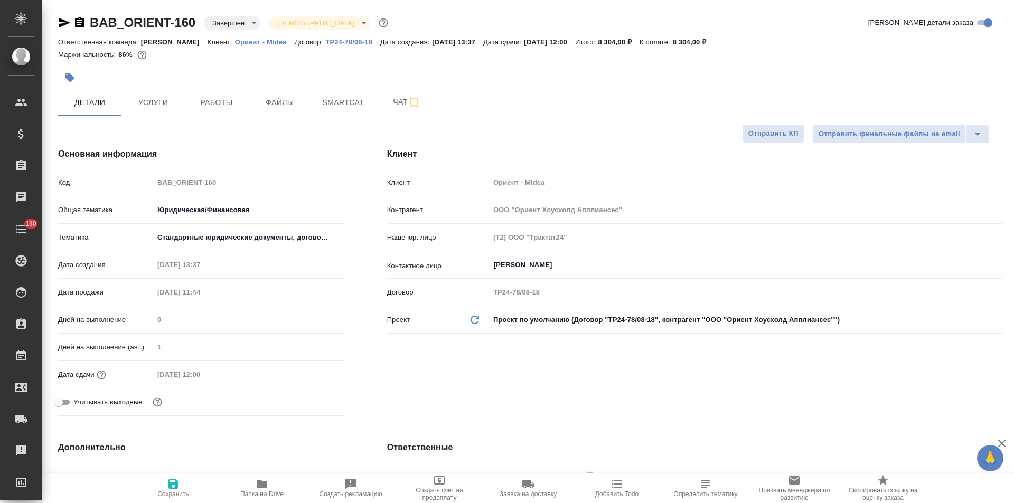
type textarea "x"
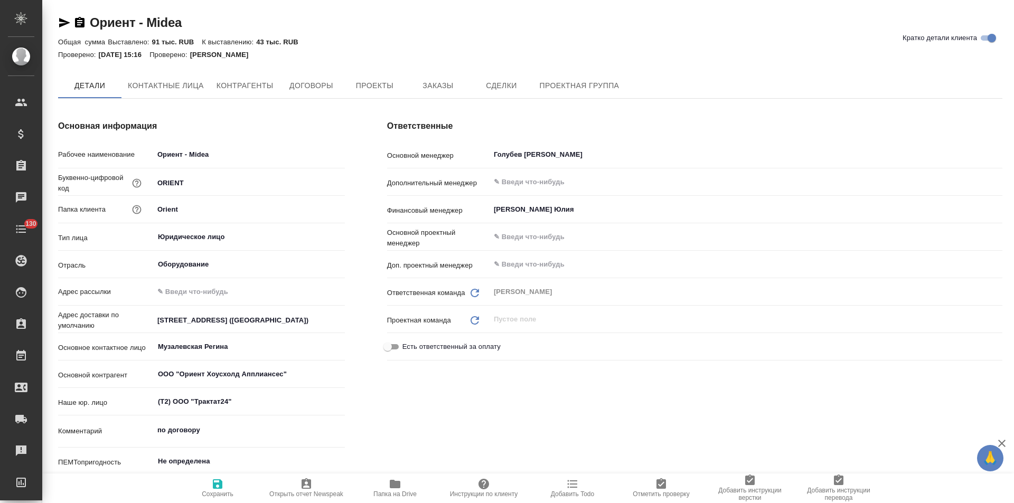
type textarea "x"
click at [439, 89] on span "Заказы" at bounding box center [437, 86] width 51 height 13
type textarea "x"
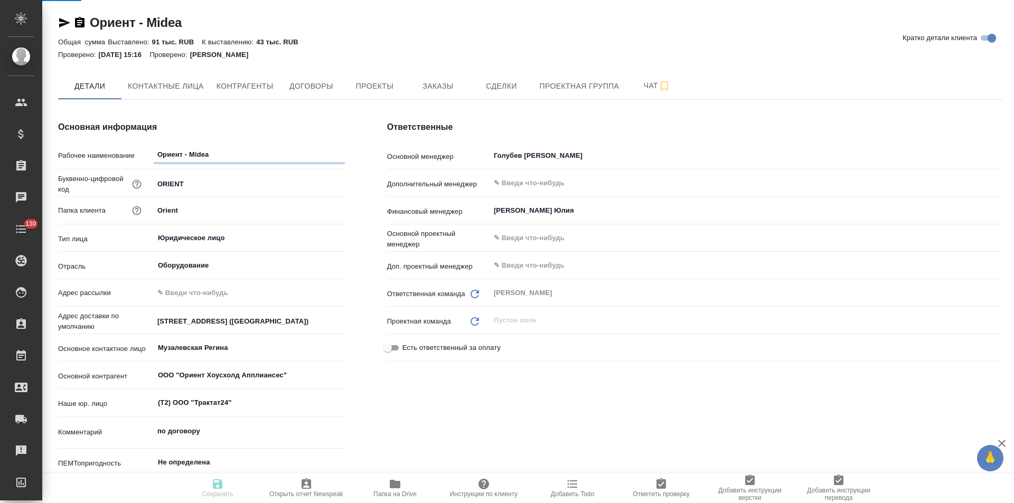
type textarea "x"
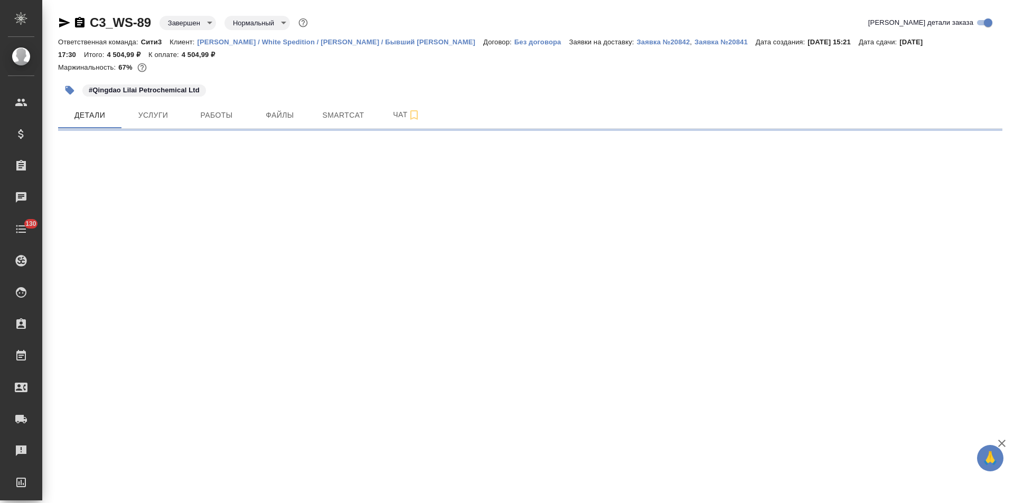
select select "RU"
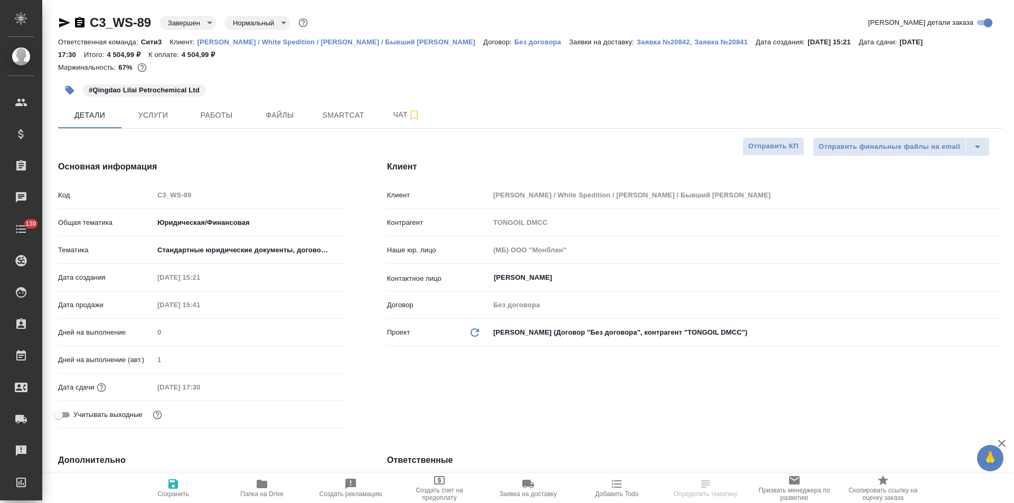
type textarea "x"
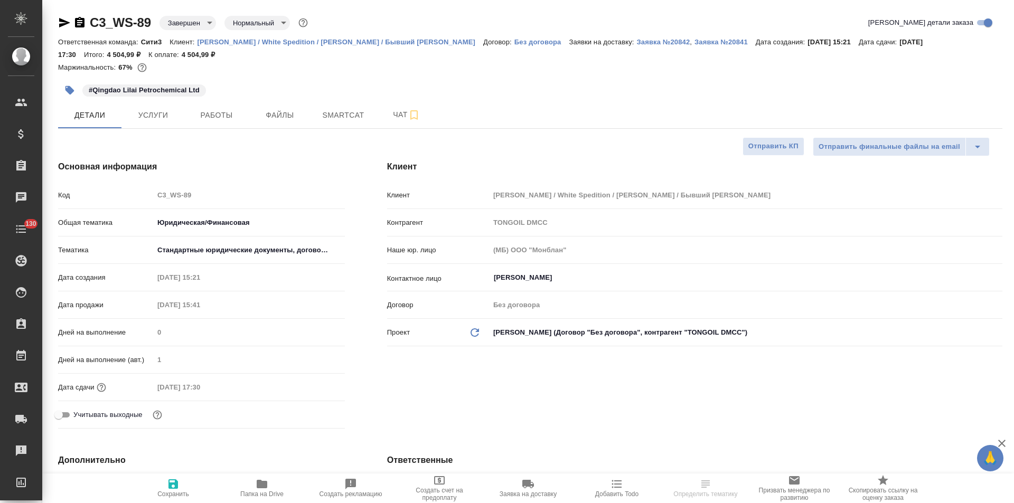
type textarea "x"
click at [62, 23] on icon "button" at bounding box center [64, 22] width 13 height 13
select select "RU"
type textarea "x"
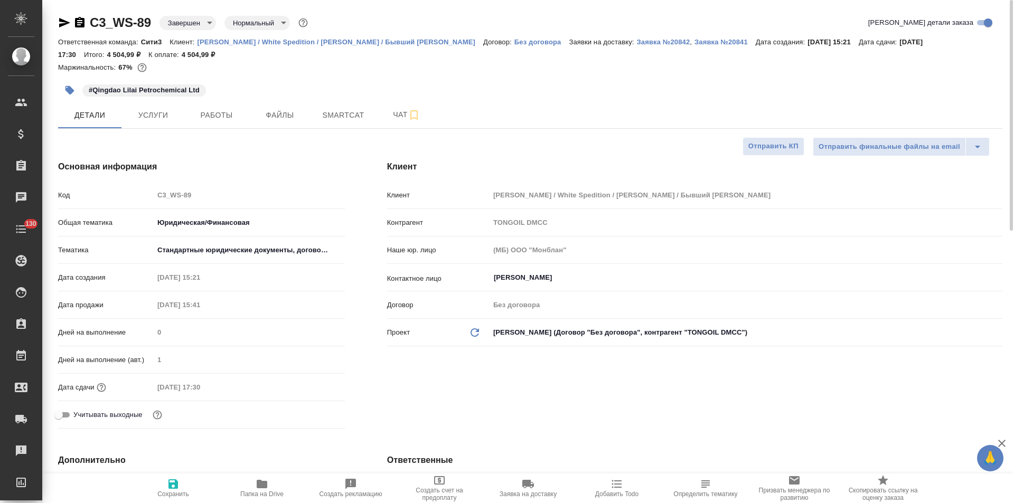
type textarea "x"
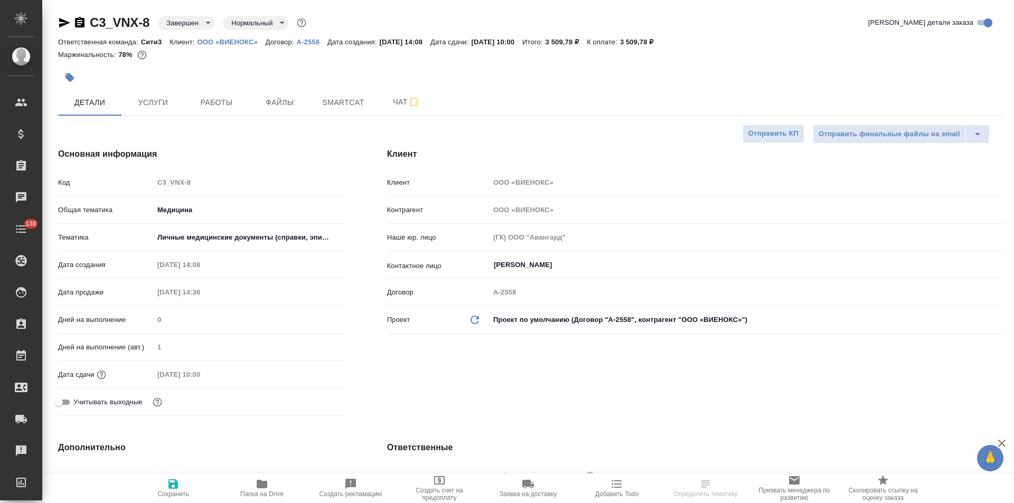
select select "RU"
click at [63, 24] on icon "button" at bounding box center [64, 23] width 11 height 10
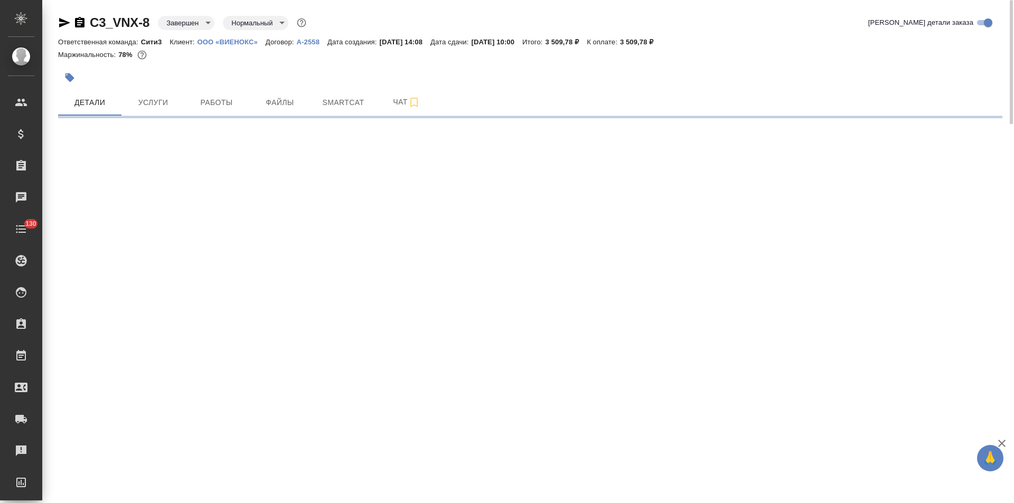
select select "RU"
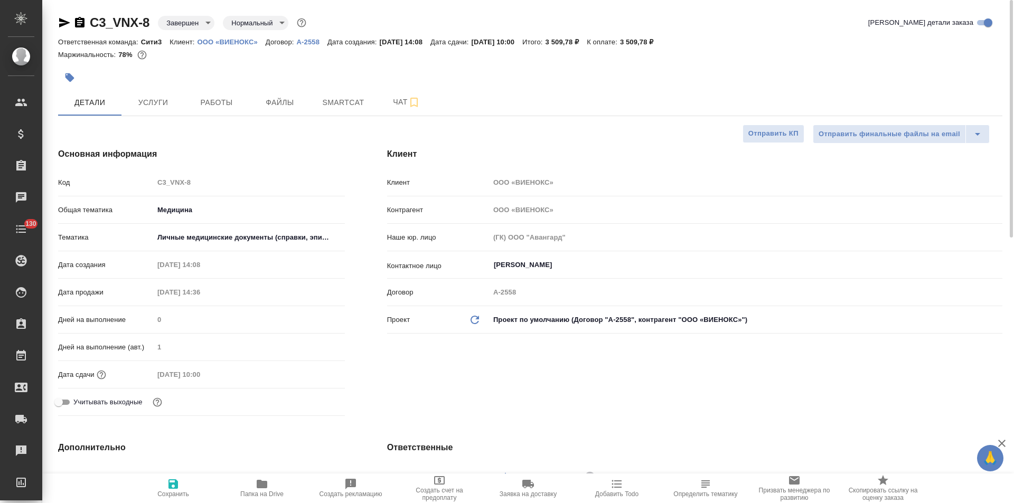
type textarea "x"
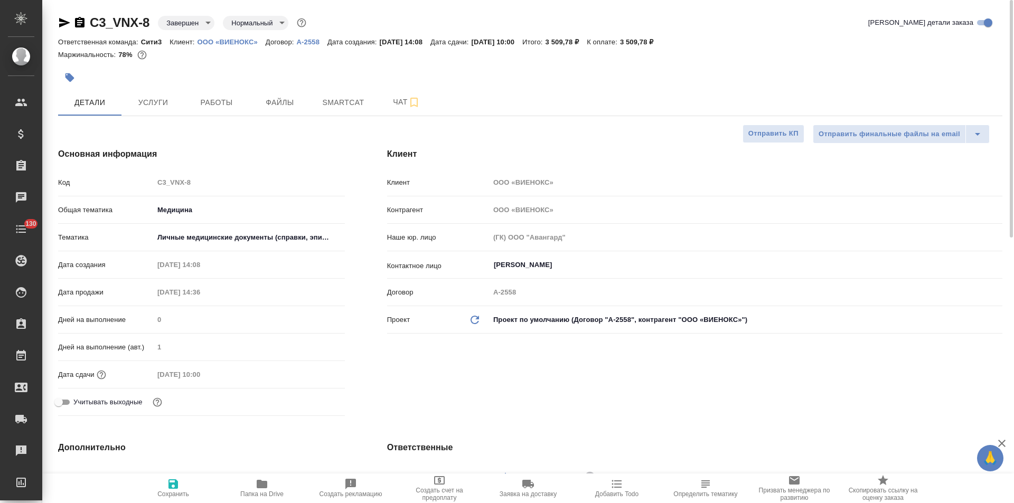
type textarea "x"
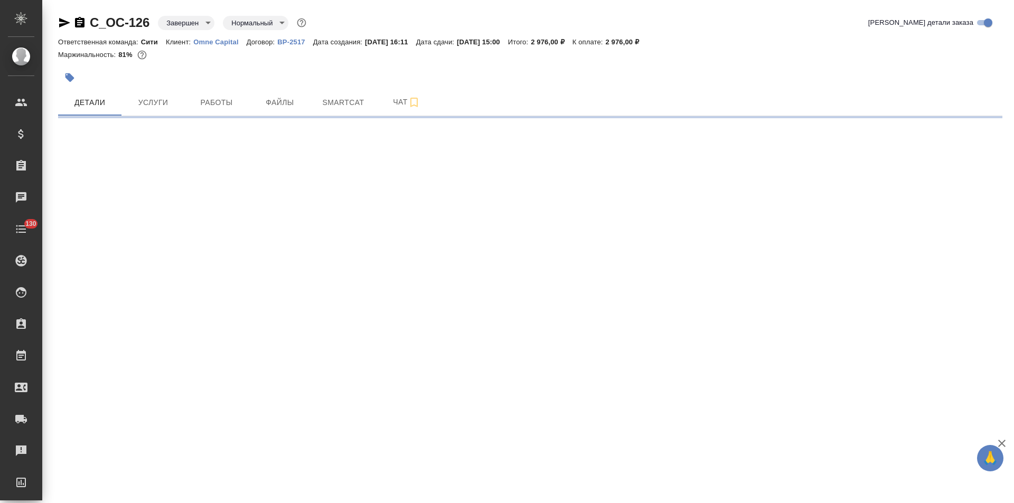
select select "RU"
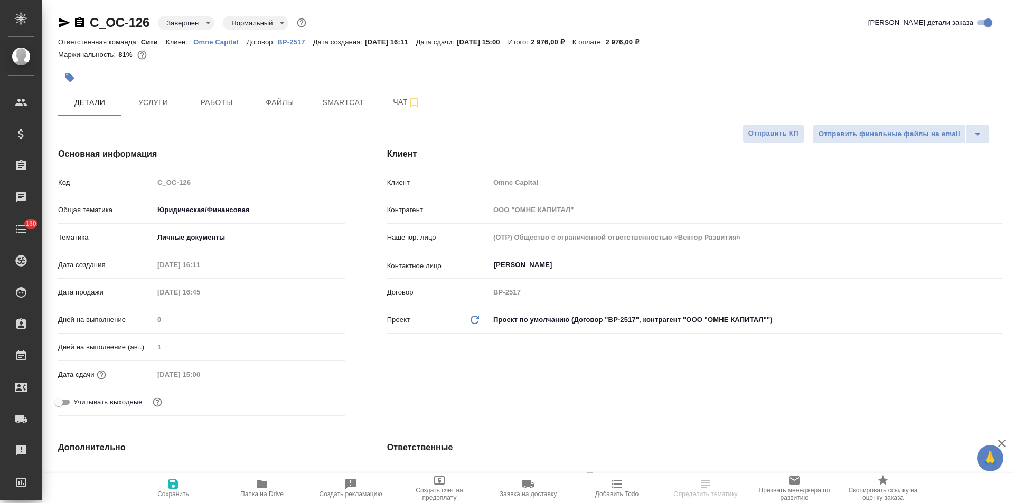
type textarea "x"
click at [64, 22] on icon "button" at bounding box center [64, 23] width 11 height 10
type textarea "x"
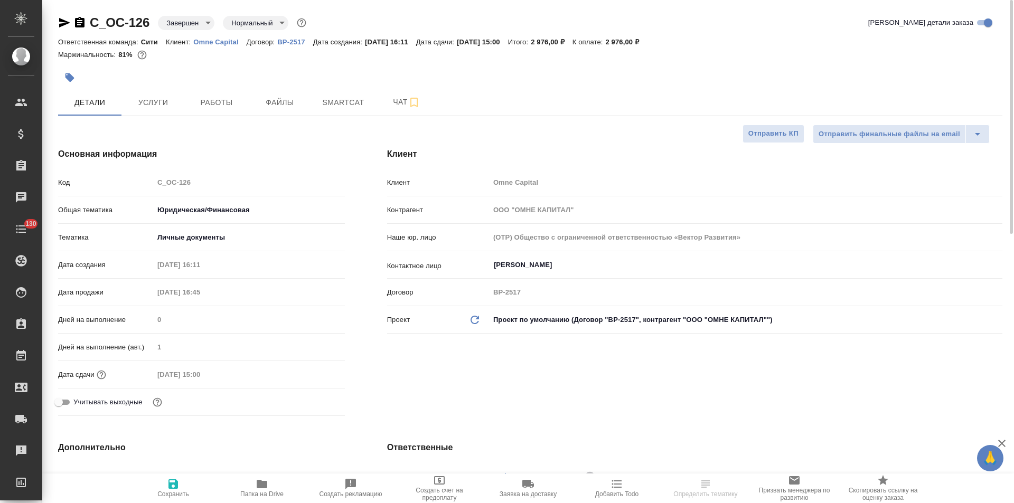
type textarea "x"
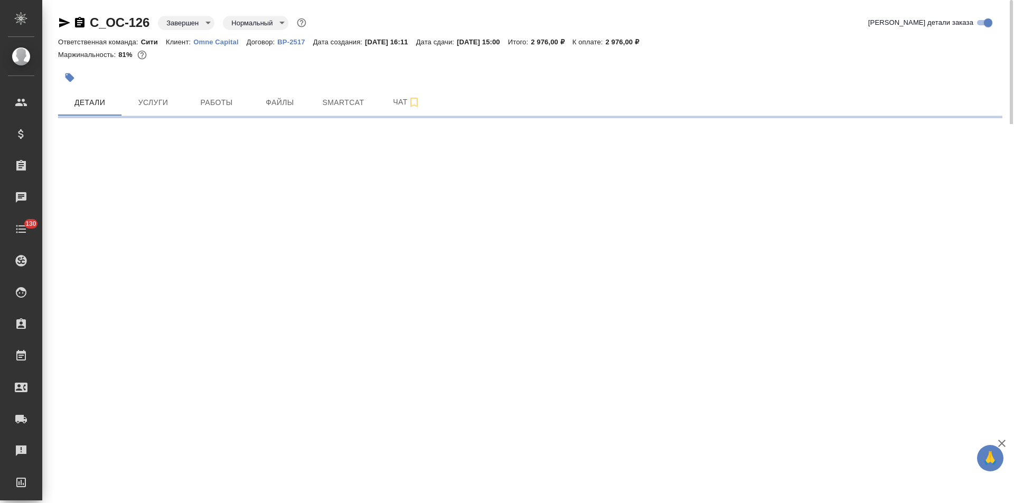
select select "RU"
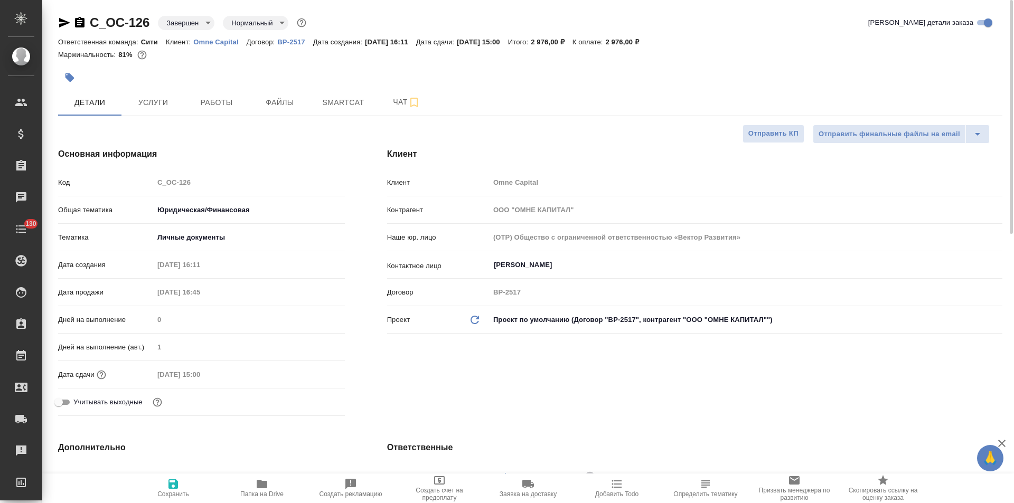
type textarea "x"
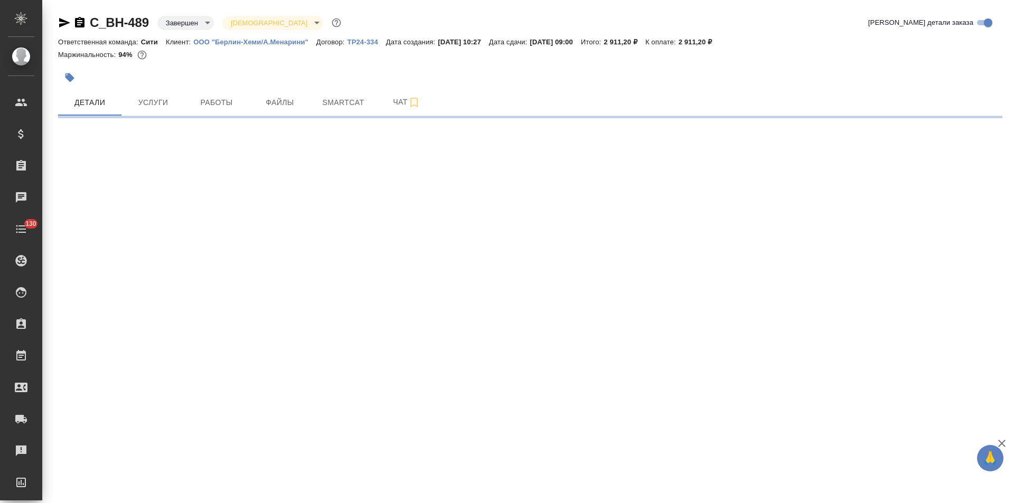
select select "RU"
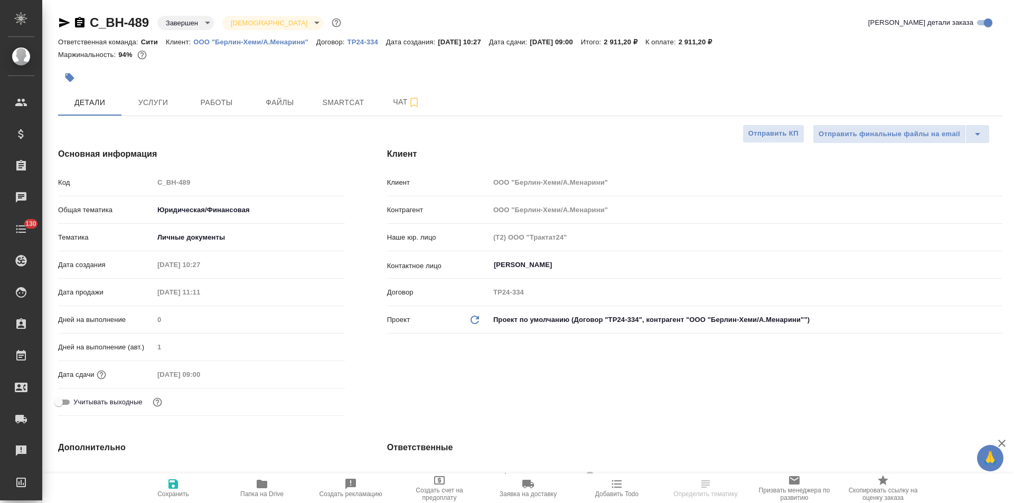
type textarea "x"
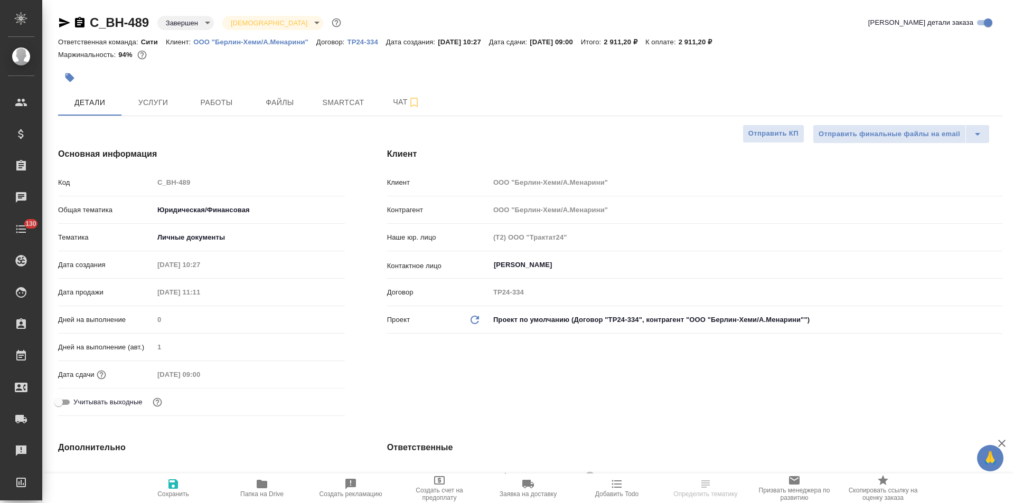
type textarea "x"
click at [65, 22] on icon "button" at bounding box center [64, 23] width 11 height 10
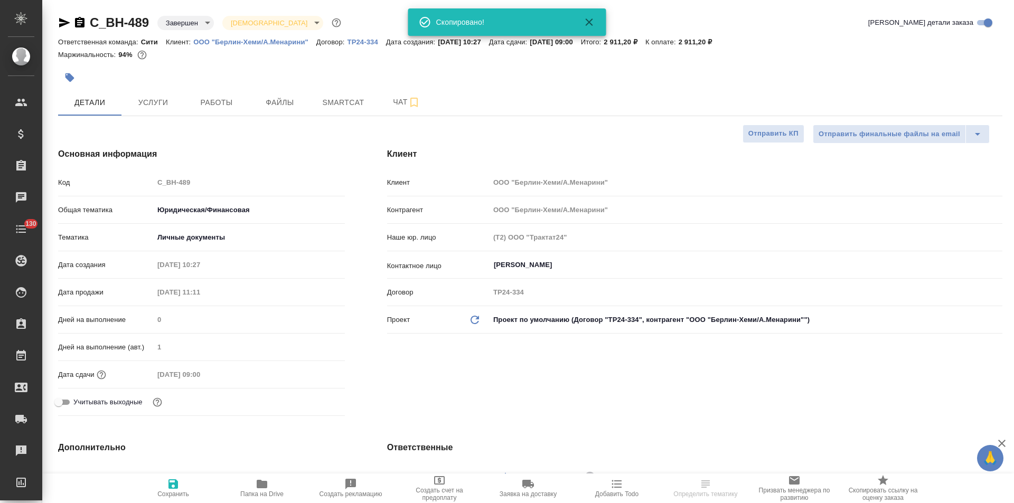
type textarea "x"
select select "RU"
type textarea "x"
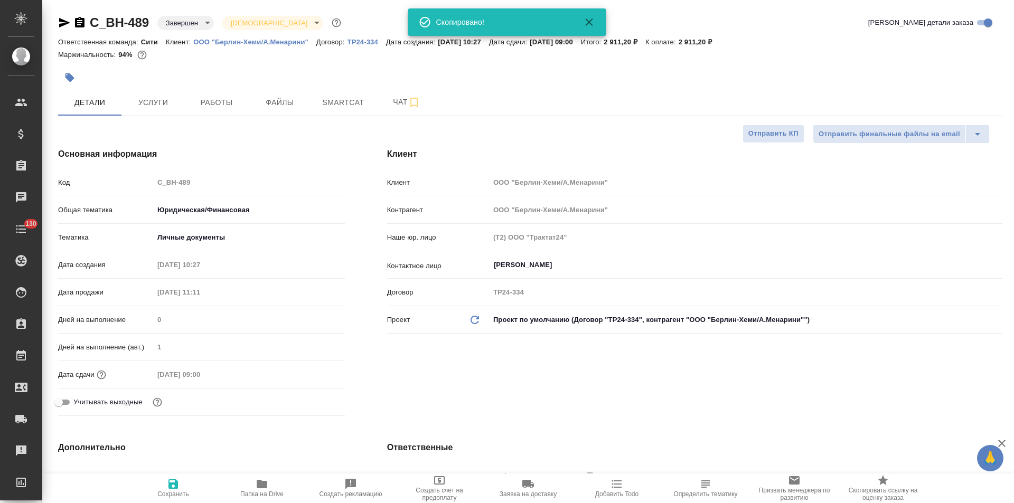
type textarea "x"
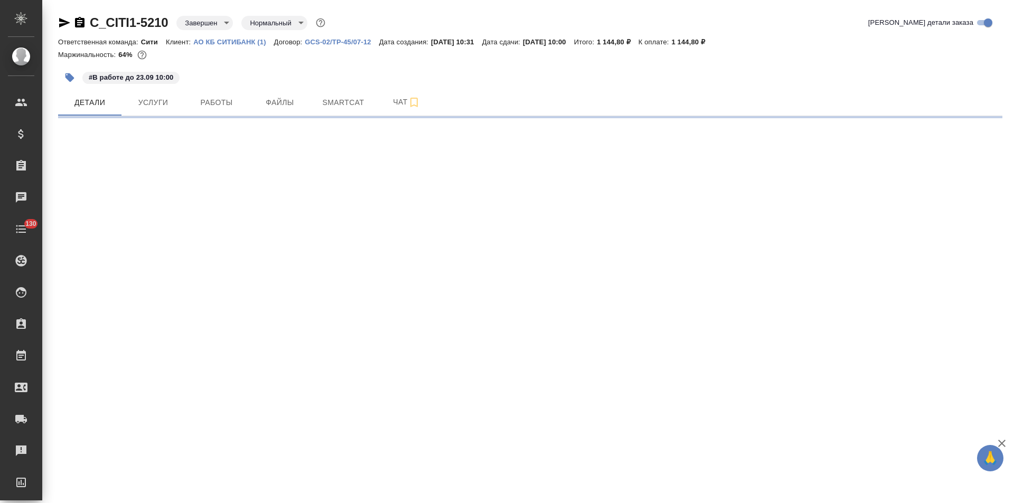
select select "RU"
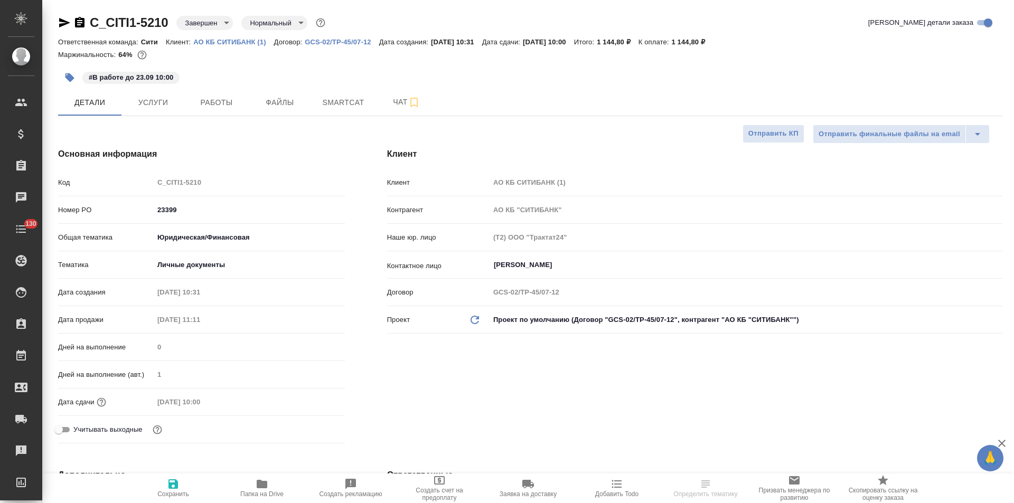
type textarea "x"
click at [66, 24] on icon "button" at bounding box center [64, 23] width 11 height 10
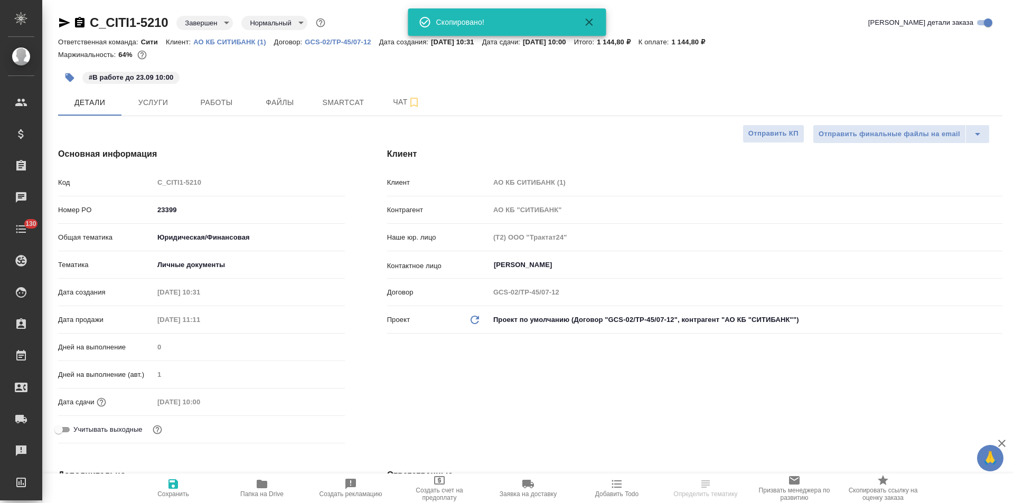
type textarea "x"
select select "RU"
type textarea "x"
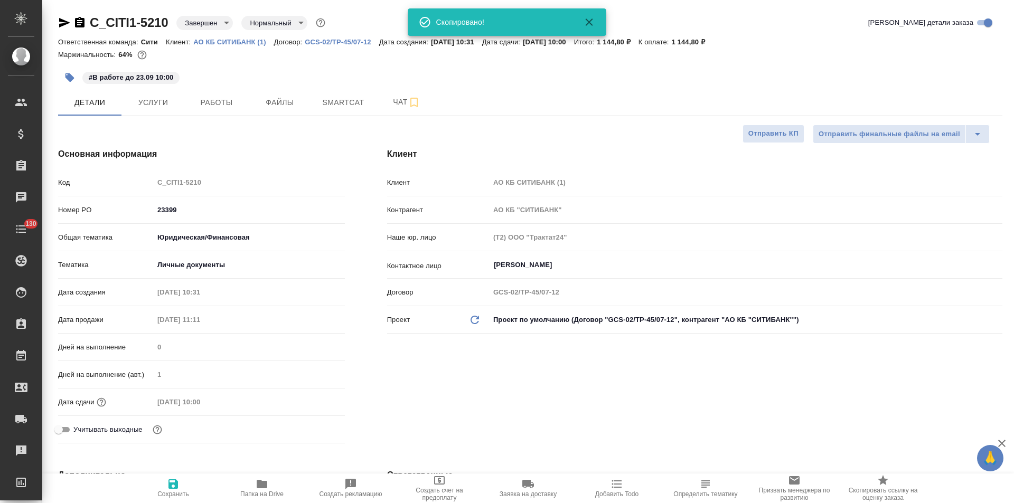
type textarea "x"
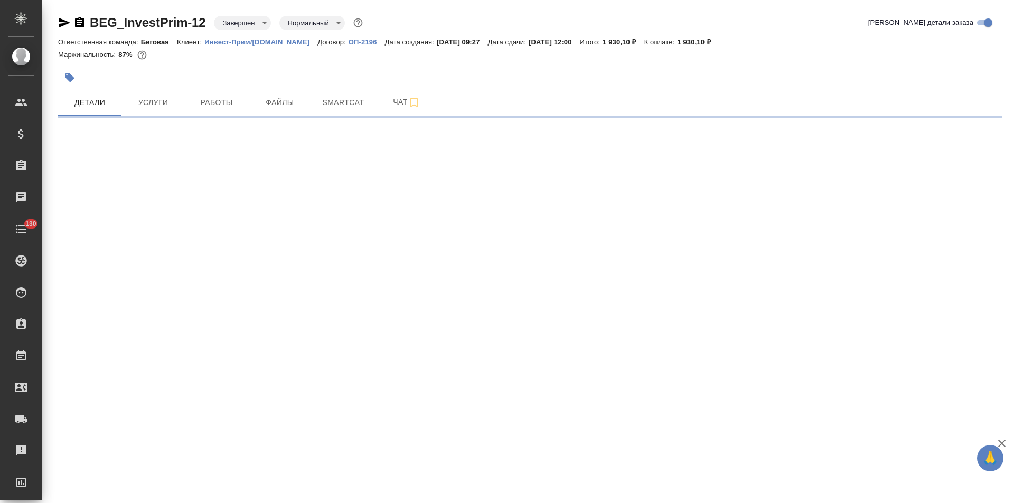
select select "RU"
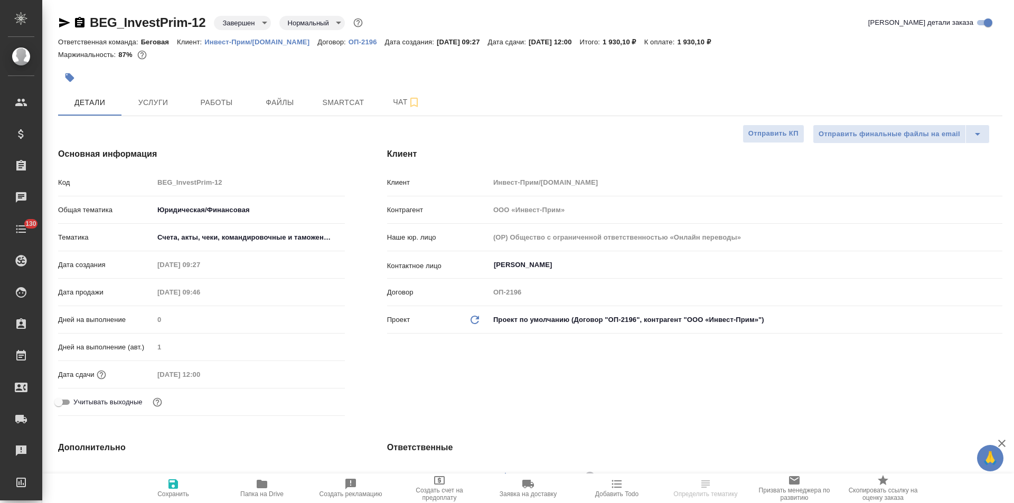
type textarea "x"
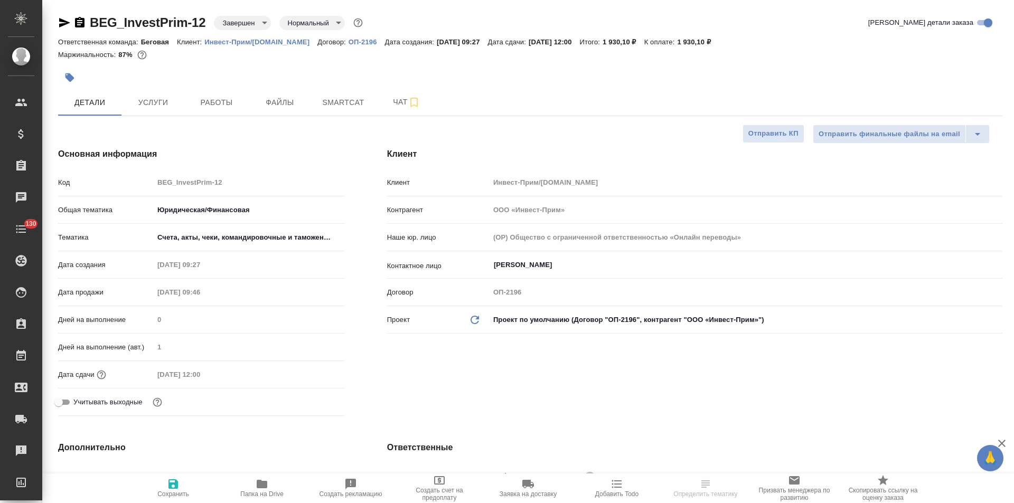
type textarea "x"
click at [63, 22] on icon "button" at bounding box center [64, 23] width 11 height 10
select select "RU"
type textarea "x"
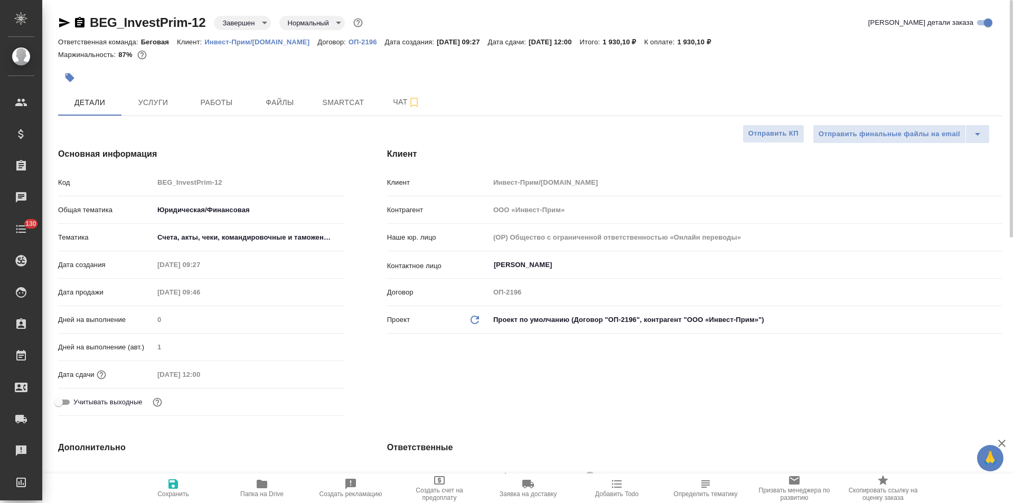
type textarea "x"
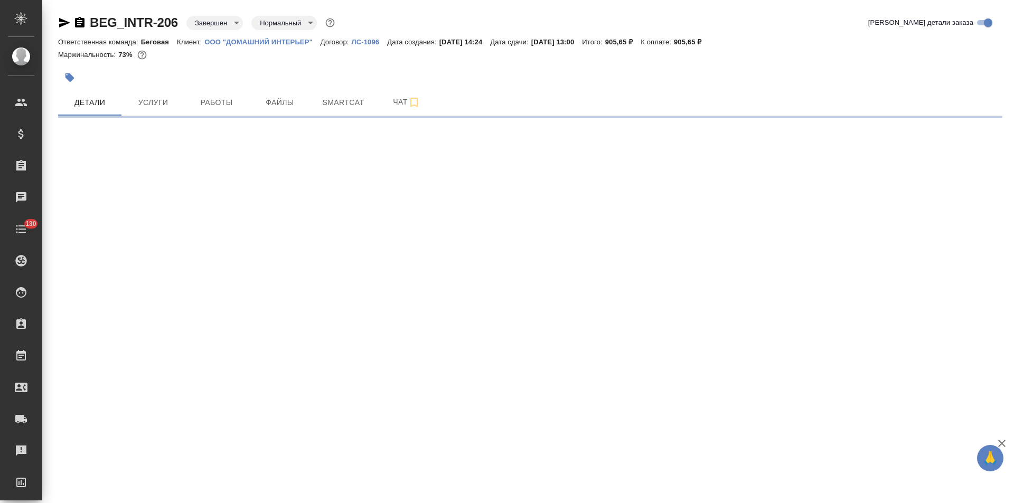
select select "RU"
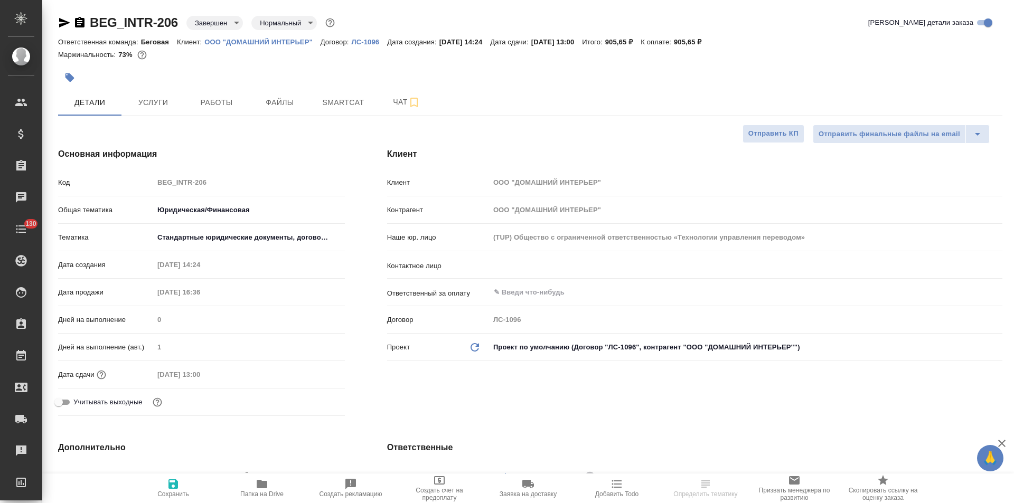
type textarea "x"
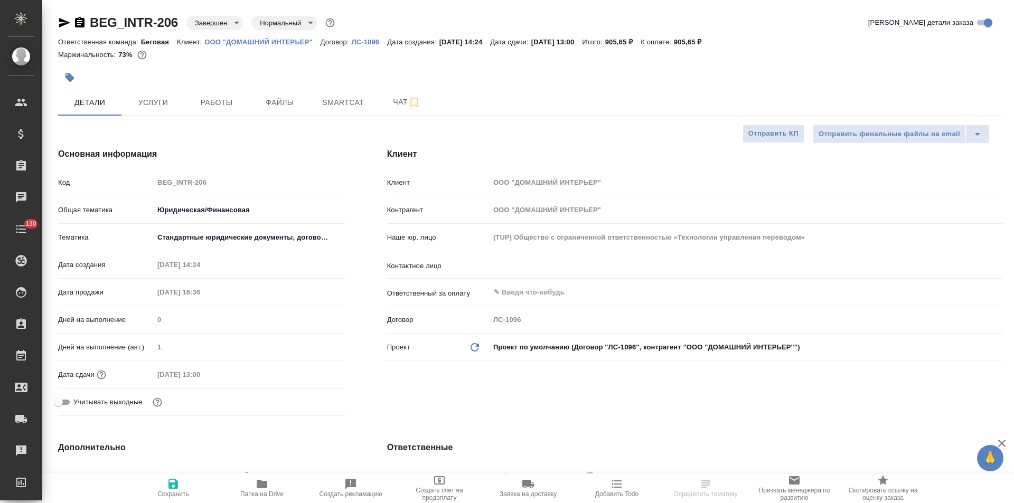
type textarea "x"
click at [64, 20] on icon "button" at bounding box center [64, 22] width 13 height 13
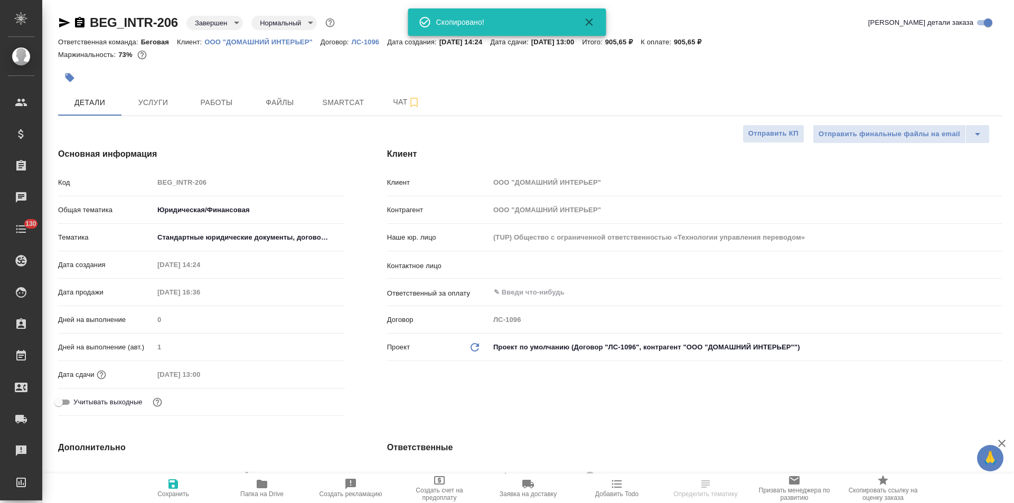
type textarea "x"
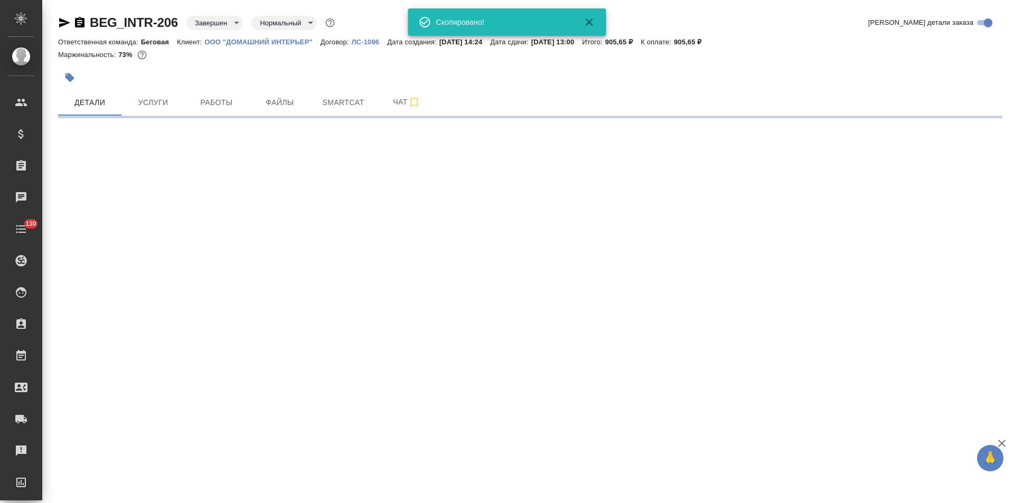
select select "RU"
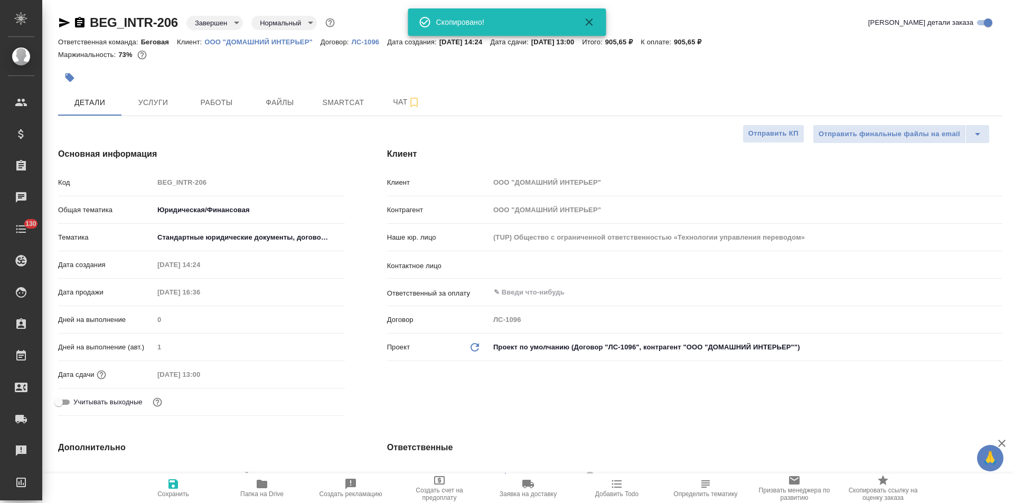
type textarea "x"
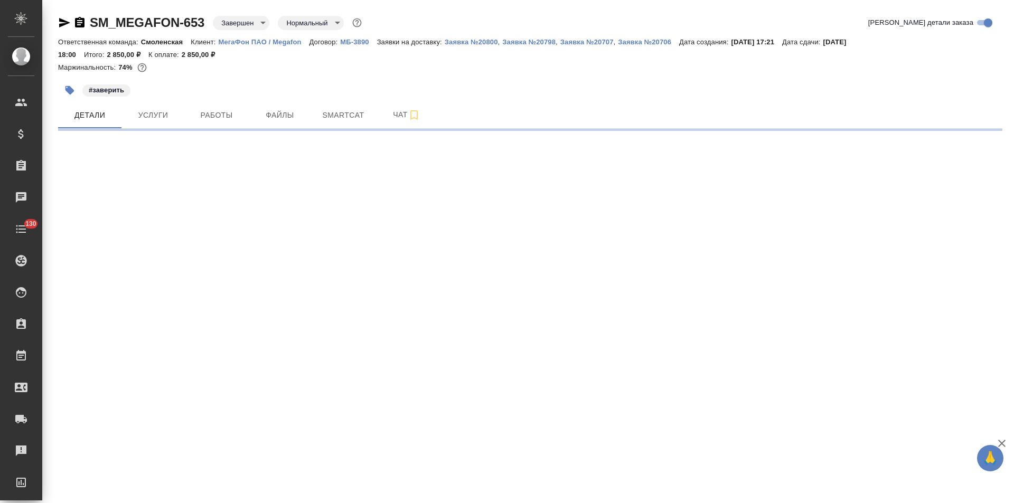
select select "RU"
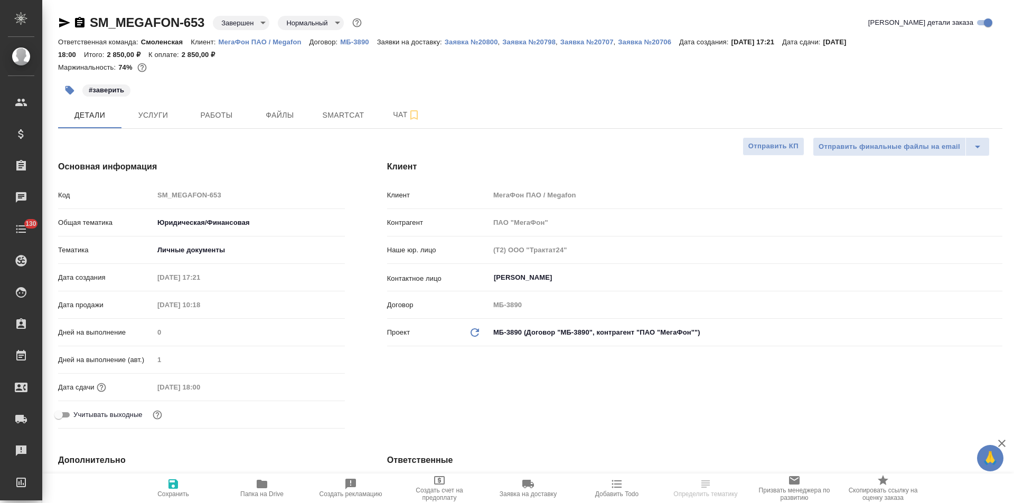
type textarea "x"
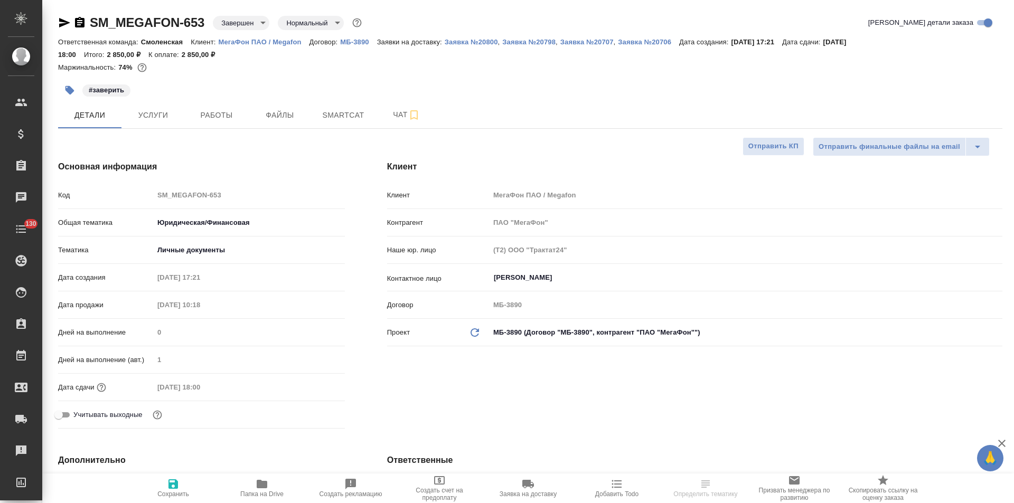
type textarea "x"
click at [66, 20] on icon "button" at bounding box center [64, 22] width 13 height 13
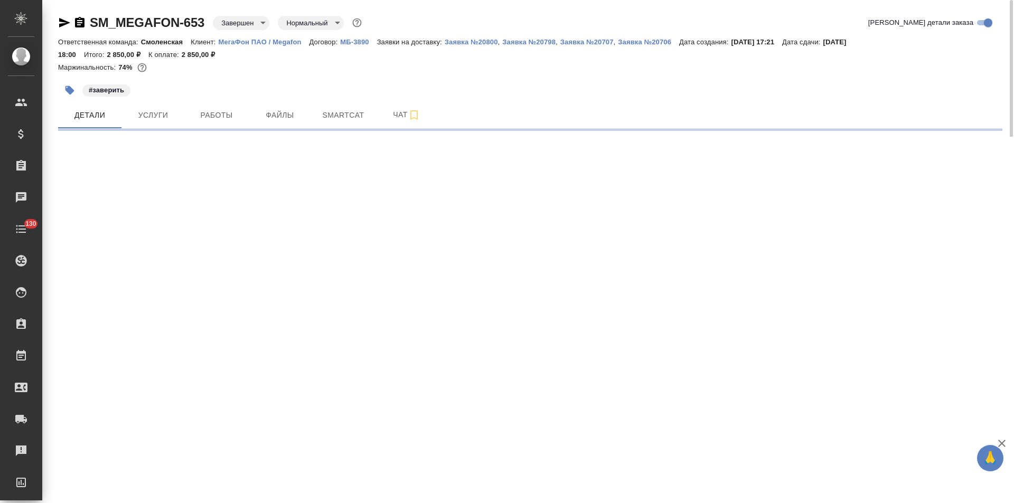
select select "RU"
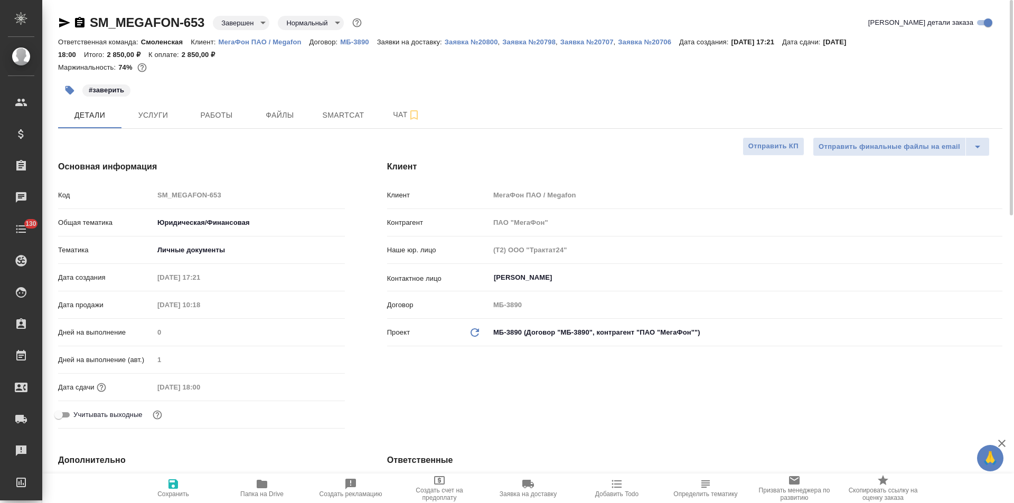
type textarea "x"
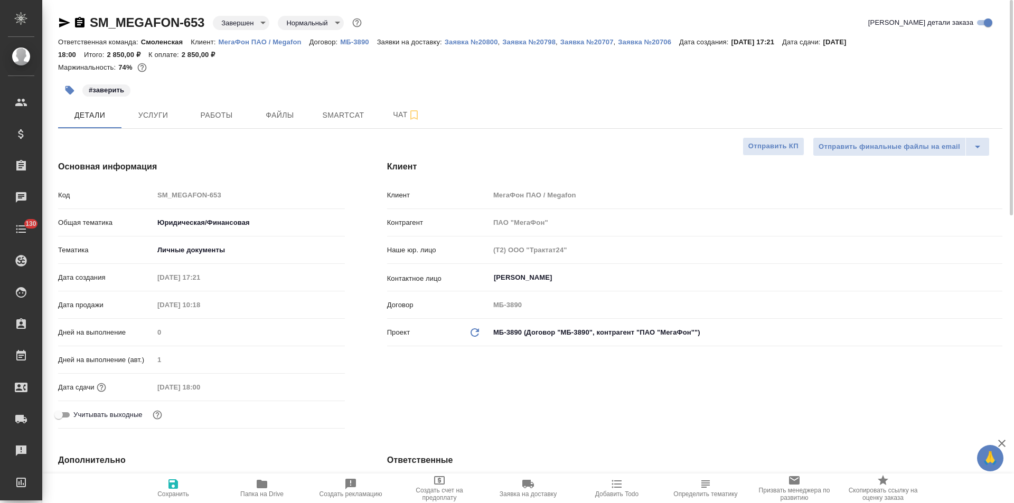
type textarea "x"
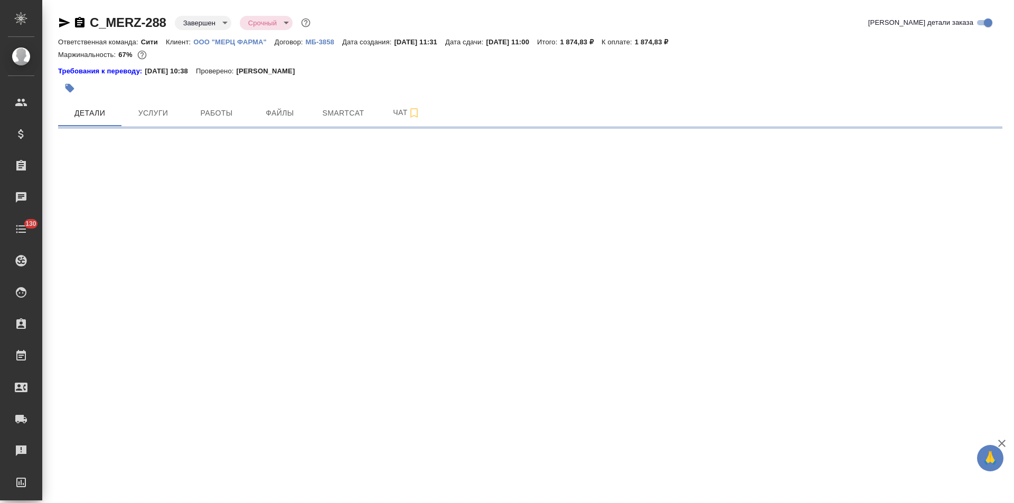
select select "RU"
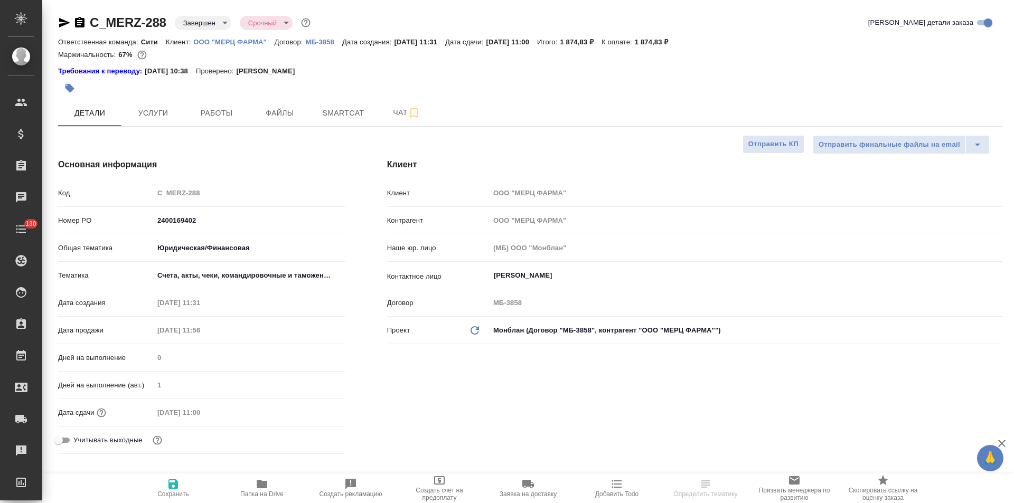
type textarea "x"
click at [59, 21] on icon "button" at bounding box center [64, 22] width 13 height 13
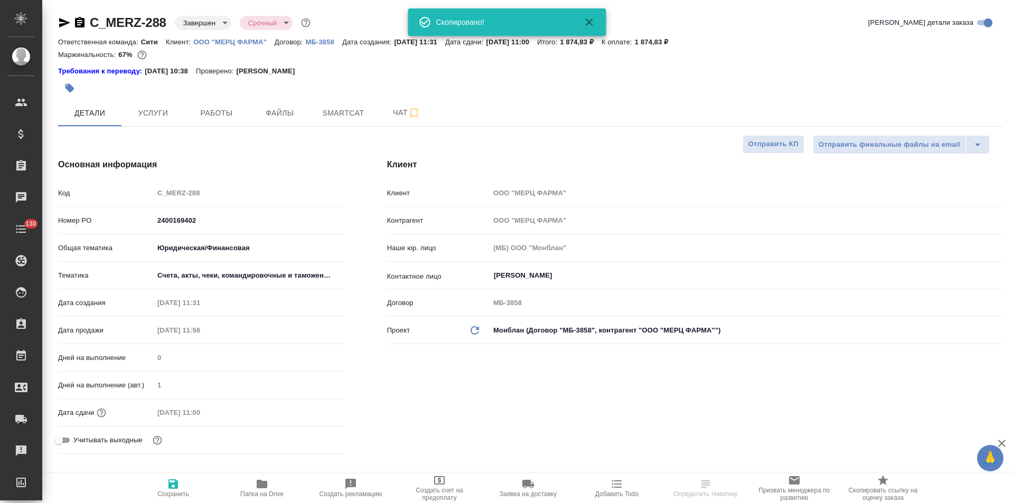
scroll to position [53, 0]
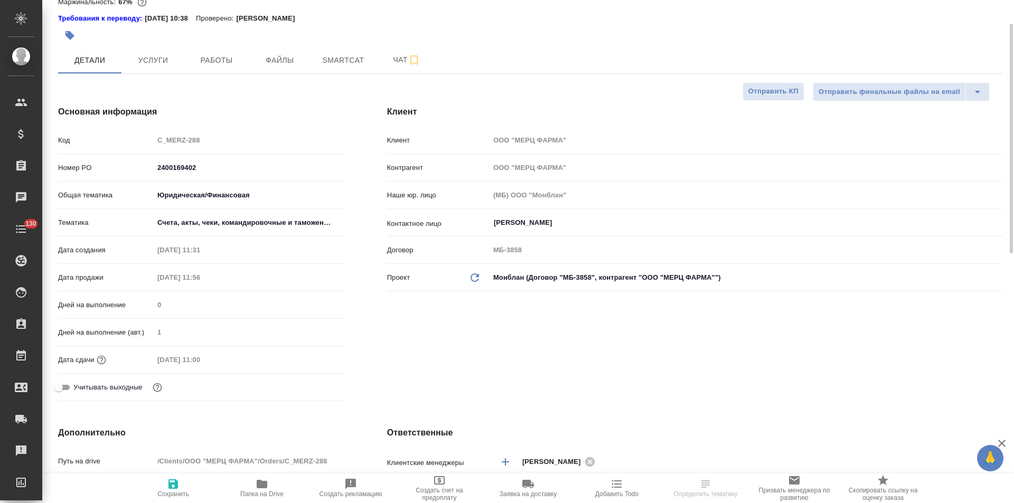
select select "RU"
type textarea "x"
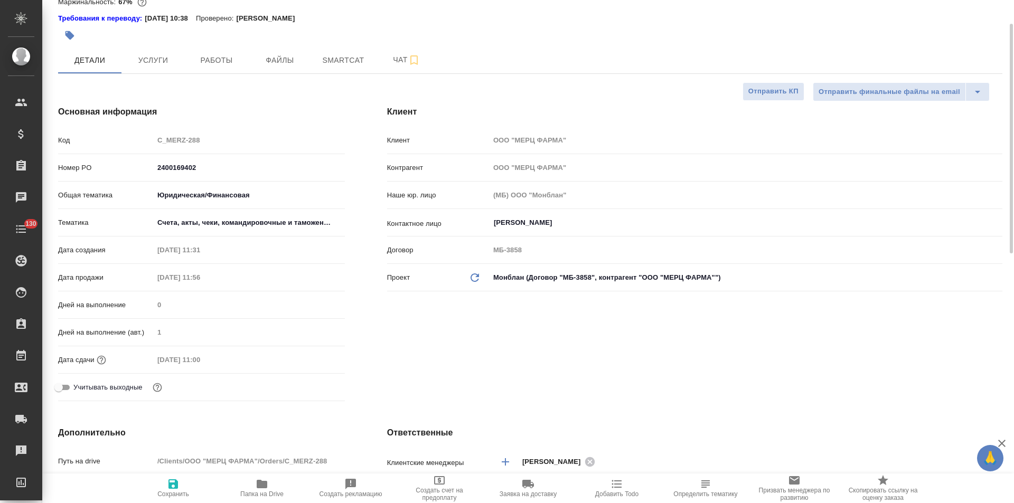
type textarea "x"
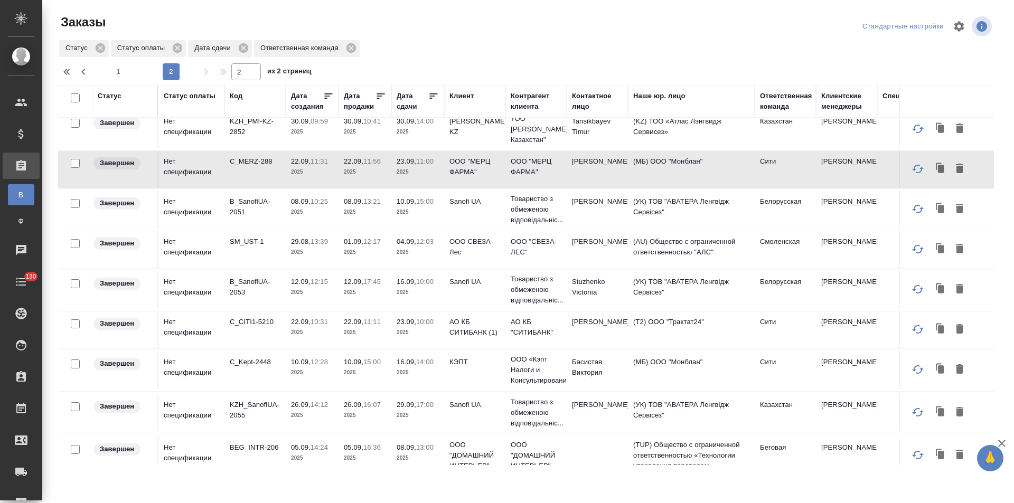
scroll to position [106, 0]
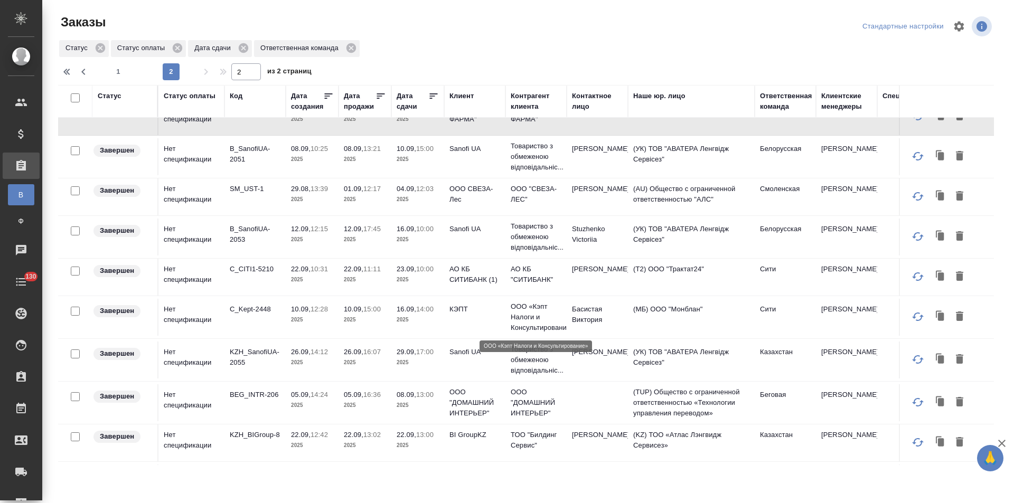
click at [556, 313] on p "ООО «Кэпт Налоги и Консультирование»" at bounding box center [536, 318] width 51 height 32
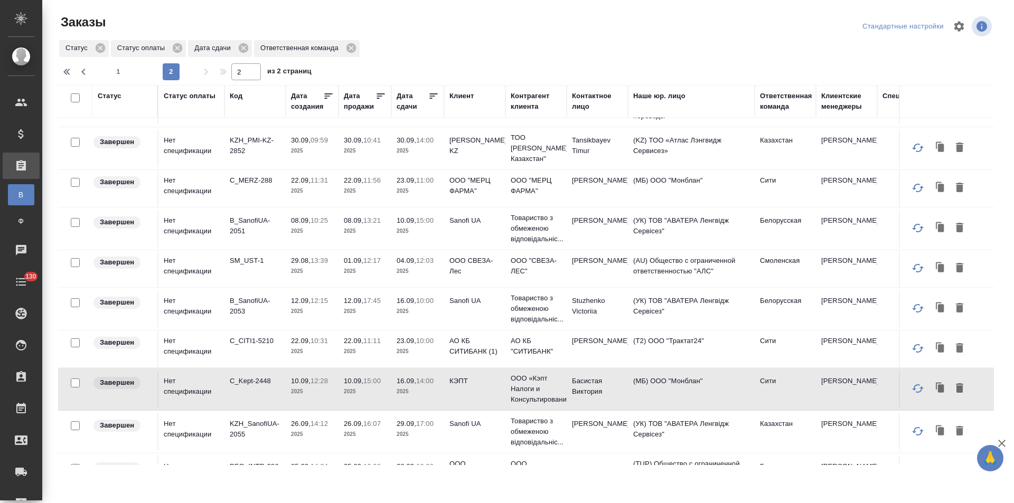
scroll to position [27, 0]
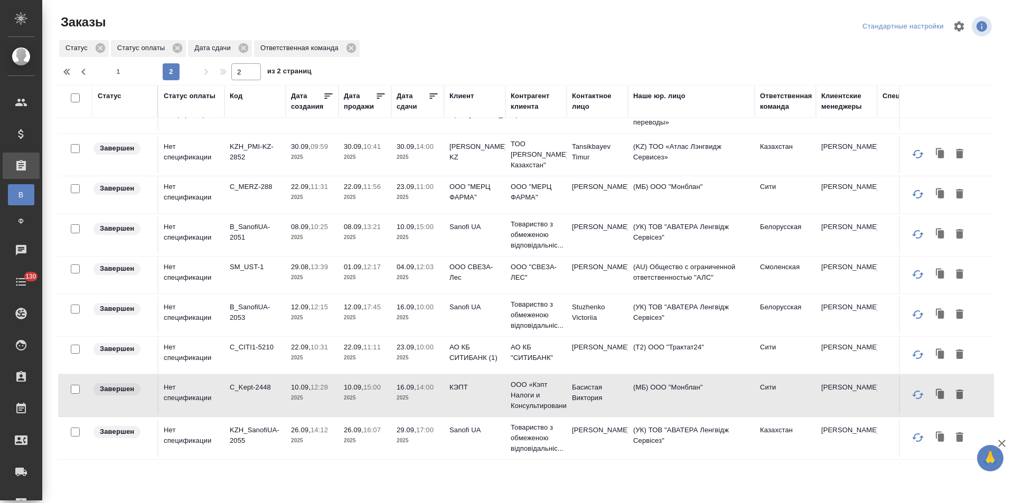
click at [585, 277] on td "[PERSON_NAME]" at bounding box center [597, 275] width 61 height 37
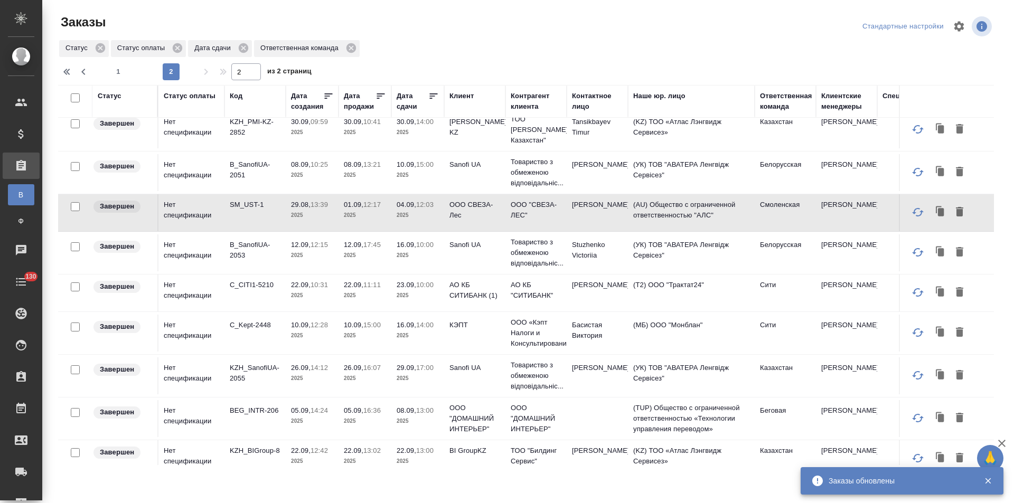
scroll to position [0, 0]
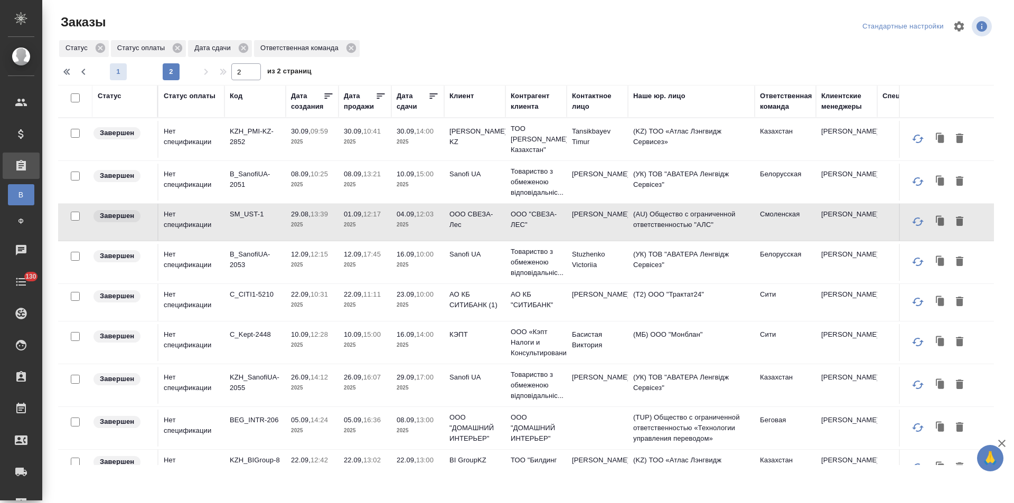
click at [115, 75] on span "1" at bounding box center [118, 72] width 17 height 11
type input "1"
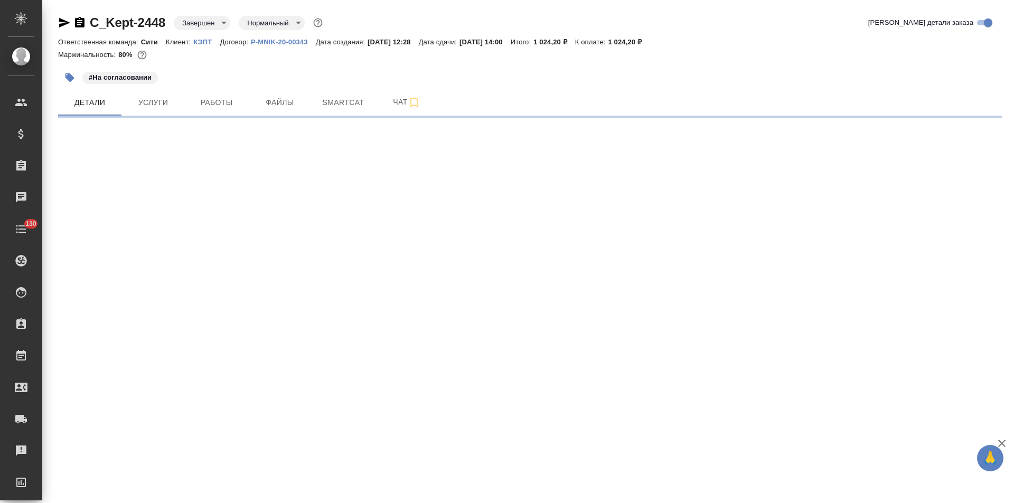
select select "RU"
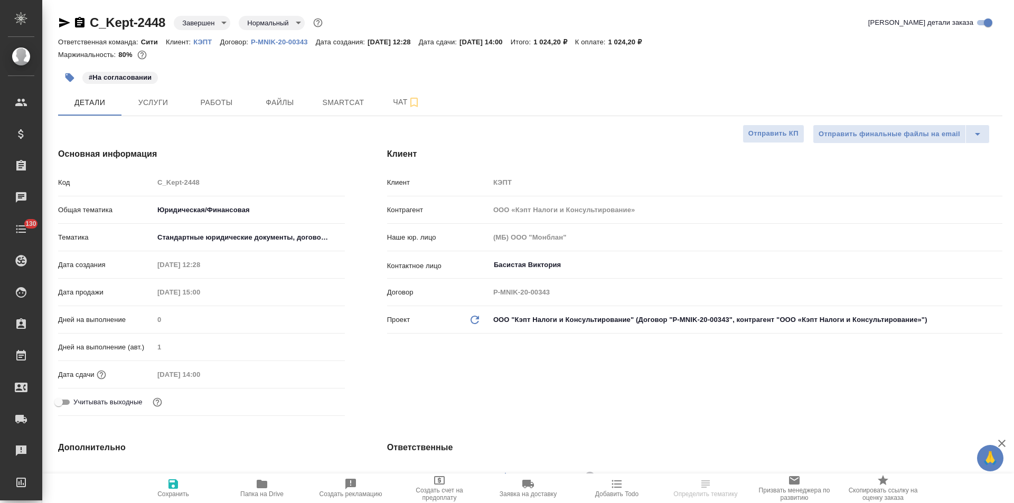
type textarea "x"
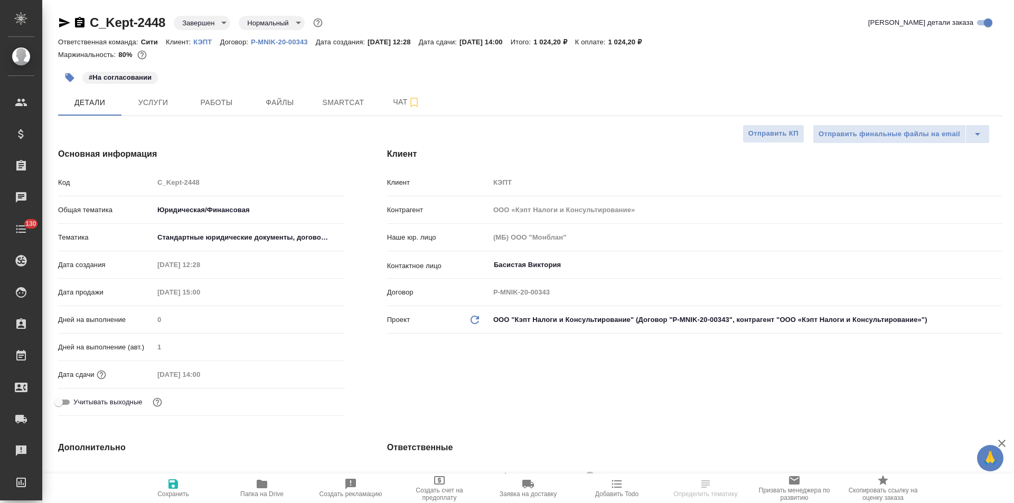
type textarea "x"
click at [63, 20] on icon "button" at bounding box center [64, 23] width 11 height 10
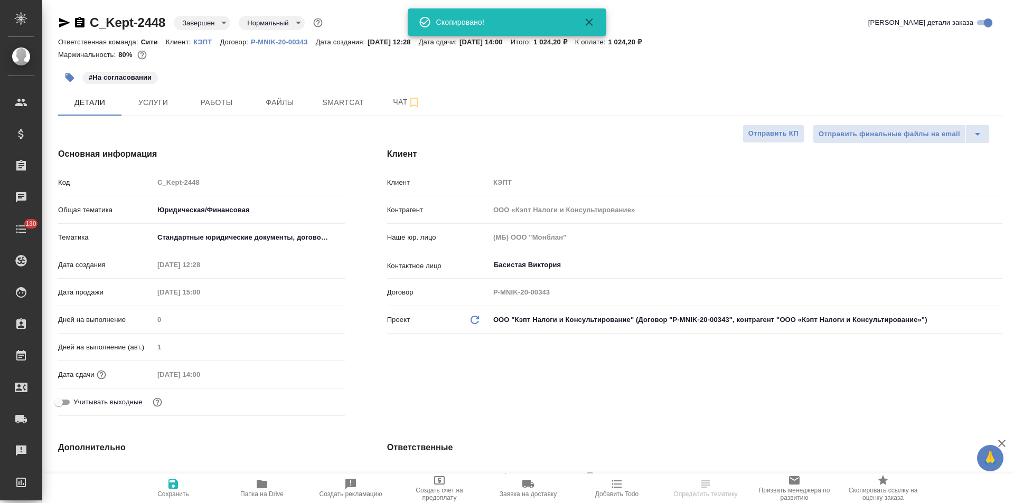
type textarea "x"
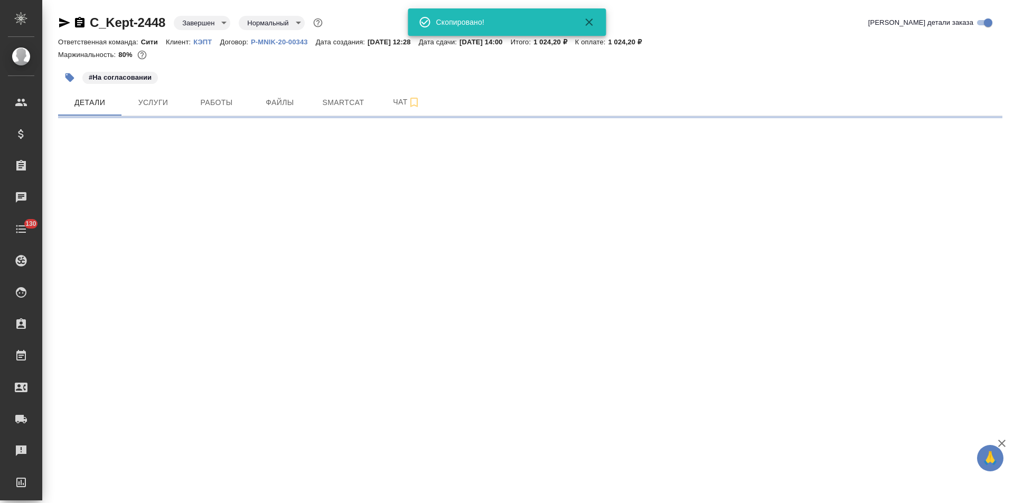
select select "RU"
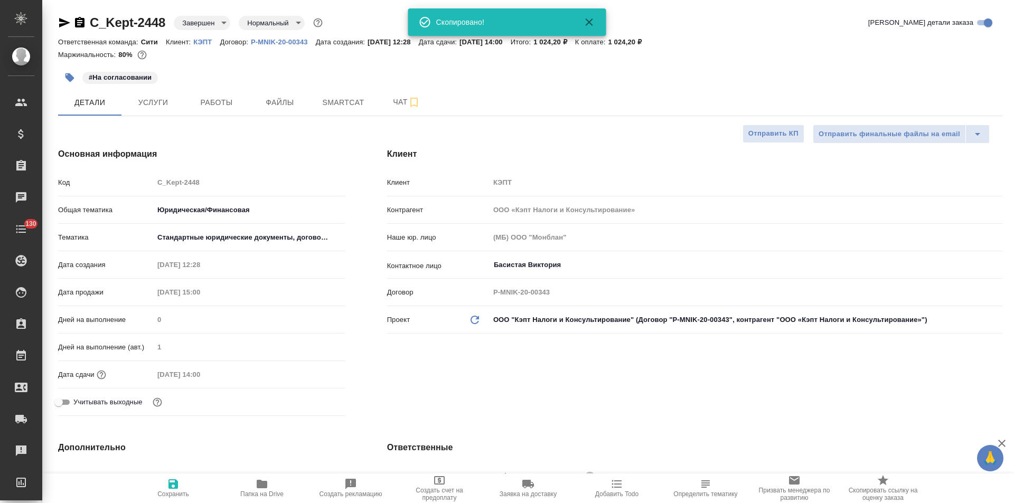
type textarea "x"
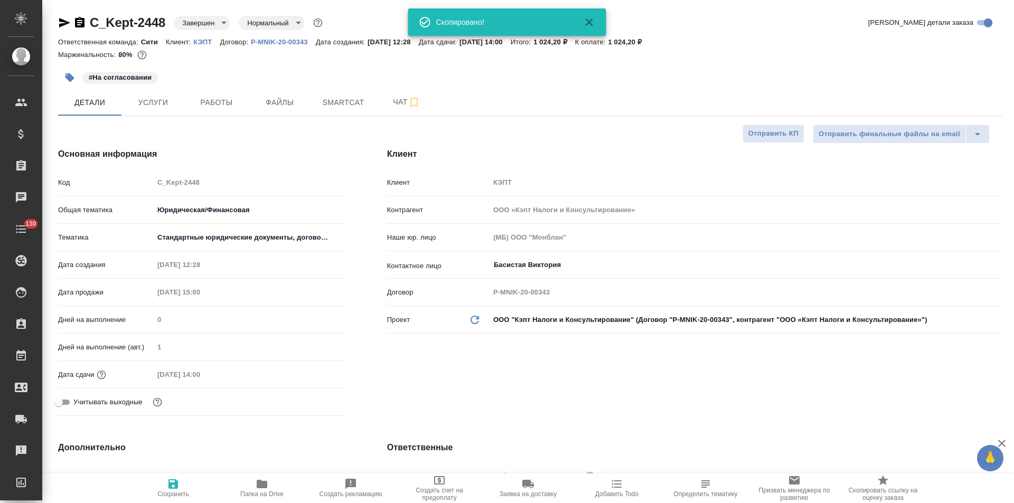
type textarea "x"
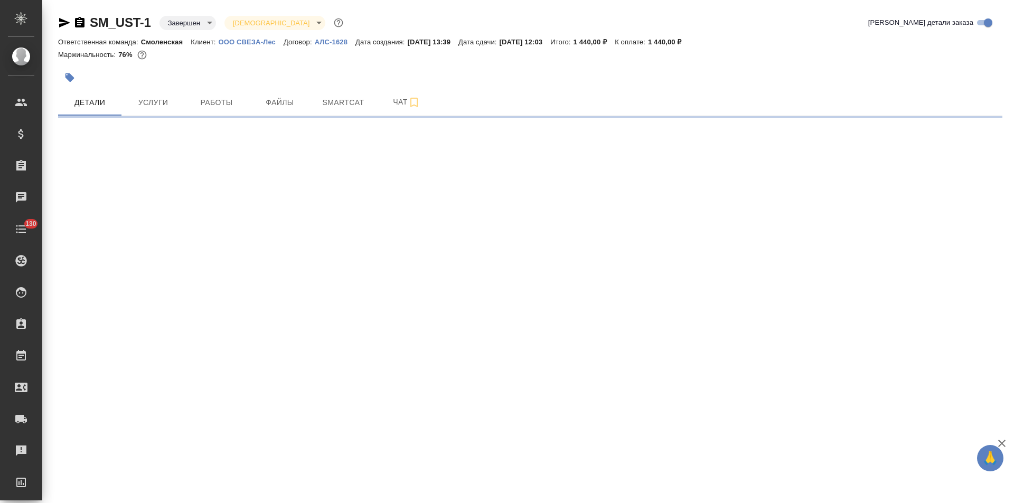
select select "RU"
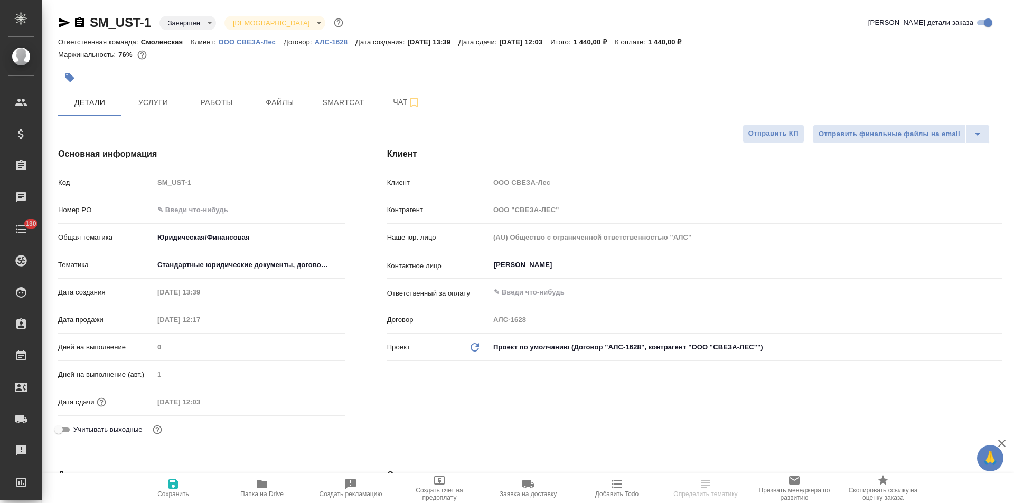
type textarea "x"
click at [65, 24] on icon "button" at bounding box center [64, 23] width 11 height 10
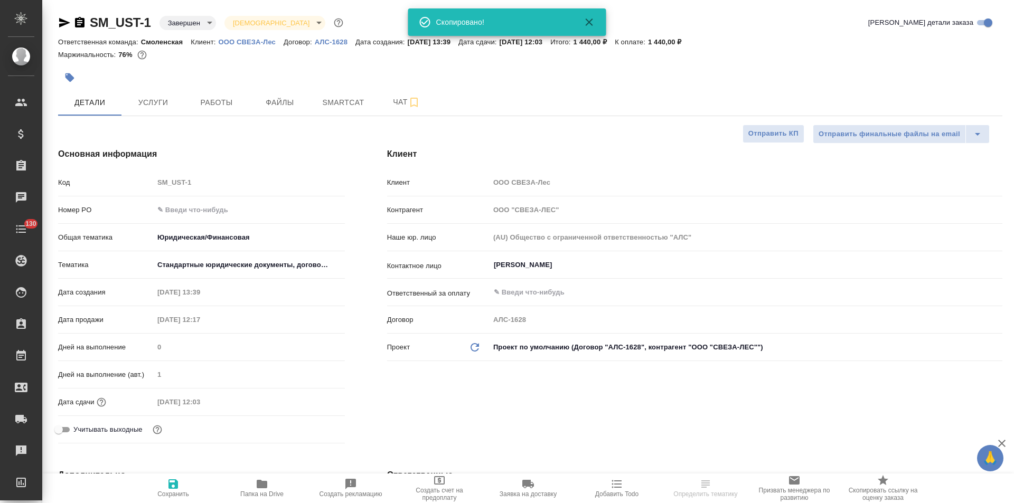
click at [248, 42] on p "ООО СВЕЗА-Лес" at bounding box center [250, 42] width 65 height 8
type textarea "x"
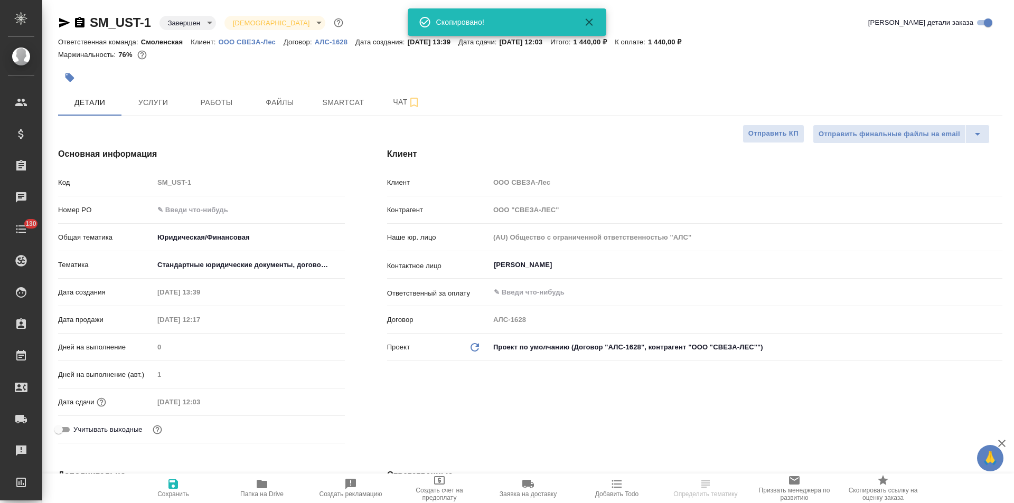
type textarea "x"
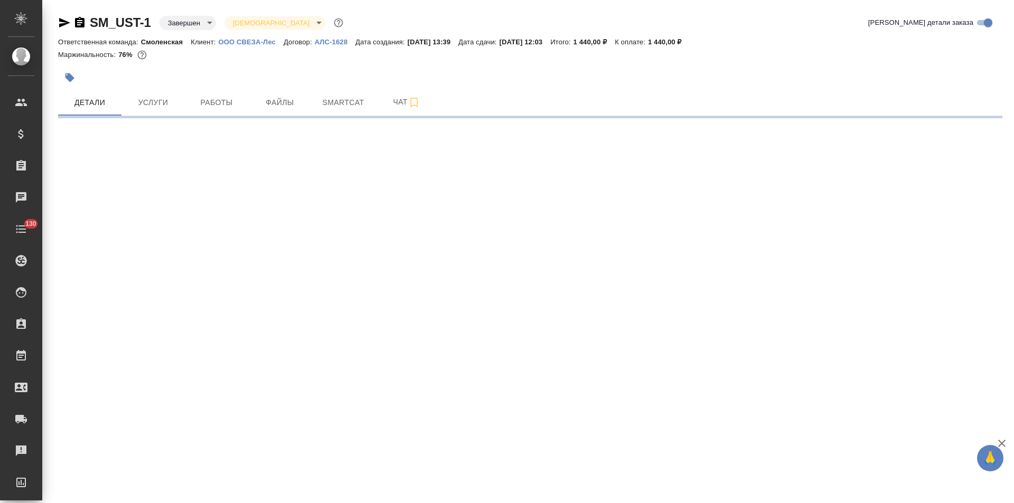
select select "RU"
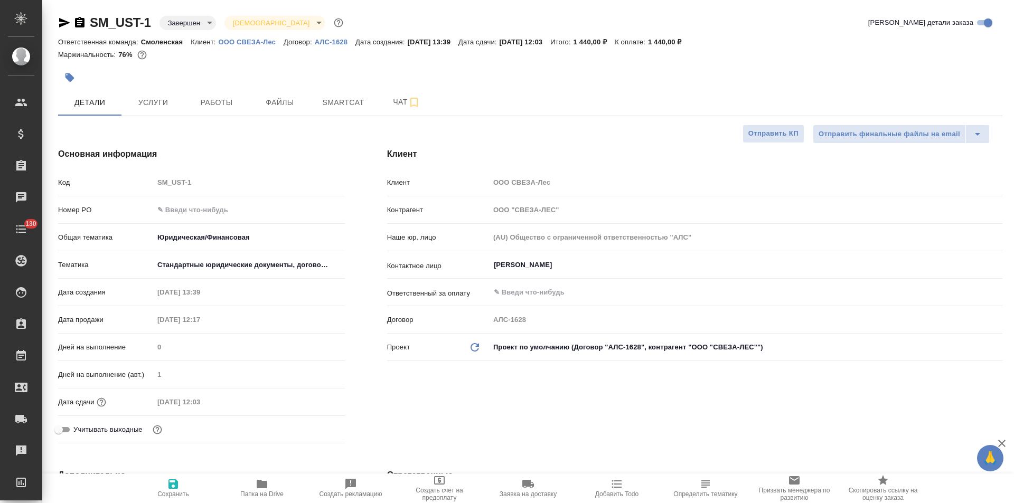
type textarea "x"
click at [256, 41] on p "ООО СВЕЗА-Лес" at bounding box center [250, 42] width 65 height 8
type textarea "x"
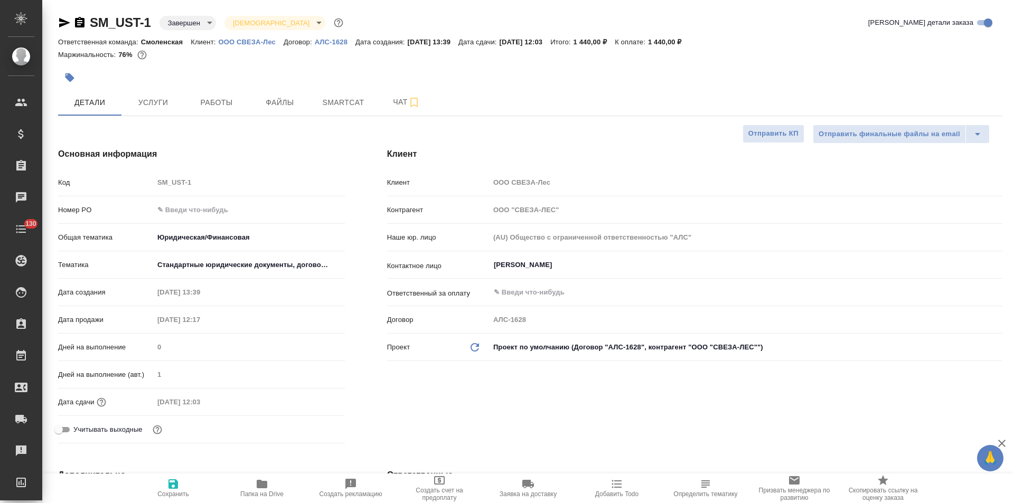
type textarea "x"
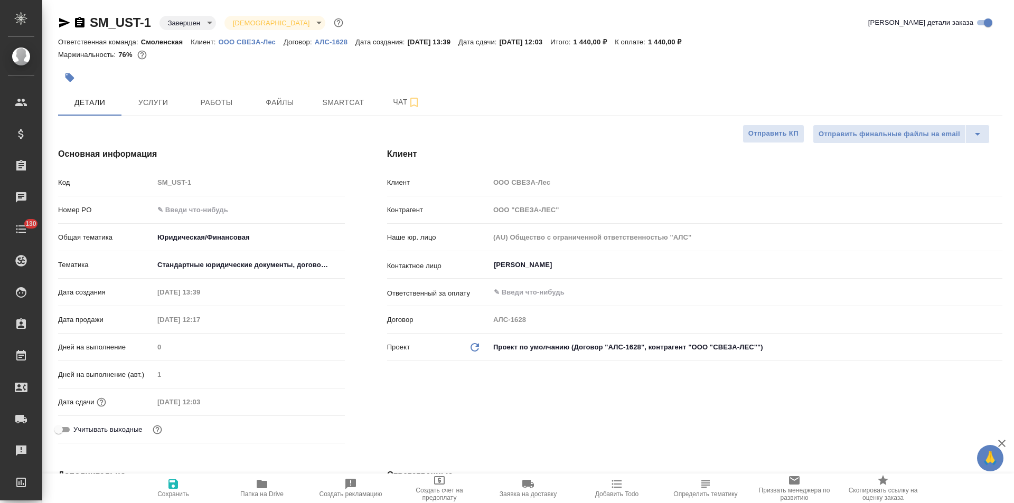
click at [67, 25] on icon "button" at bounding box center [64, 22] width 13 height 13
type textarea "x"
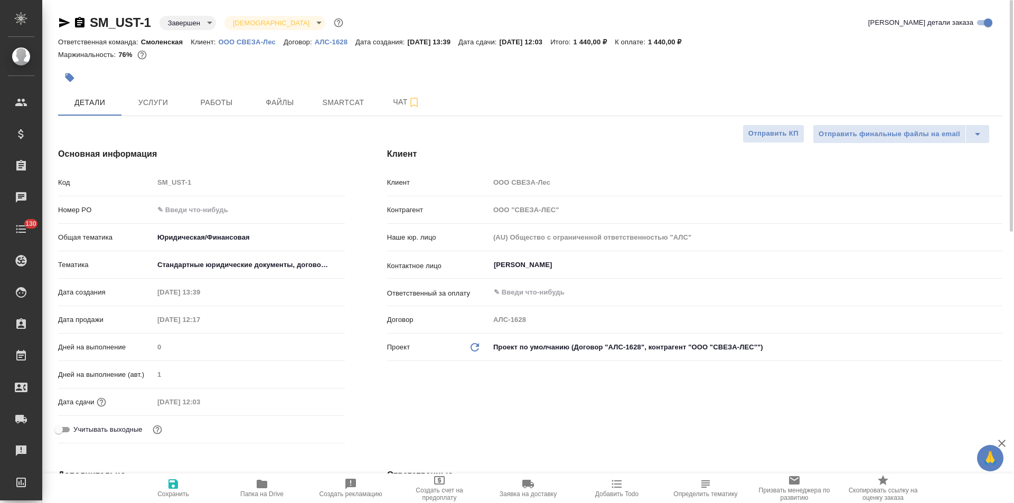
type textarea "x"
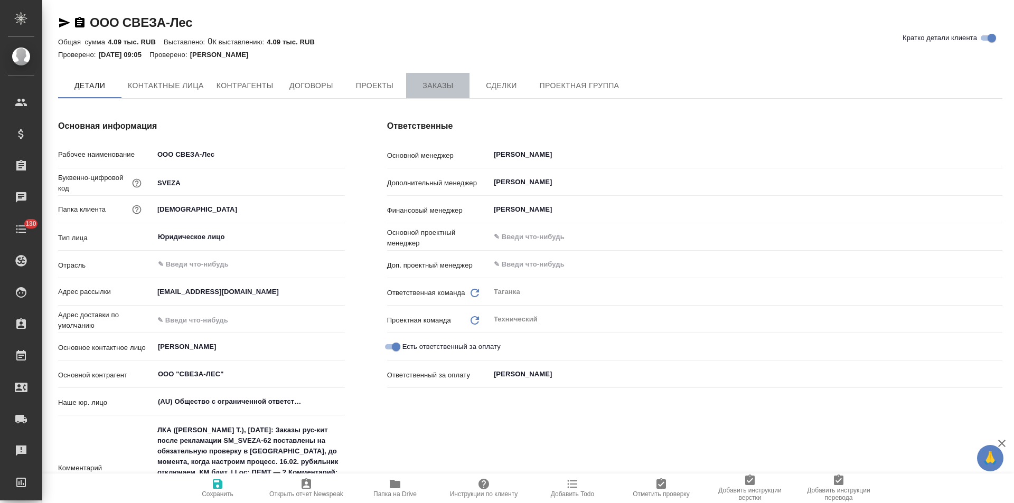
click at [453, 88] on span "Заказы" at bounding box center [437, 85] width 51 height 13
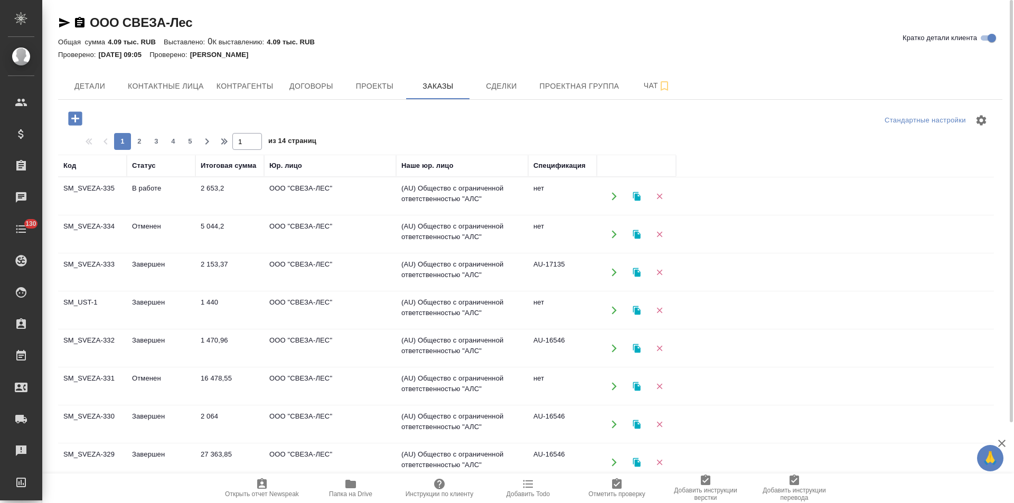
click at [560, 306] on td "нет" at bounding box center [562, 310] width 69 height 37
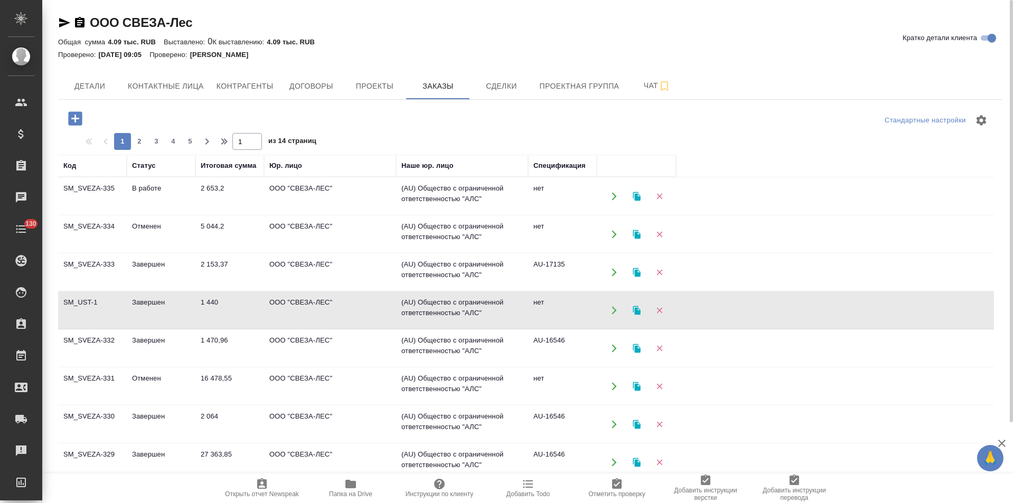
click at [557, 381] on td "нет" at bounding box center [562, 386] width 69 height 37
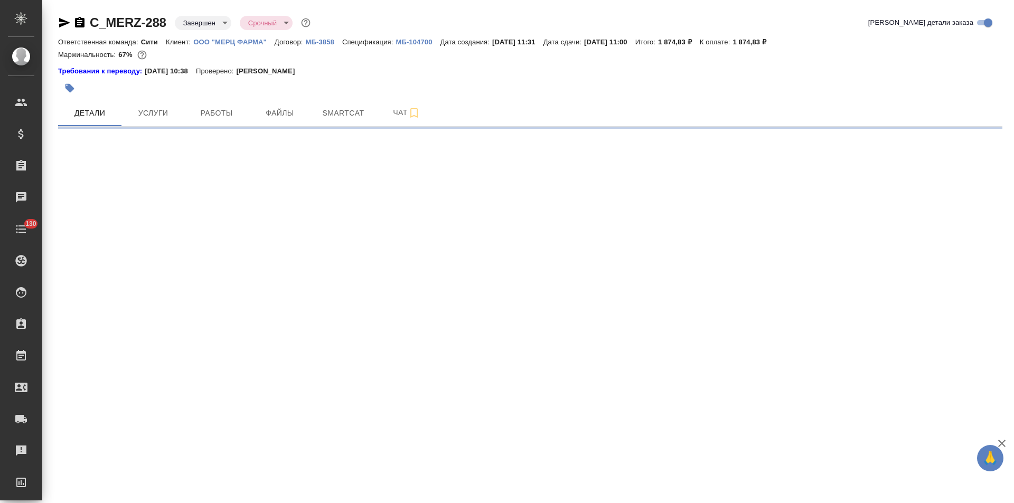
select select "RU"
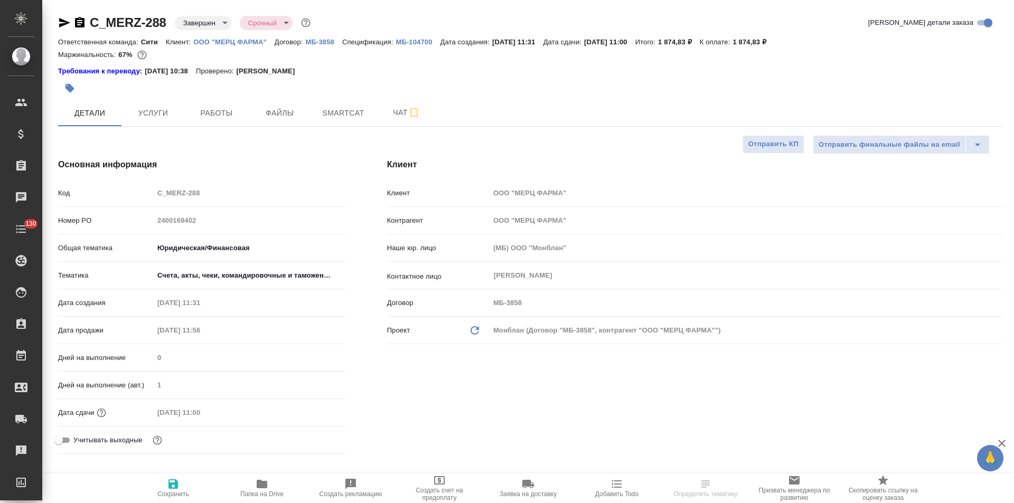
type textarea "x"
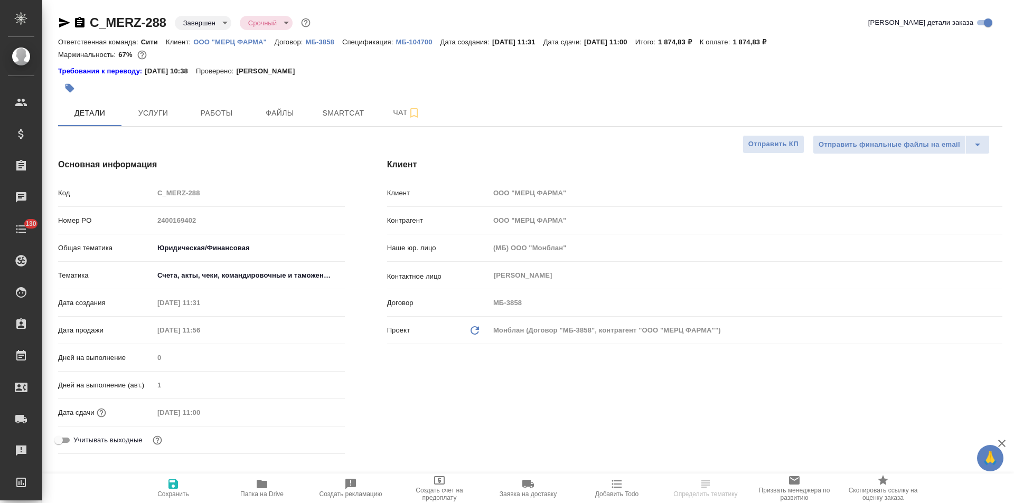
type textarea "x"
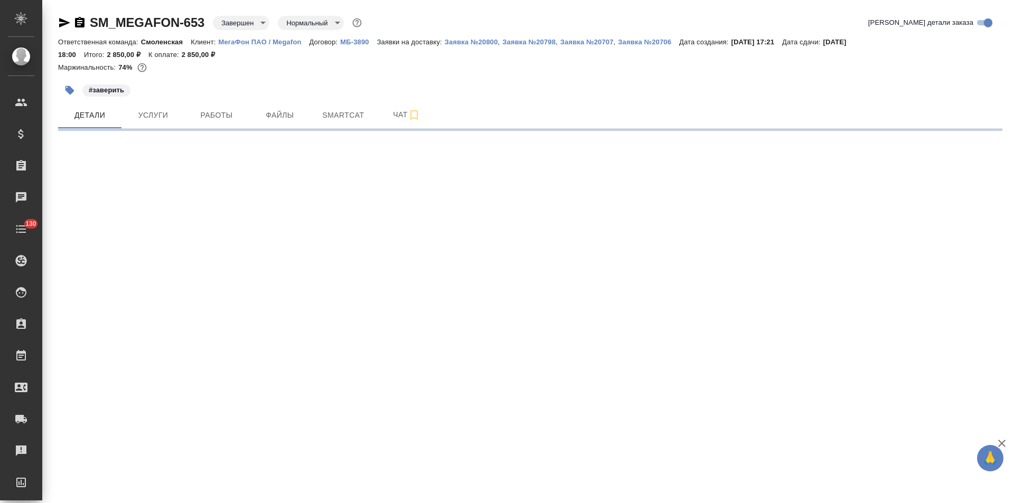
select select "RU"
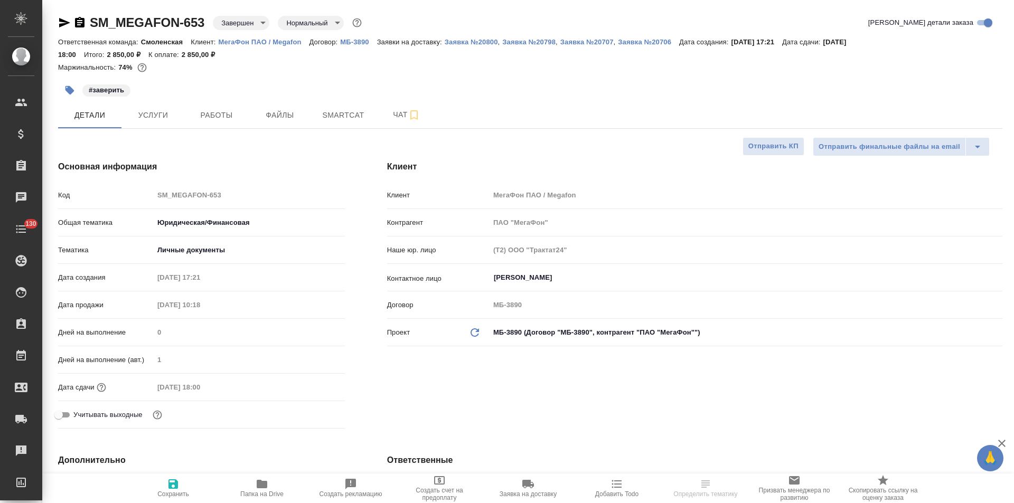
type textarea "x"
click at [358, 41] on p "МБ-3890" at bounding box center [358, 42] width 36 height 8
type textarea "x"
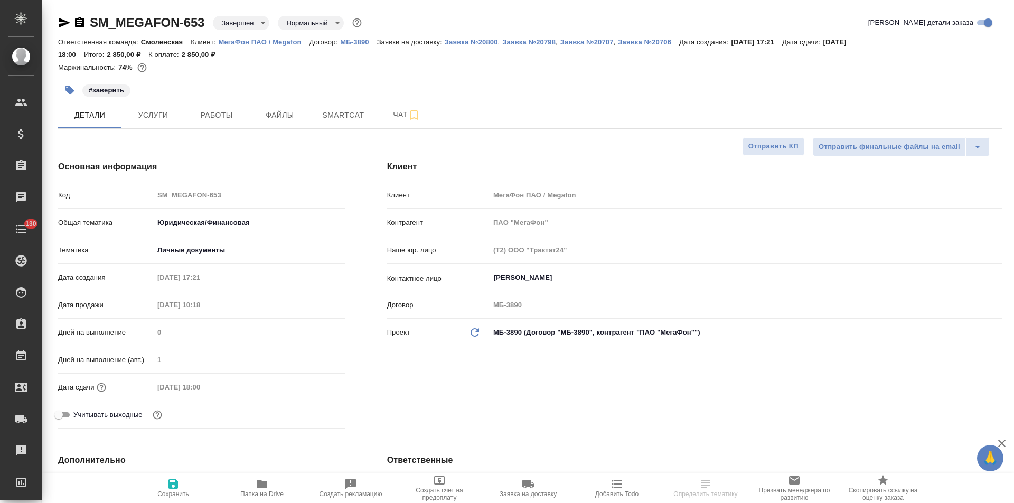
type textarea "x"
select select "RU"
type textarea "x"
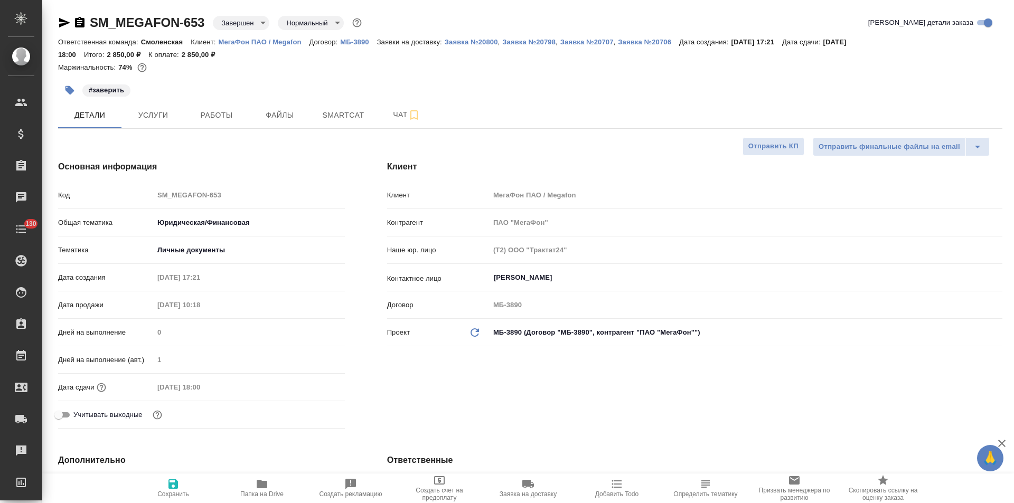
type textarea "x"
click at [236, 42] on p "МегаФон ПАО / Megafon" at bounding box center [263, 42] width 91 height 8
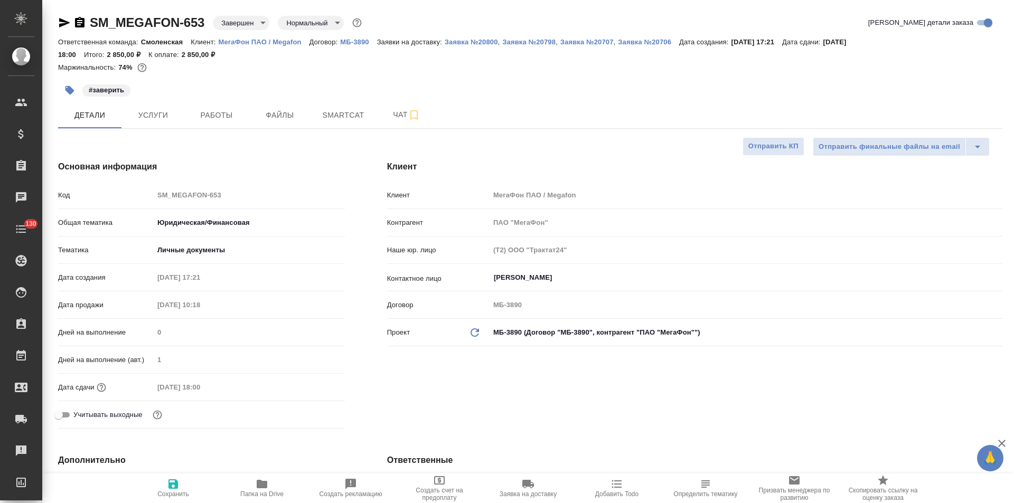
type textarea "x"
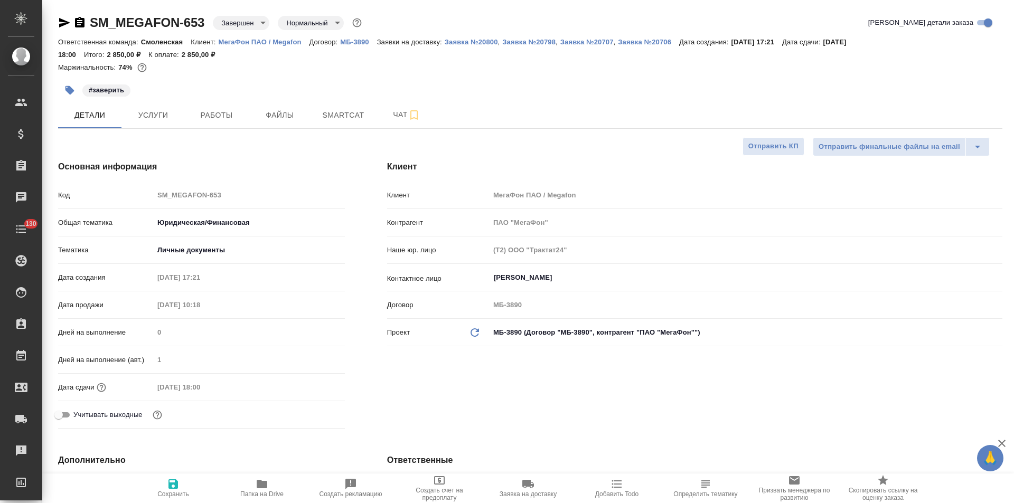
type textarea "x"
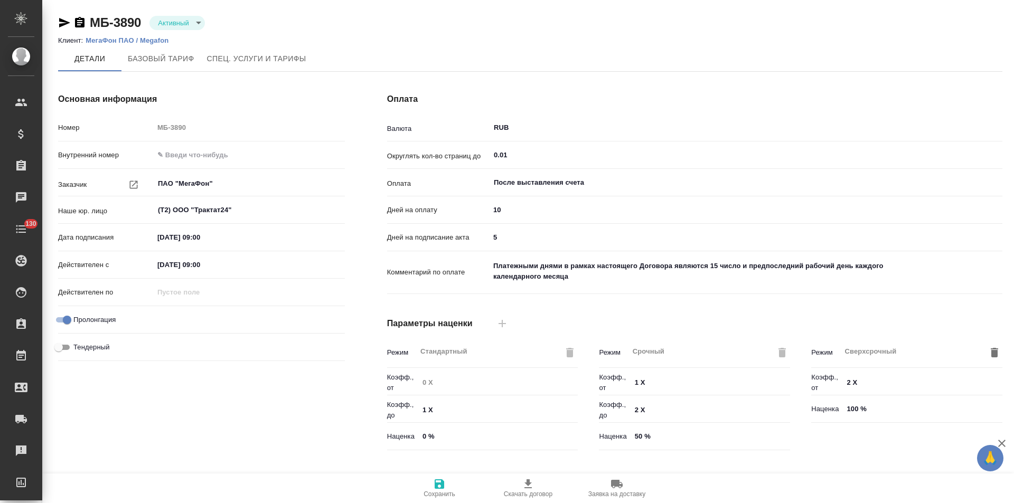
type input "без ТП"
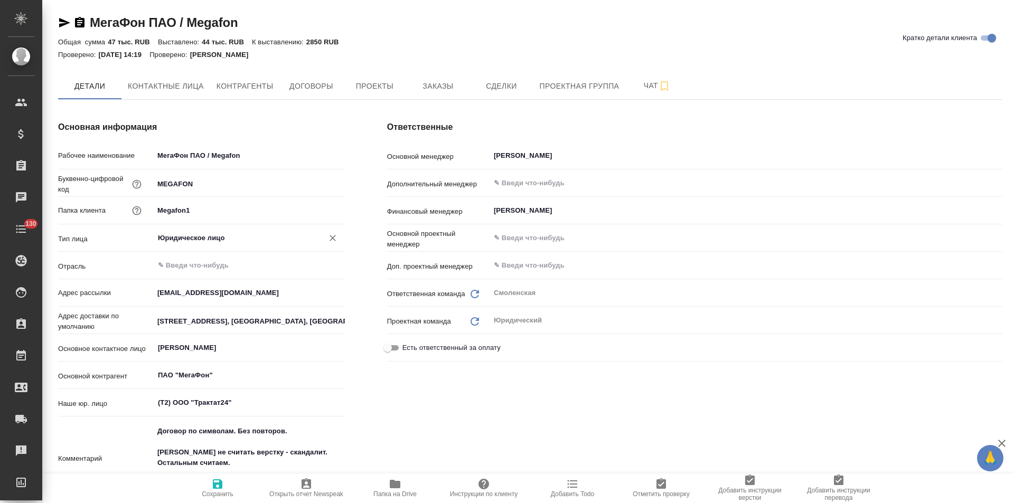
type textarea "x"
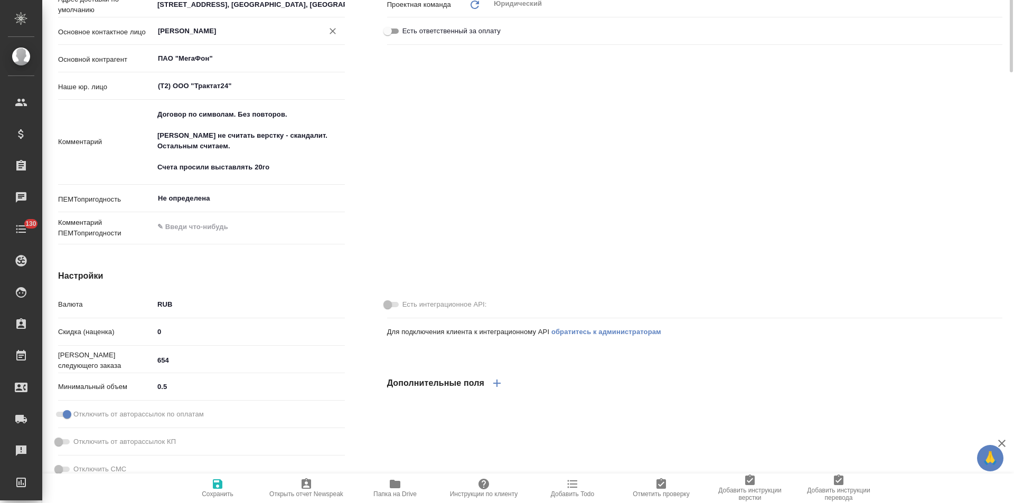
scroll to position [106, 0]
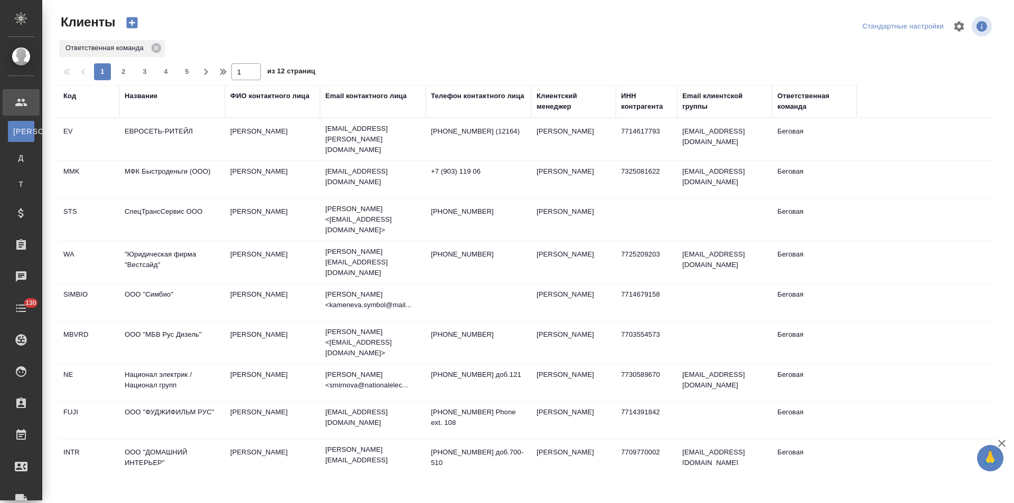
select select "RU"
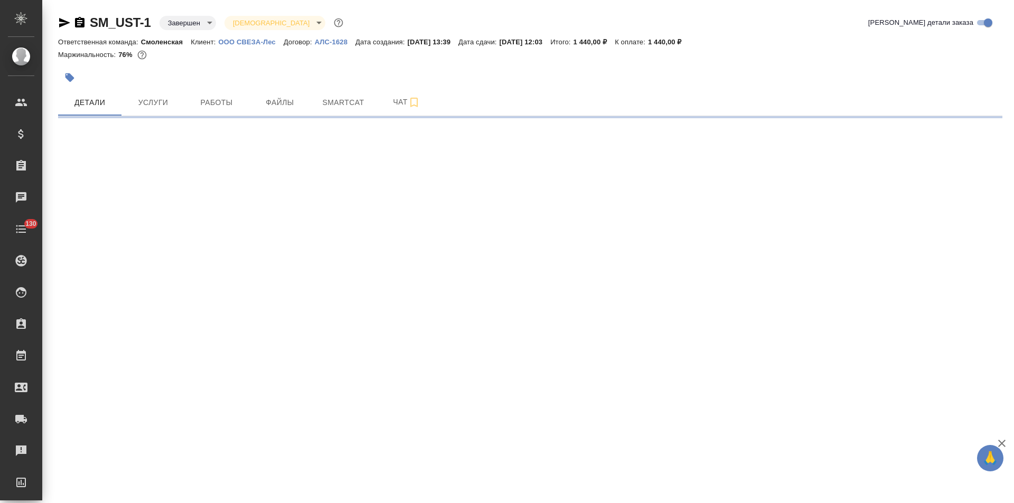
select select "RU"
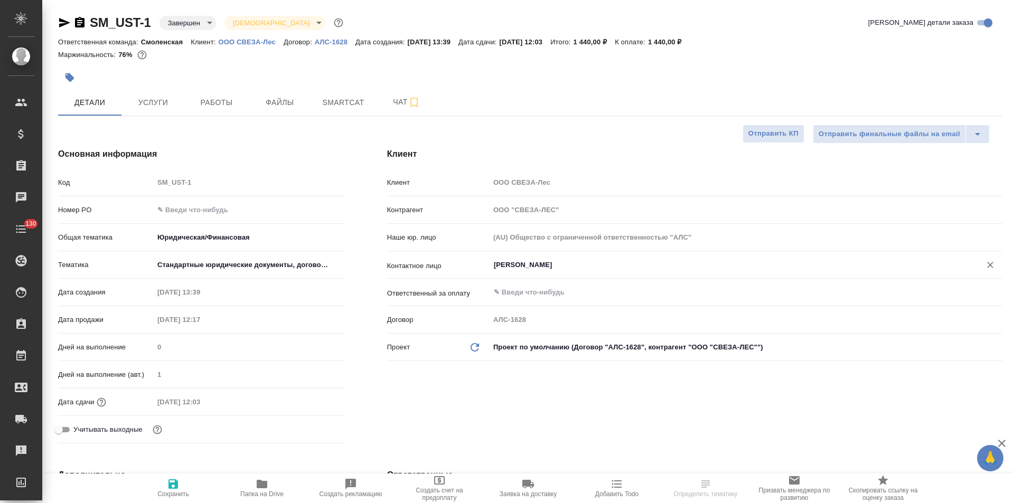
type textarea "x"
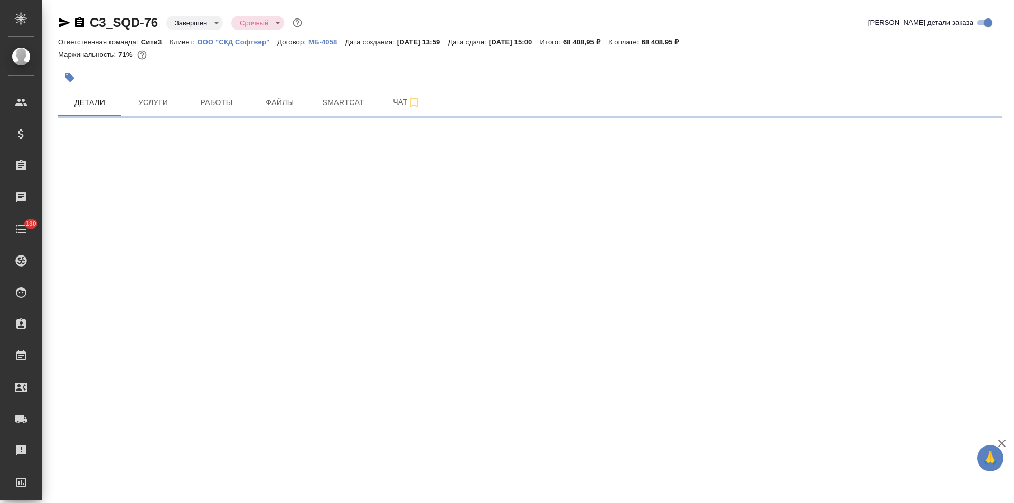
select select "RU"
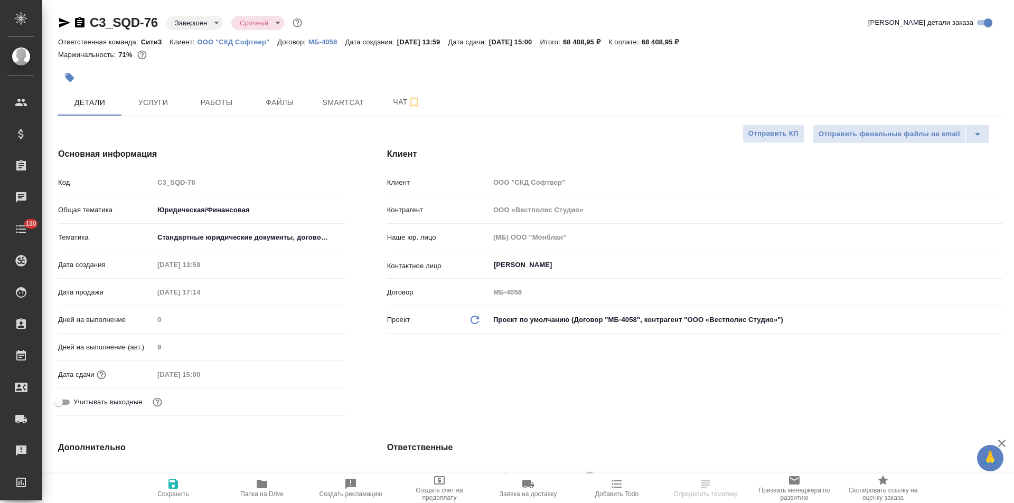
type textarea "x"
select select "RU"
type textarea "x"
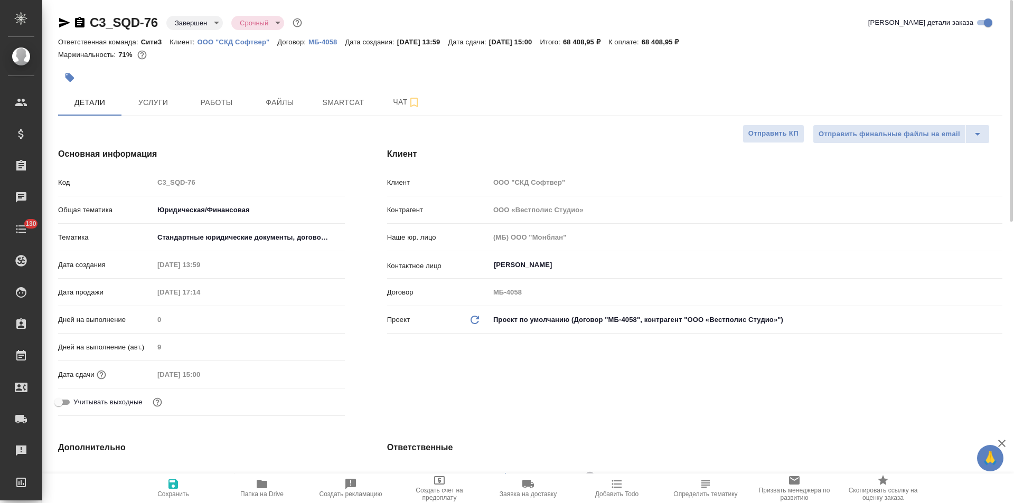
type textarea "x"
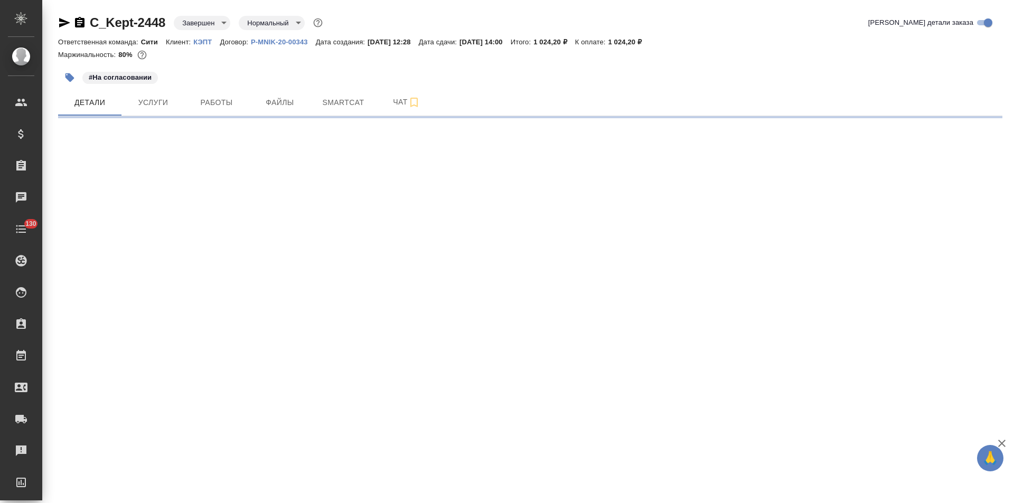
select select "RU"
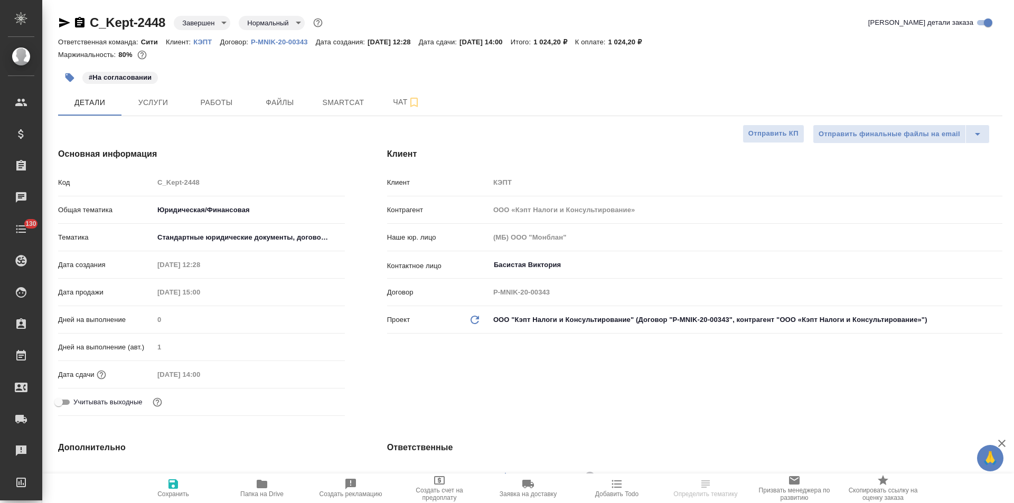
type textarea "x"
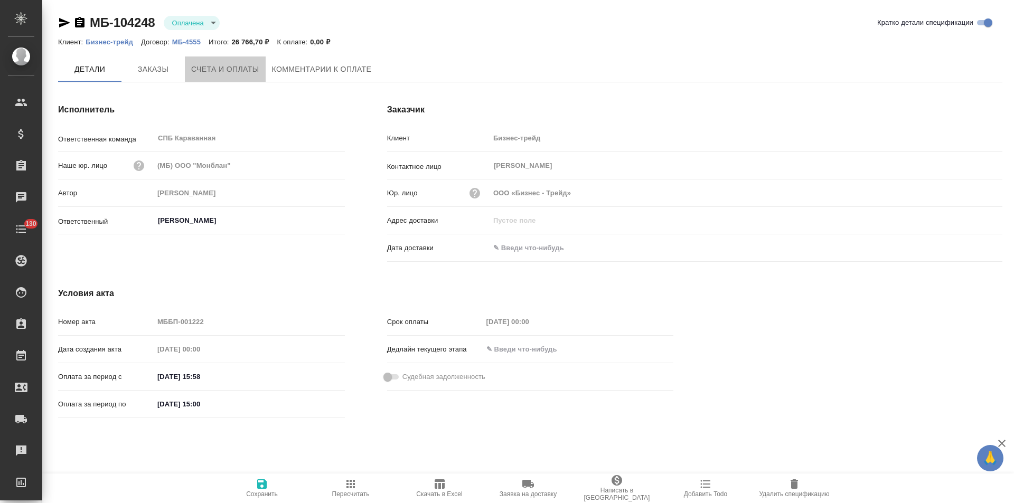
click at [226, 72] on span "Счета и оплаты" at bounding box center [225, 69] width 68 height 13
click at [225, 81] on button "Счета и оплаты" at bounding box center [225, 70] width 81 height 26
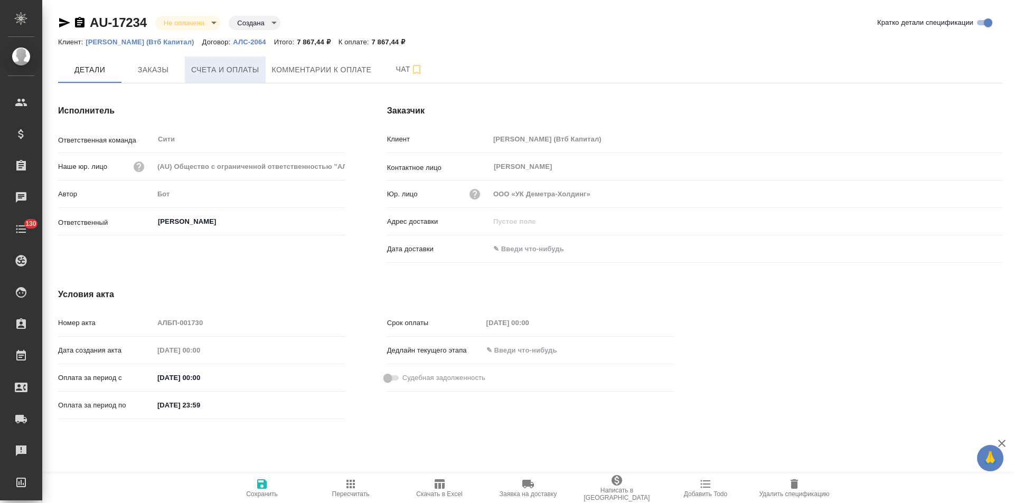
click at [237, 70] on span "Счета и оплаты" at bounding box center [225, 69] width 68 height 13
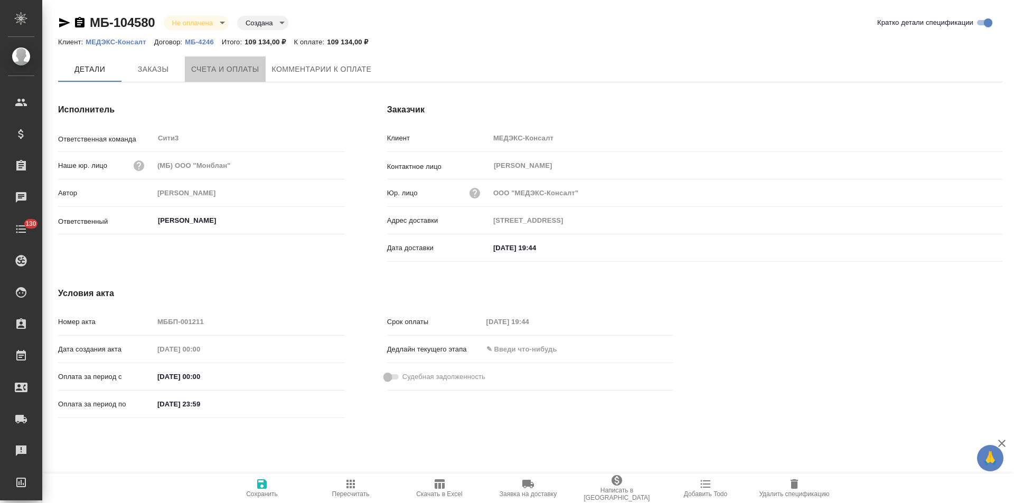
click at [248, 76] on span "Счета и оплаты" at bounding box center [225, 69] width 68 height 13
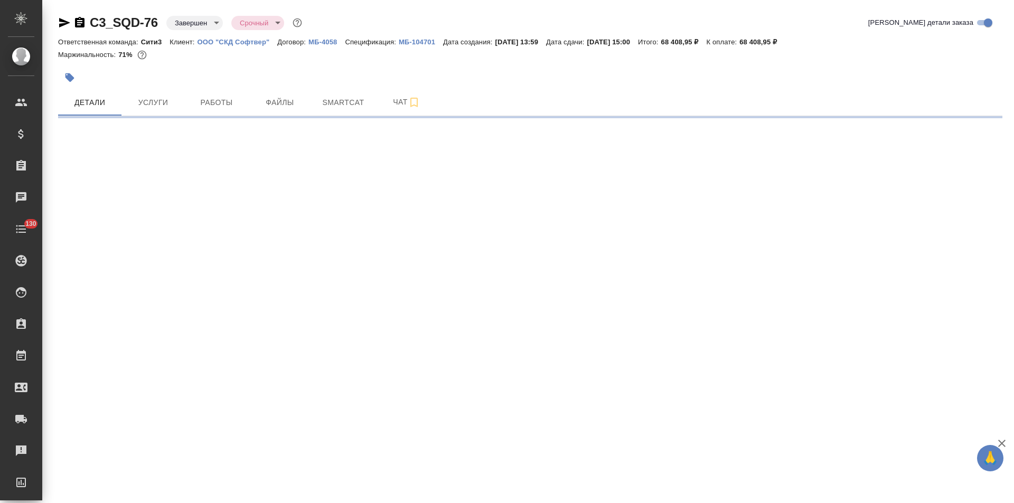
select select "RU"
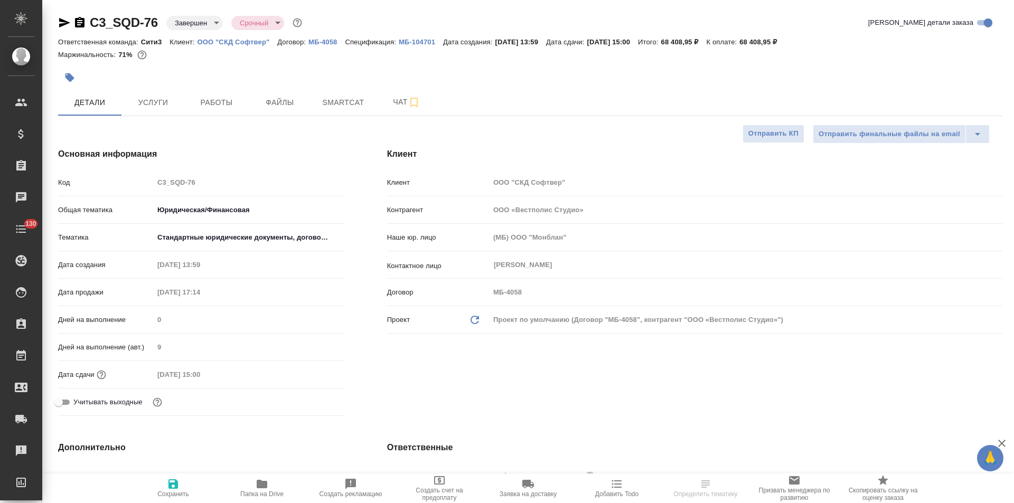
type textarea "x"
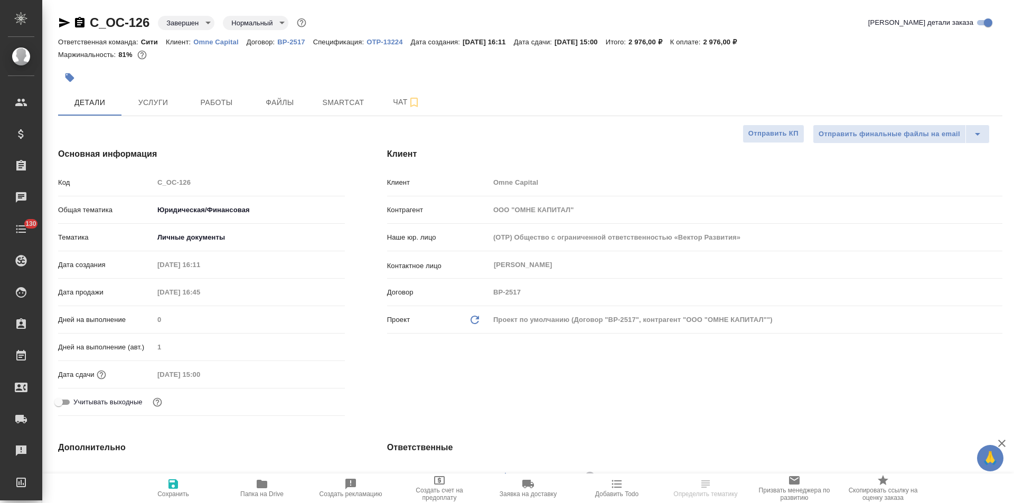
select select "RU"
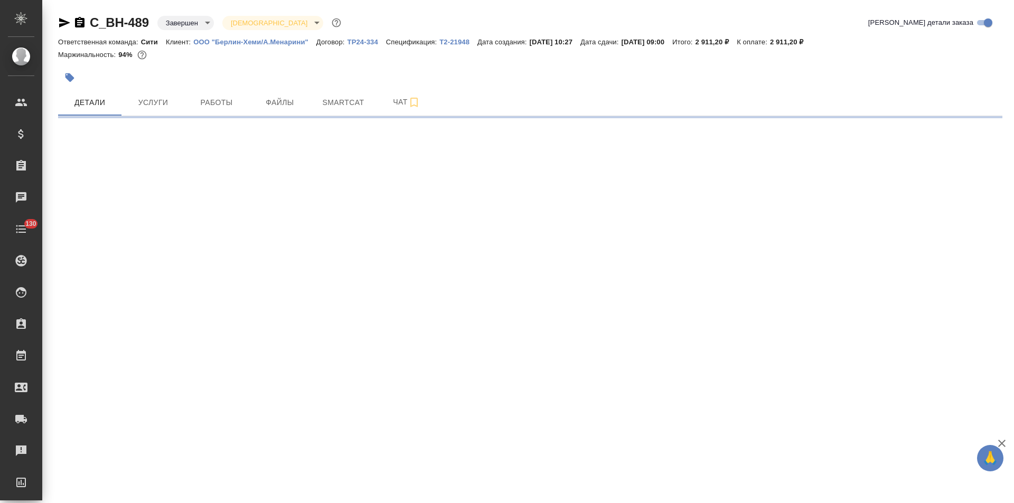
select select "RU"
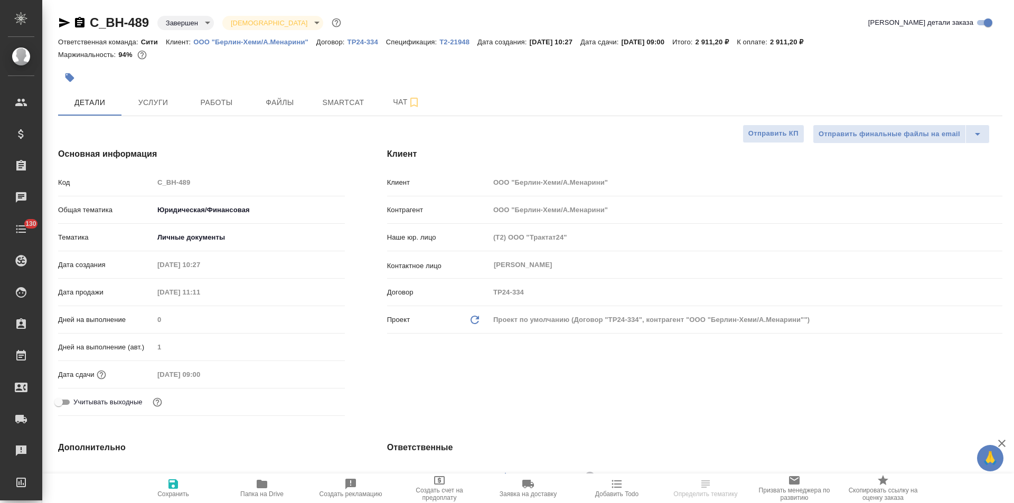
type textarea "x"
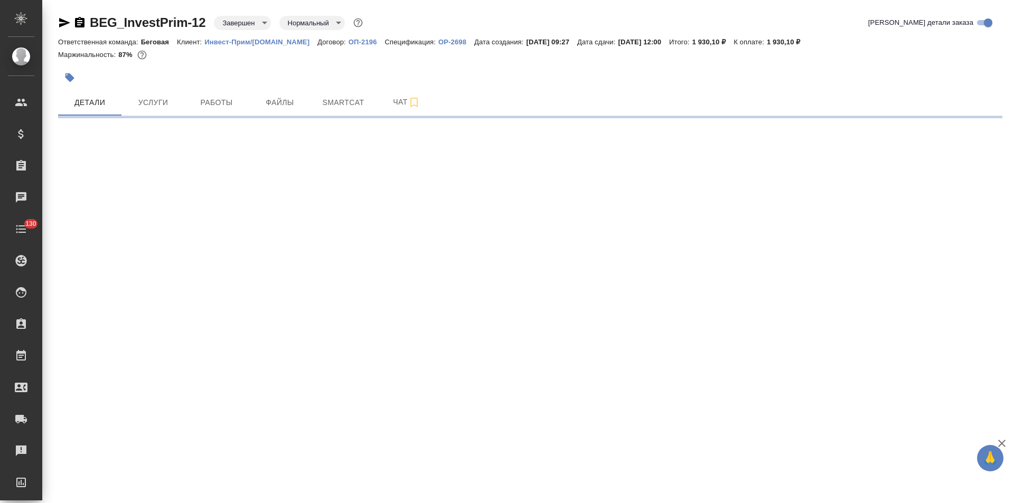
select select "RU"
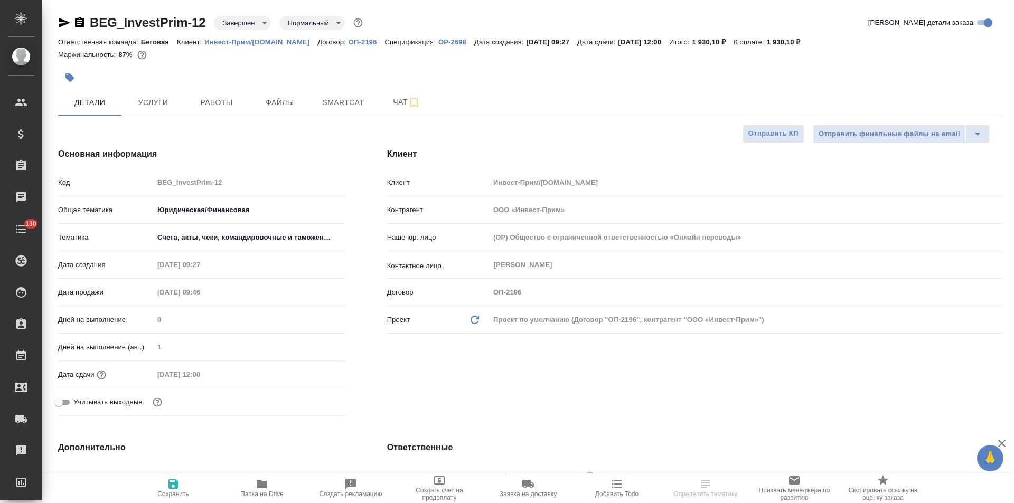
type textarea "x"
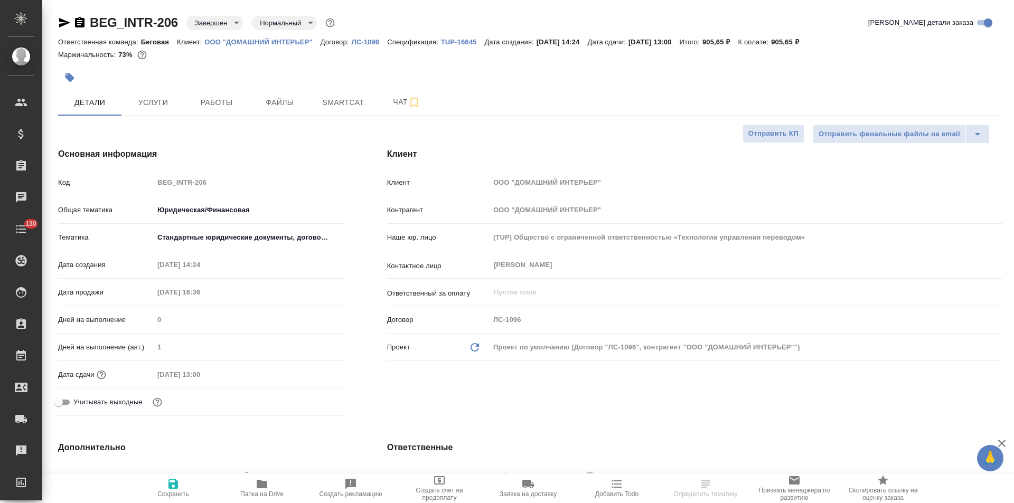
select select "RU"
type textarea "x"
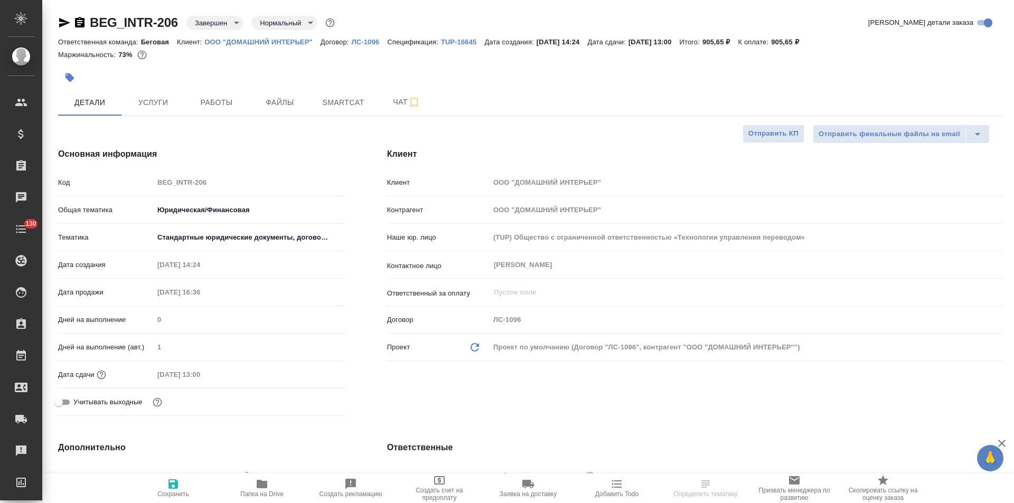
type textarea "x"
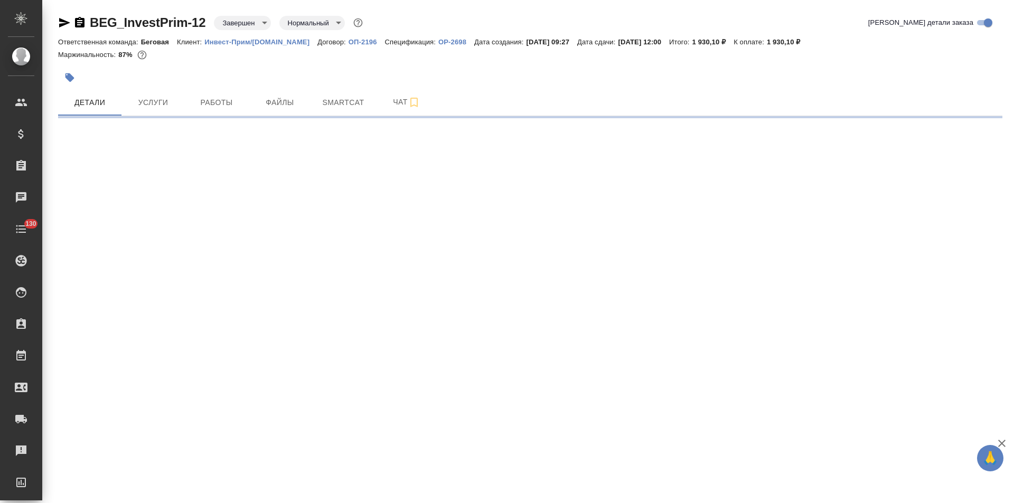
select select "RU"
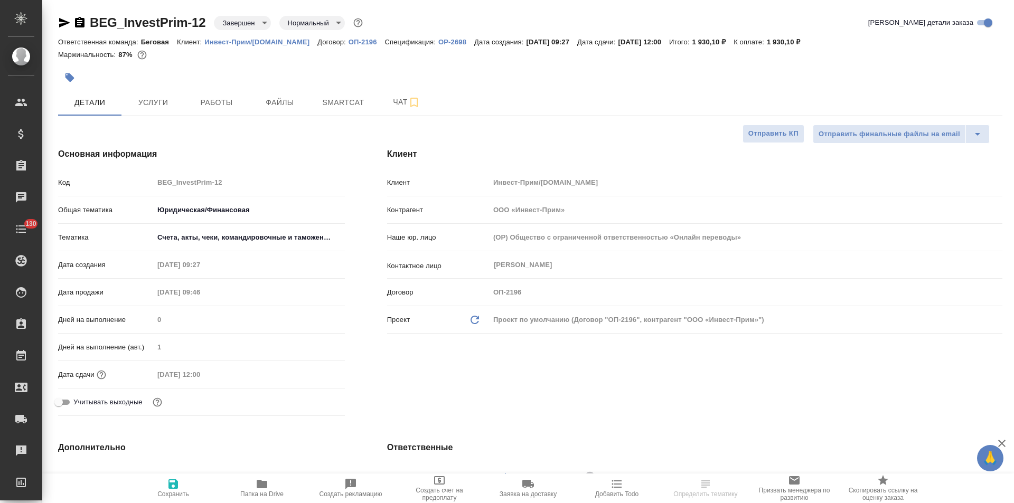
type textarea "x"
click at [262, 41] on p "Инвест-Прим/investprim.com" at bounding box center [260, 42] width 113 height 8
type textarea "x"
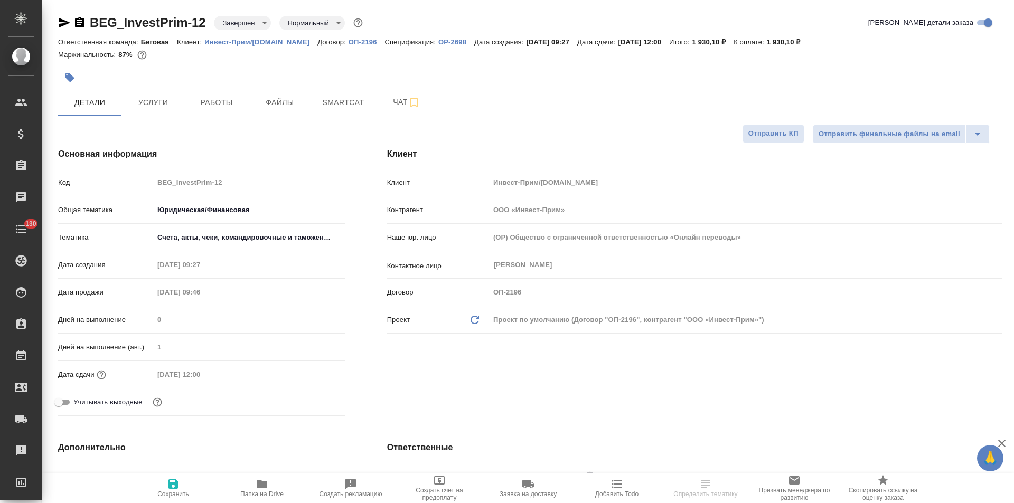
type textarea "x"
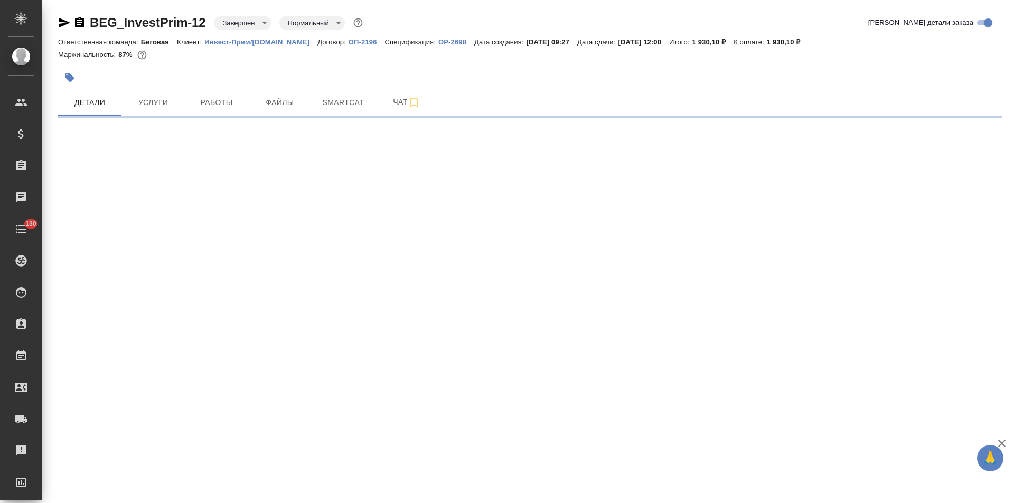
select select "RU"
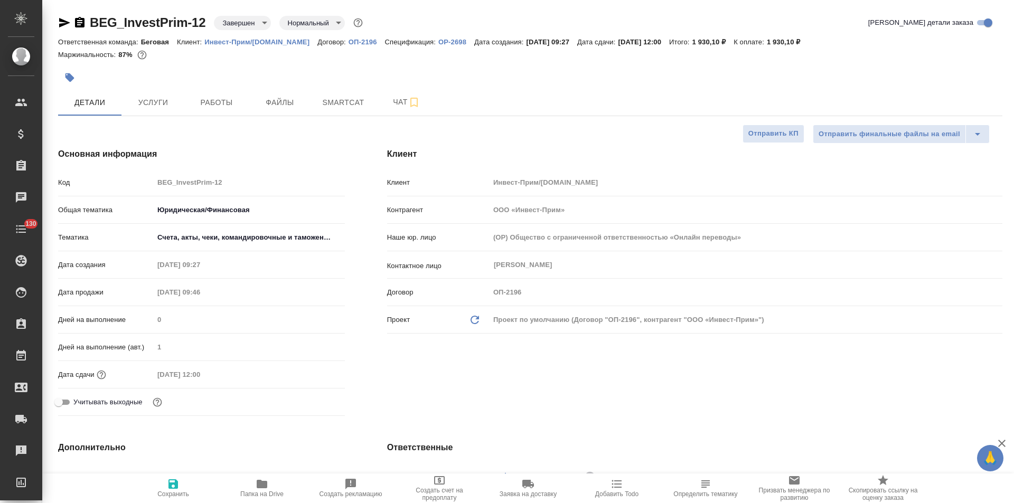
type textarea "x"
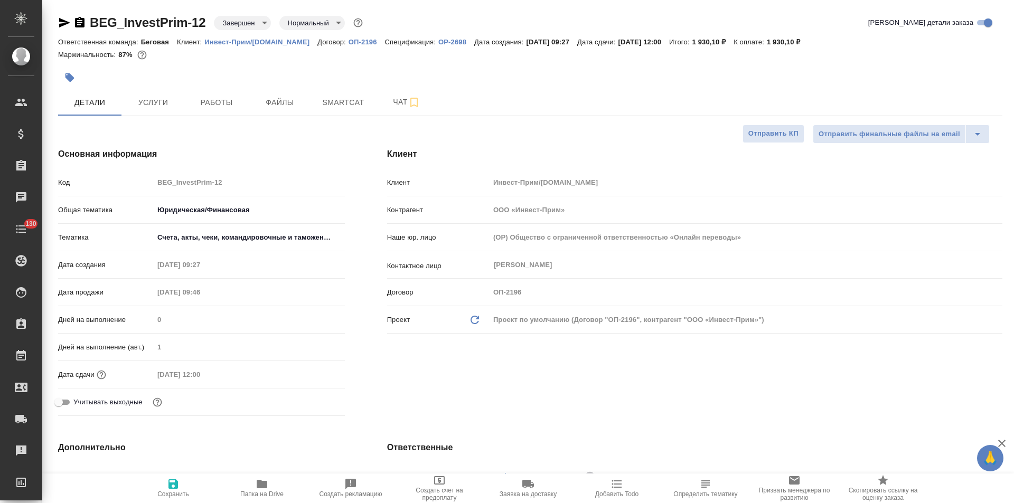
type textarea "x"
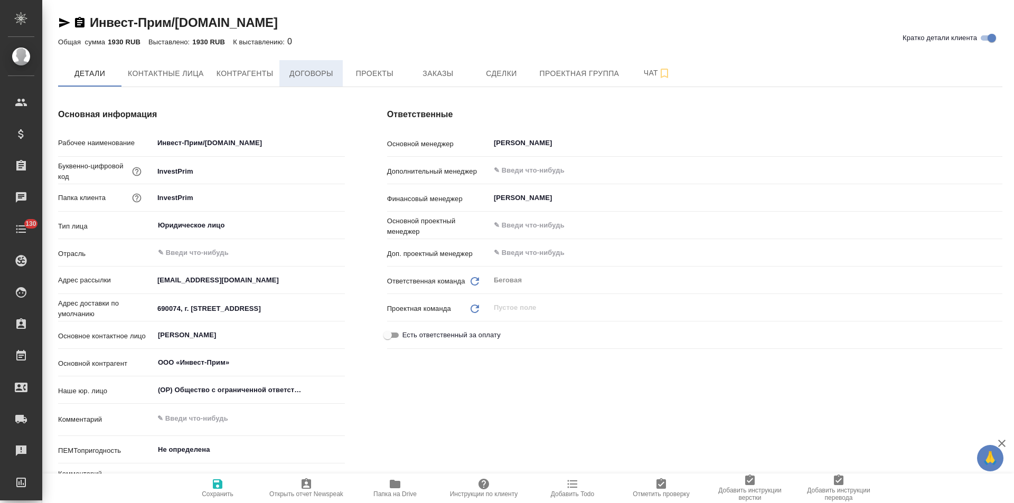
click at [330, 78] on span "Договоры" at bounding box center [311, 73] width 51 height 13
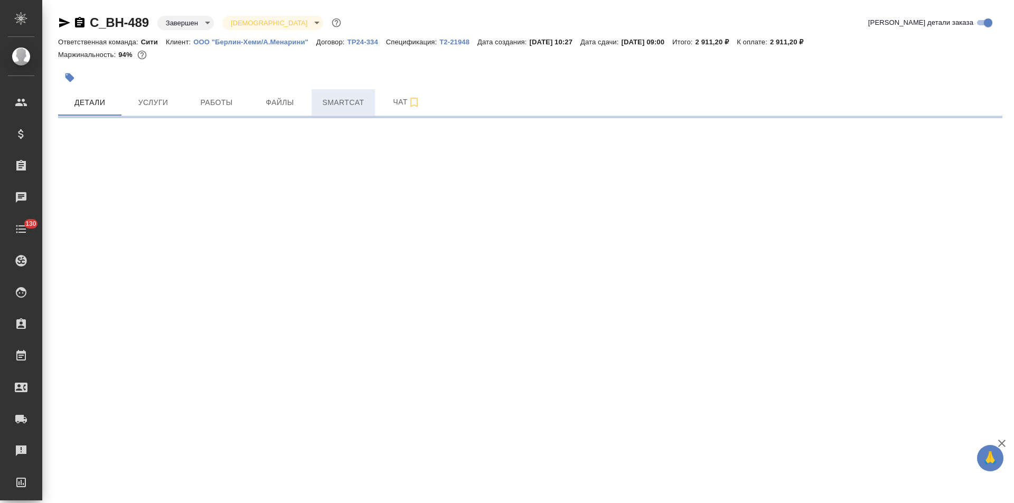
select select "RU"
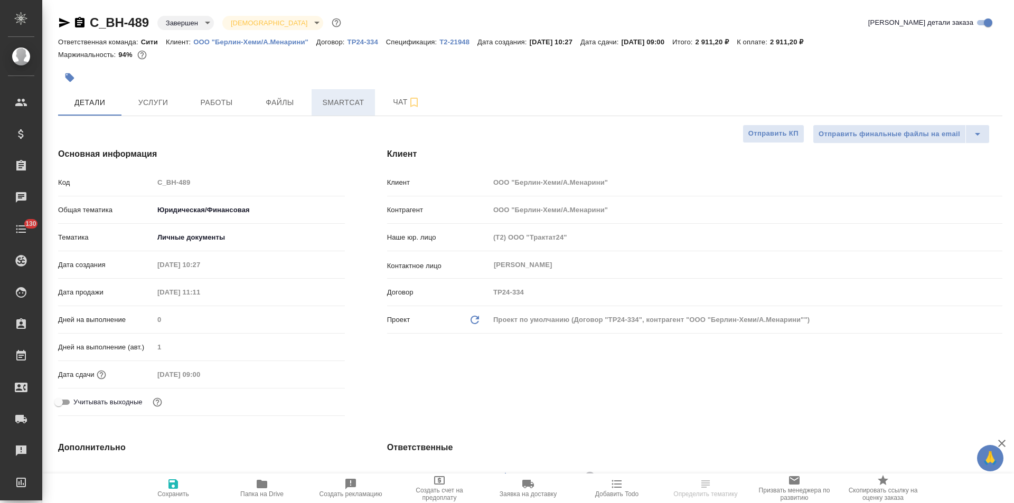
type textarea "x"
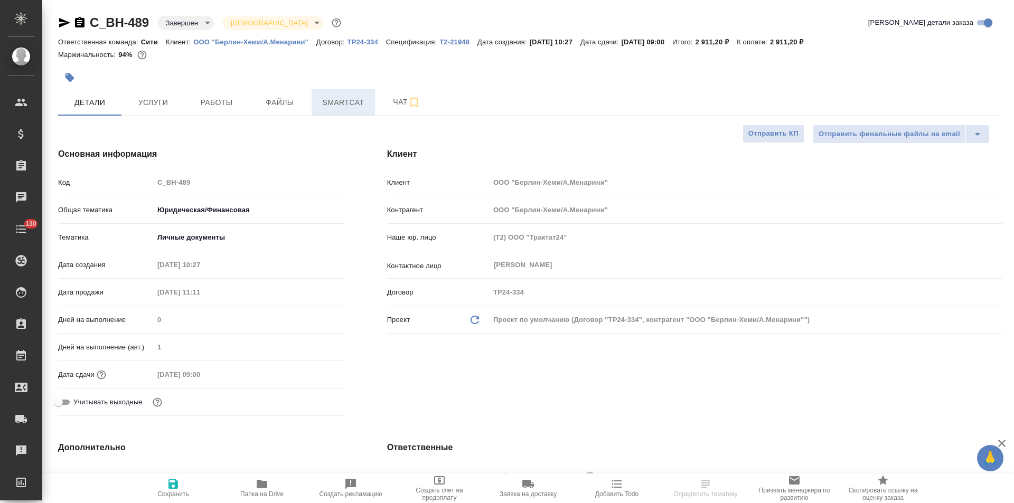
type textarea "x"
click at [372, 43] on p "TP24-334" at bounding box center [367, 42] width 39 height 8
type textarea "x"
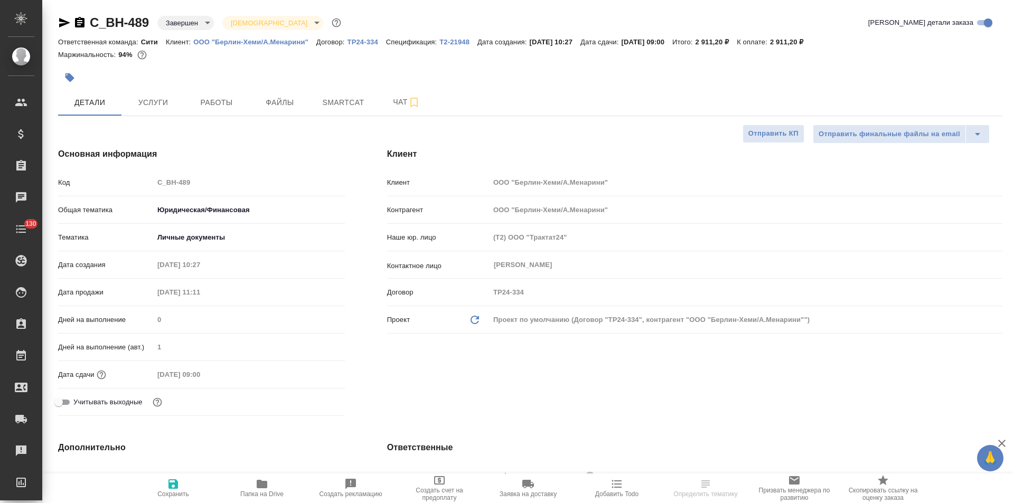
type textarea "x"
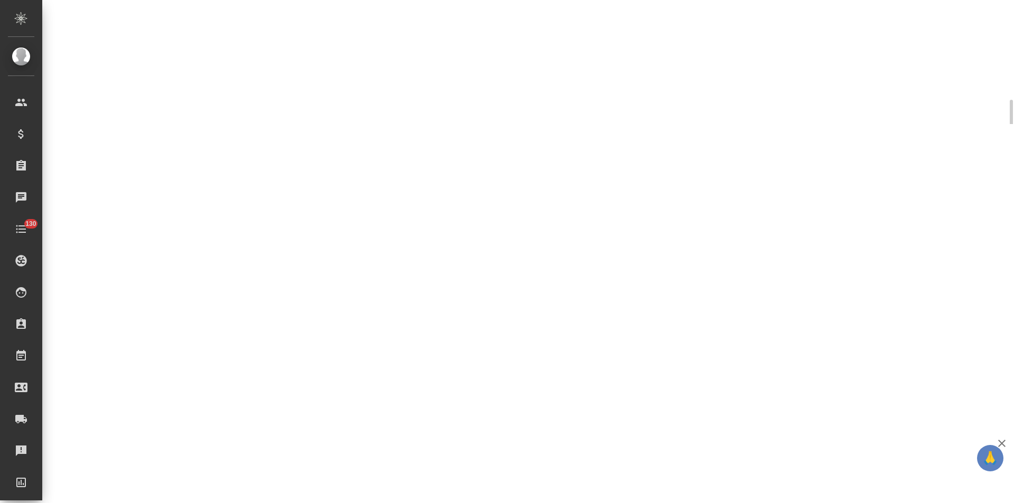
select select "RU"
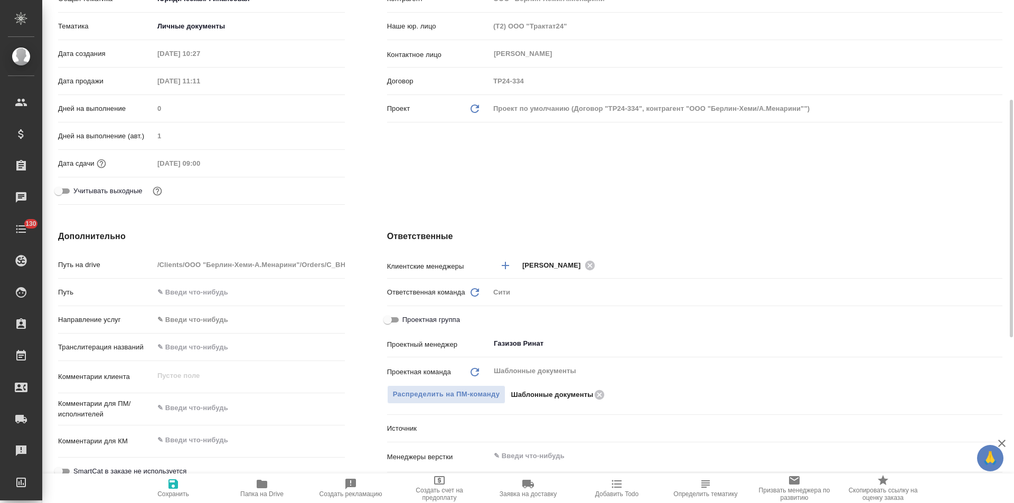
type textarea "x"
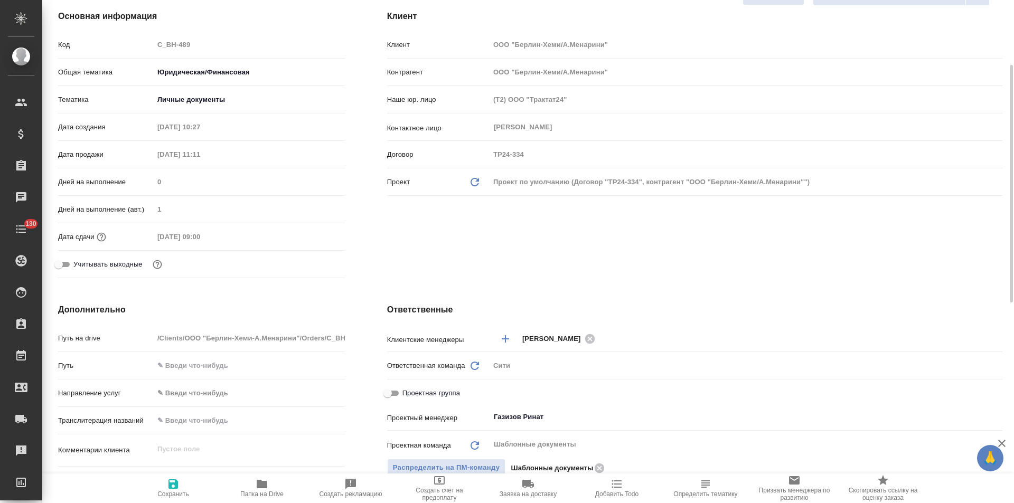
scroll to position [0, 0]
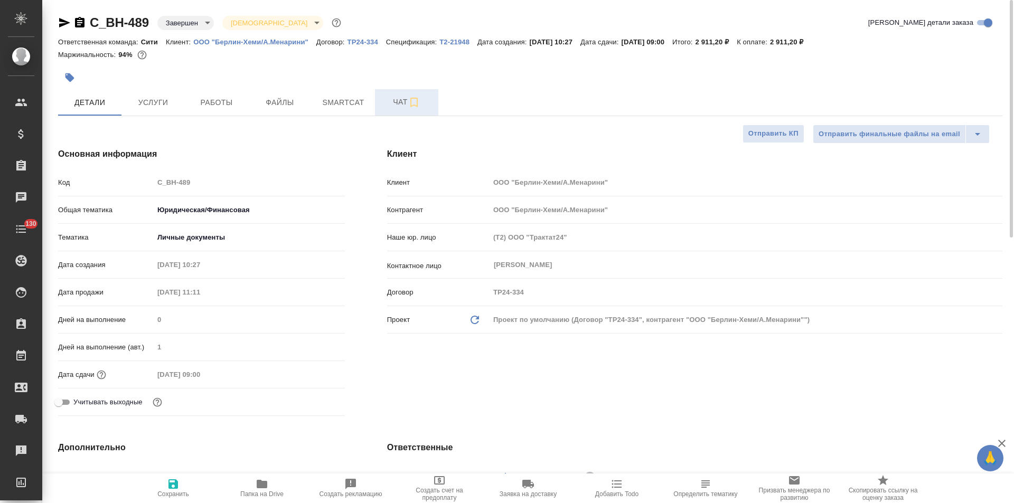
click at [392, 106] on span "Чат" at bounding box center [406, 102] width 51 height 13
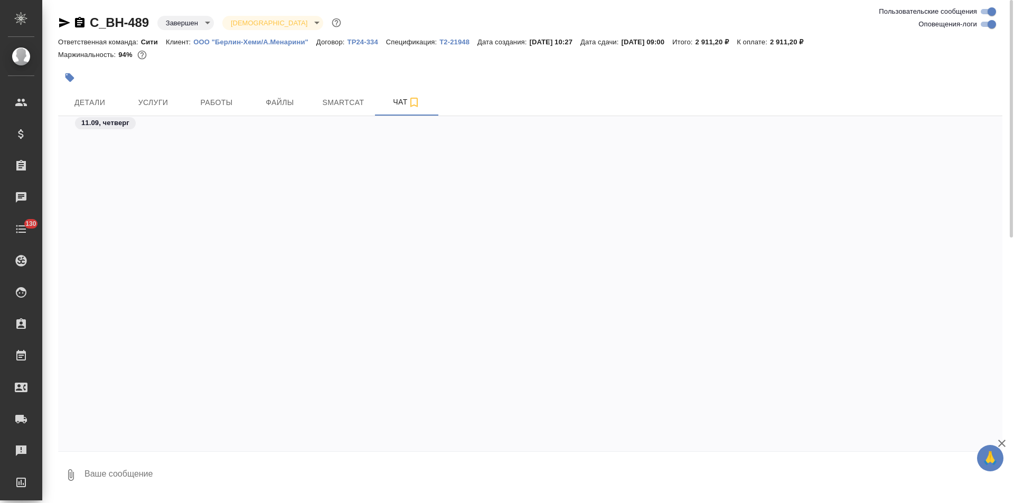
scroll to position [2730, 0]
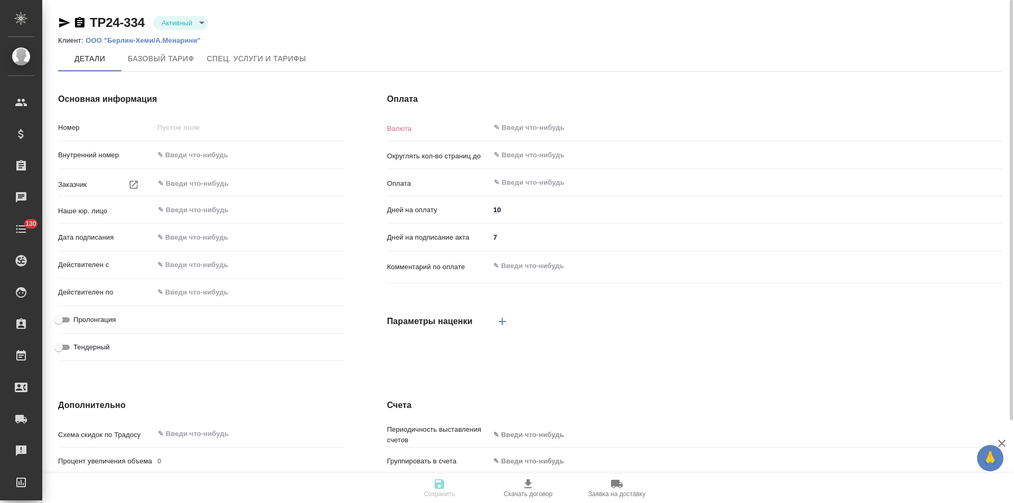
type input "TP24-334"
type input "ООО "Берлин-Хеми/А.Менарини""
type input "(Т2) ООО "Трактат24""
type input "17.04.2019 00:00"
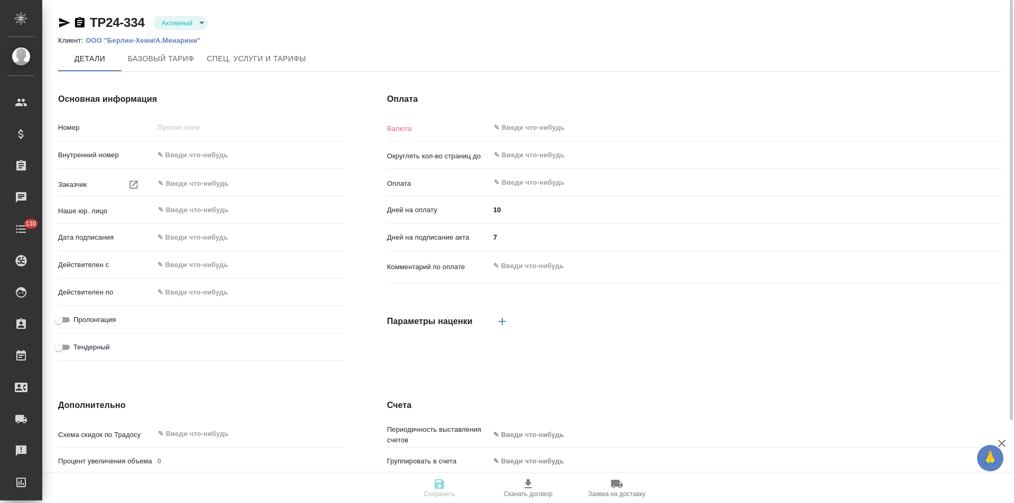
type input "17.04.2022 23:59"
checkbox input "true"
type input "RUB"
type input "0.5"
type input "После выставления счета"
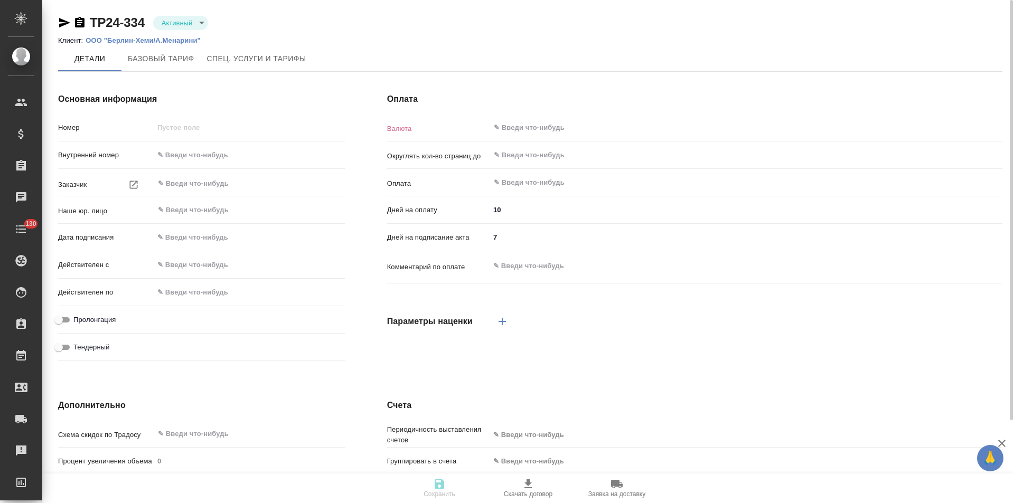
type input "5"
type textarea "x"
type input "russian2"
type input "basic"
type input "twiceMonth"
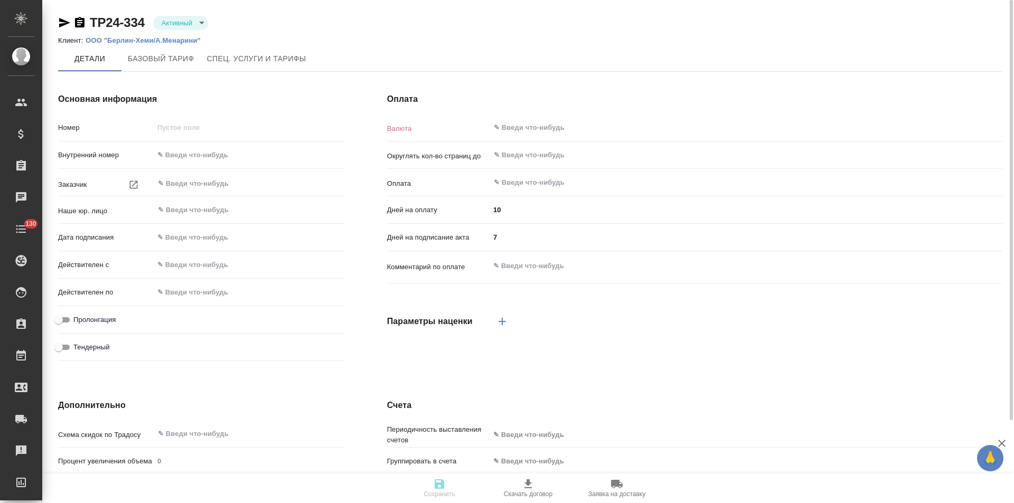
type input "contactPerson"
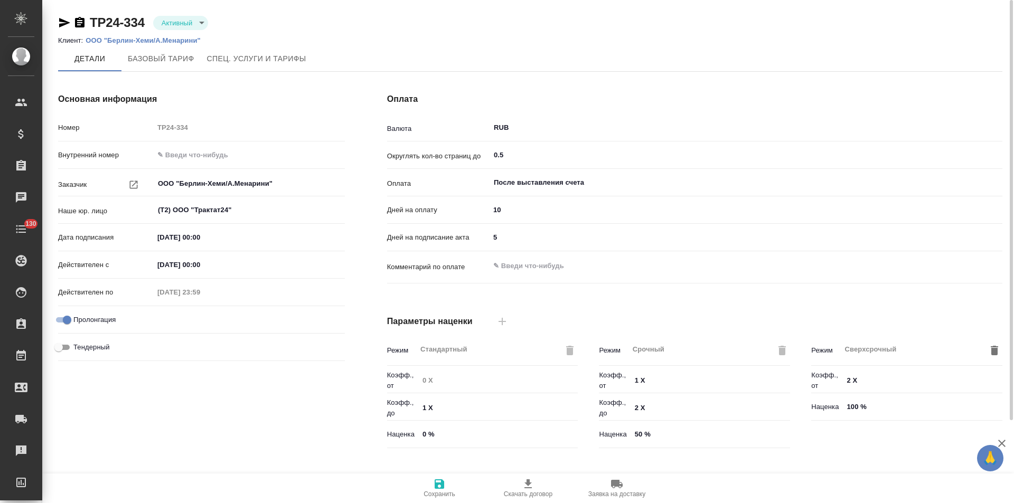
type input "Берлин Хеми"
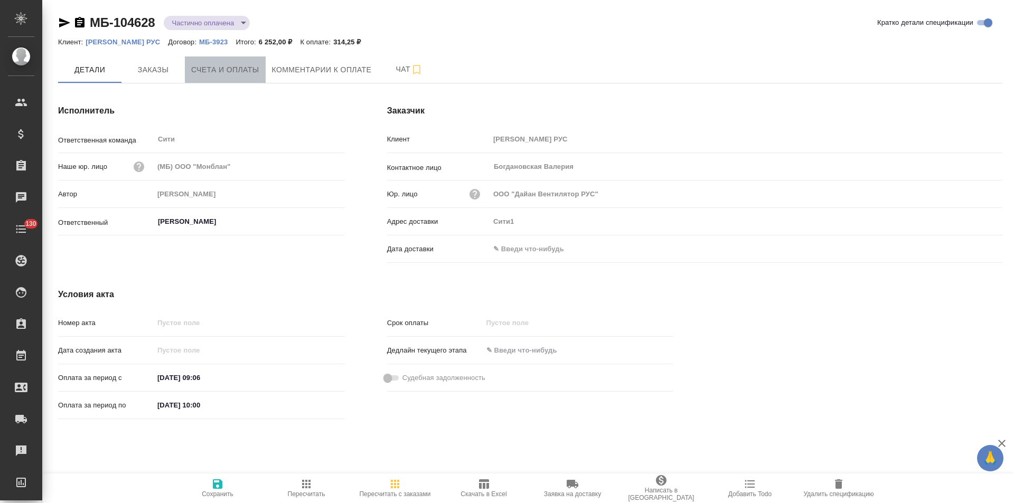
click at [229, 70] on span "Счета и оплаты" at bounding box center [225, 69] width 68 height 13
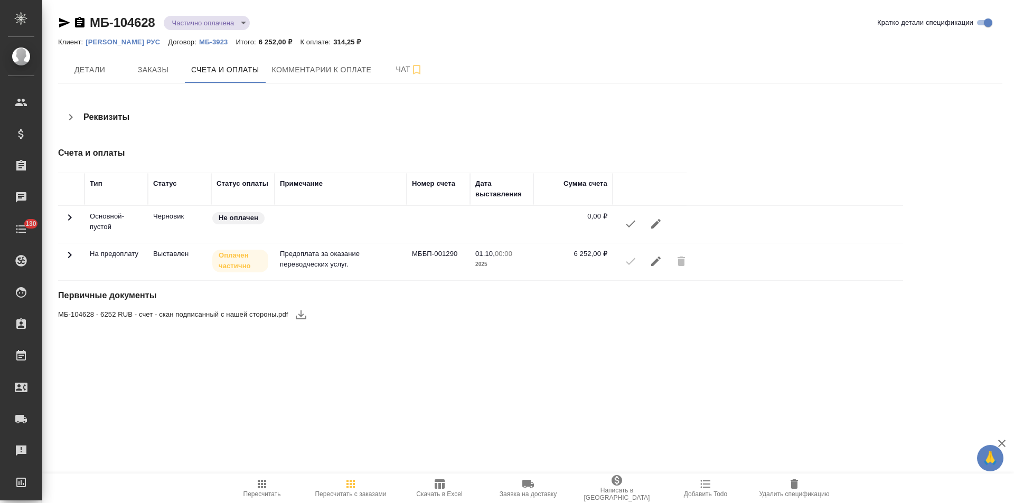
drag, startPoint x: 67, startPoint y: 257, endPoint x: 100, endPoint y: 255, distance: 33.3
click at [67, 257] on icon at bounding box center [69, 255] width 13 height 13
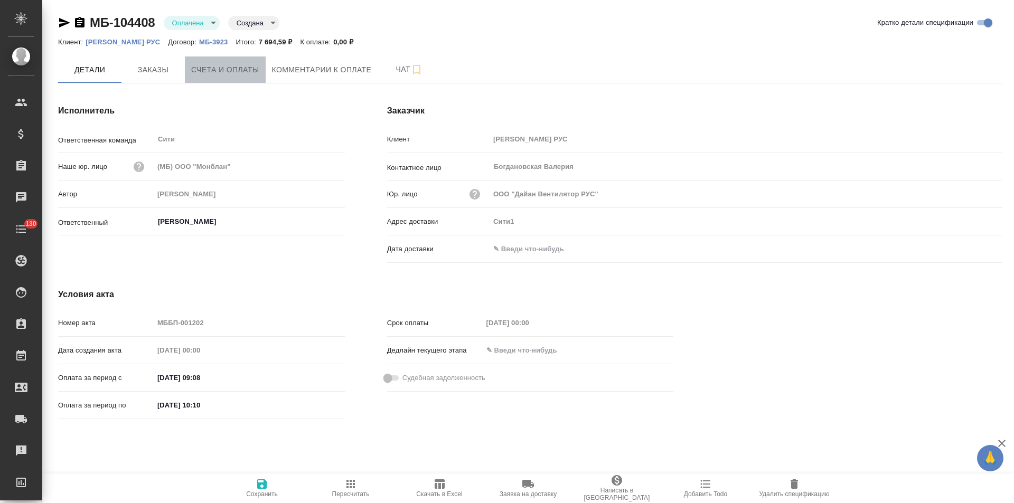
click at [240, 74] on span "Счета и оплаты" at bounding box center [225, 69] width 68 height 13
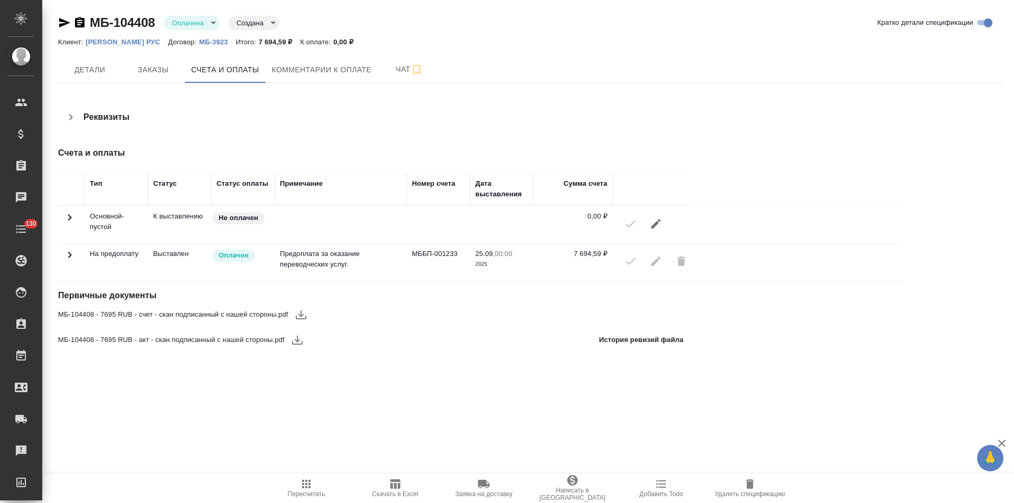
click at [70, 257] on icon at bounding box center [70, 255] width 4 height 6
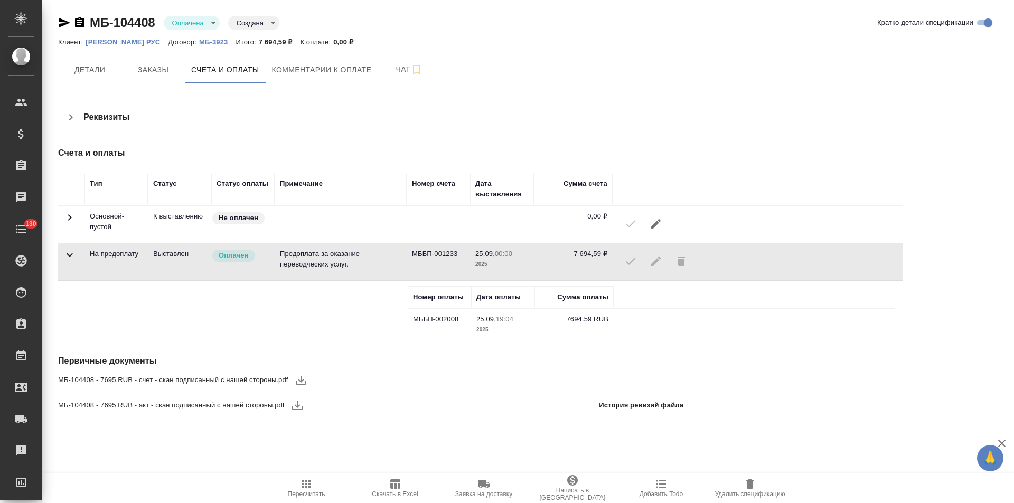
click at [300, 407] on icon "button" at bounding box center [297, 405] width 13 height 13
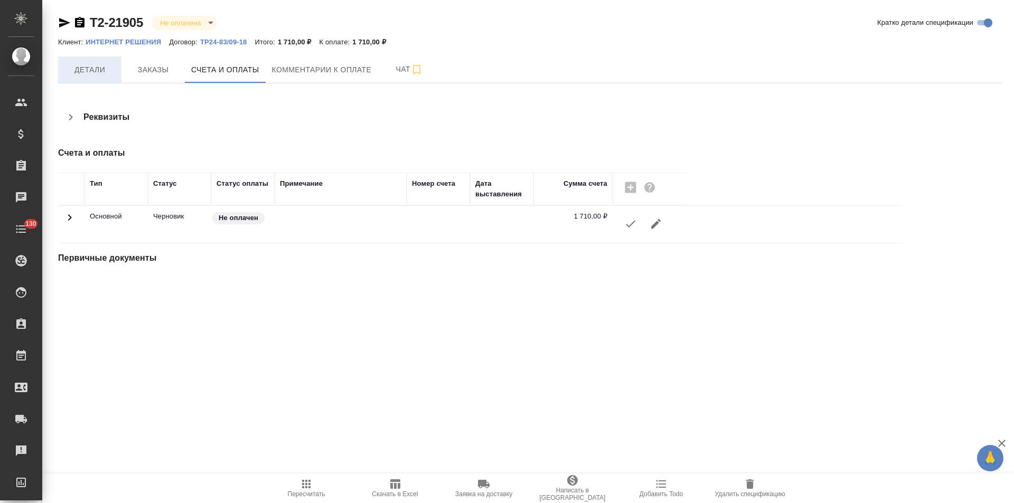
click at [107, 75] on span "Детали" at bounding box center [89, 69] width 51 height 13
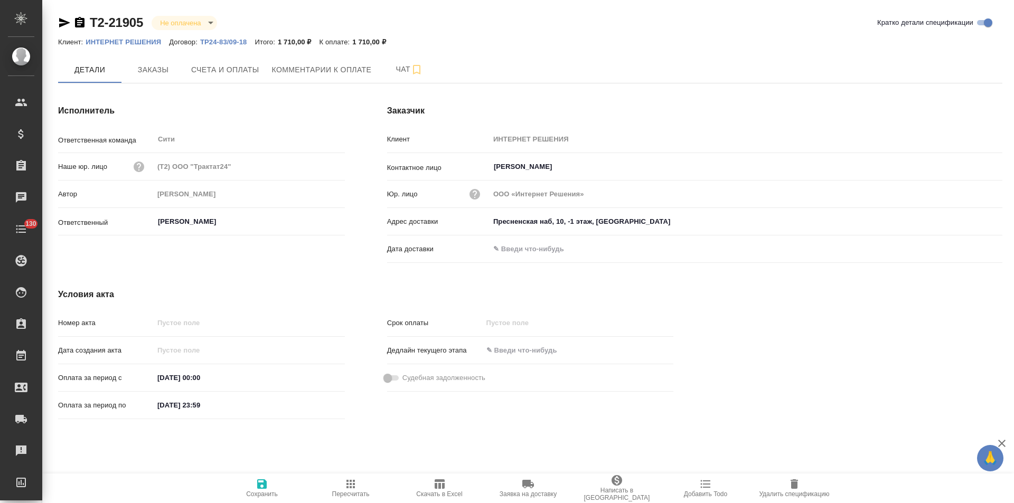
click at [78, 23] on icon "button" at bounding box center [80, 22] width 10 height 11
click at [252, 73] on span "Счета и оплаты" at bounding box center [225, 69] width 68 height 13
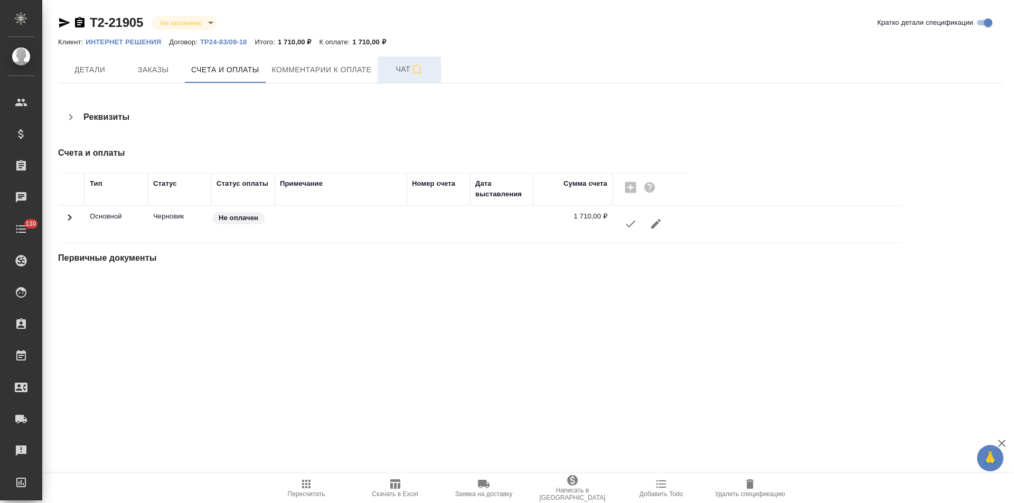
click at [391, 72] on span "Чат" at bounding box center [409, 69] width 51 height 13
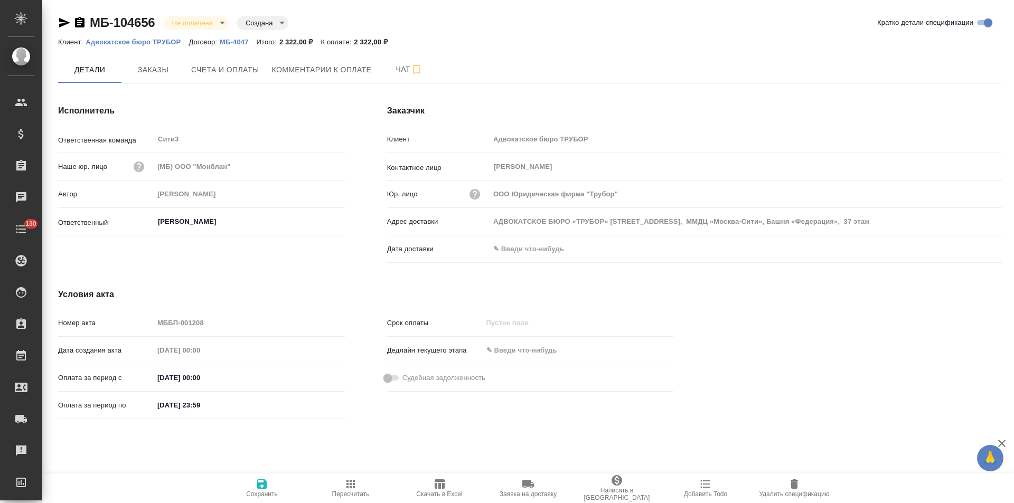
click at [79, 26] on icon "button" at bounding box center [80, 22] width 10 height 11
click at [79, 21] on icon "button" at bounding box center [80, 22] width 10 height 11
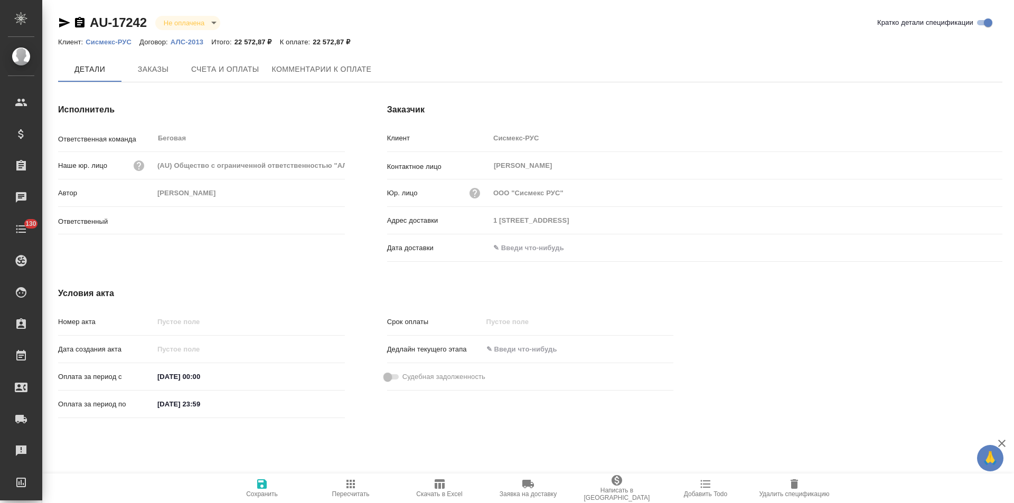
type input "[PERSON_NAME]"
click at [187, 42] on p "АЛС-2013" at bounding box center [191, 42] width 41 height 8
click at [165, 67] on span "Заказы" at bounding box center [153, 69] width 51 height 13
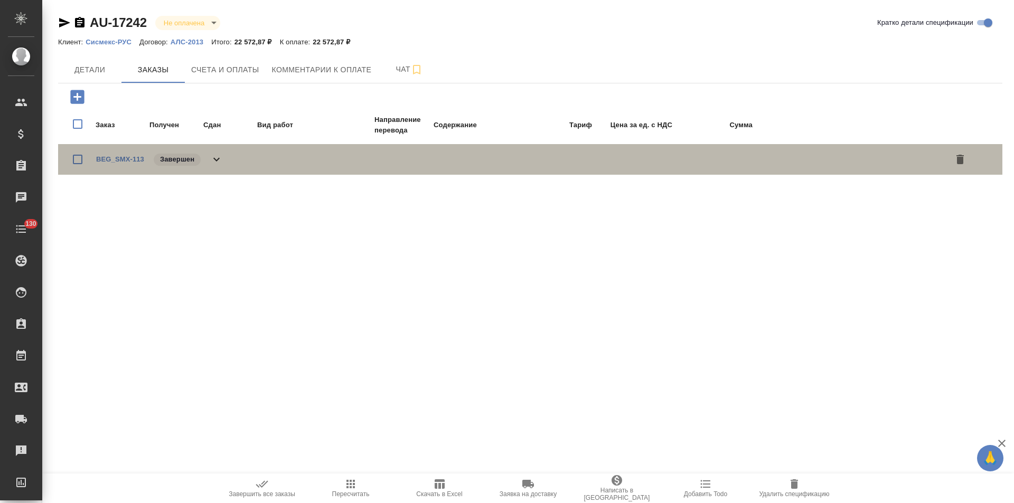
click at [220, 166] on div "BEG_SMX-113 Завершен" at bounding box center [159, 159] width 127 height 15
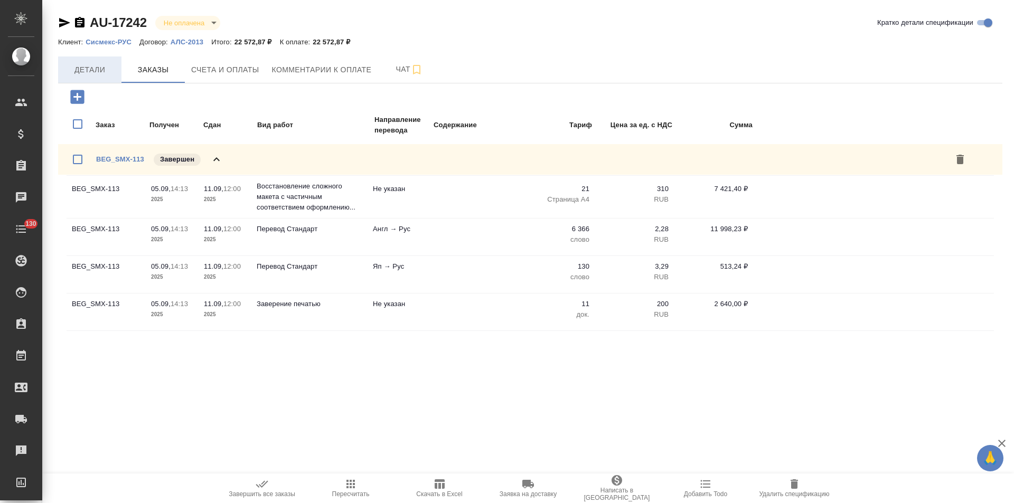
click at [95, 76] on span "Детали" at bounding box center [89, 69] width 51 height 13
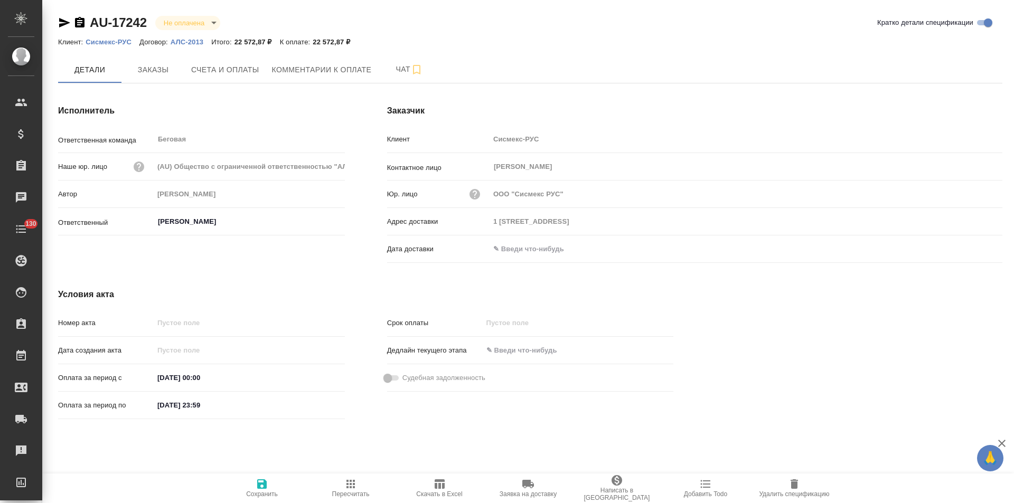
click at [191, 43] on p "АЛС-2013" at bounding box center [191, 42] width 41 height 8
click at [170, 76] on span "Заказы" at bounding box center [153, 69] width 51 height 13
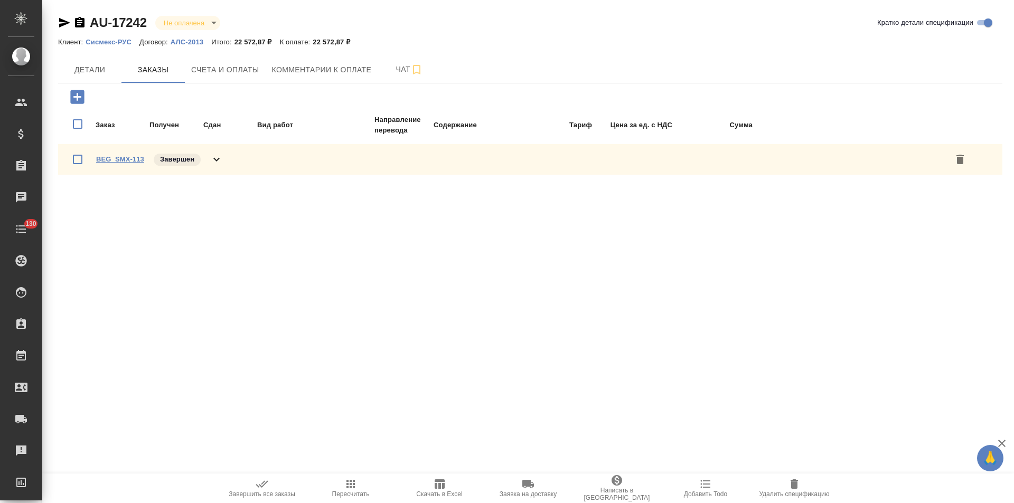
click at [111, 159] on link "BEG_SMX-113" at bounding box center [120, 159] width 48 height 8
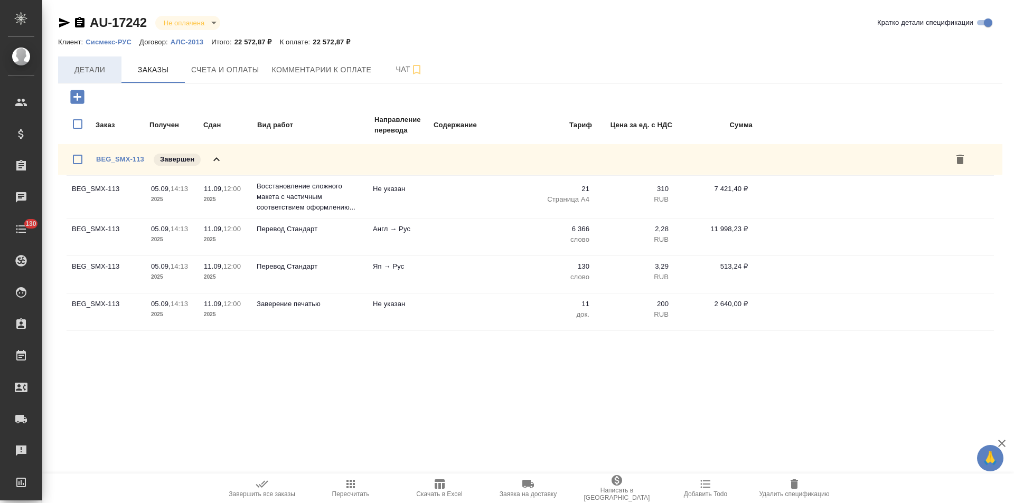
click at [96, 70] on span "Детали" at bounding box center [89, 69] width 51 height 13
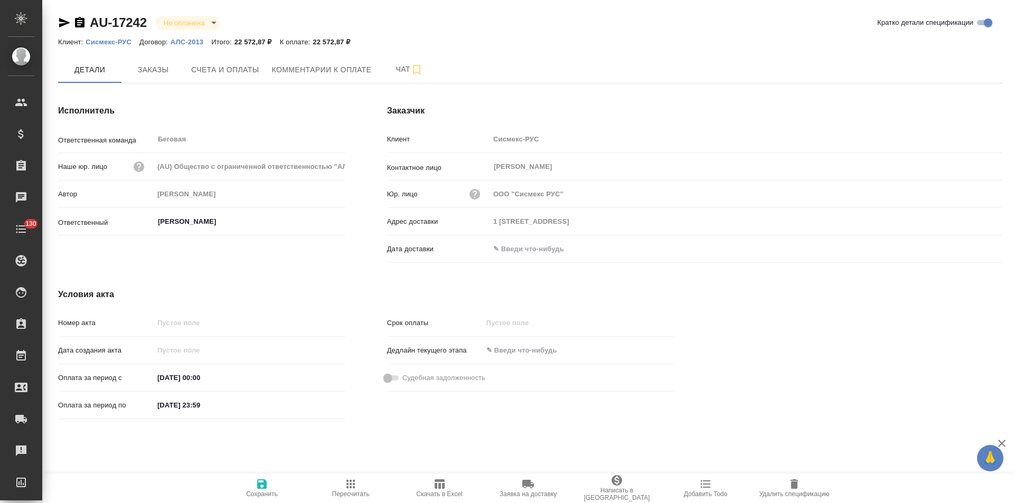
click at [65, 24] on icon "button" at bounding box center [64, 23] width 11 height 10
click at [80, 23] on icon "button" at bounding box center [79, 22] width 13 height 13
click at [121, 41] on p "Сисмекс-РУС" at bounding box center [113, 42] width 54 height 8
click at [210, 72] on span "Счета и оплаты" at bounding box center [225, 69] width 68 height 13
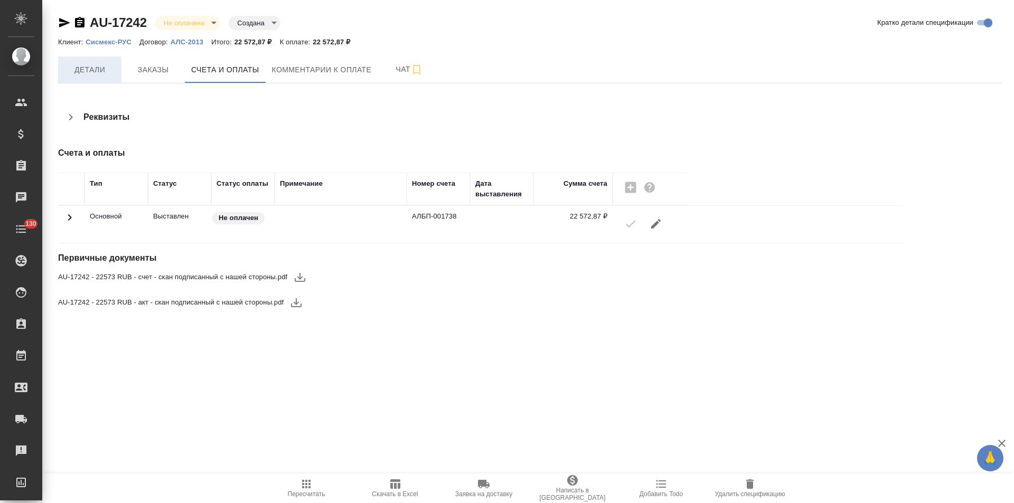
click at [91, 74] on span "Детали" at bounding box center [89, 69] width 51 height 13
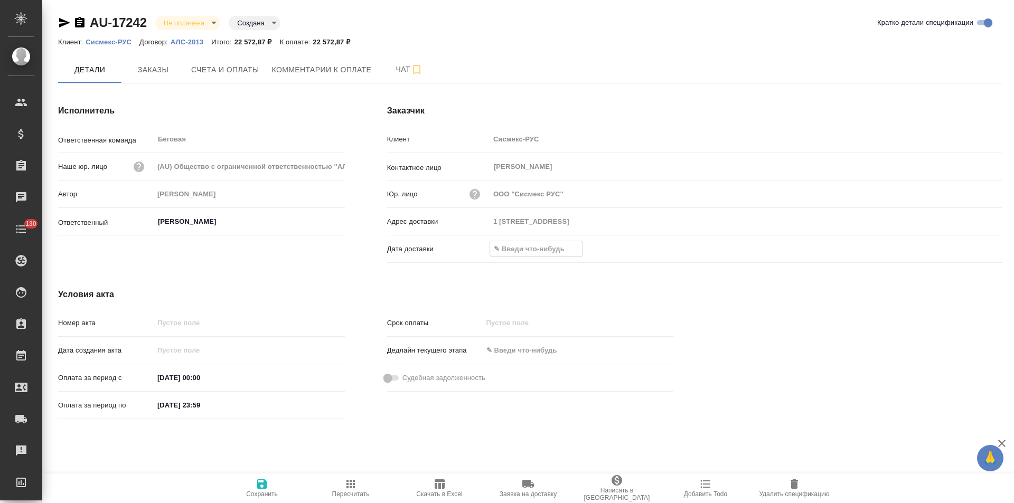
click at [523, 248] on input "text" at bounding box center [536, 248] width 92 height 15
click at [976, 248] on icon "button" at bounding box center [972, 248] width 10 height 11
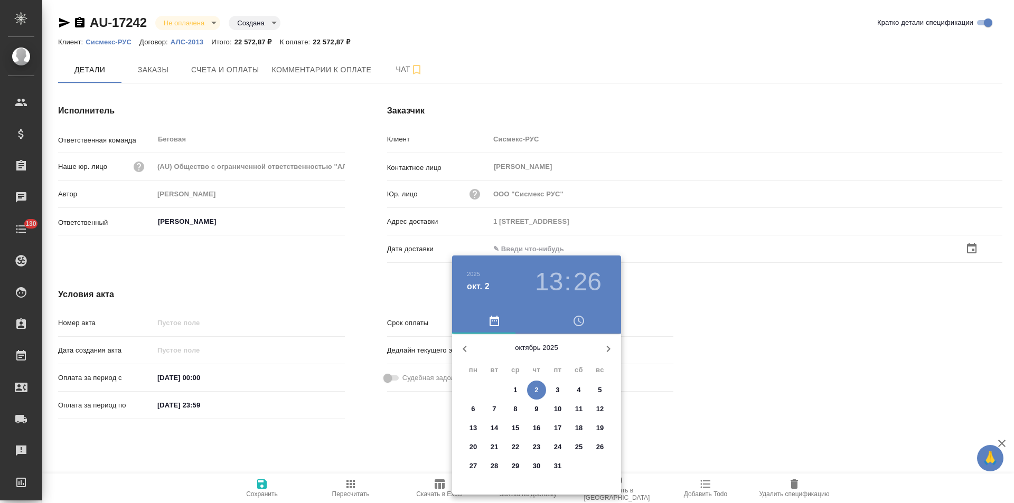
click at [539, 385] on span "2" at bounding box center [536, 390] width 19 height 11
type input "02.10.2025 13:26"
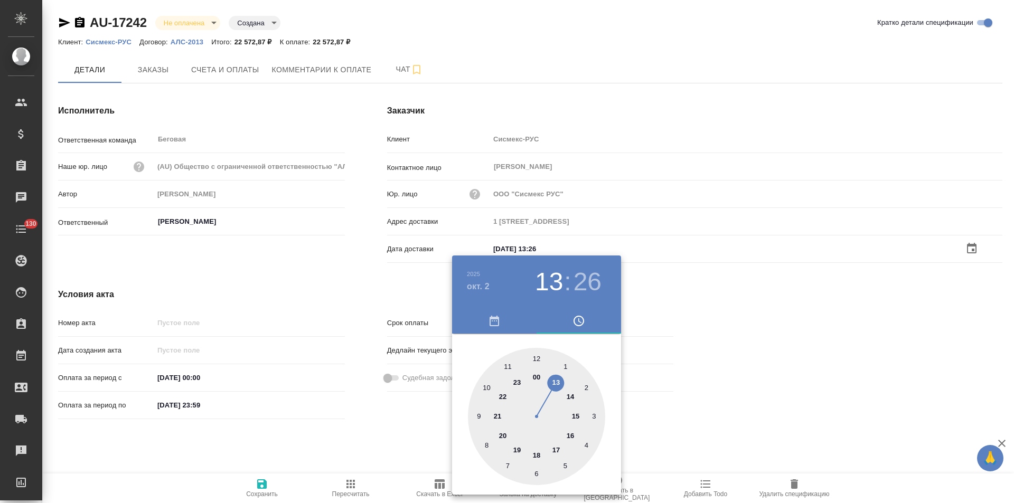
click at [397, 427] on div at bounding box center [507, 251] width 1014 height 503
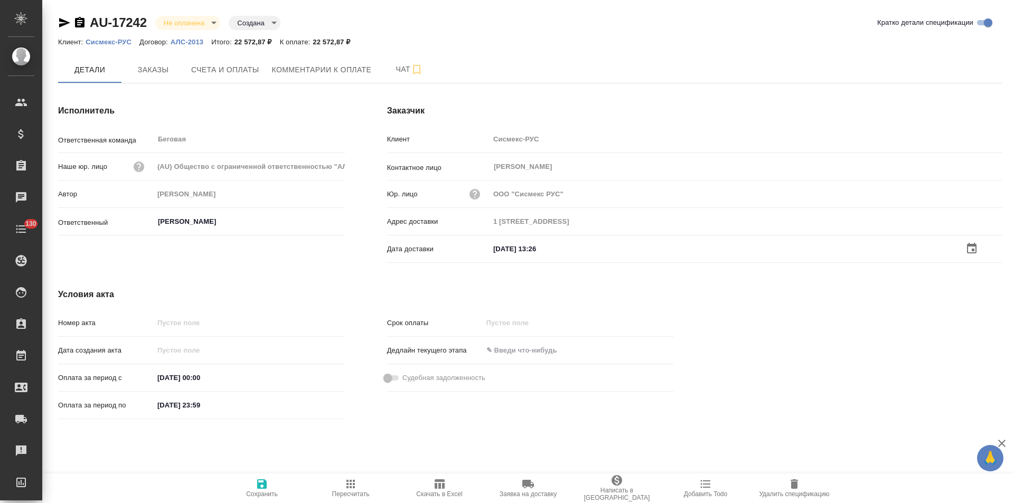
click at [255, 491] on span "Сохранить" at bounding box center [262, 494] width 32 height 7
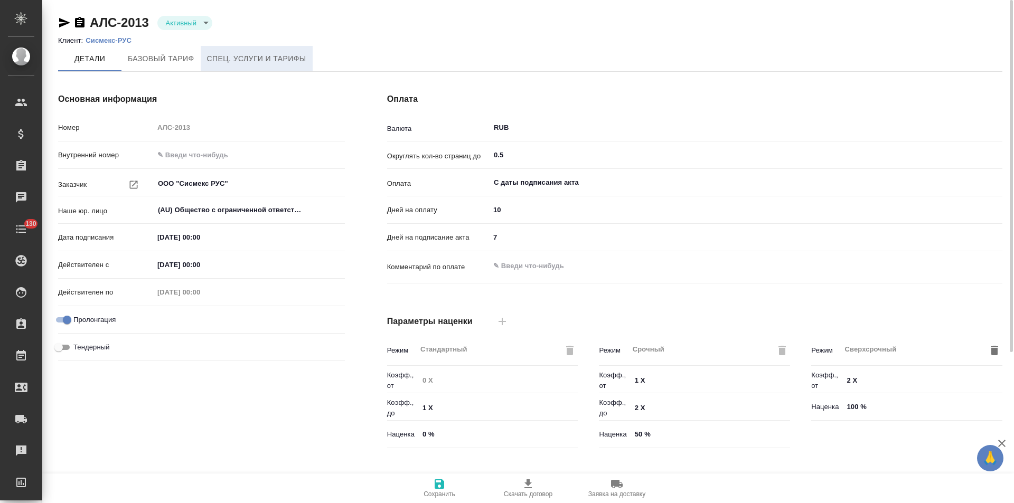
click at [266, 65] on span "Спец. услуги и тарифы" at bounding box center [256, 58] width 99 height 13
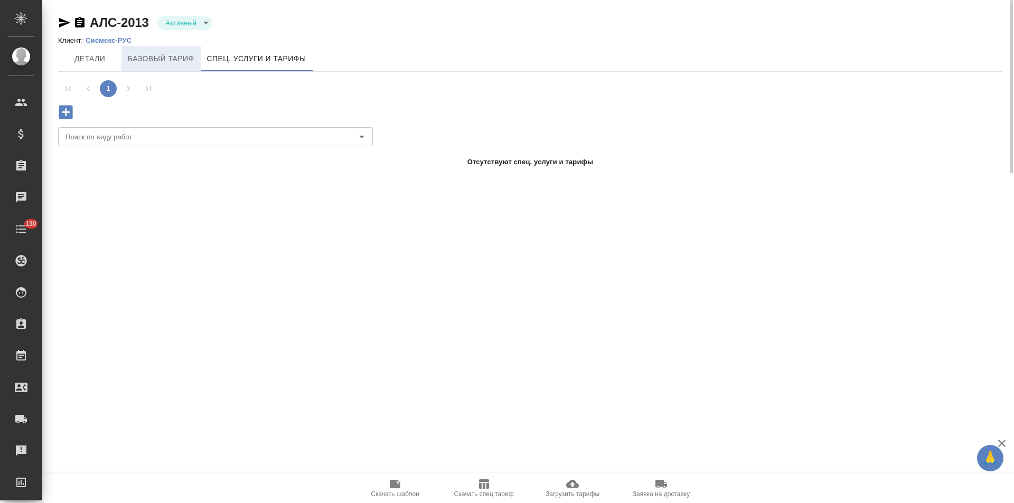
click at [173, 61] on span "Базовый тариф" at bounding box center [161, 58] width 67 height 13
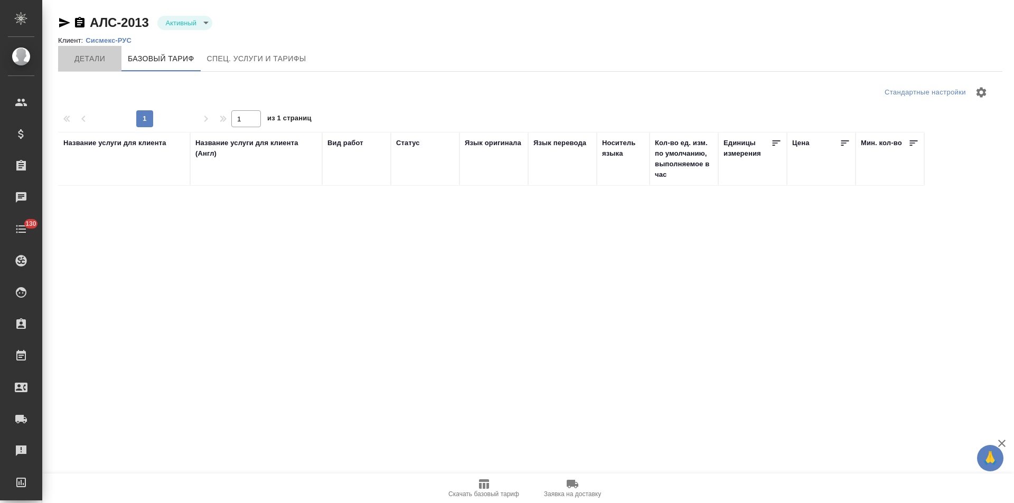
click at [99, 61] on span "Детали" at bounding box center [89, 58] width 51 height 13
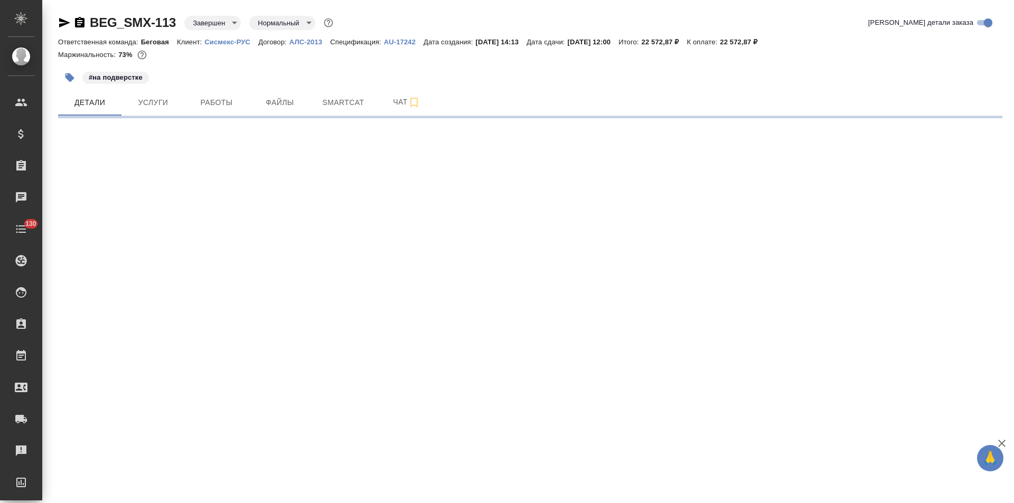
select select "RU"
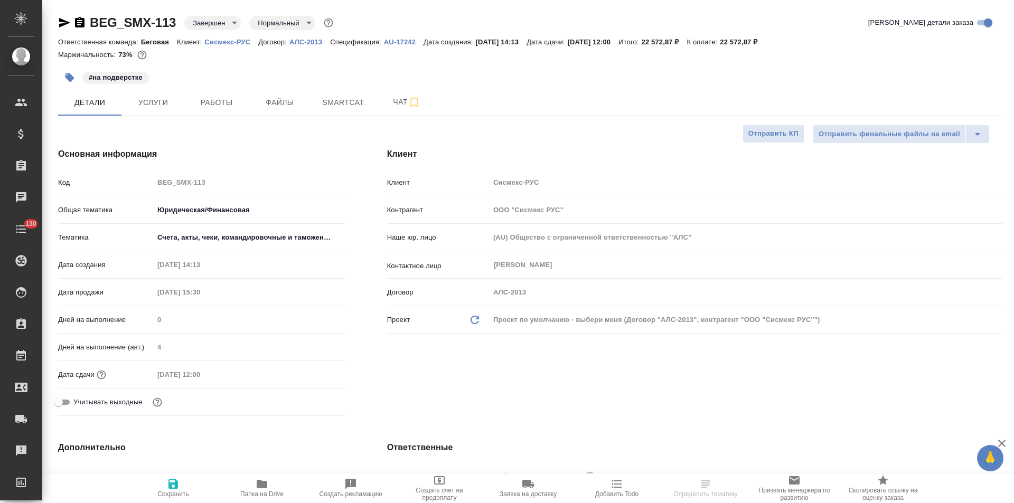
type textarea "x"
click at [390, 103] on span "Чат" at bounding box center [406, 102] width 51 height 13
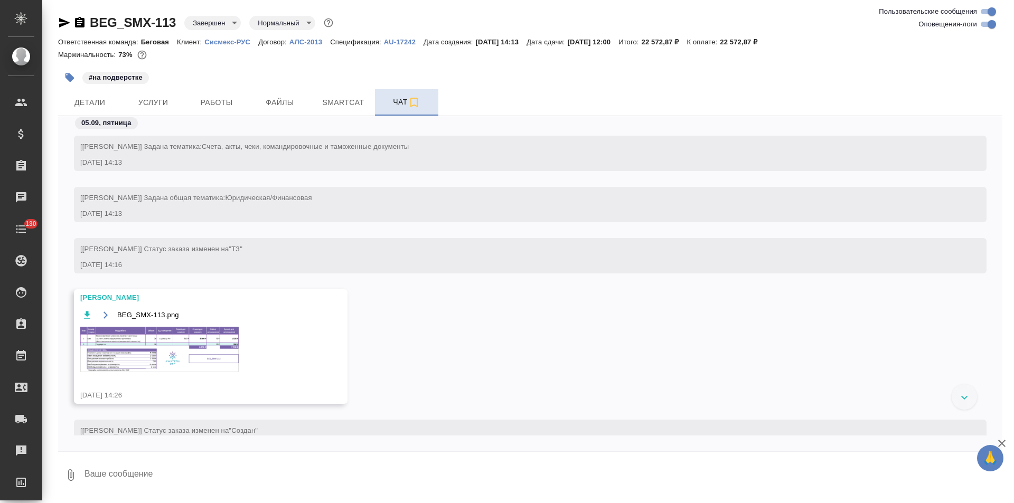
scroll to position [5329, 0]
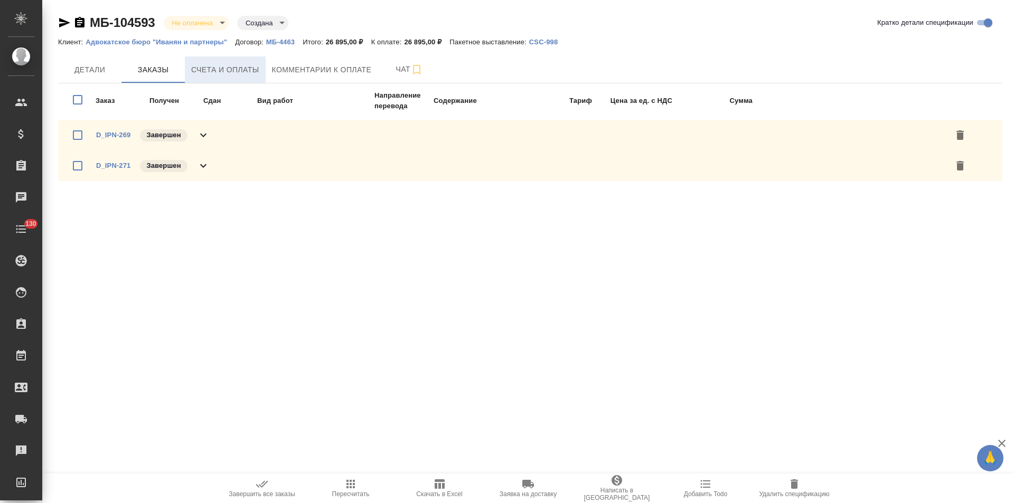
click at [237, 67] on span "Счета и оплаты" at bounding box center [225, 69] width 68 height 13
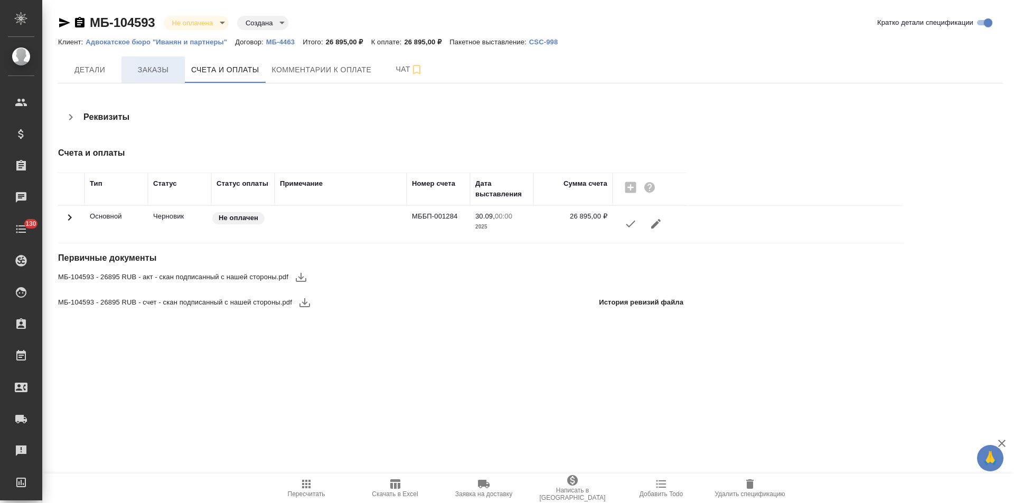
click at [164, 78] on button "Заказы" at bounding box center [152, 70] width 63 height 26
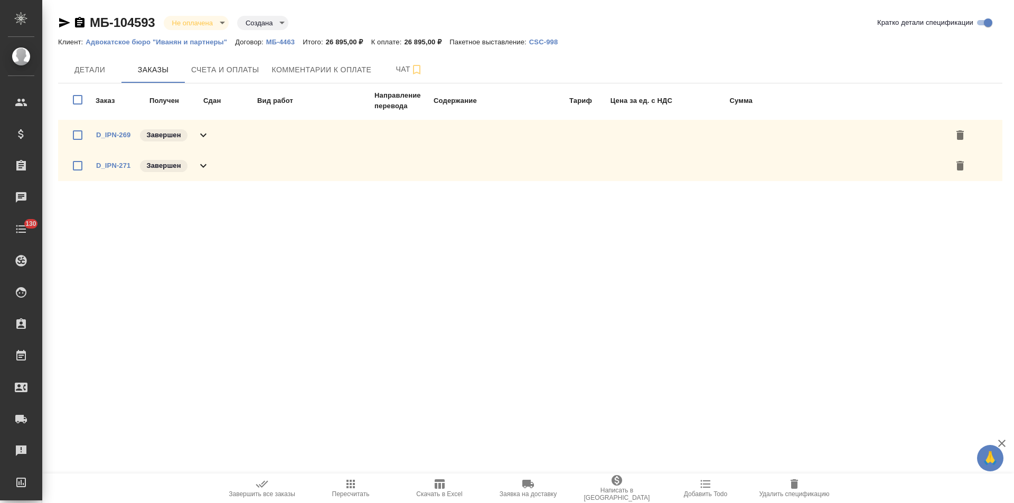
click at [197, 132] on icon at bounding box center [203, 135] width 13 height 13
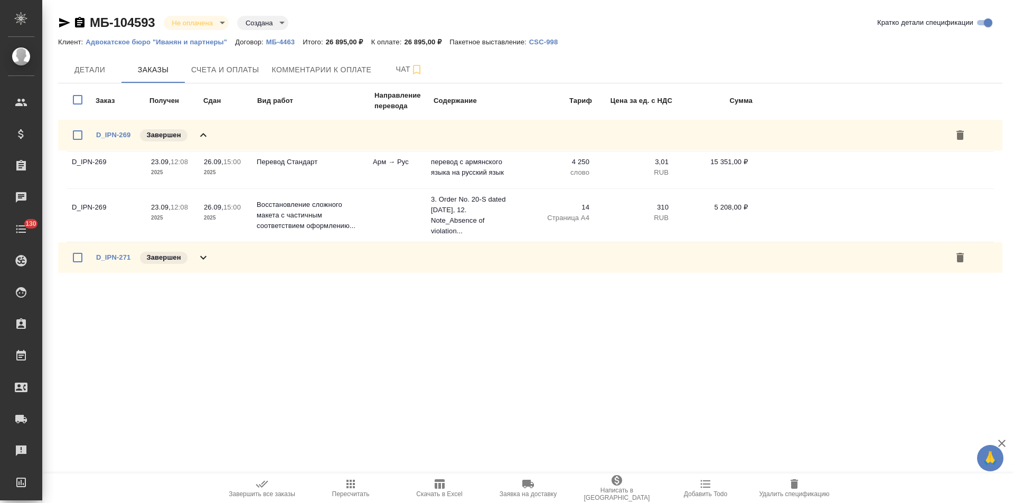
click at [210, 136] on div "D_IPN-269 Завершен" at bounding box center [530, 135] width 944 height 31
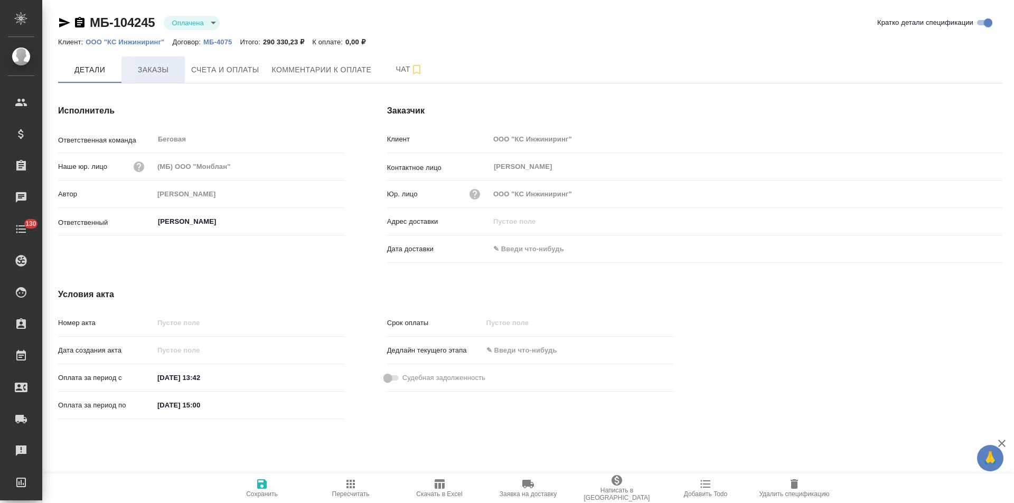
click at [163, 73] on span "Заказы" at bounding box center [153, 69] width 51 height 13
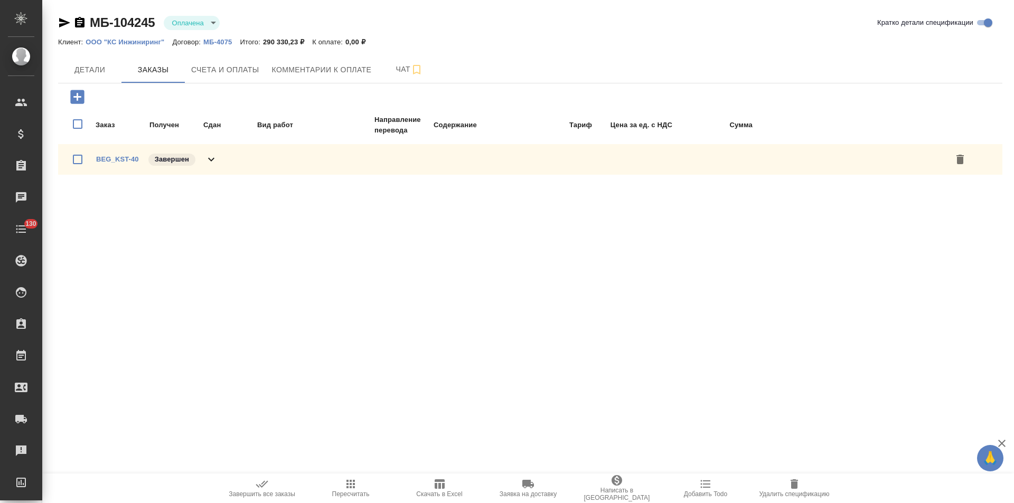
click at [209, 156] on icon at bounding box center [211, 159] width 13 height 13
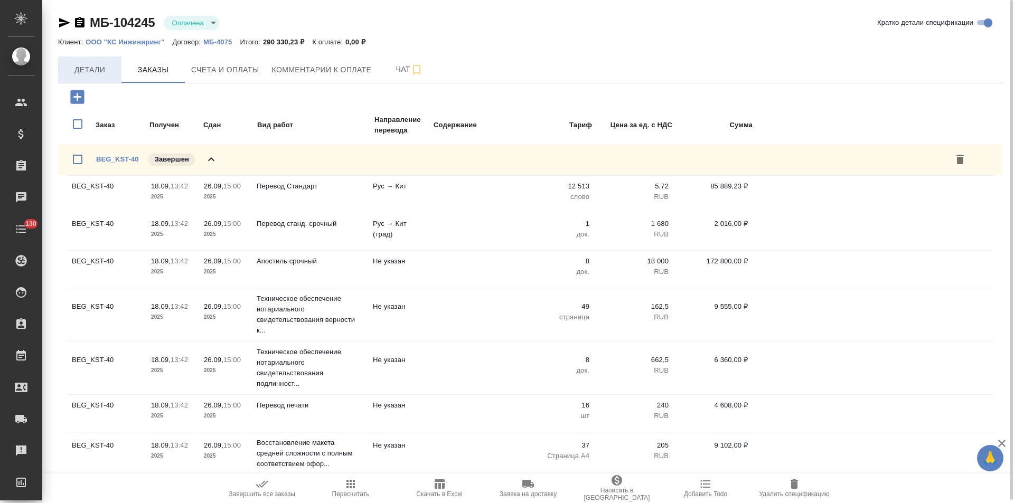
click at [105, 77] on button "Детали" at bounding box center [89, 70] width 63 height 26
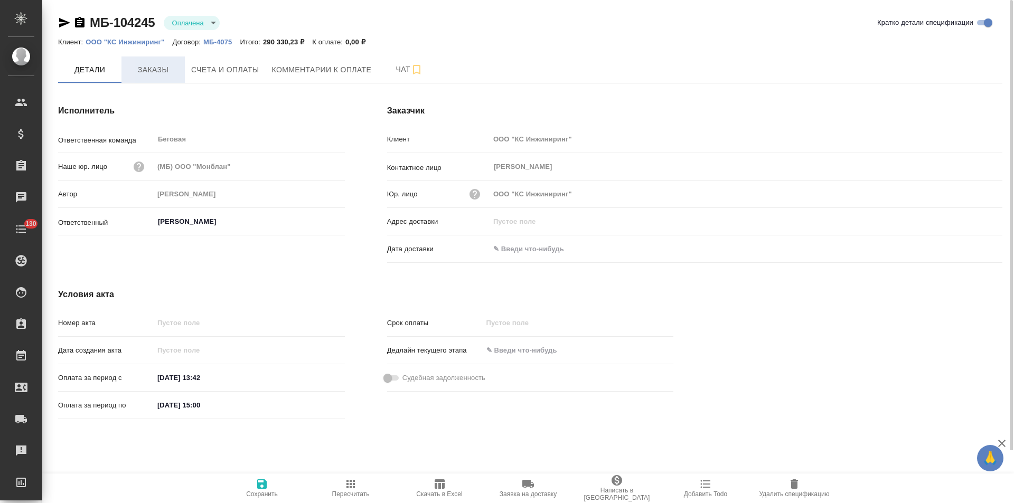
click at [169, 74] on span "Заказы" at bounding box center [153, 69] width 51 height 13
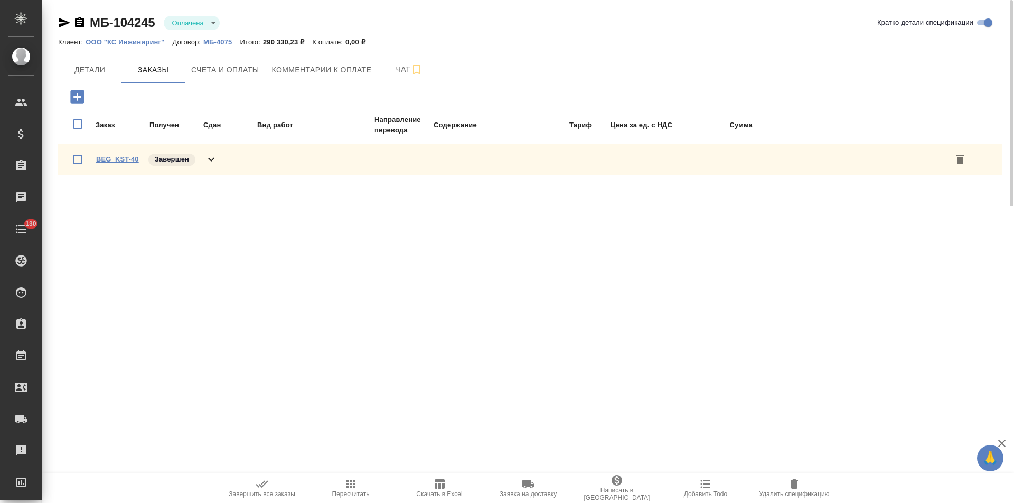
click at [132, 159] on link "BEG_KST-40" at bounding box center [117, 159] width 43 height 8
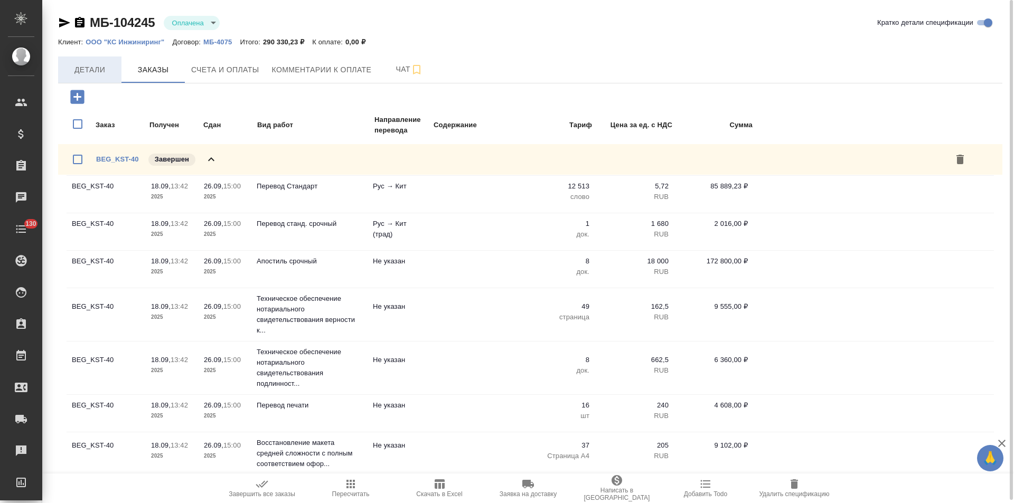
click at [112, 72] on span "Детали" at bounding box center [89, 69] width 51 height 13
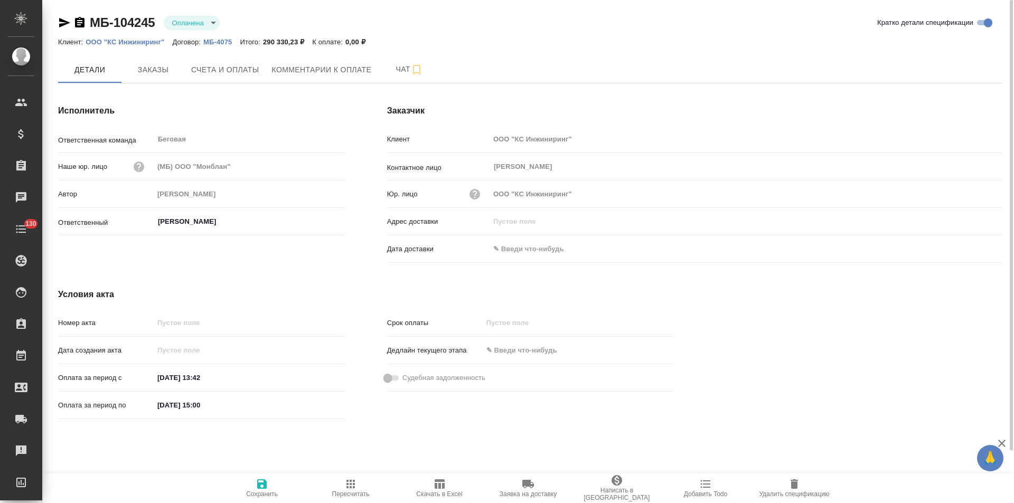
click at [80, 24] on icon "button" at bounding box center [80, 22] width 10 height 11
click at [249, 79] on button "Счета и оплаты" at bounding box center [225, 70] width 81 height 26
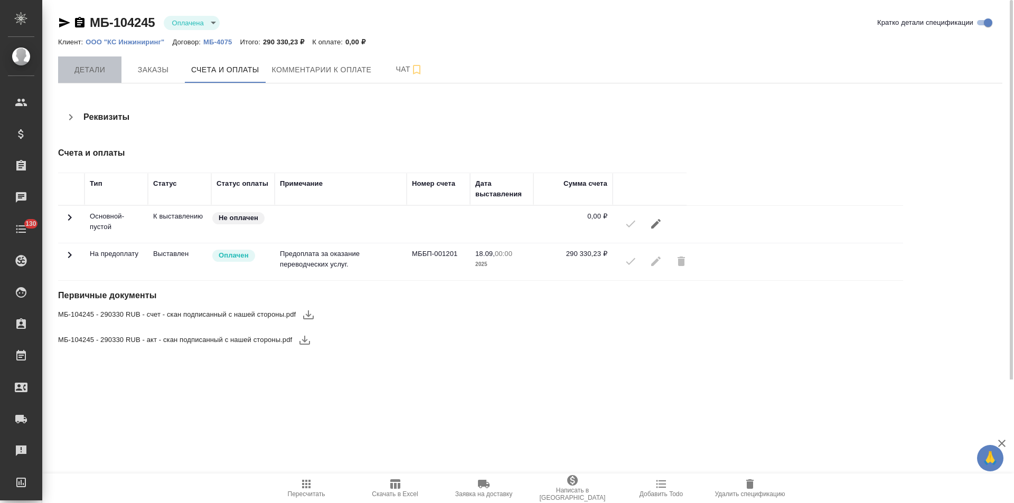
click at [106, 72] on span "Детали" at bounding box center [89, 69] width 51 height 13
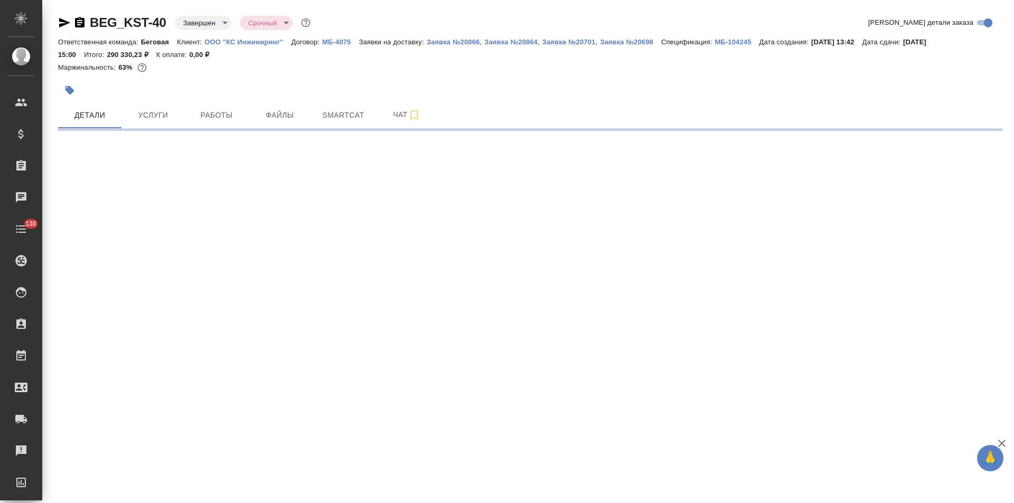
select select "RU"
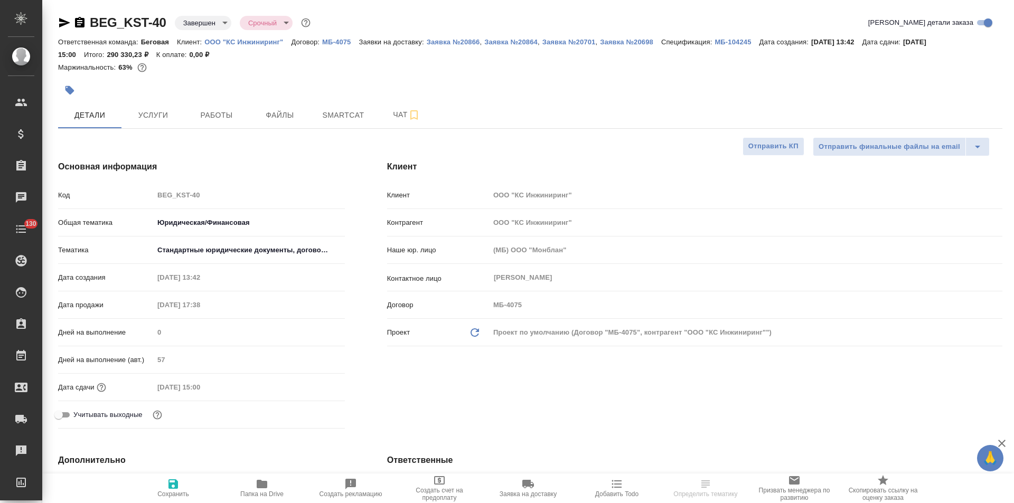
type textarea "x"
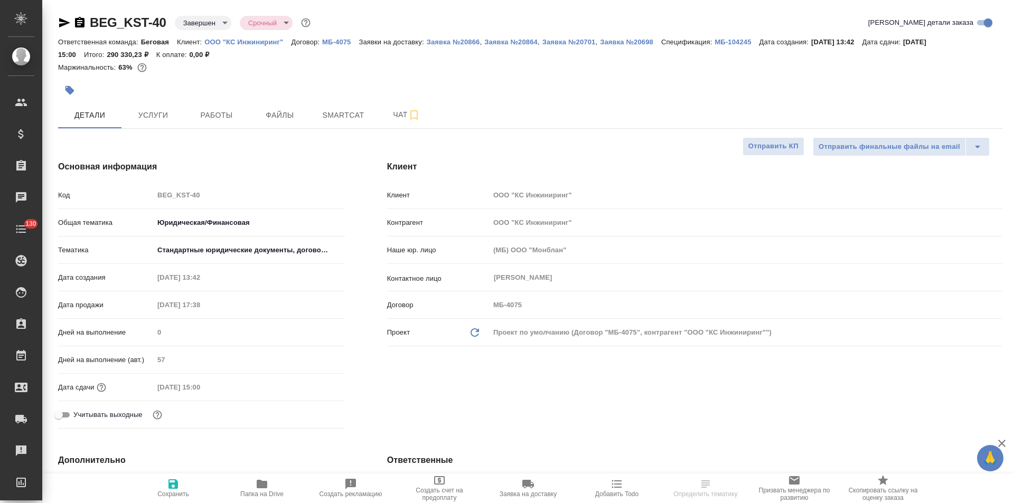
type textarea "x"
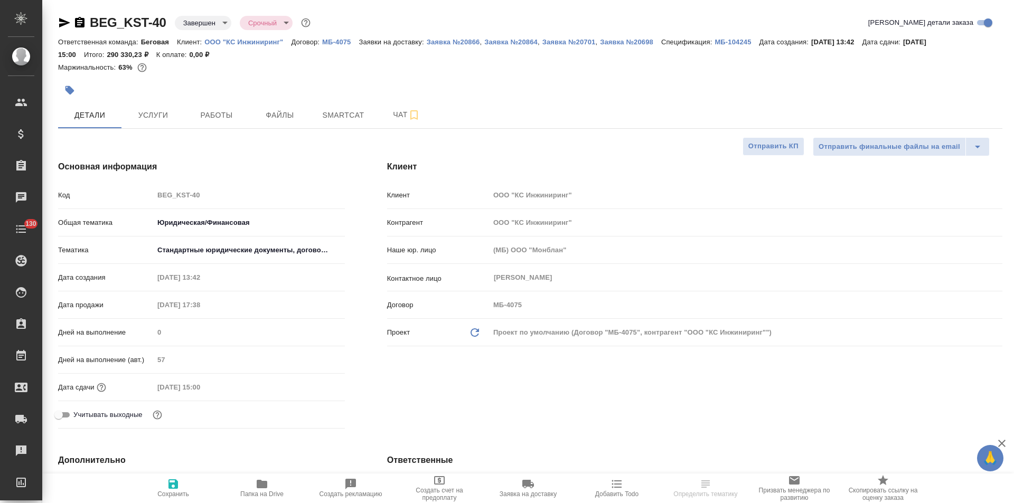
type textarea "x"
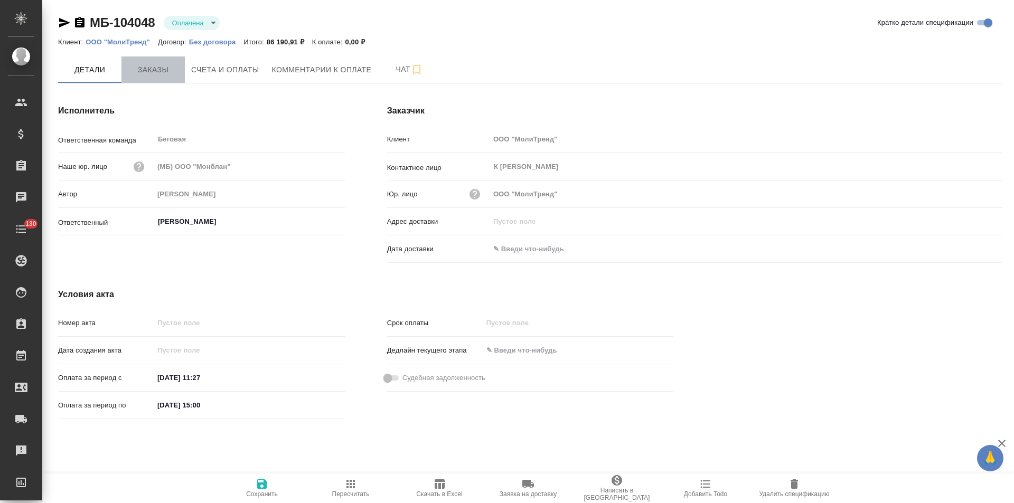
click at [172, 77] on button "Заказы" at bounding box center [152, 70] width 63 height 26
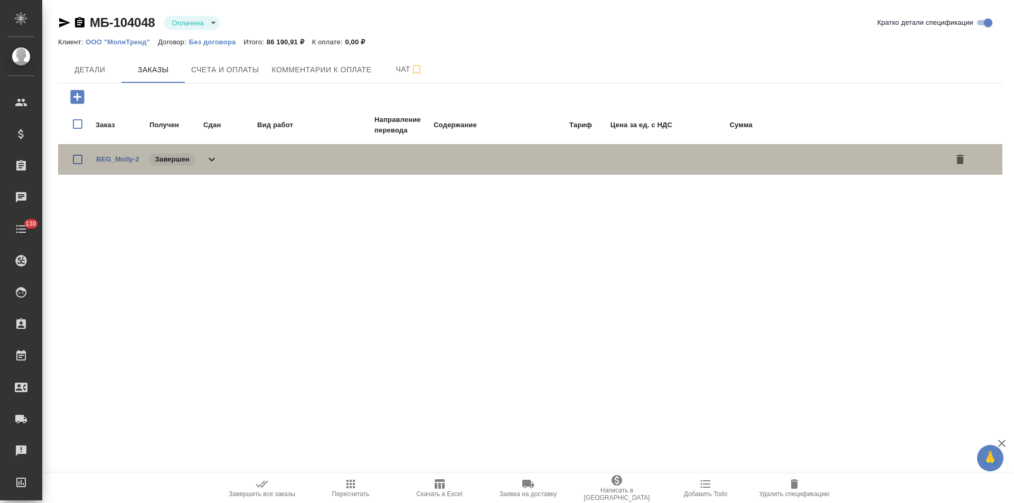
click at [211, 163] on icon at bounding box center [211, 159] width 13 height 13
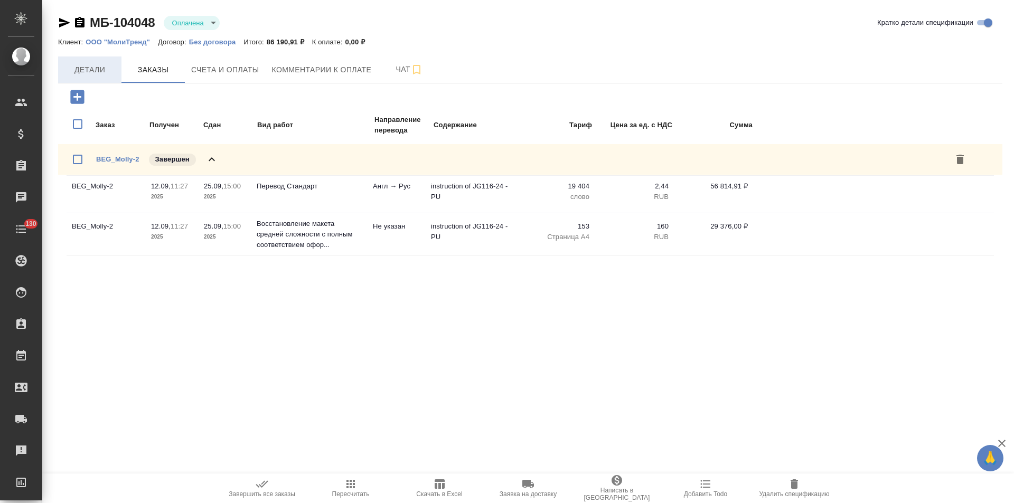
click at [108, 72] on span "Детали" at bounding box center [89, 69] width 51 height 13
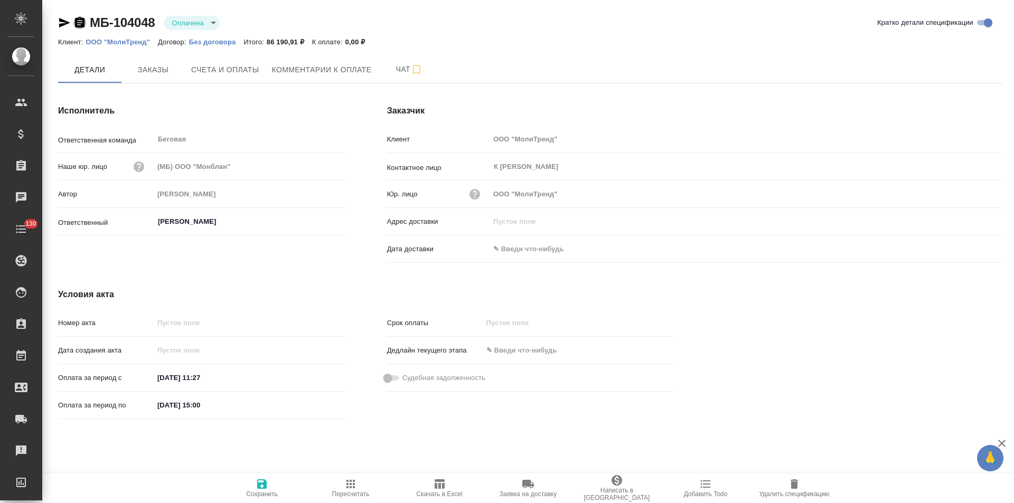
click at [80, 23] on icon "button" at bounding box center [79, 22] width 13 height 13
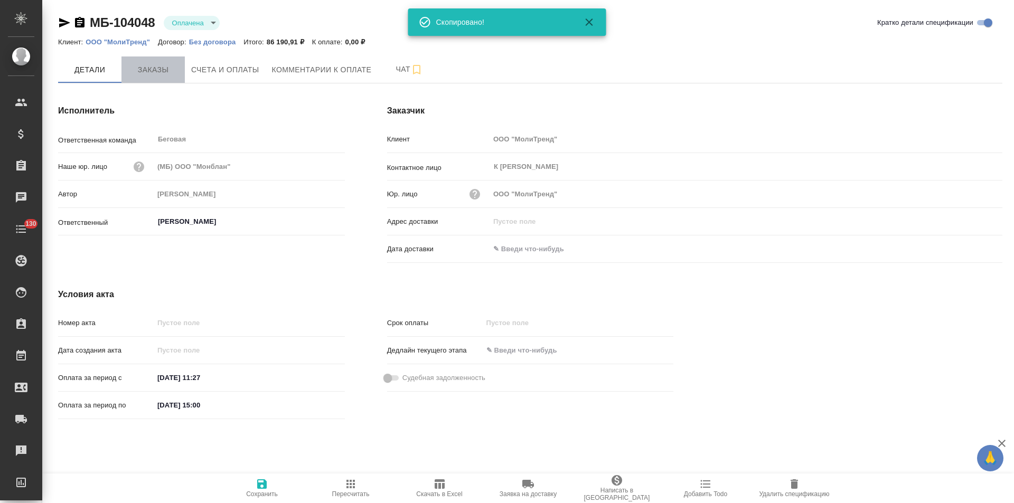
click at [148, 69] on span "Заказы" at bounding box center [153, 69] width 51 height 13
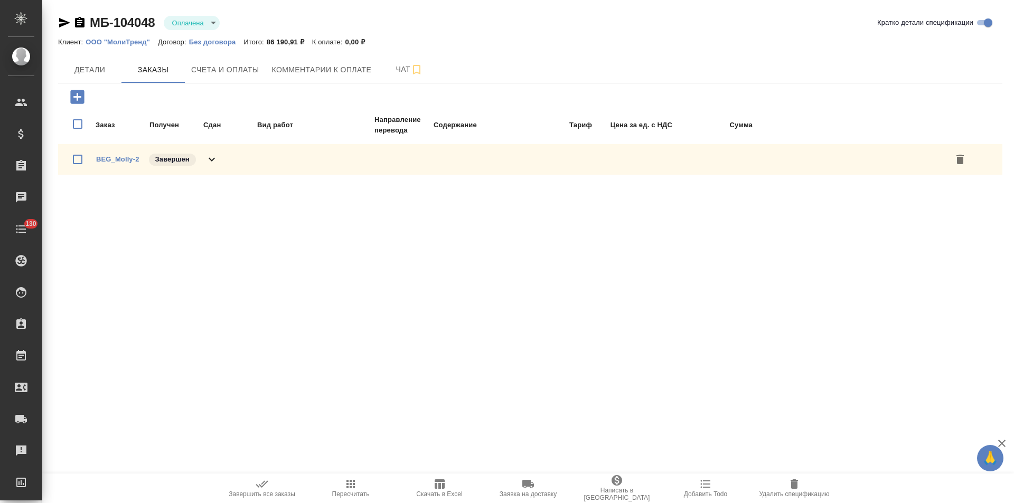
click at [105, 69] on span "Детали" at bounding box center [89, 69] width 51 height 13
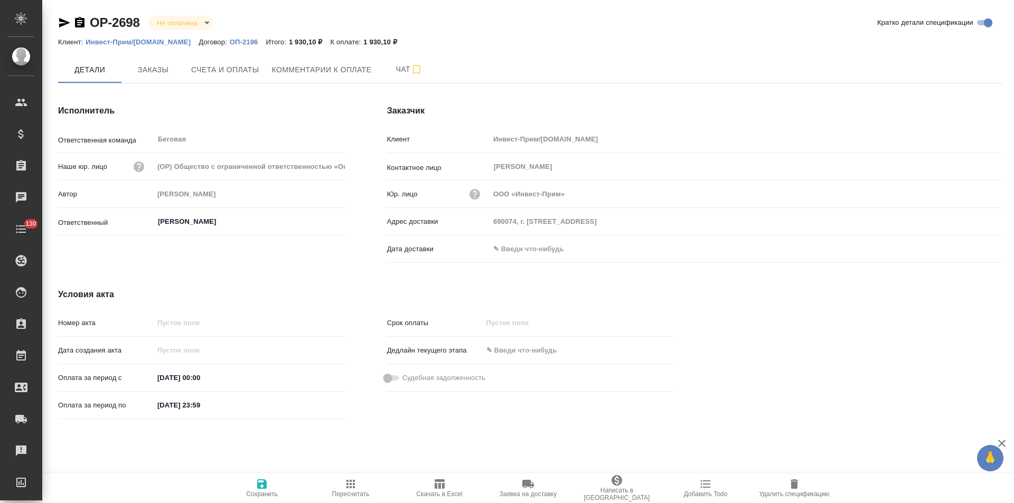
click at [145, 41] on p "Инвест-Прим/[DOMAIN_NAME]" at bounding box center [142, 42] width 113 height 8
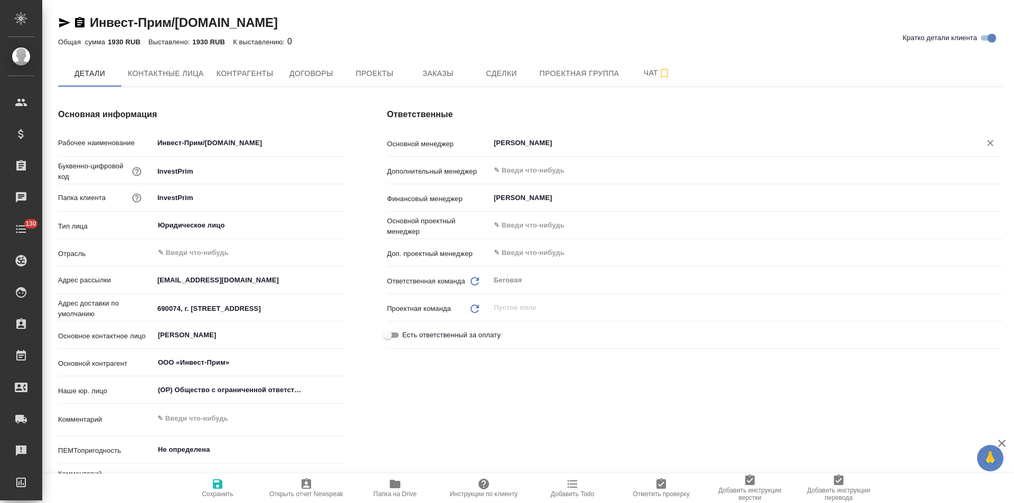
click at [541, 141] on input "Буранаева Карина" at bounding box center [728, 143] width 471 height 13
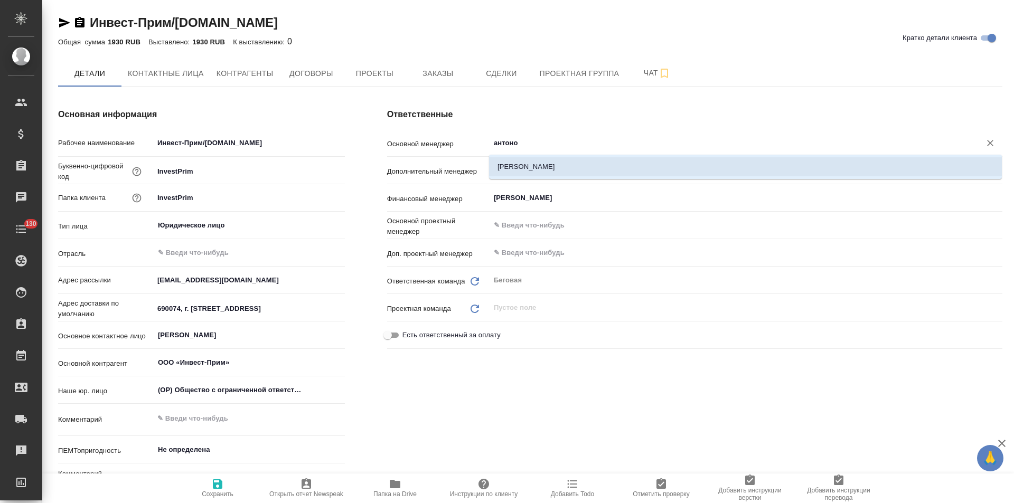
click at [546, 169] on li "[PERSON_NAME]" at bounding box center [745, 166] width 513 height 19
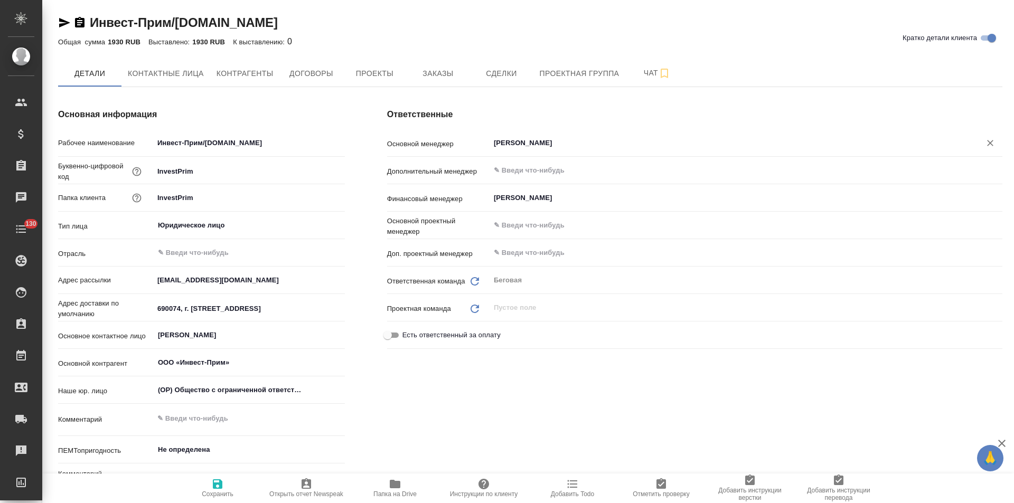
type input "[PERSON_NAME]"
click at [217, 492] on span "Сохранить" at bounding box center [218, 494] width 32 height 7
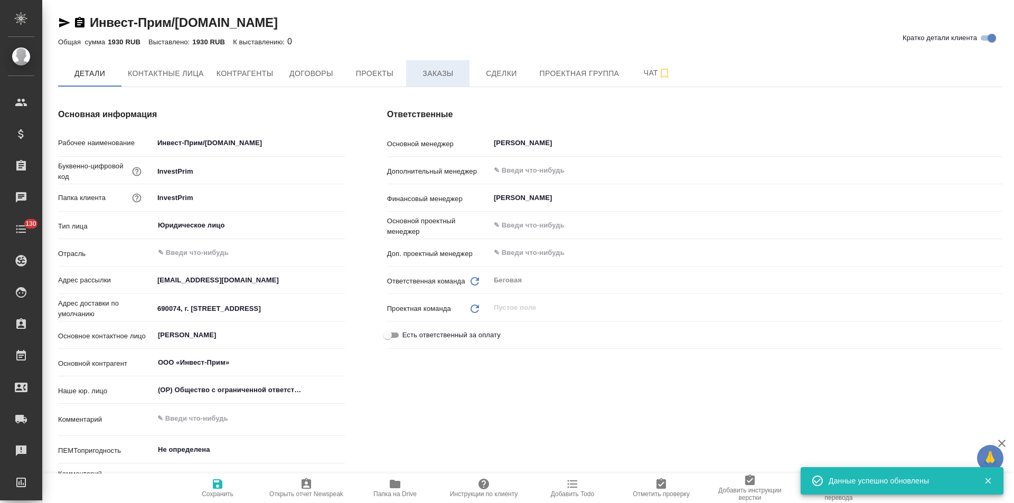
click at [434, 73] on span "Заказы" at bounding box center [437, 73] width 51 height 13
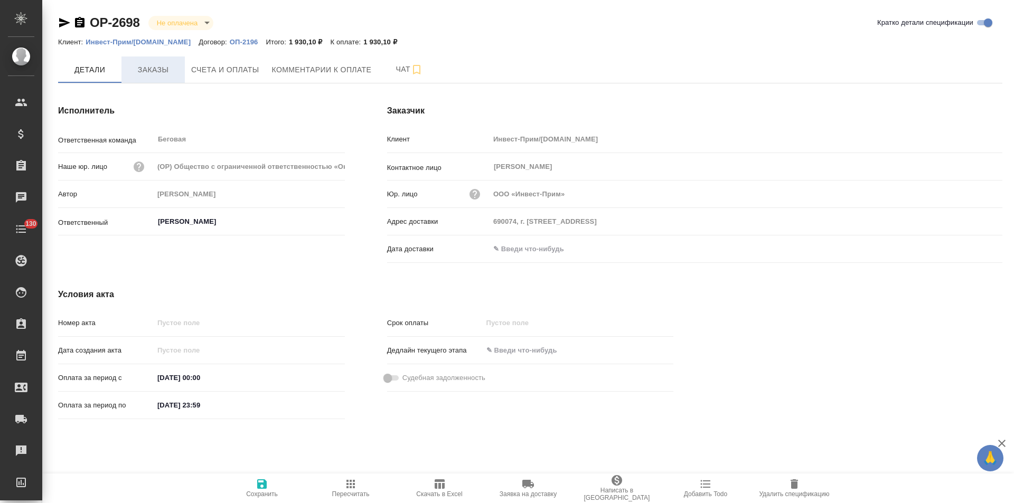
click at [156, 70] on span "Заказы" at bounding box center [153, 69] width 51 height 13
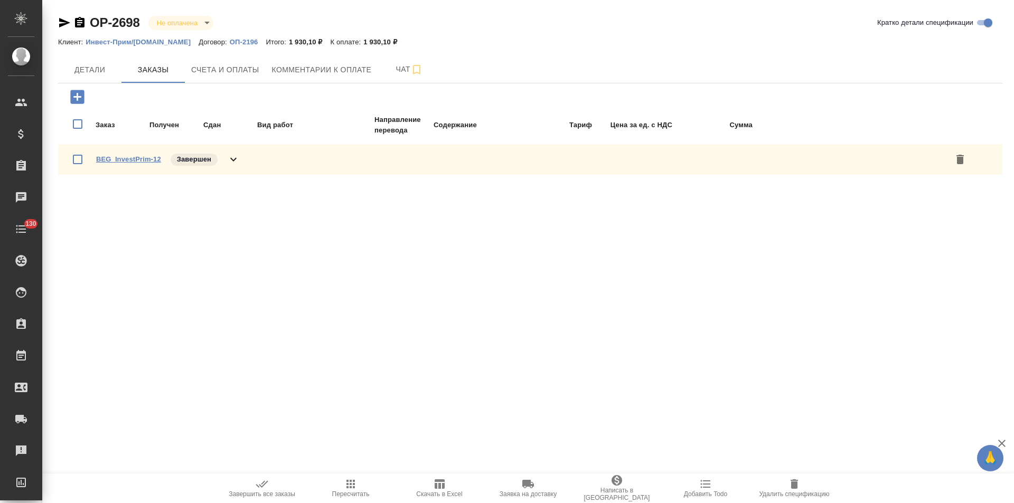
click at [132, 162] on link "BEG_InvestPrim-12" at bounding box center [128, 159] width 65 height 8
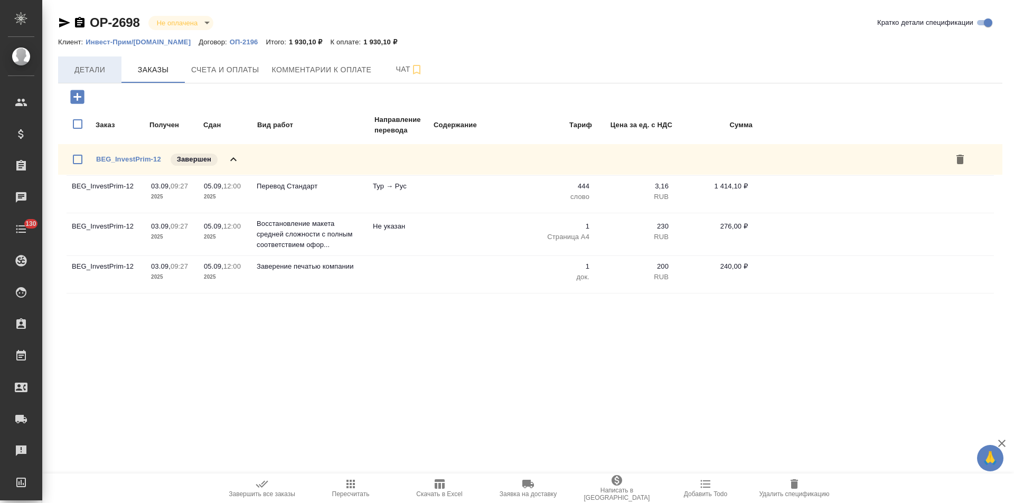
click at [105, 68] on span "Детали" at bounding box center [89, 69] width 51 height 13
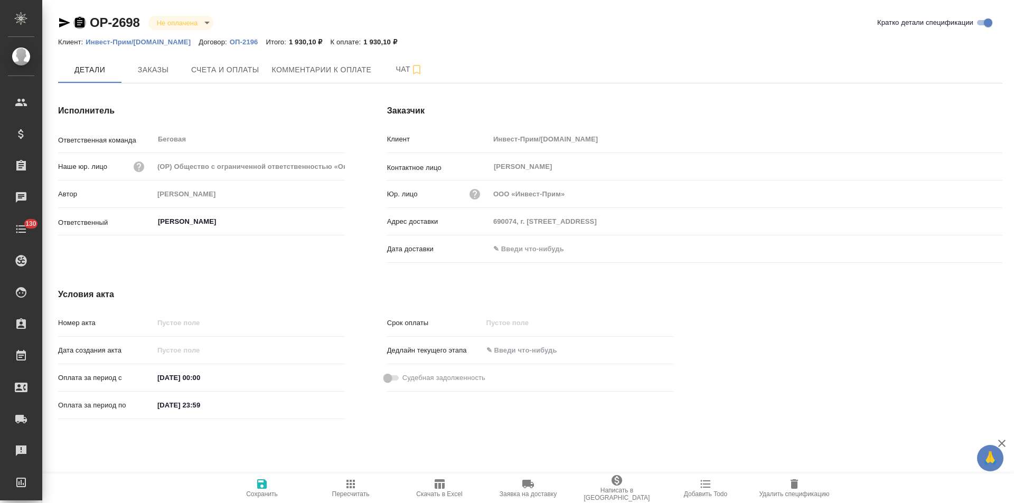
drag, startPoint x: 81, startPoint y: 24, endPoint x: 89, endPoint y: 24, distance: 8.4
click at [81, 24] on icon "button" at bounding box center [80, 22] width 10 height 11
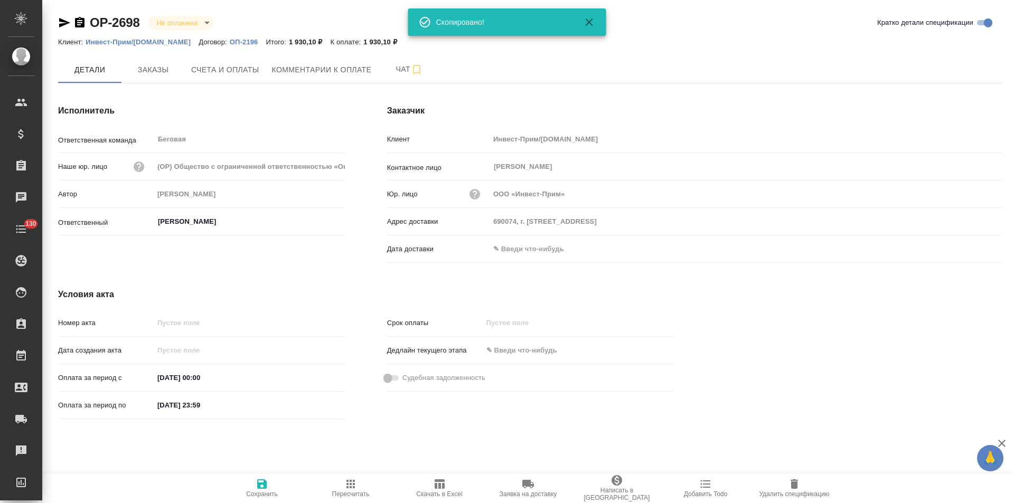
click at [230, 41] on p "ОП-2196" at bounding box center [248, 42] width 36 height 8
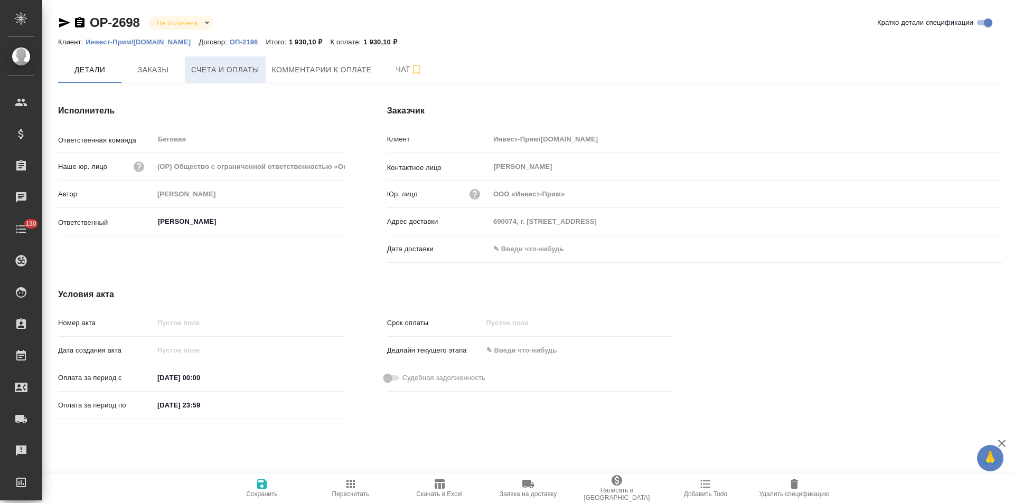
click at [228, 75] on span "Счета и оплаты" at bounding box center [225, 69] width 68 height 13
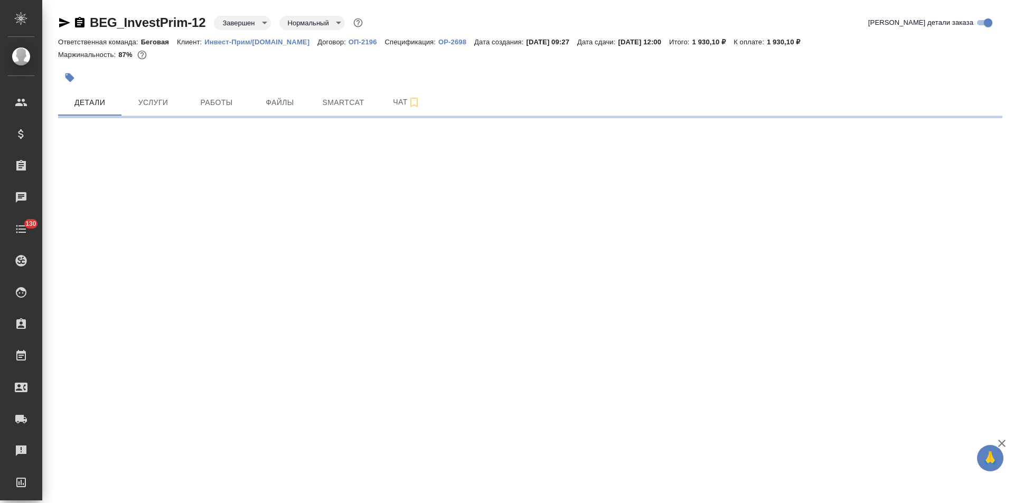
select select "RU"
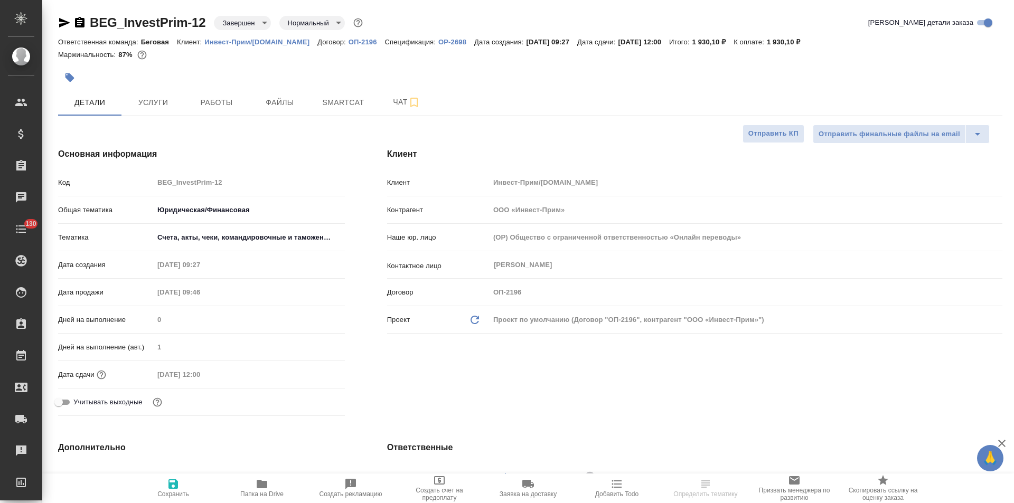
type textarea "x"
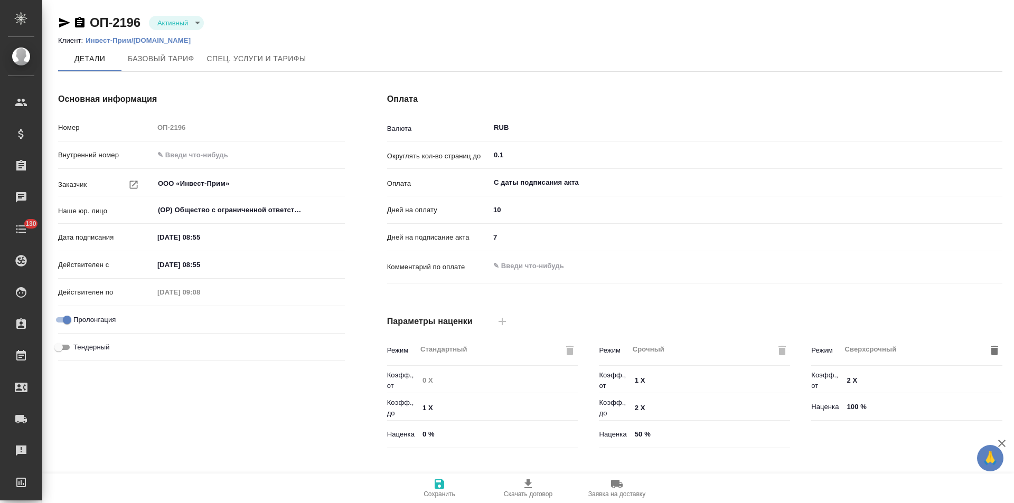
type input "Новый, 2022 (руб.)"
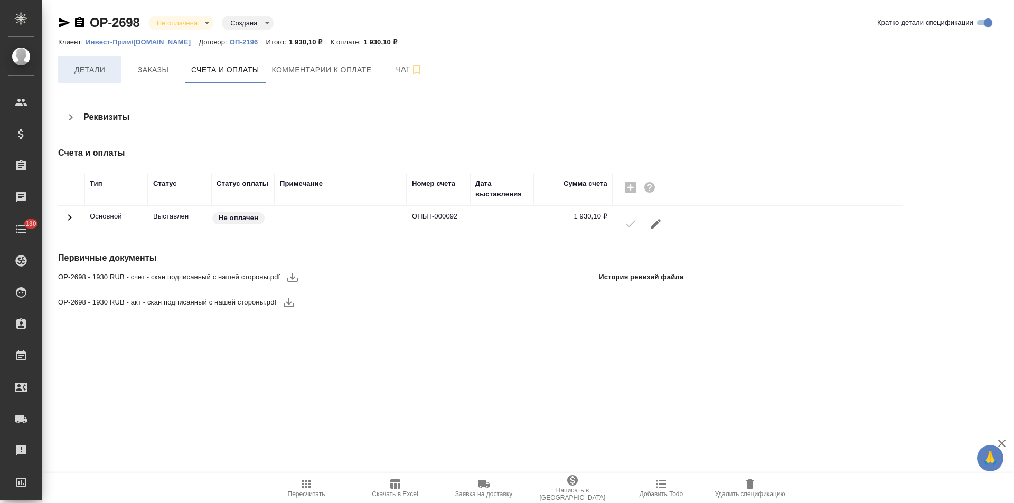
click at [98, 71] on span "Детали" at bounding box center [89, 69] width 51 height 13
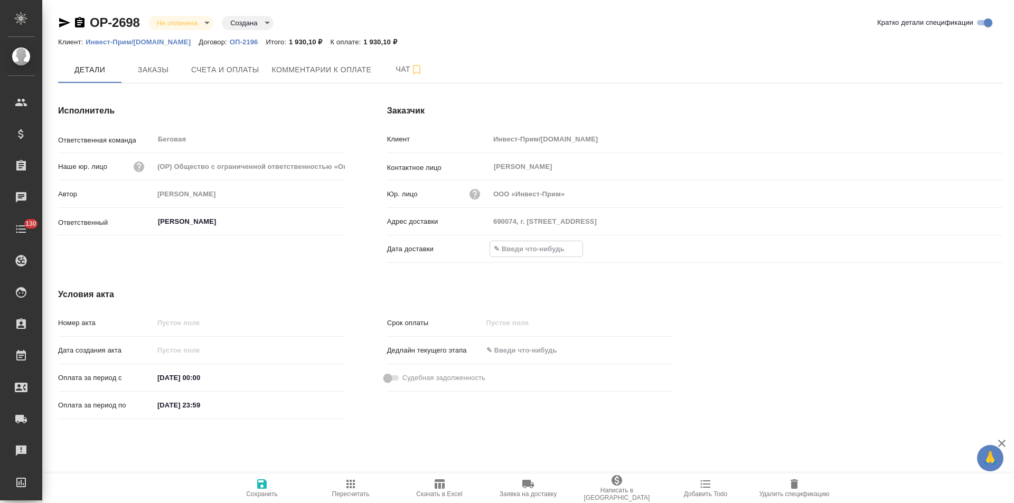
click at [533, 253] on input "text" at bounding box center [536, 248] width 92 height 15
click at [971, 248] on icon "button" at bounding box center [971, 248] width 13 height 13
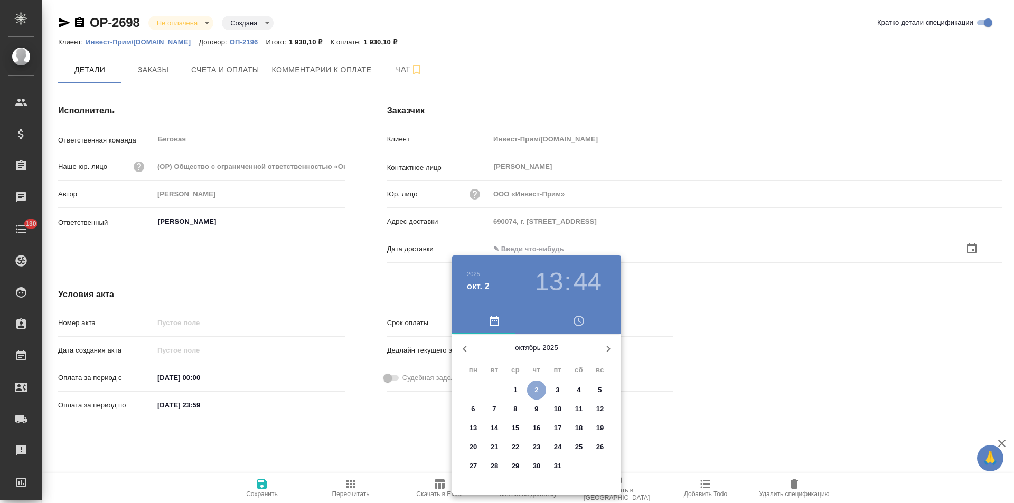
click at [539, 391] on span "2" at bounding box center [536, 390] width 19 height 11
type input "02.10.2025 13:44"
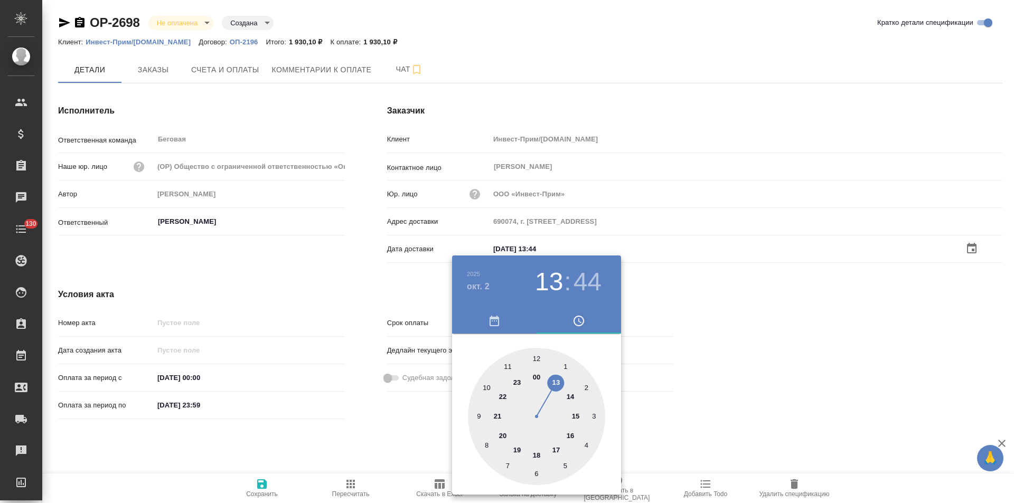
click at [384, 433] on div at bounding box center [507, 251] width 1014 height 503
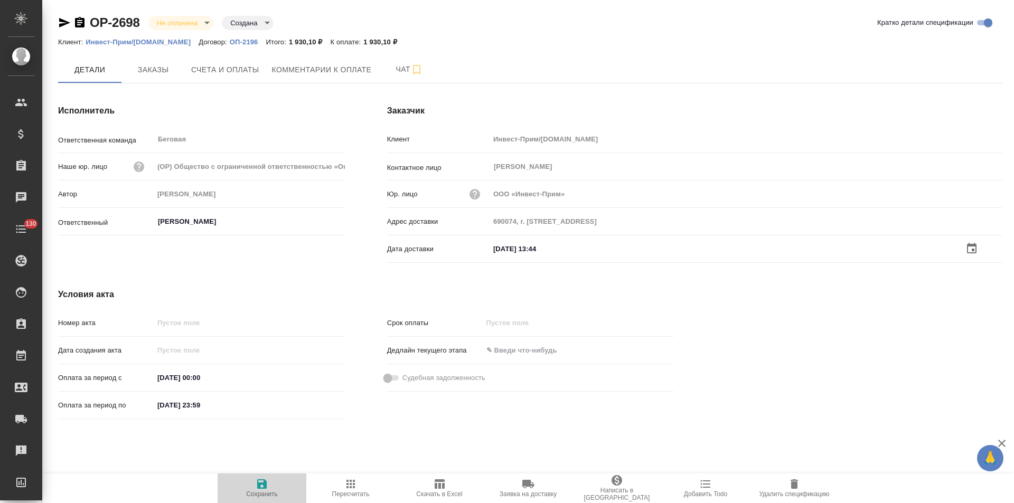
click at [265, 485] on icon "button" at bounding box center [262, 485] width 10 height 10
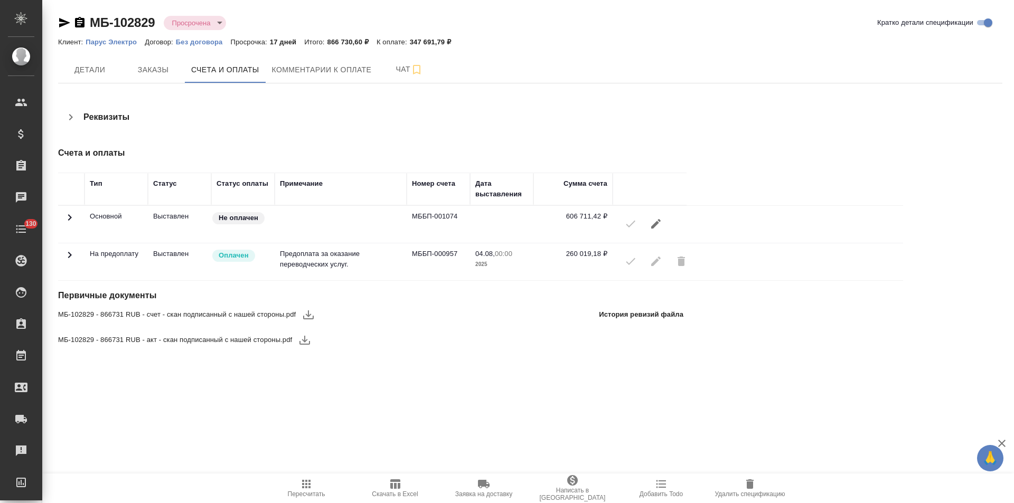
click at [71, 252] on icon at bounding box center [69, 255] width 13 height 13
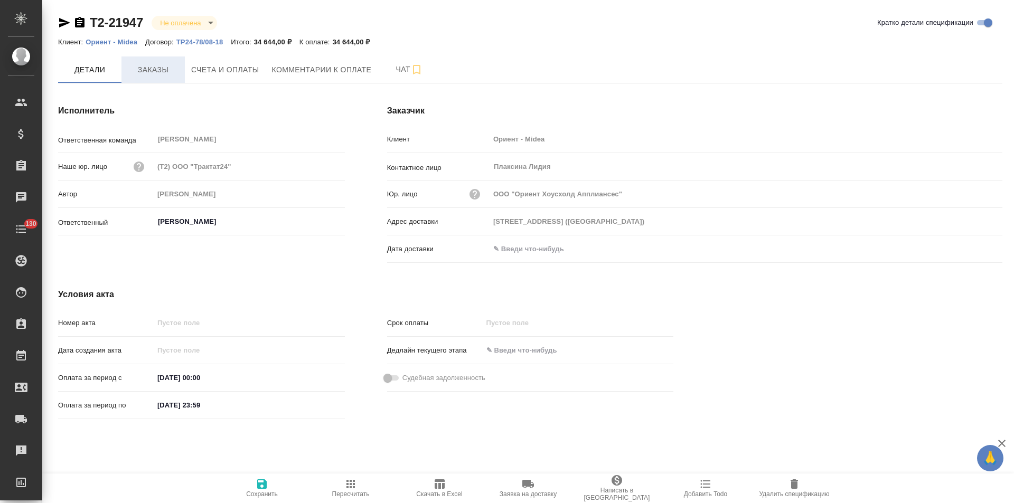
click at [162, 75] on span "Заказы" at bounding box center [153, 69] width 51 height 13
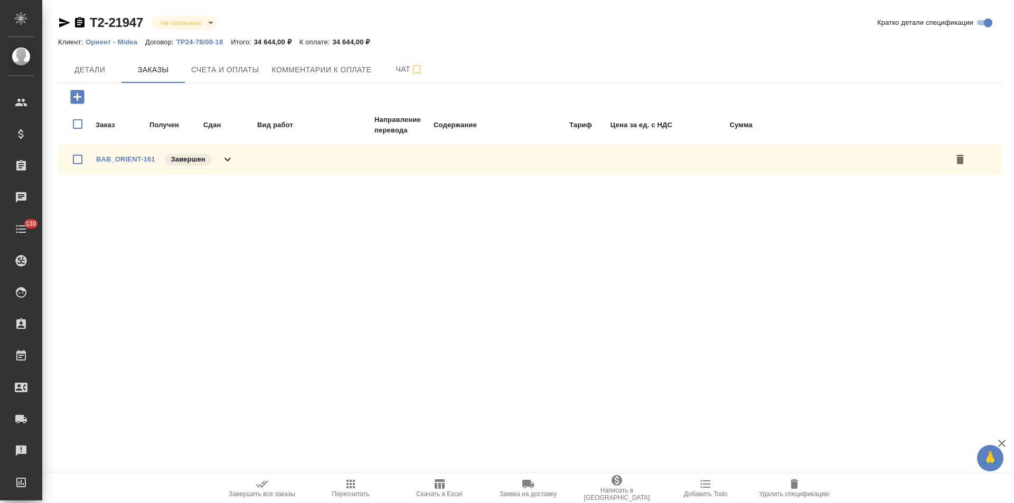
click at [232, 162] on icon at bounding box center [227, 159] width 13 height 13
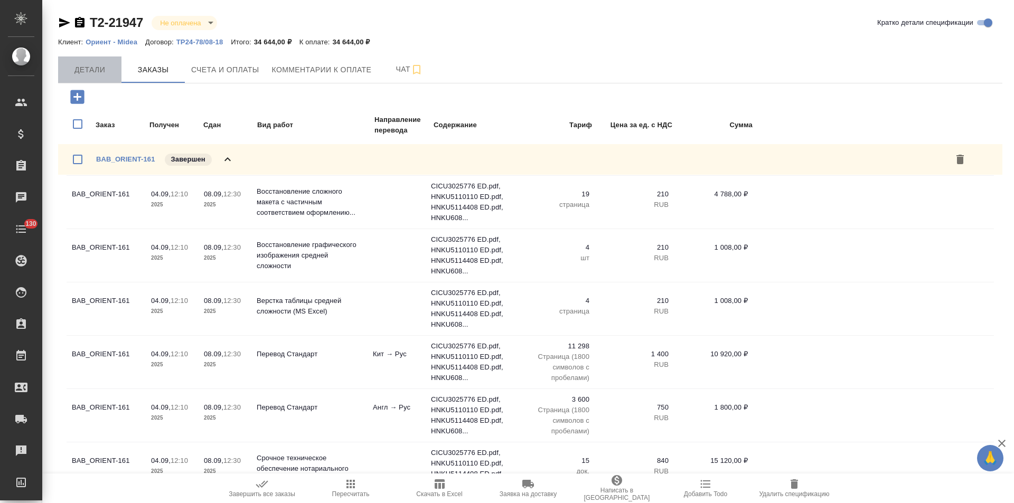
drag, startPoint x: 97, startPoint y: 77, endPoint x: 117, endPoint y: 78, distance: 20.1
click at [97, 77] on button "Детали" at bounding box center [89, 70] width 63 height 26
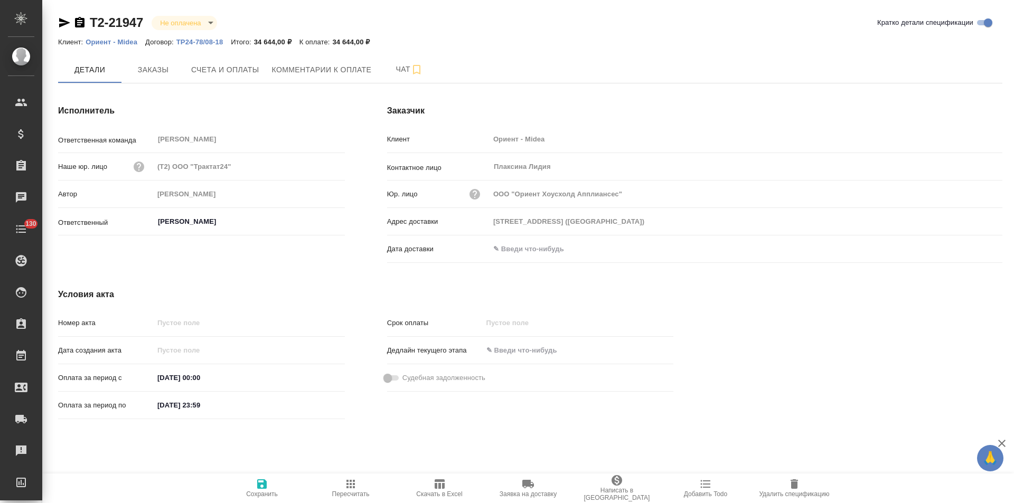
click at [205, 42] on p "ТР24-78/08-18" at bounding box center [203, 42] width 55 height 8
click at [81, 20] on icon "button" at bounding box center [80, 22] width 10 height 11
click at [230, 74] on span "Счета и оплаты" at bounding box center [225, 69] width 68 height 13
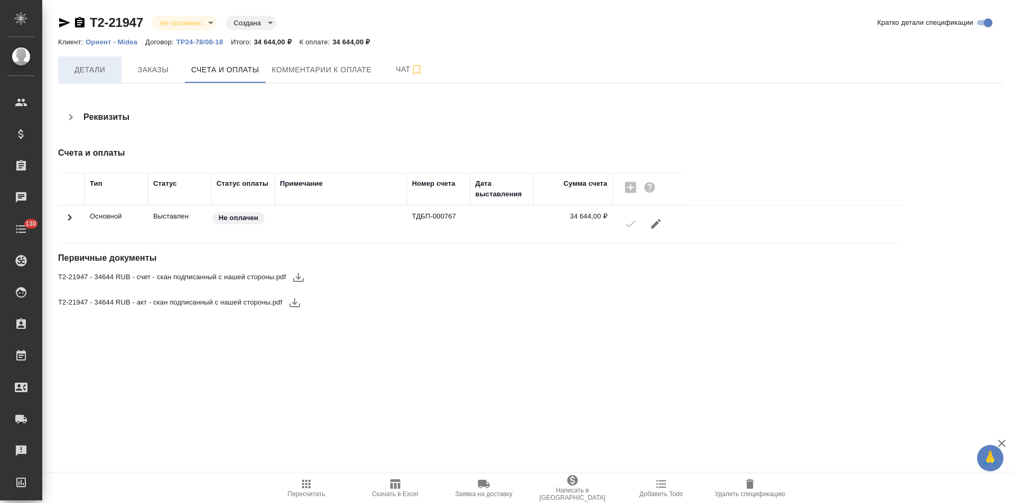
click at [82, 69] on span "Детали" at bounding box center [89, 69] width 51 height 13
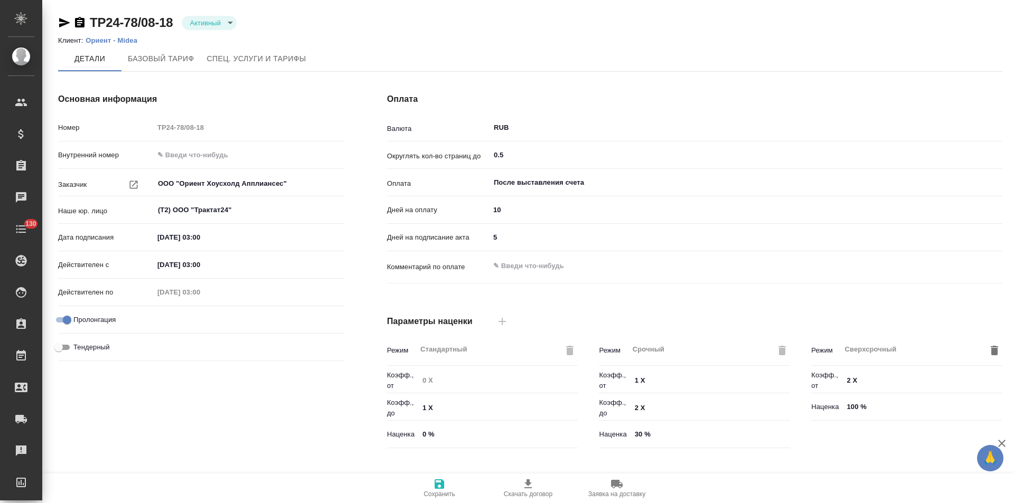
type input "980"
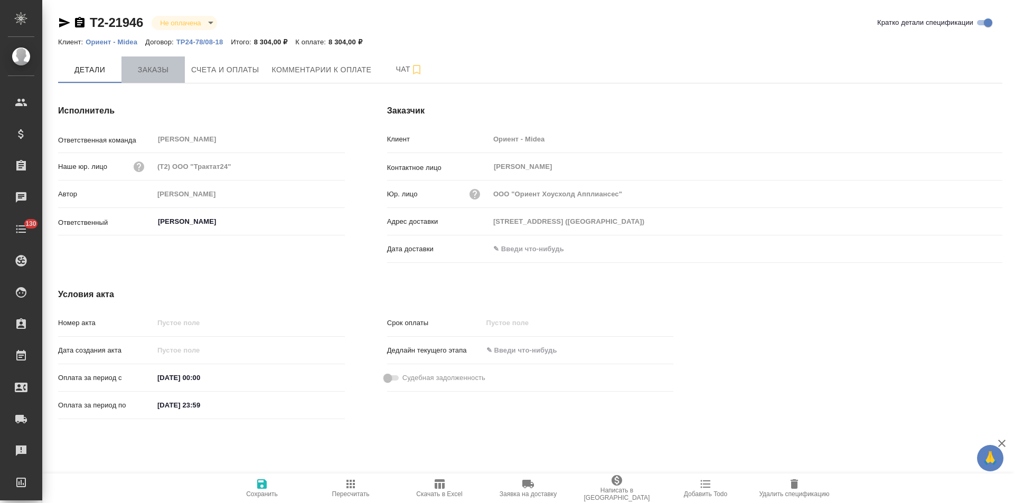
click at [156, 76] on span "Заказы" at bounding box center [153, 69] width 51 height 13
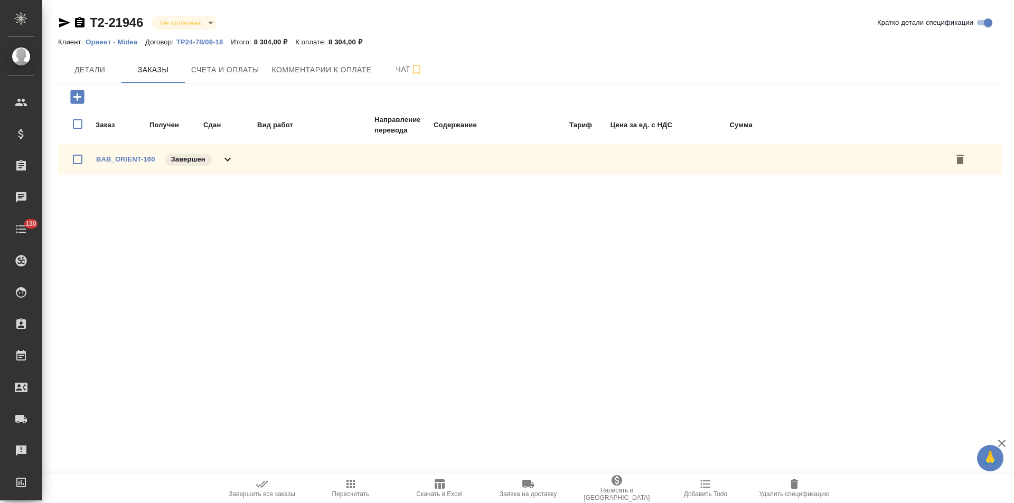
click at [215, 159] on div "BAB_ORIENT-160 Завершен" at bounding box center [165, 159] width 138 height 15
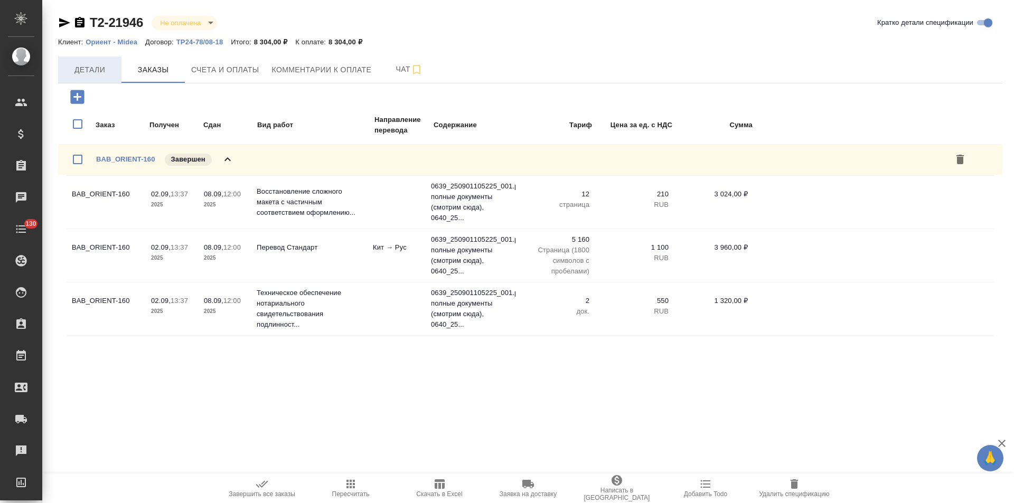
click at [101, 70] on span "Детали" at bounding box center [89, 69] width 51 height 13
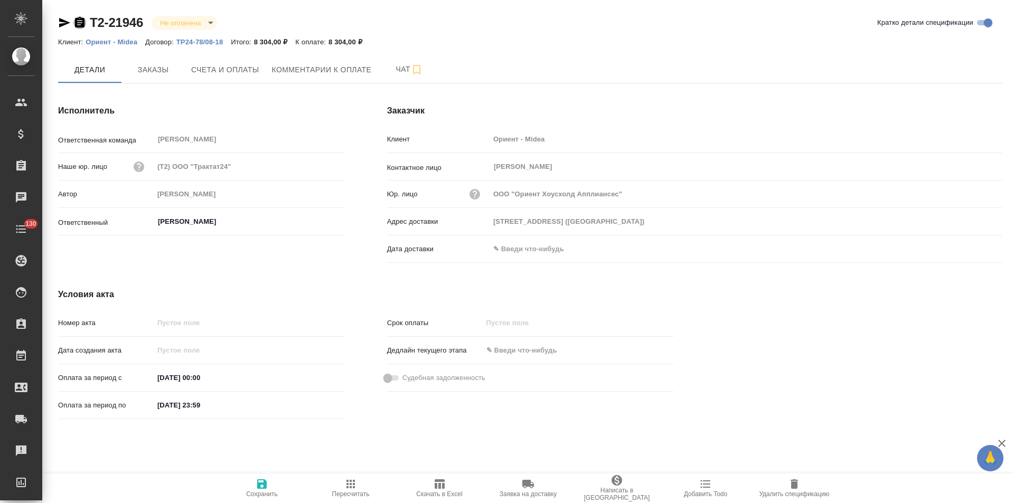
click at [80, 22] on icon "button" at bounding box center [80, 22] width 10 height 11
click at [245, 73] on span "Счета и оплаты" at bounding box center [225, 69] width 68 height 13
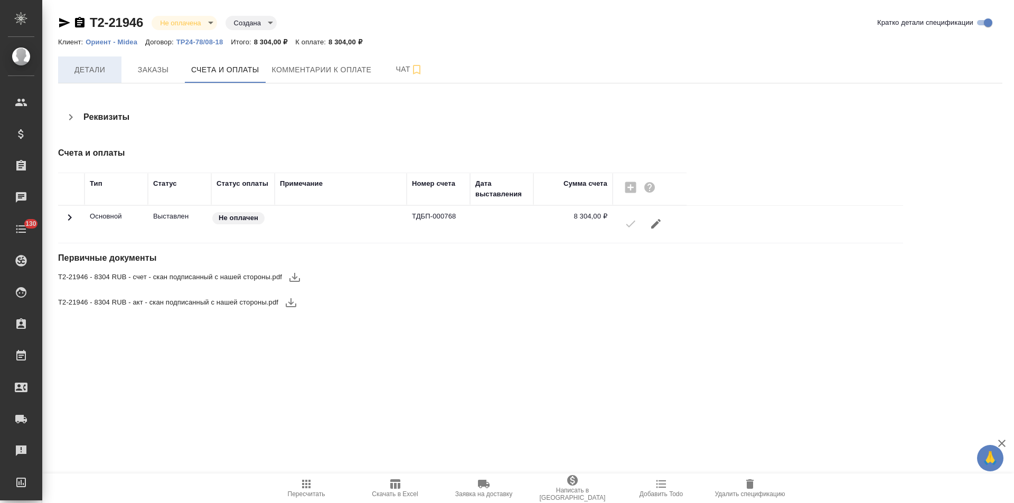
click at [90, 69] on span "Детали" at bounding box center [89, 69] width 51 height 13
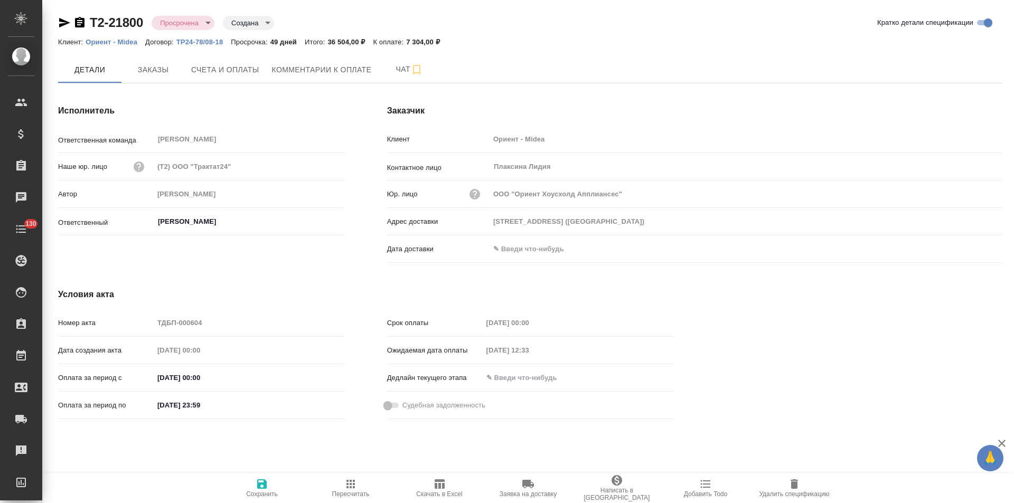
click at [340, 74] on span "Комментарии к оплате" at bounding box center [322, 69] width 100 height 13
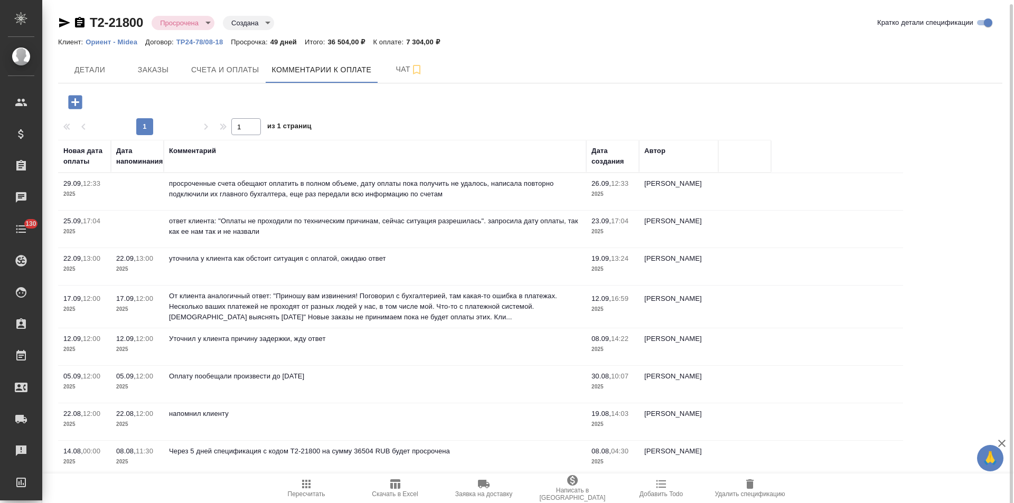
scroll to position [2, 0]
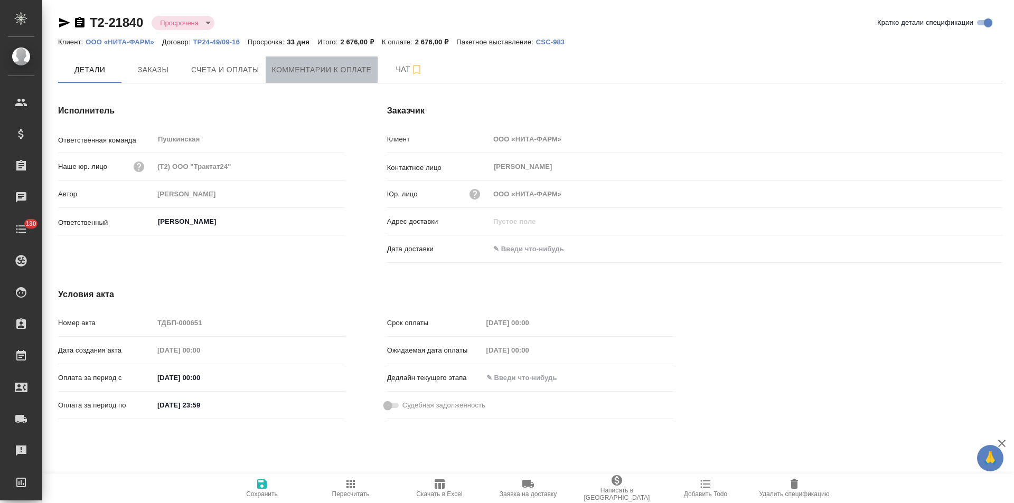
click at [313, 73] on span "Комментарии к оплате" at bounding box center [322, 69] width 100 height 13
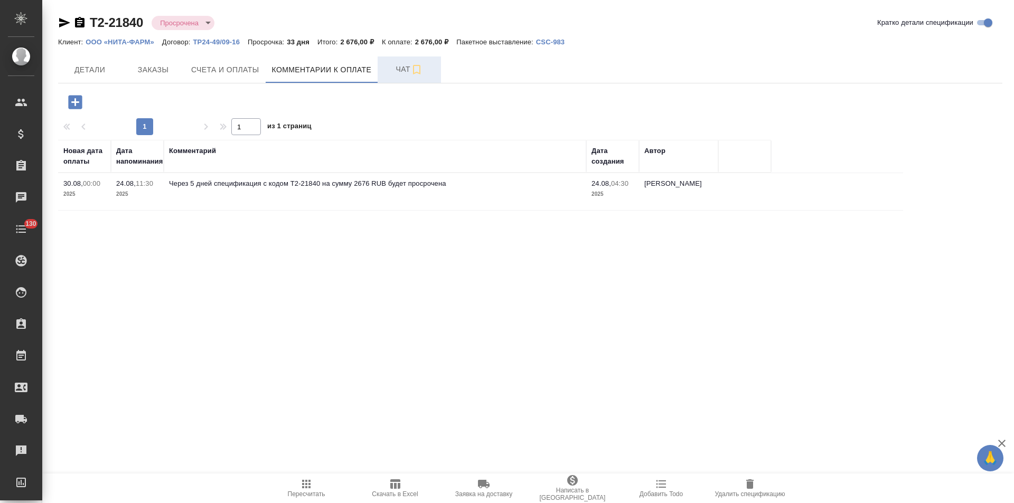
click at [383, 77] on button "Чат" at bounding box center [409, 70] width 63 height 26
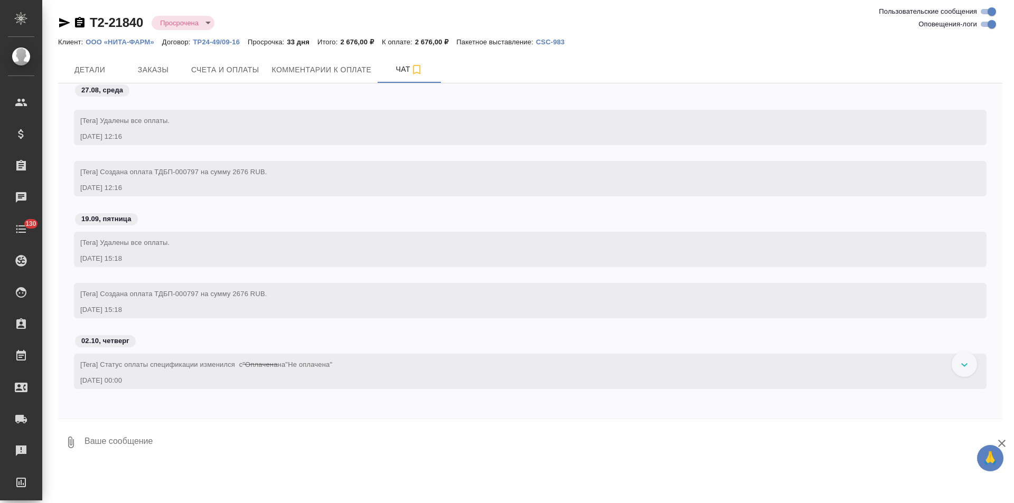
scroll to position [287, 0]
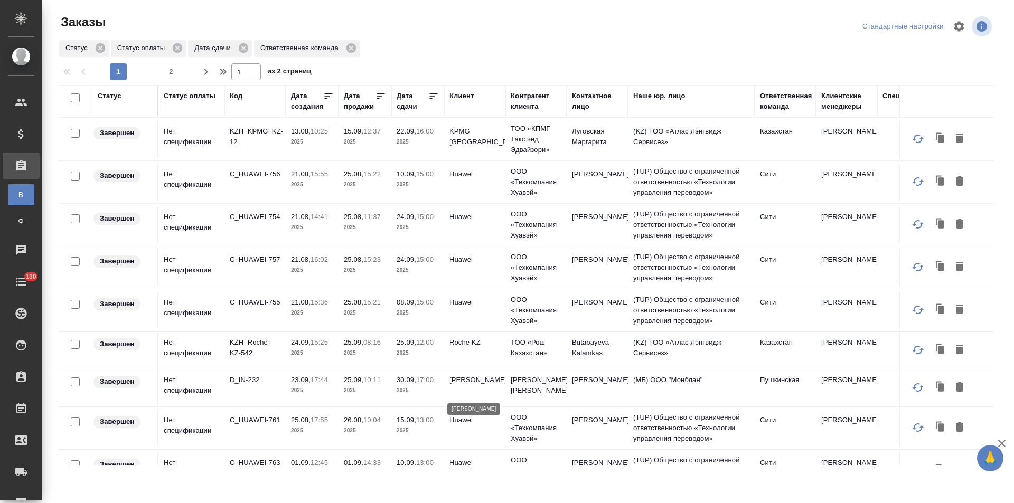
click at [482, 384] on p "[PERSON_NAME]" at bounding box center [474, 380] width 51 height 11
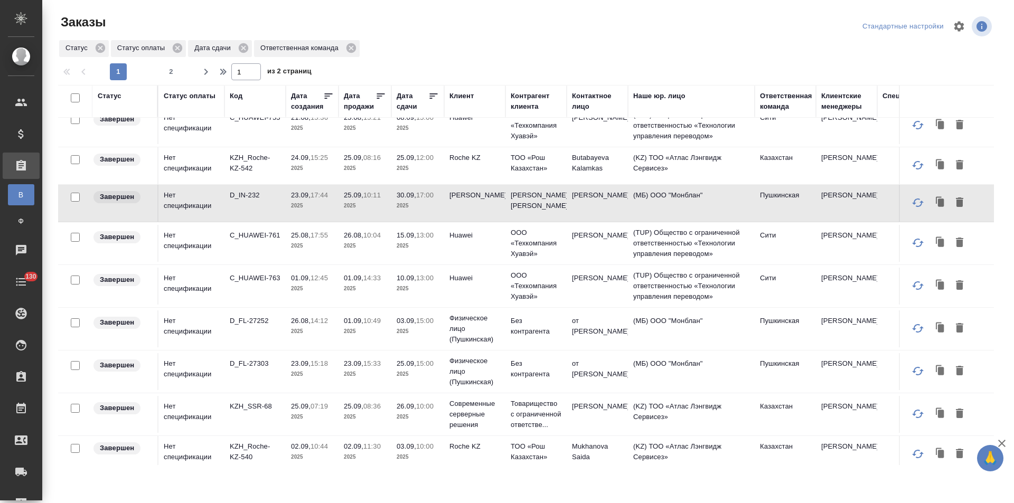
scroll to position [211, 0]
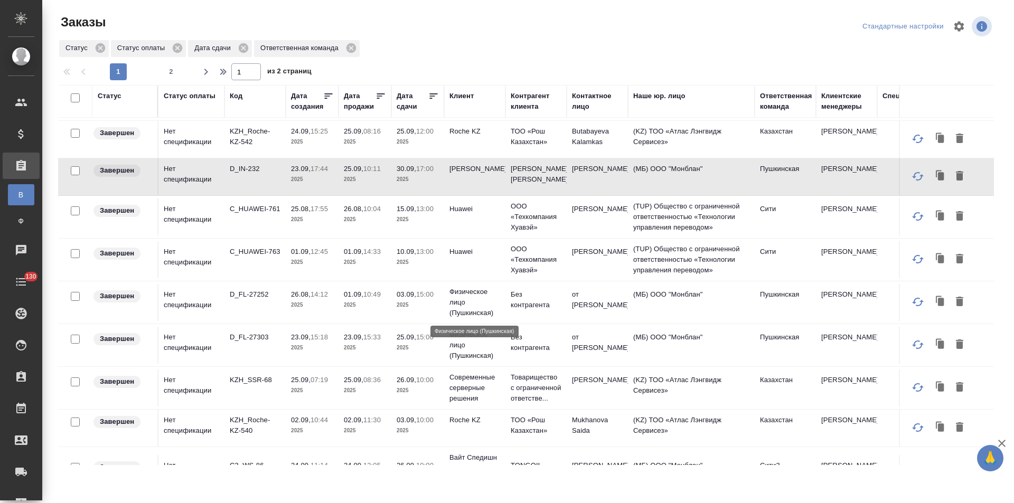
click at [488, 298] on p "Физическое лицо (Пушкинская)" at bounding box center [474, 303] width 51 height 32
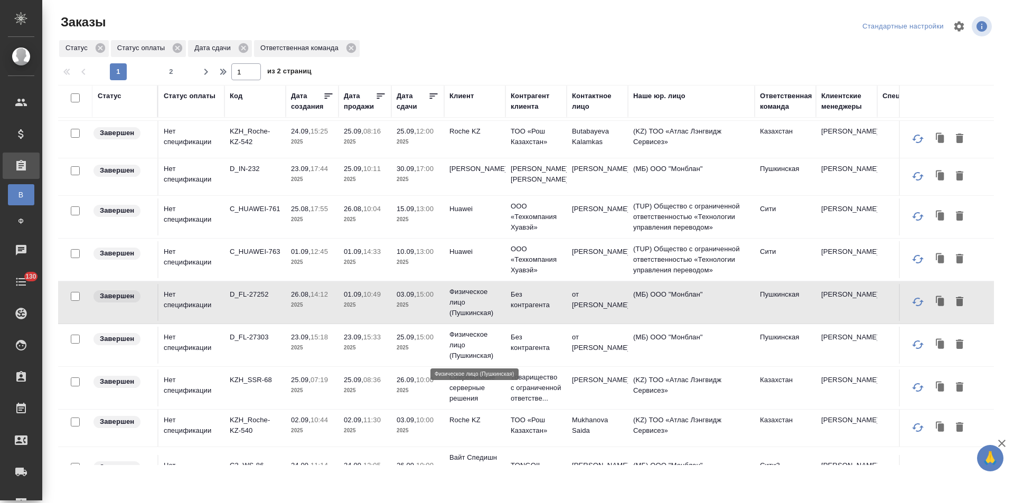
click at [485, 345] on p "Физическое лицо (Пушкинская)" at bounding box center [474, 346] width 51 height 32
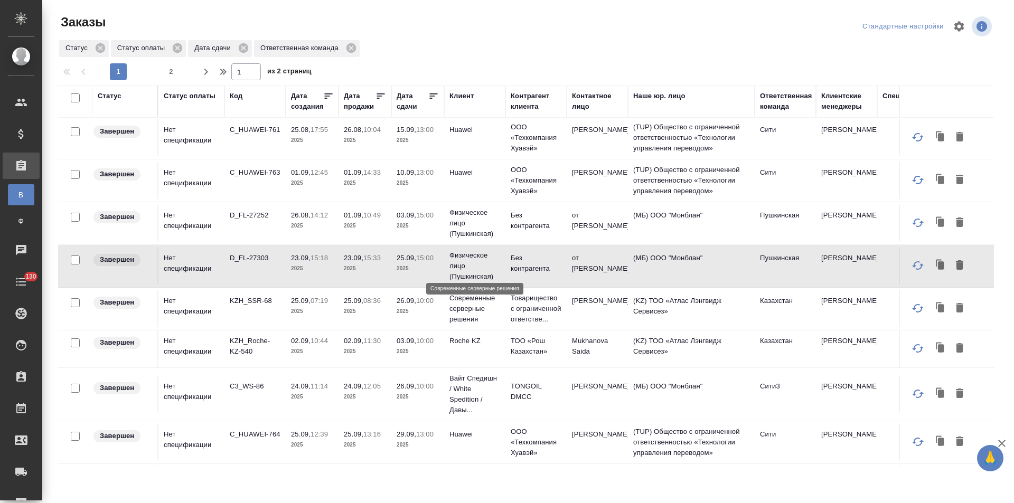
scroll to position [370, 0]
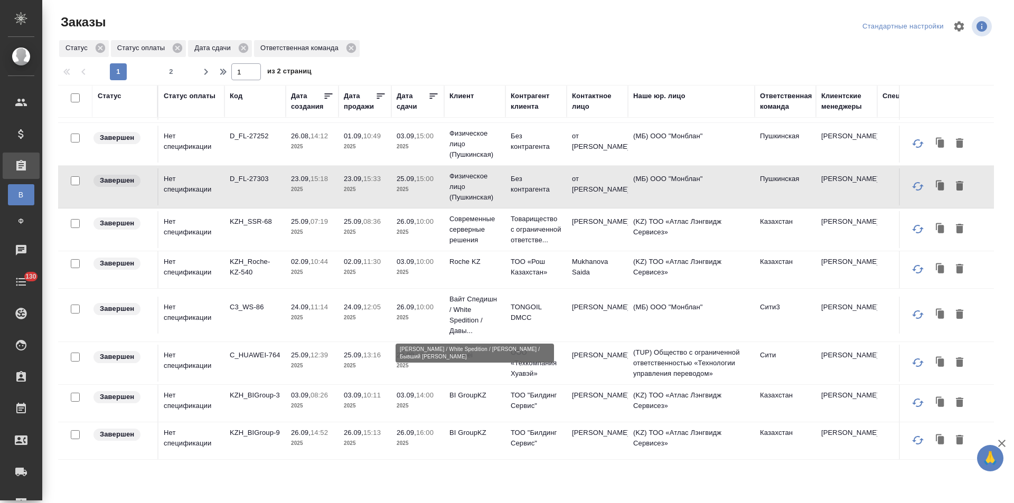
click at [482, 312] on p "Вайт Спедишн / White Spedition / Давы..." at bounding box center [474, 315] width 51 height 42
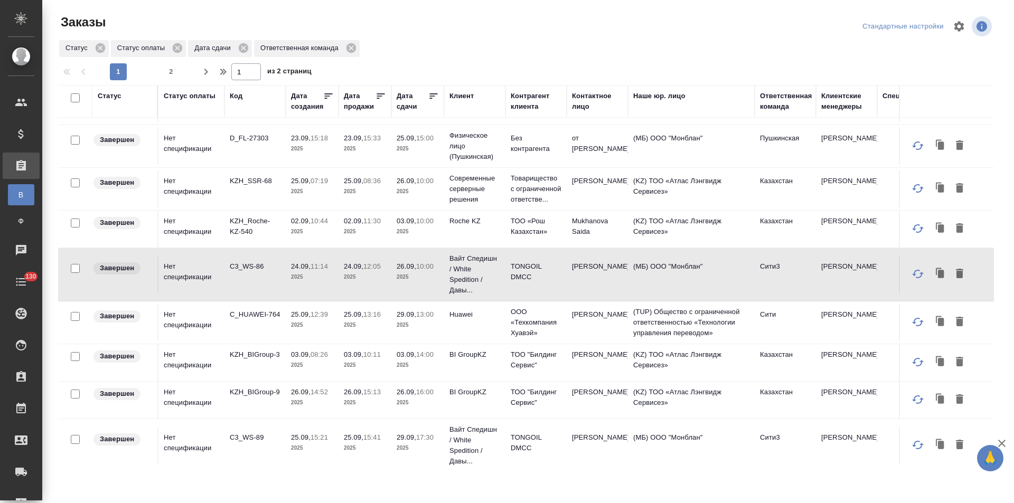
scroll to position [475, 0]
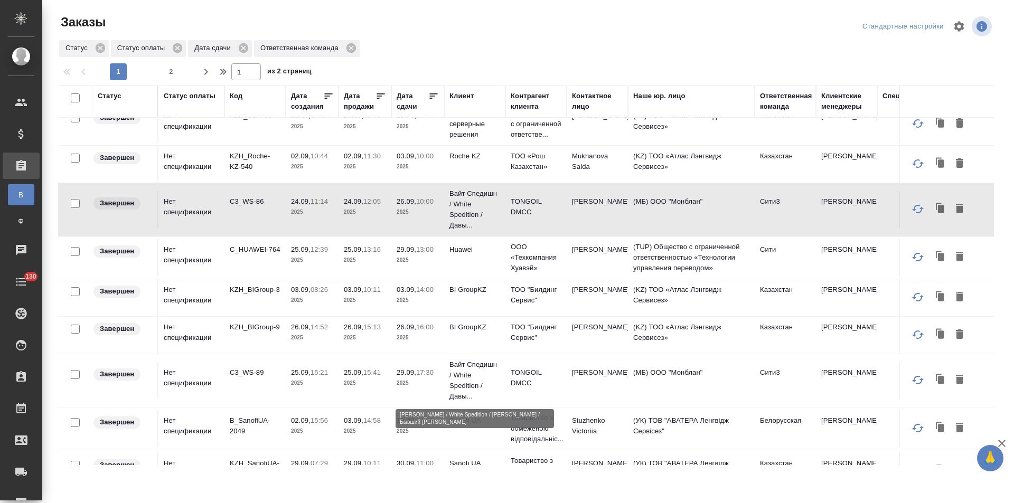
click at [484, 374] on p "Вайт Спедишн / White Spedition / Давы..." at bounding box center [474, 381] width 51 height 42
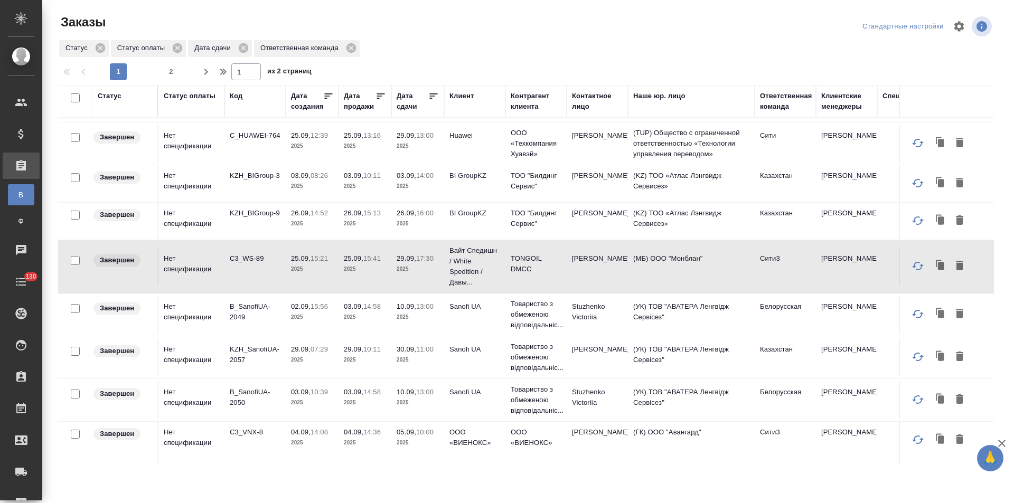
scroll to position [634, 0]
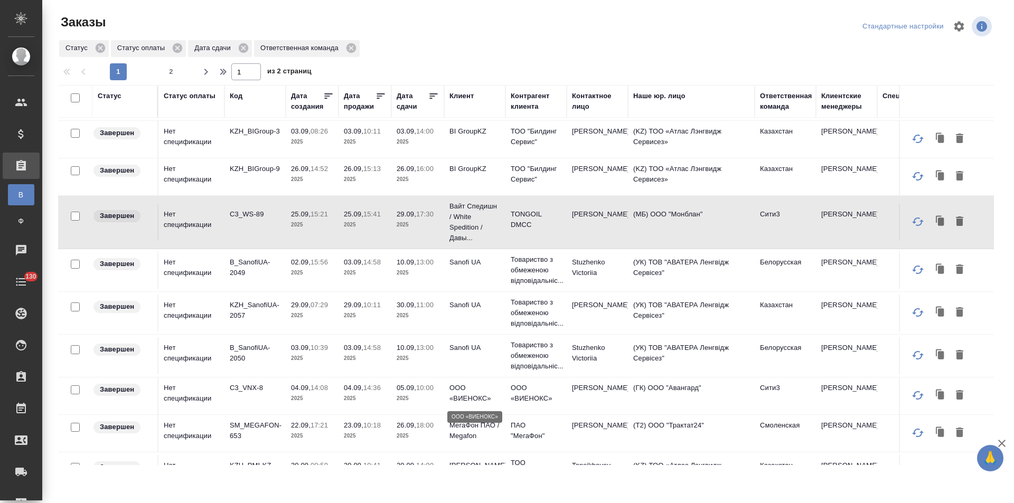
click at [486, 395] on p "ООО «ВИЕНОКС»" at bounding box center [474, 393] width 51 height 21
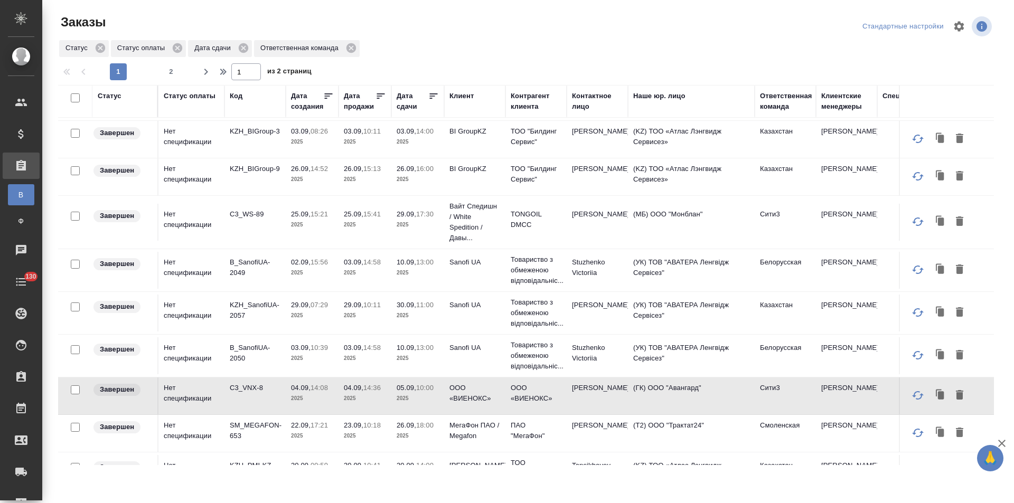
scroll to position [715, 0]
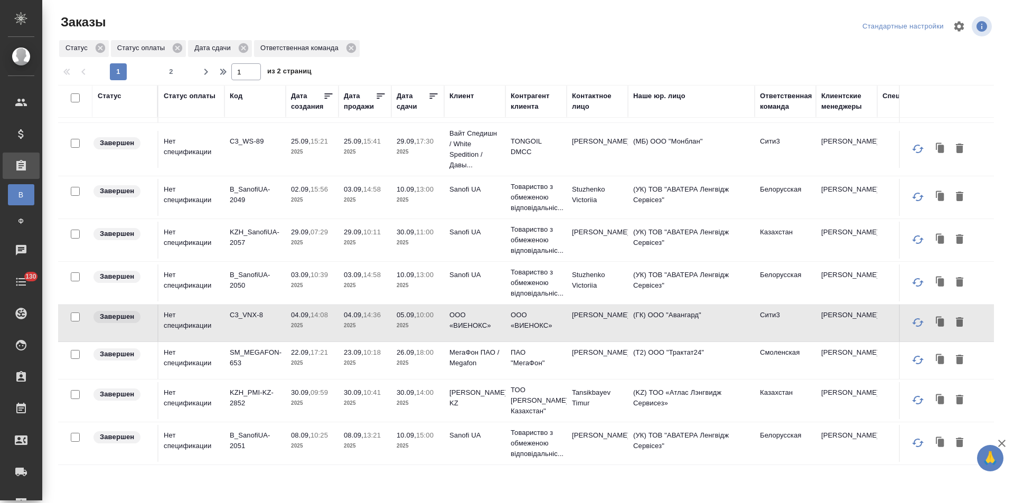
click at [483, 396] on td "Philip Morris KZ" at bounding box center [474, 400] width 61 height 37
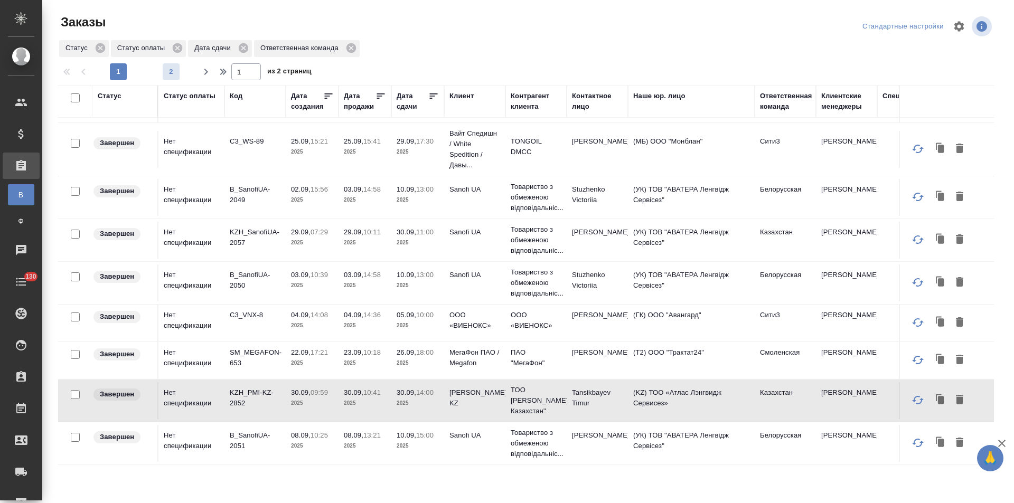
click at [174, 73] on span "2" at bounding box center [171, 72] width 17 height 11
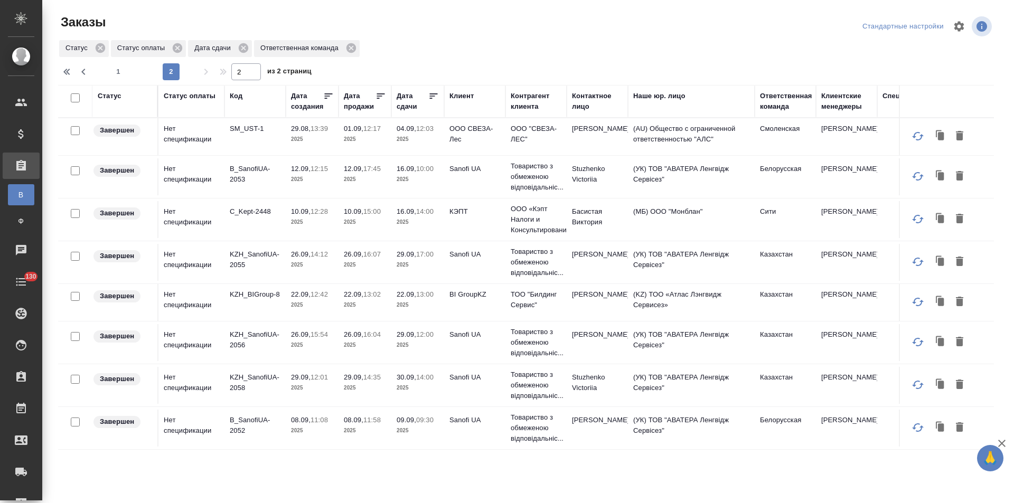
scroll to position [0, 0]
click at [121, 77] on button "1" at bounding box center [118, 71] width 17 height 17
type input "1"
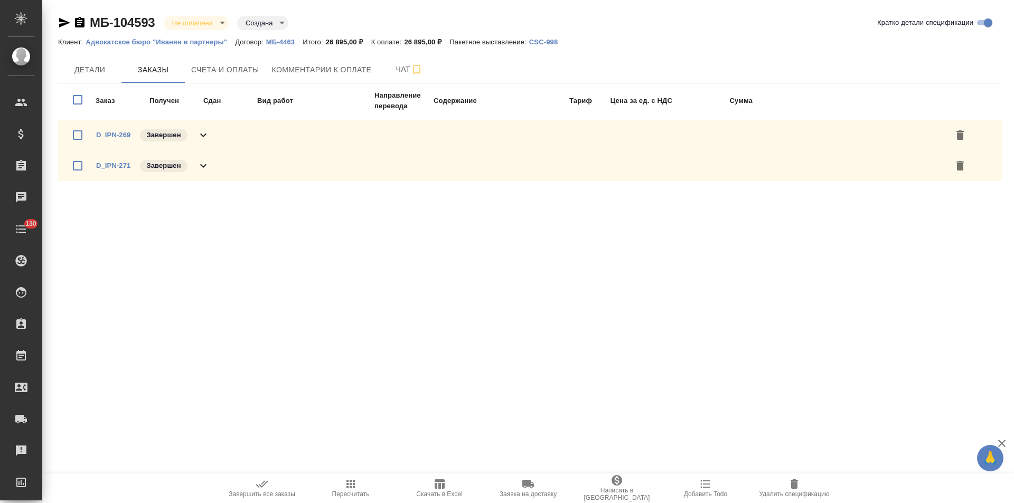
click at [207, 140] on icon at bounding box center [203, 135] width 13 height 13
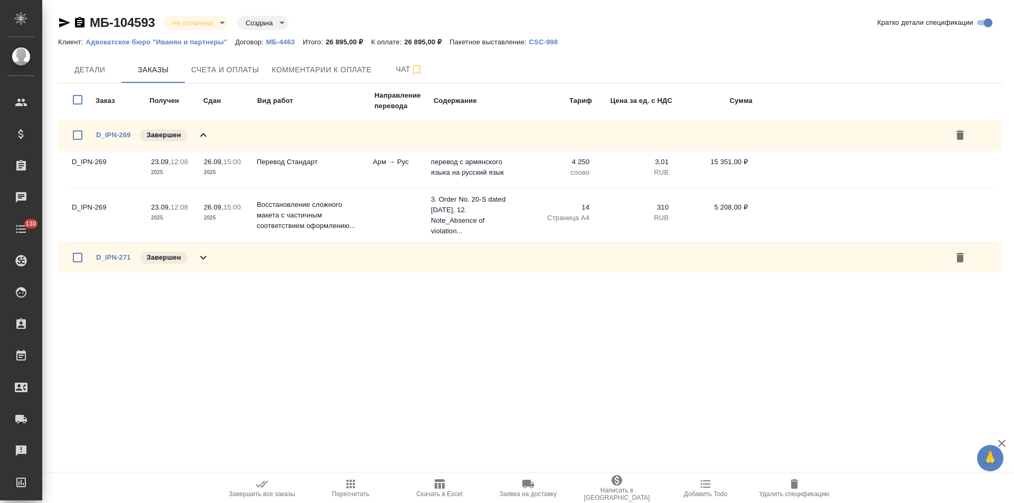
click at [201, 258] on icon at bounding box center [203, 258] width 6 height 4
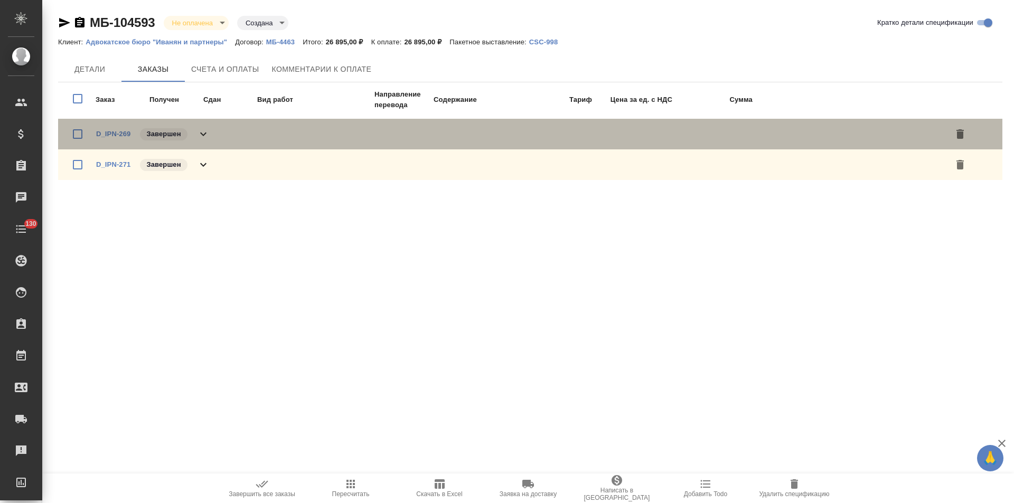
click at [204, 133] on icon at bounding box center [203, 134] width 13 height 13
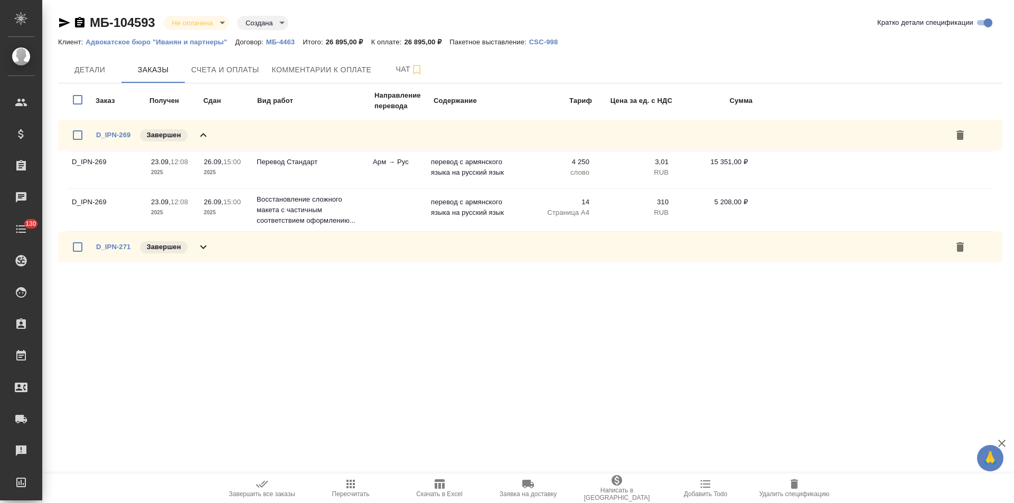
click at [209, 246] on icon at bounding box center [203, 247] width 13 height 13
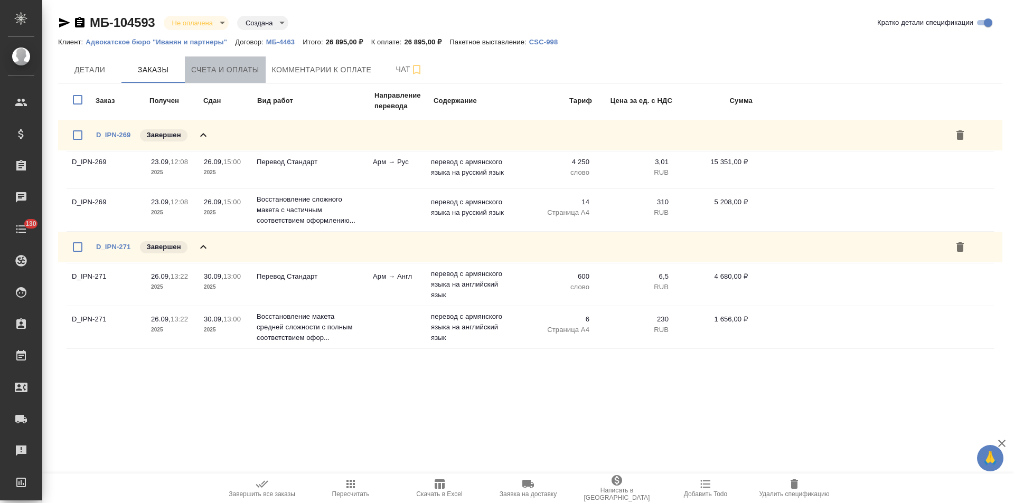
click at [253, 73] on span "Счета и оплаты" at bounding box center [225, 69] width 68 height 13
